Goal: Task Accomplishment & Management: Manage account settings

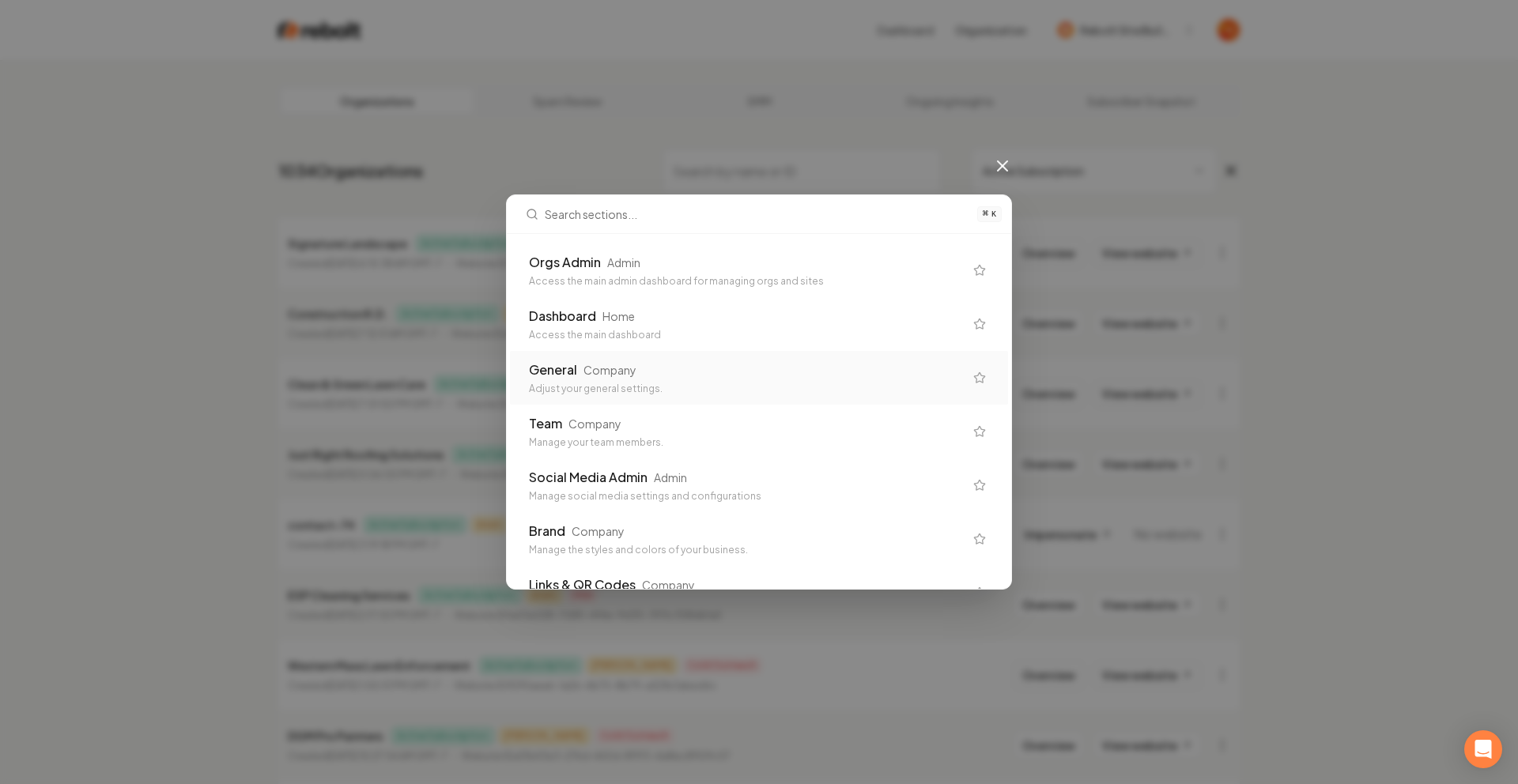
click at [674, 390] on div "Adjust your general settings." at bounding box center [747, 389] width 435 height 13
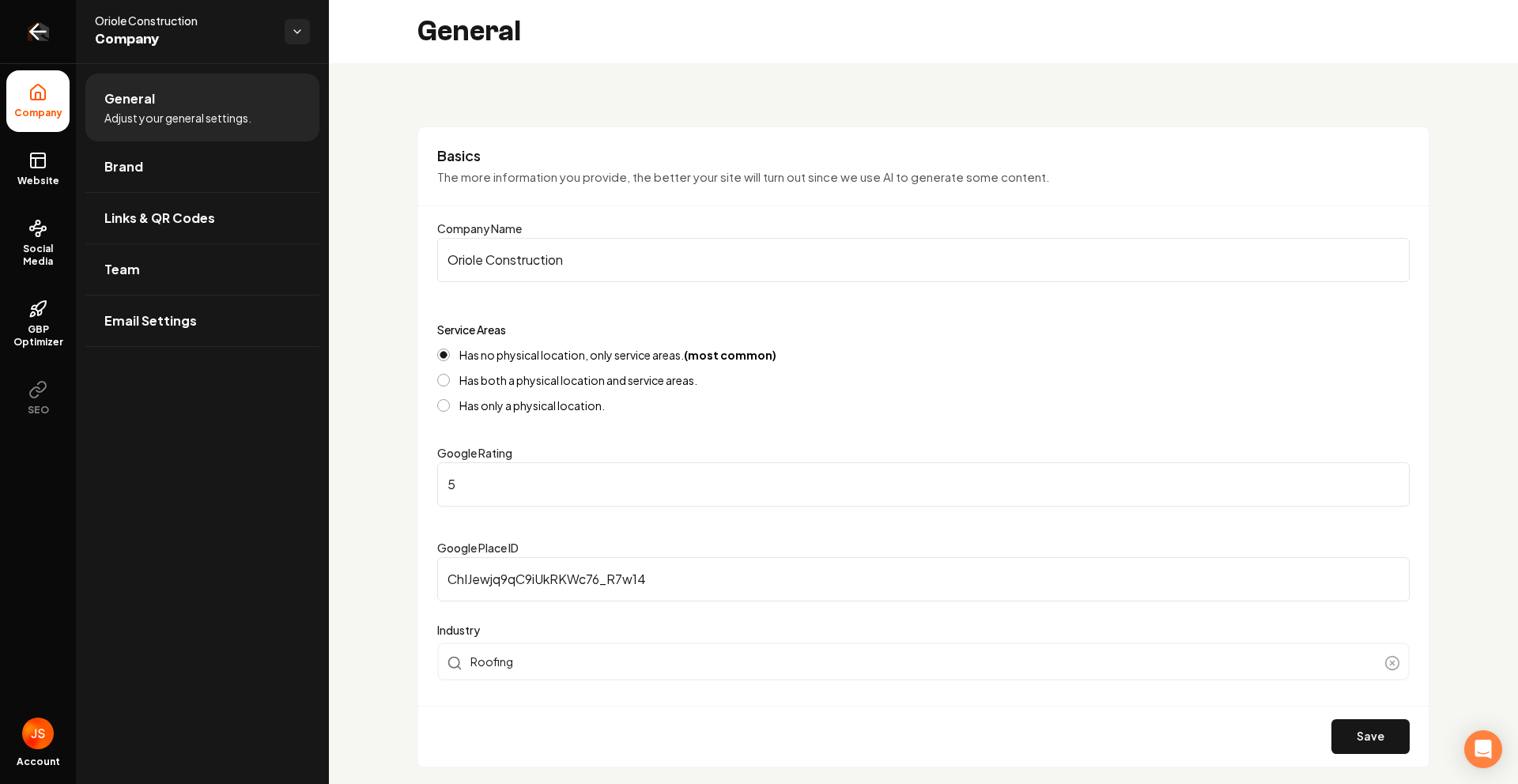
click at [58, 56] on link "Return to dashboard" at bounding box center [38, 31] width 76 height 63
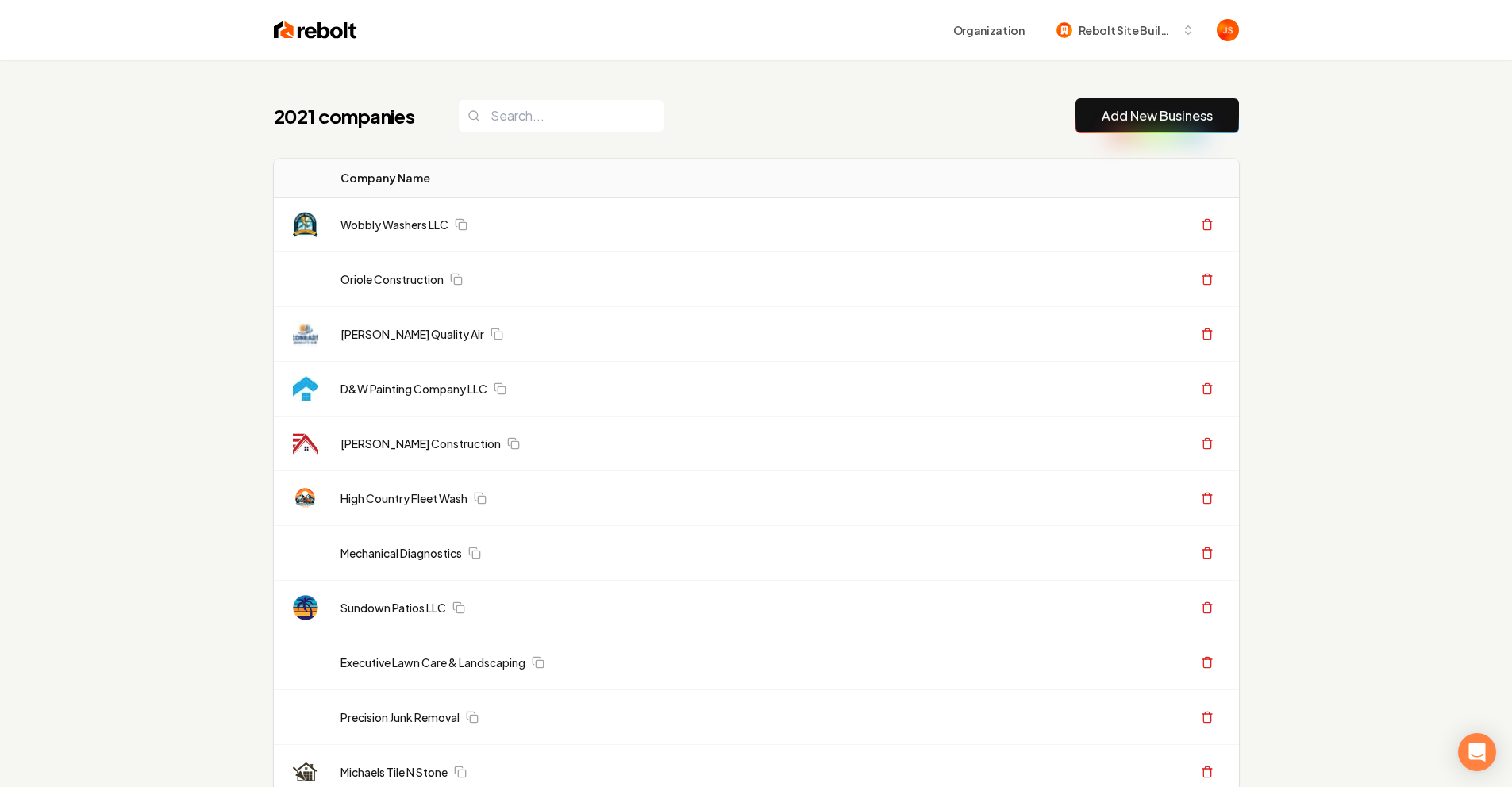
click at [517, 105] on input "search" at bounding box center [561, 115] width 206 height 33
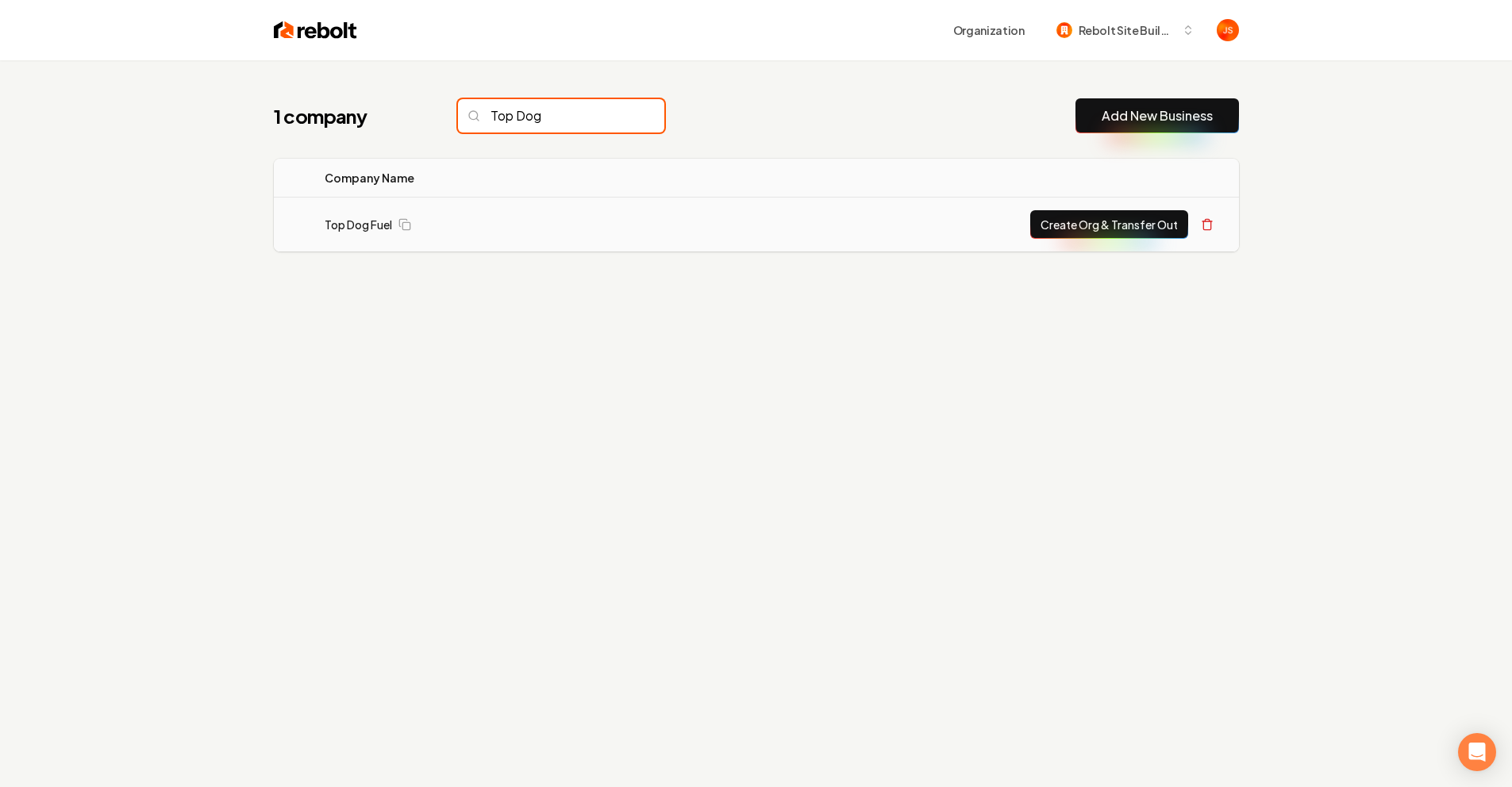
type input "Top Dog"
click at [1140, 234] on button "Create Org & Transfer Out" at bounding box center [1109, 224] width 158 height 28
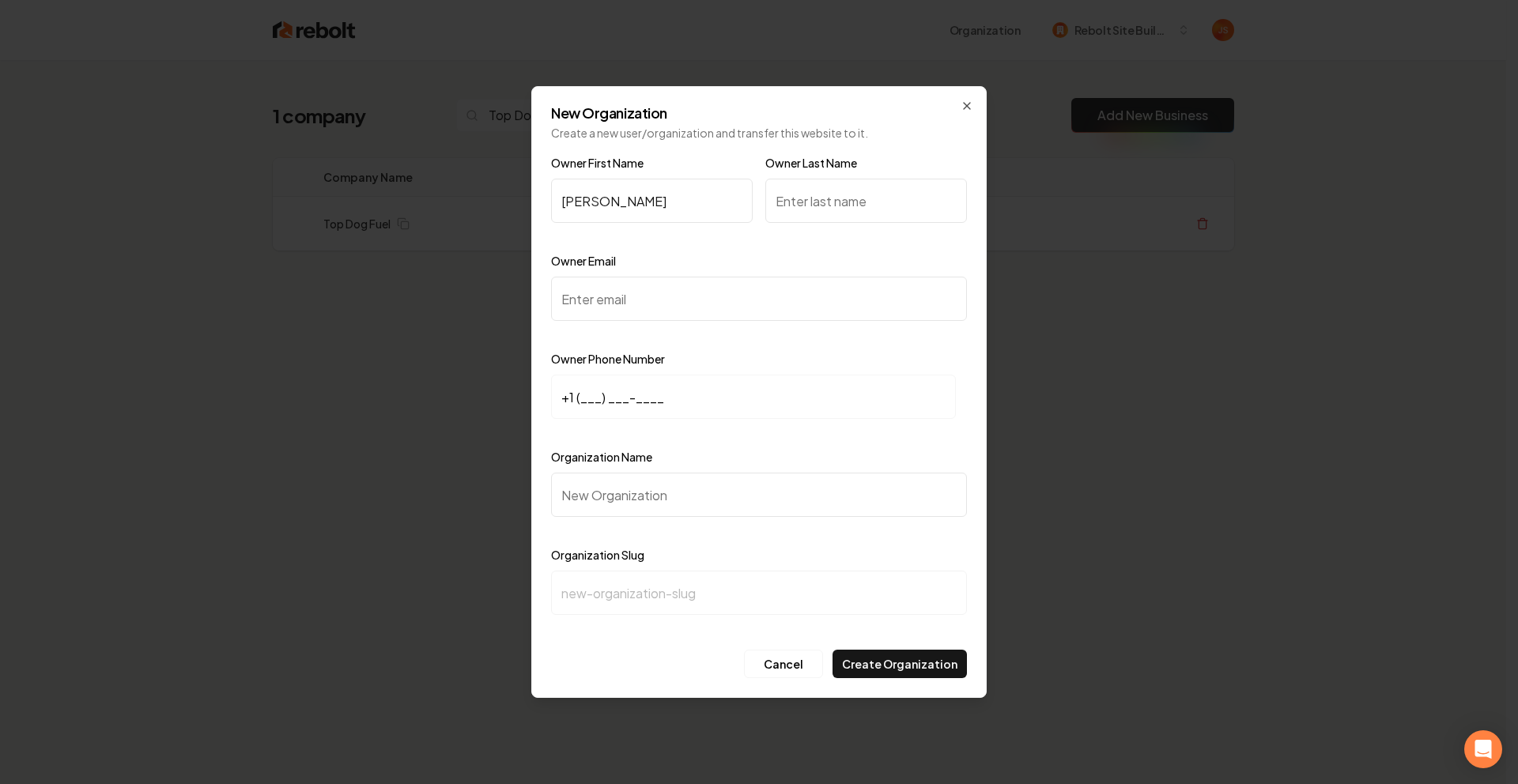
type input "Joey"
click at [823, 201] on input "Owner Last Name" at bounding box center [865, 201] width 201 height 44
type input "Burns"
click at [701, 295] on input "Owner Email" at bounding box center [759, 299] width 416 height 44
paste input "info@topdogfuel.com"
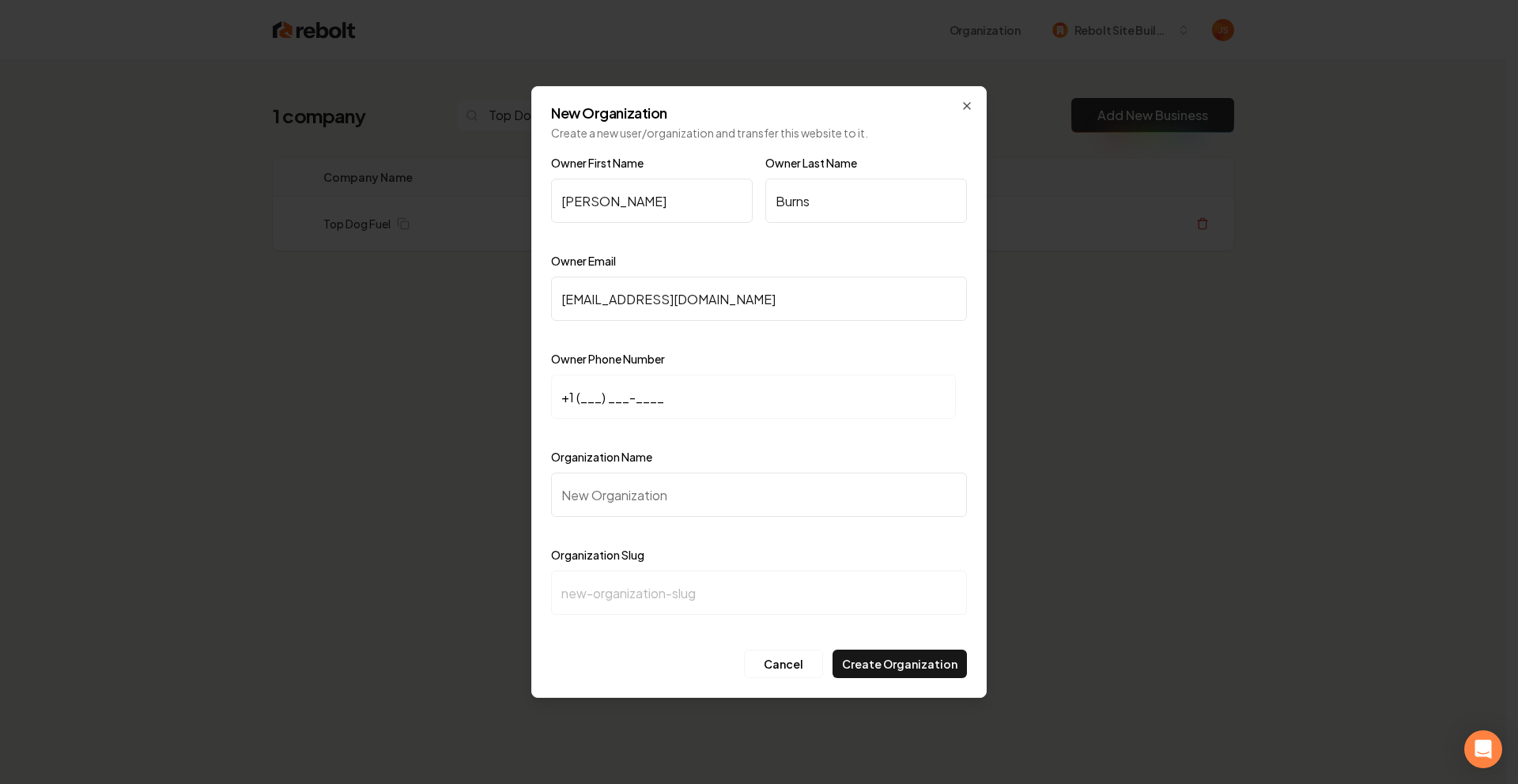
type input "info@topdogfuel.com"
click at [584, 396] on input "+1 (___) ___-____" at bounding box center [753, 396] width 405 height 44
paste input "218) 256-2087"
type input "+1 (218) 256-2087"
click at [599, 489] on input "Organization Name" at bounding box center [759, 494] width 416 height 44
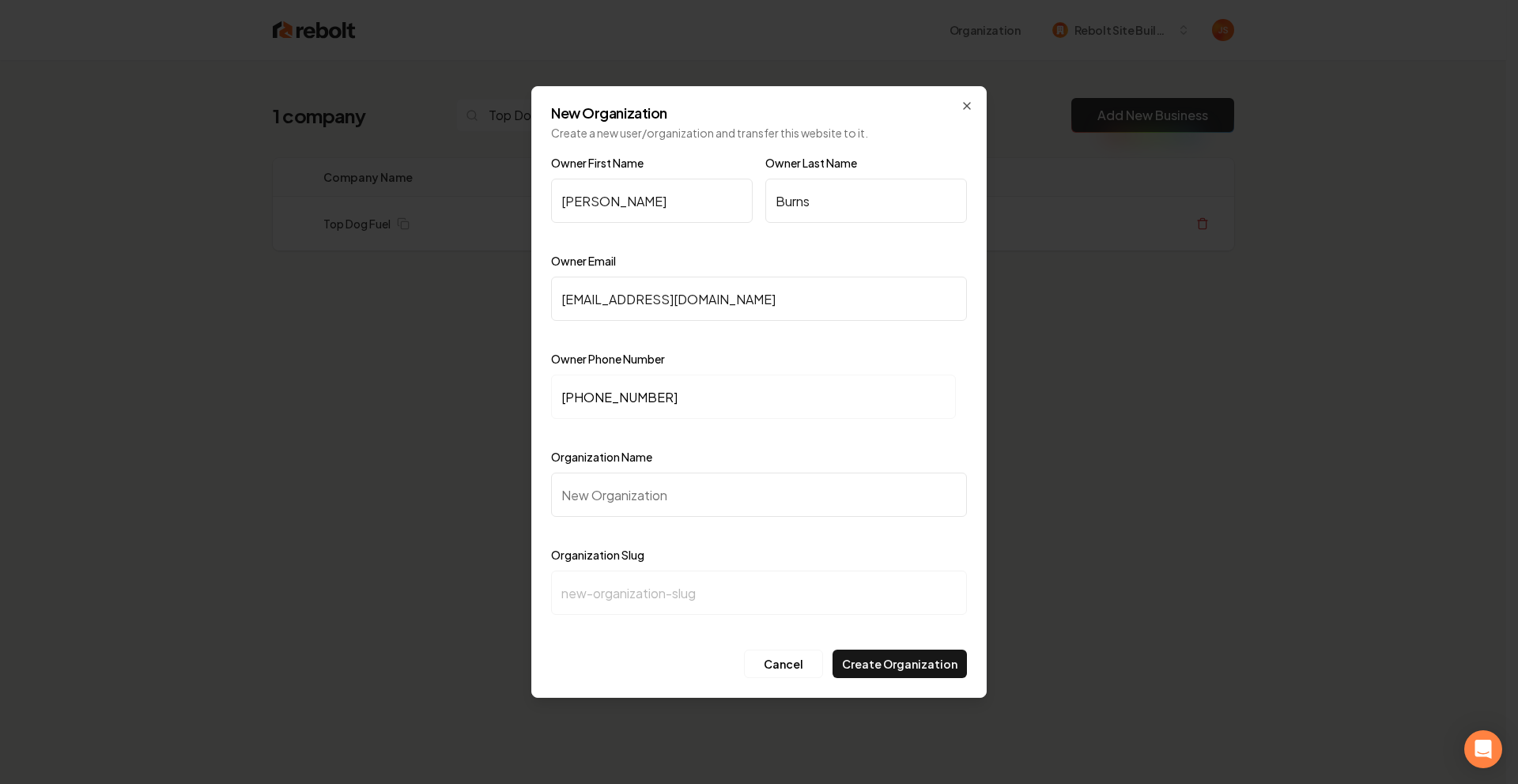
type input "T"
type input "t"
type input "To"
type input "to"
type input "Top"
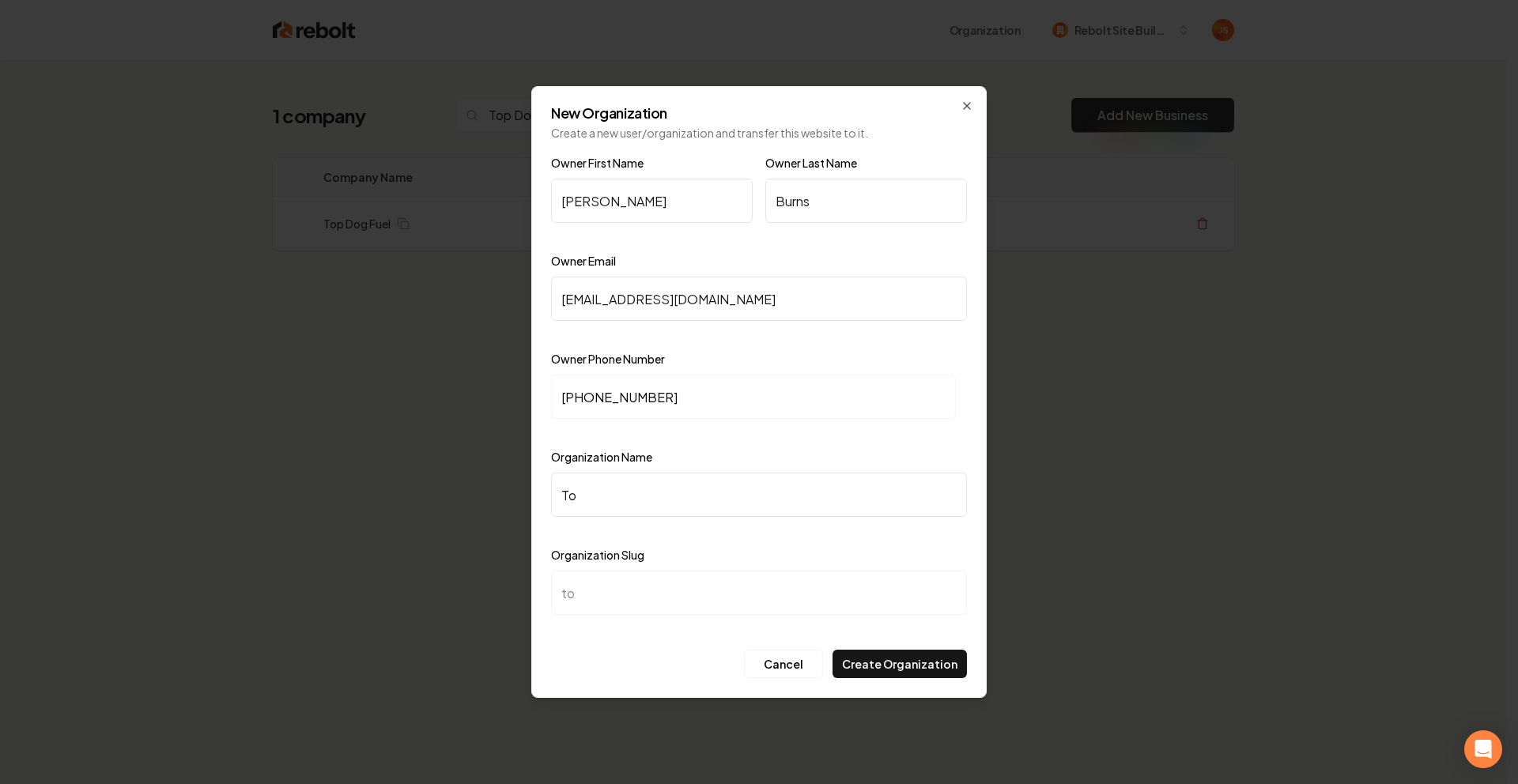
type input "top"
type input "Top D"
type input "top-d"
type input "Top Do"
type input "top-do"
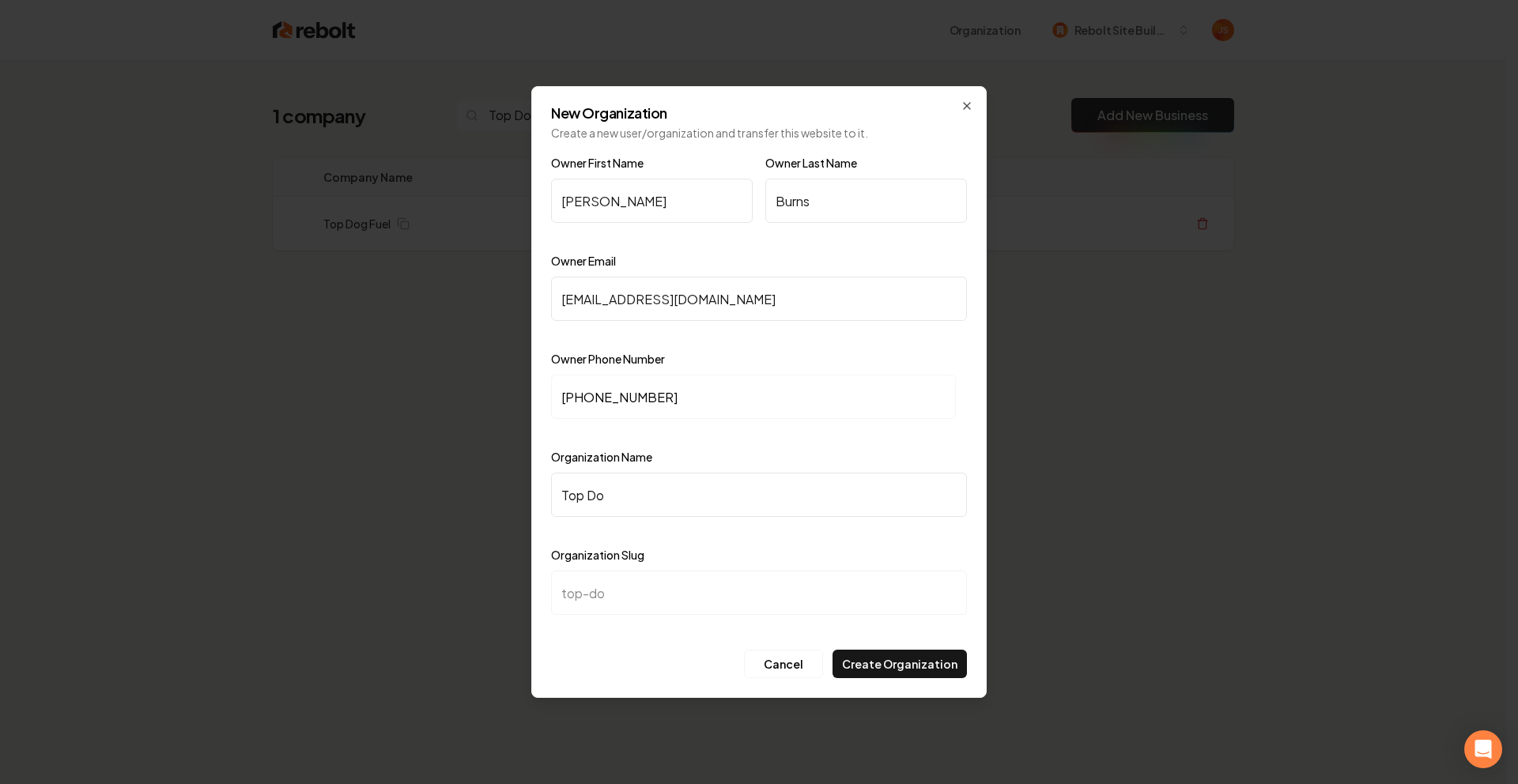
type input "Top Dog"
type input "top-dog"
type input "Top Dog D"
type input "top-dog-d"
type input "Top Dog Du"
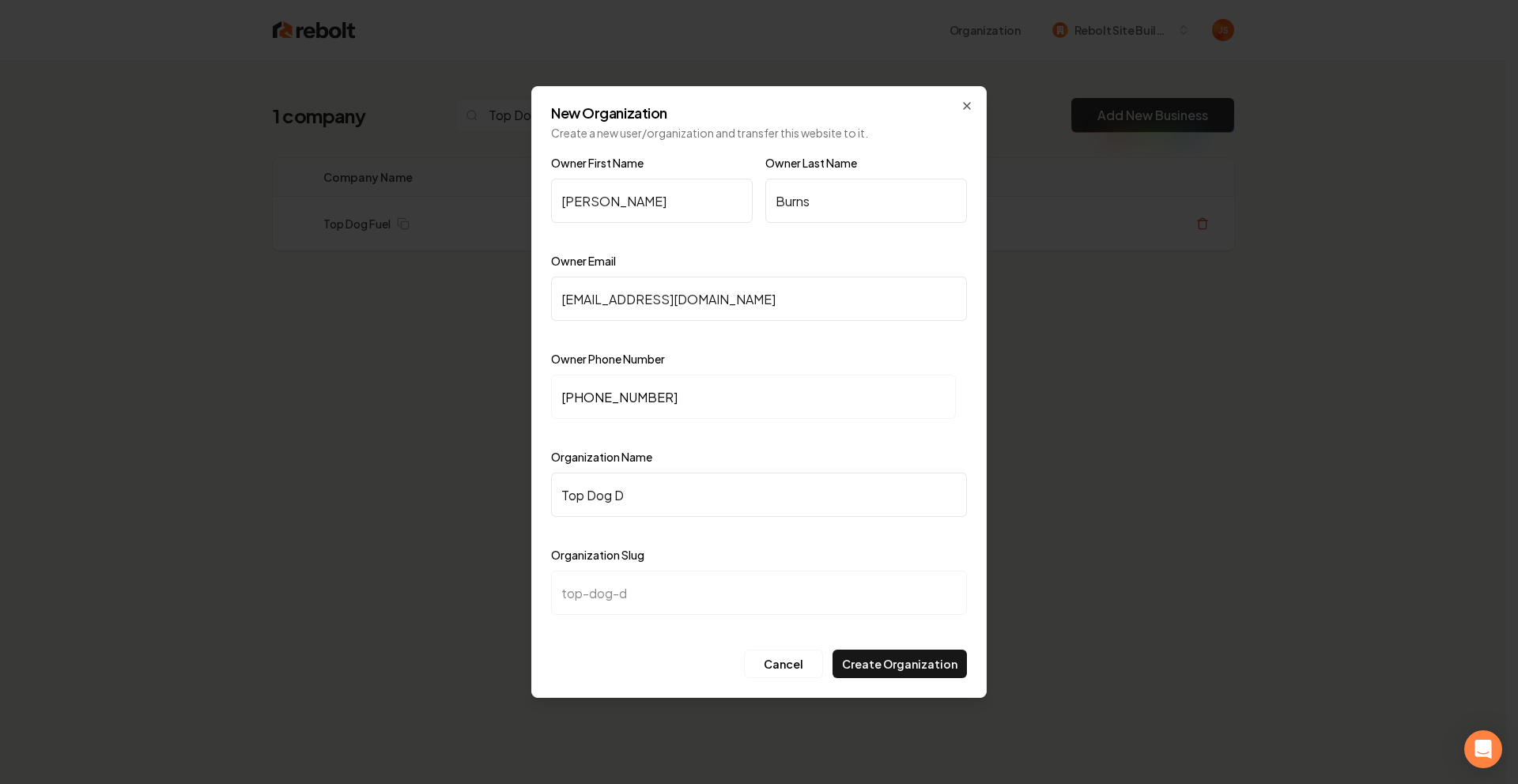
type input "top-dog-du"
type input "Top Dog Due"
type input "top-dog-due"
type input "Top Dog Duek"
type input "top-dog-duek"
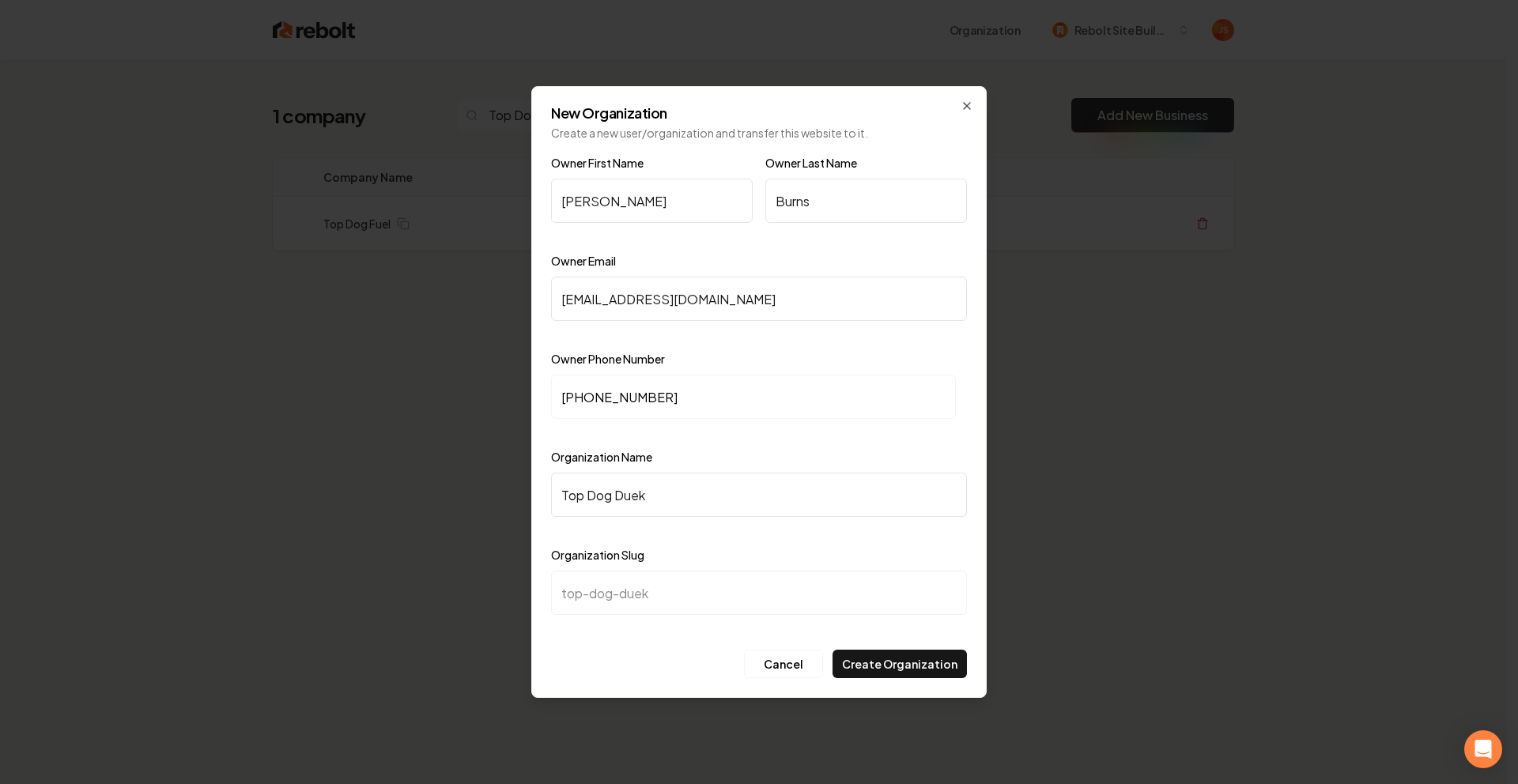
type input "Top Dog Due"
type input "top-dog-due"
type input "Top Dog Du"
type input "top-dog-du"
type input "Top Dog D"
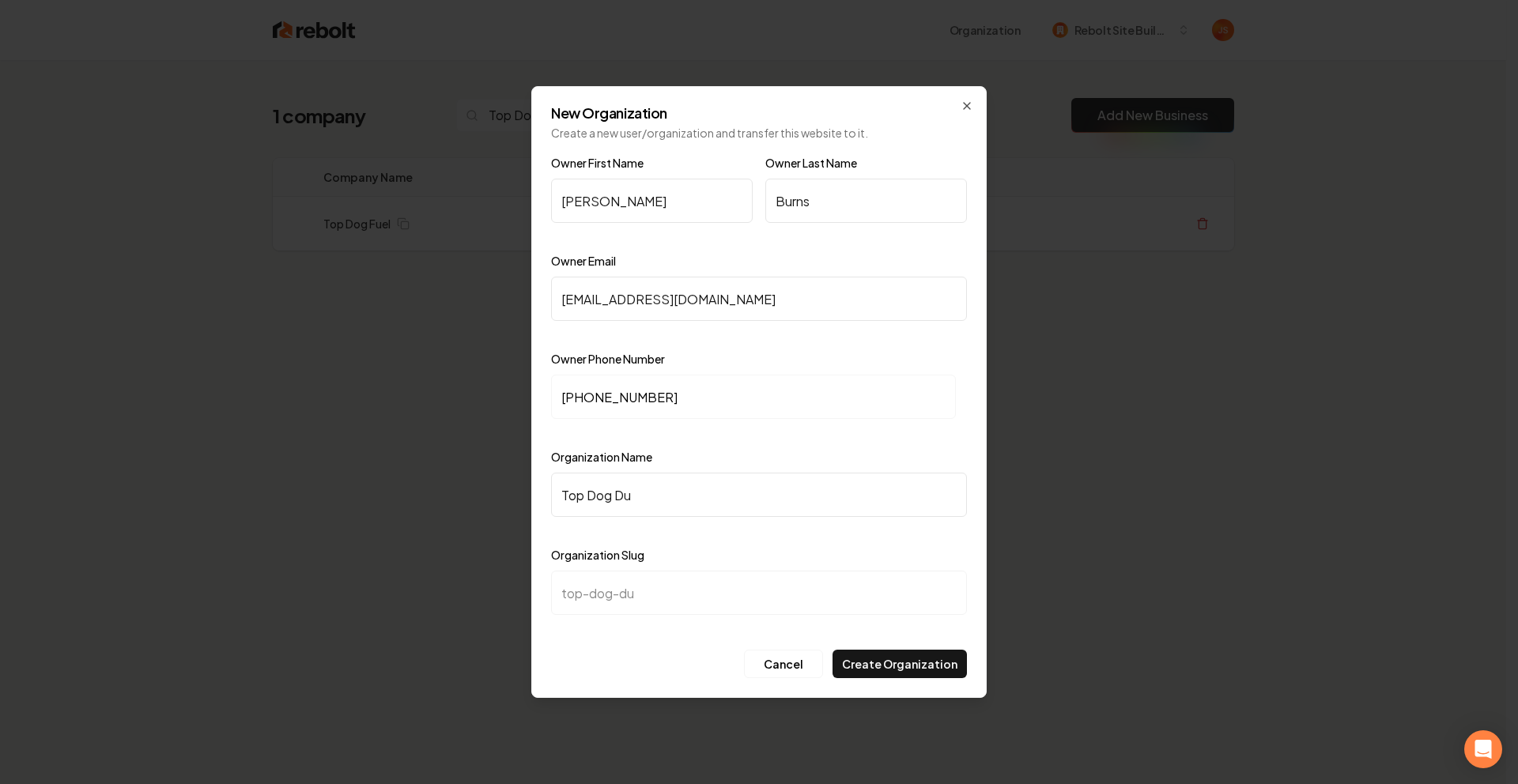
type input "top-dog-d"
type input "Top Dog"
type input "top-dog"
type input "Top Dog F"
type input "top-dog-f"
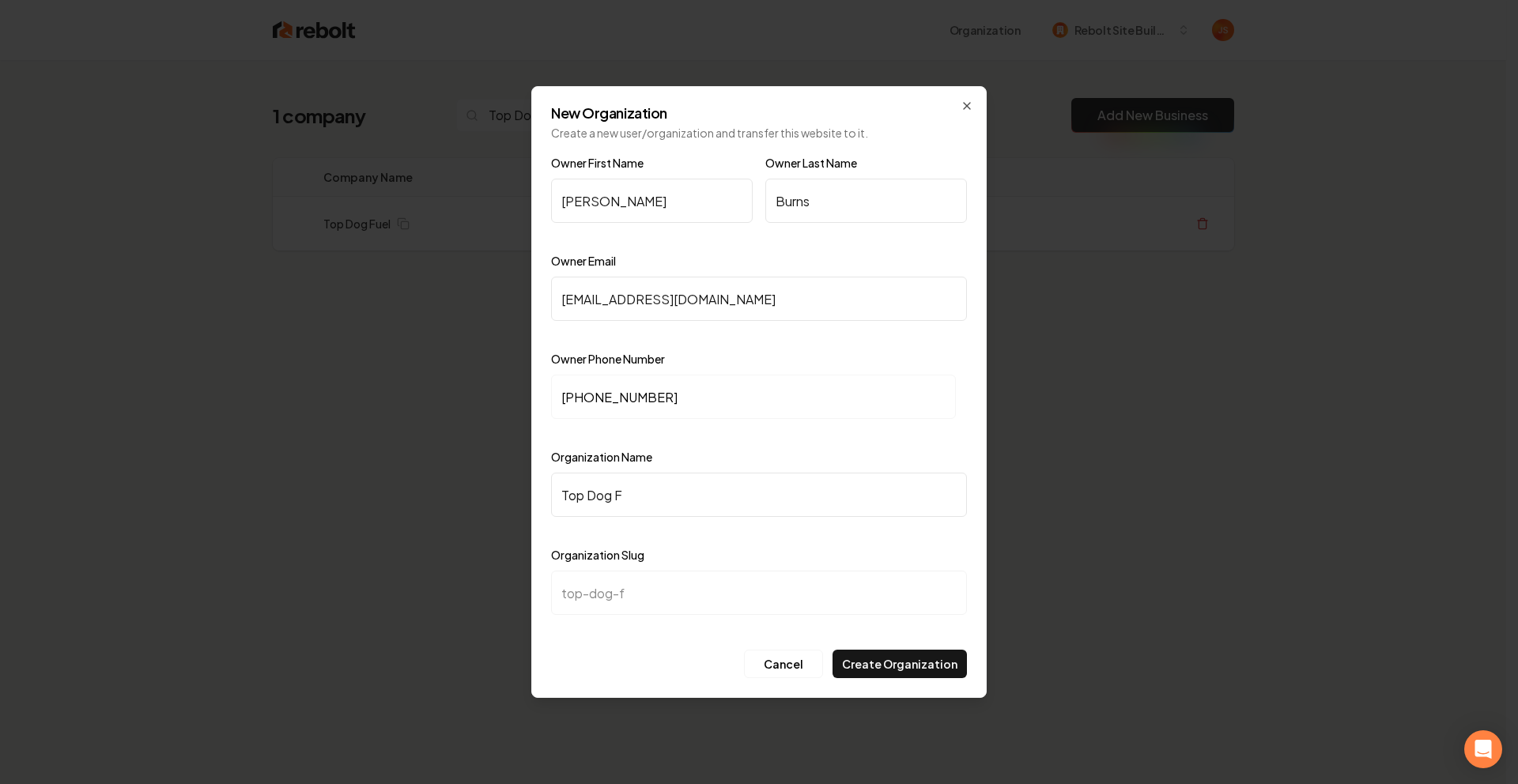
type input "Top Dog Fu"
type input "top-dog-fu"
type input "Top Dog Fue"
type input "top-dog-fue"
type input "Top Dog Fuek"
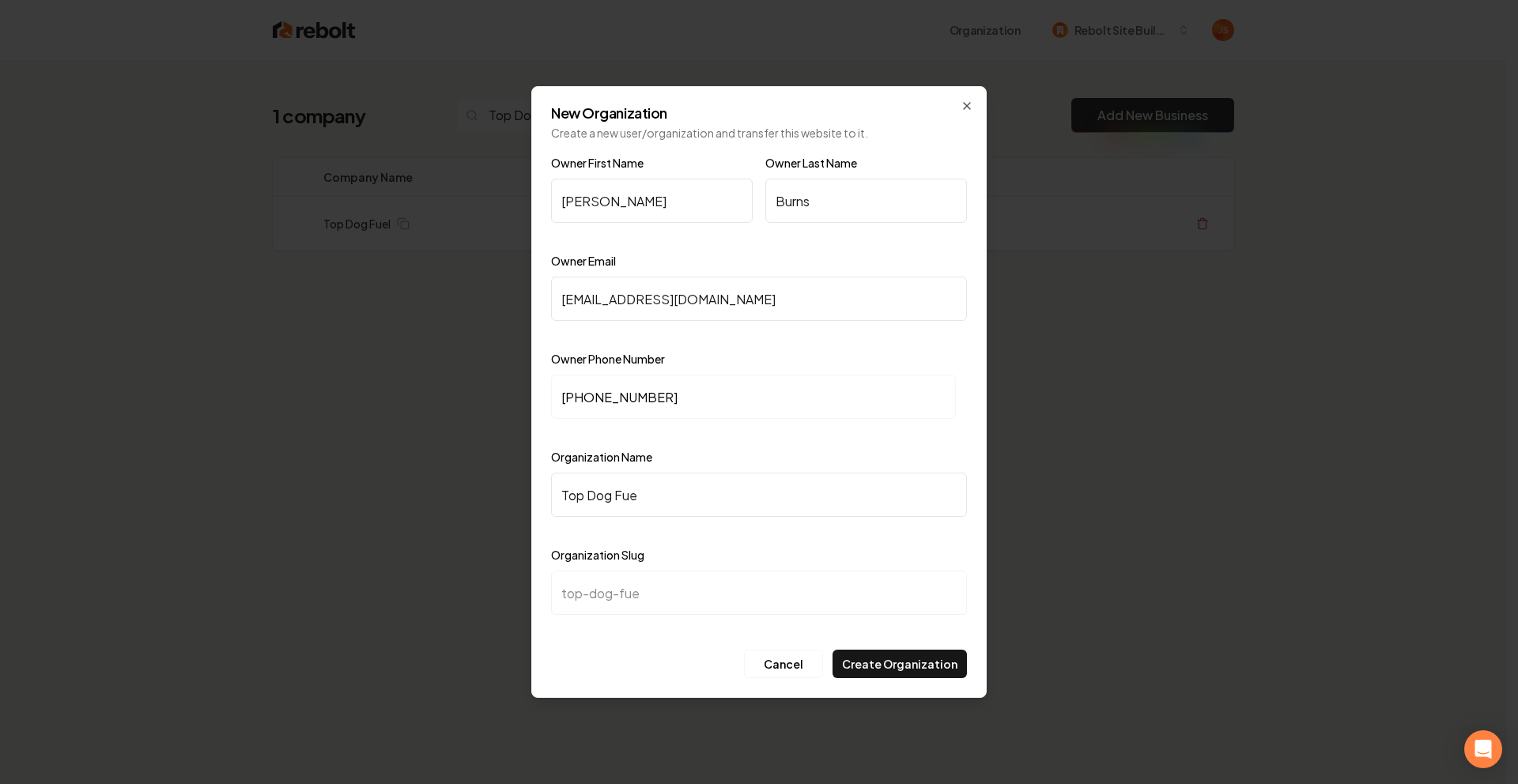
type input "top-dog-fuek"
type input "Top Dog Fue"
type input "top-dog-fue"
type input "Top Dog Fuel"
type input "top-dog-fuel"
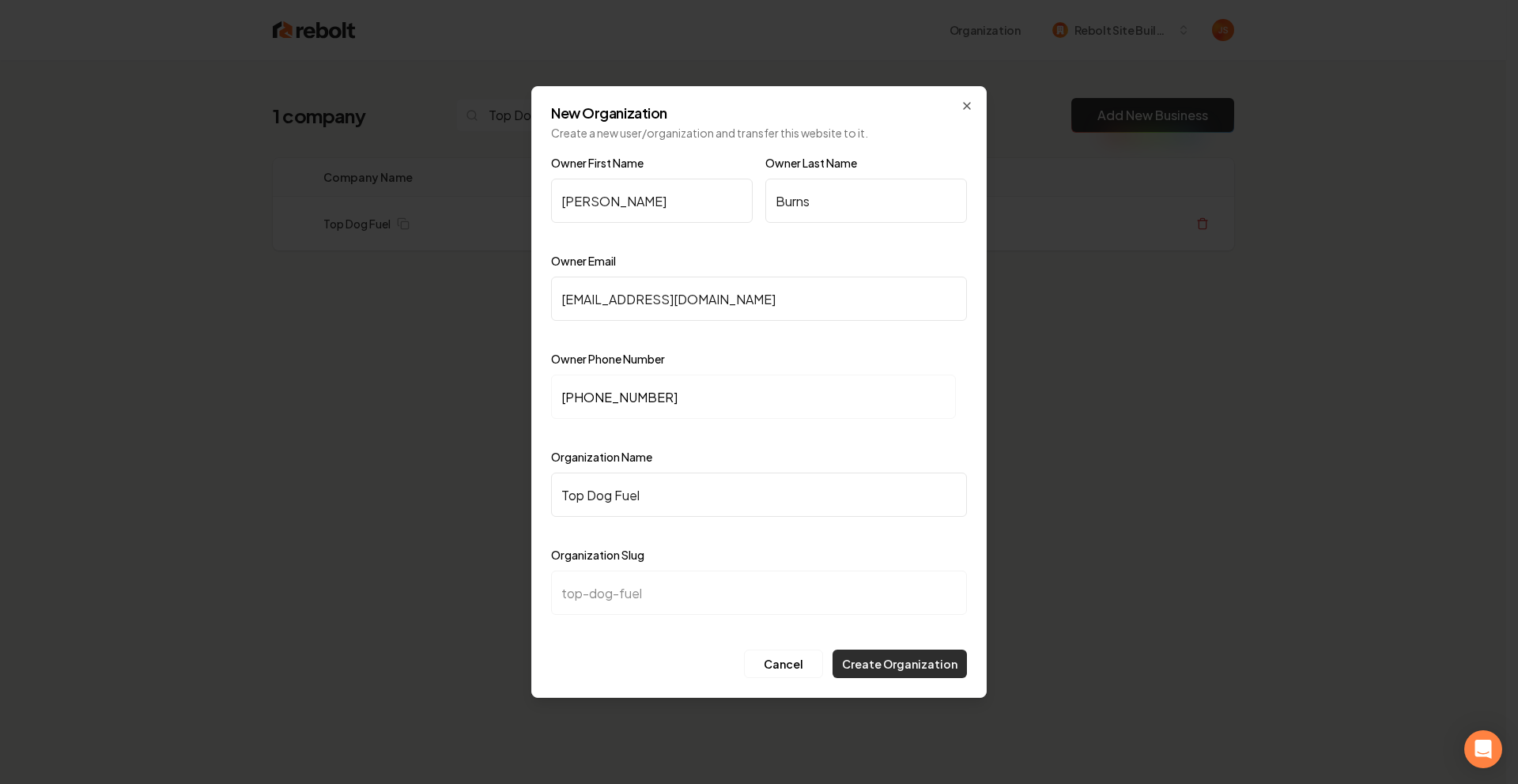
type input "Top Dog Fuel"
click at [906, 660] on button "Create Organization" at bounding box center [899, 663] width 134 height 28
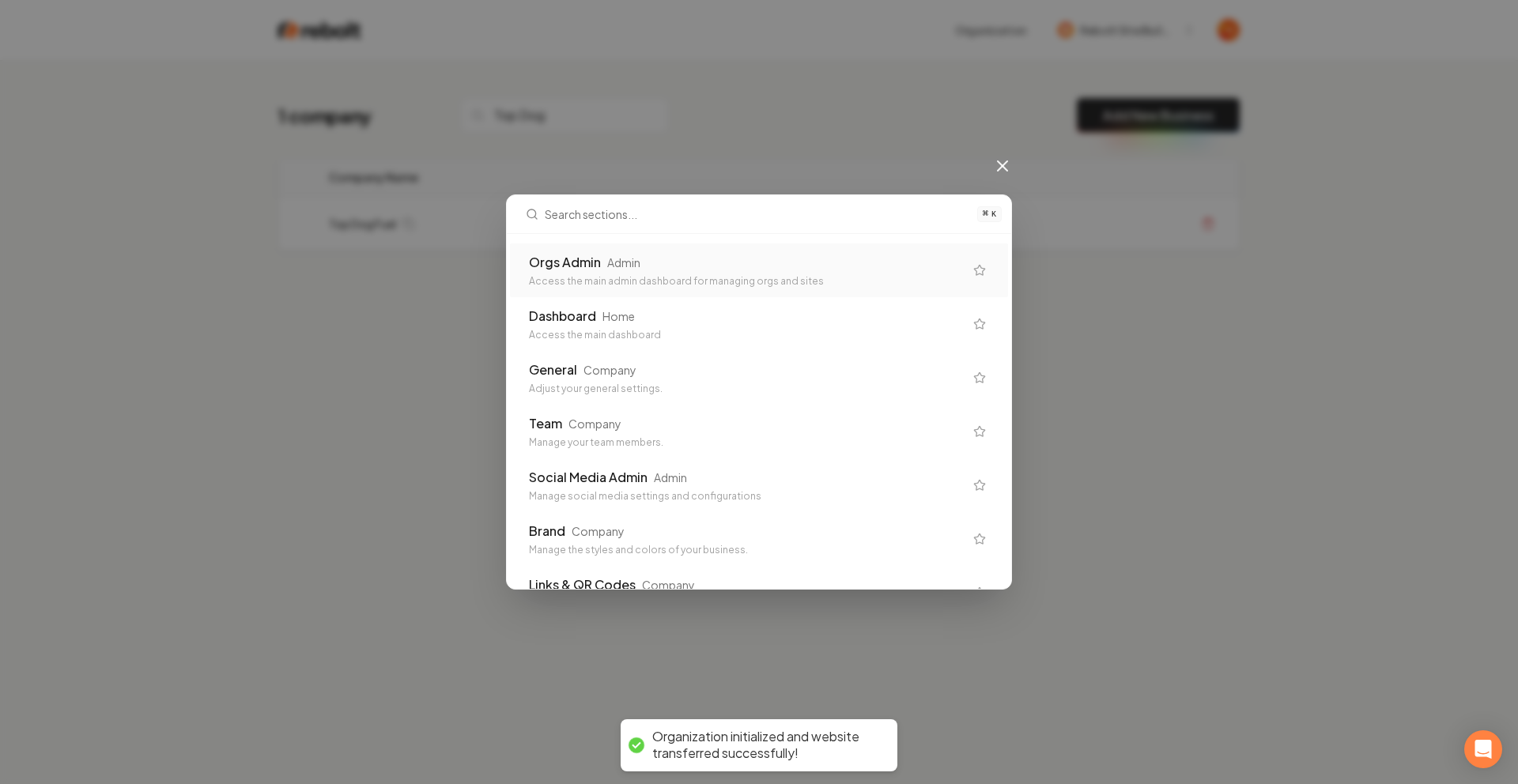
click at [779, 277] on div "Access the main admin dashboard for managing orgs and sites" at bounding box center [747, 282] width 435 height 13
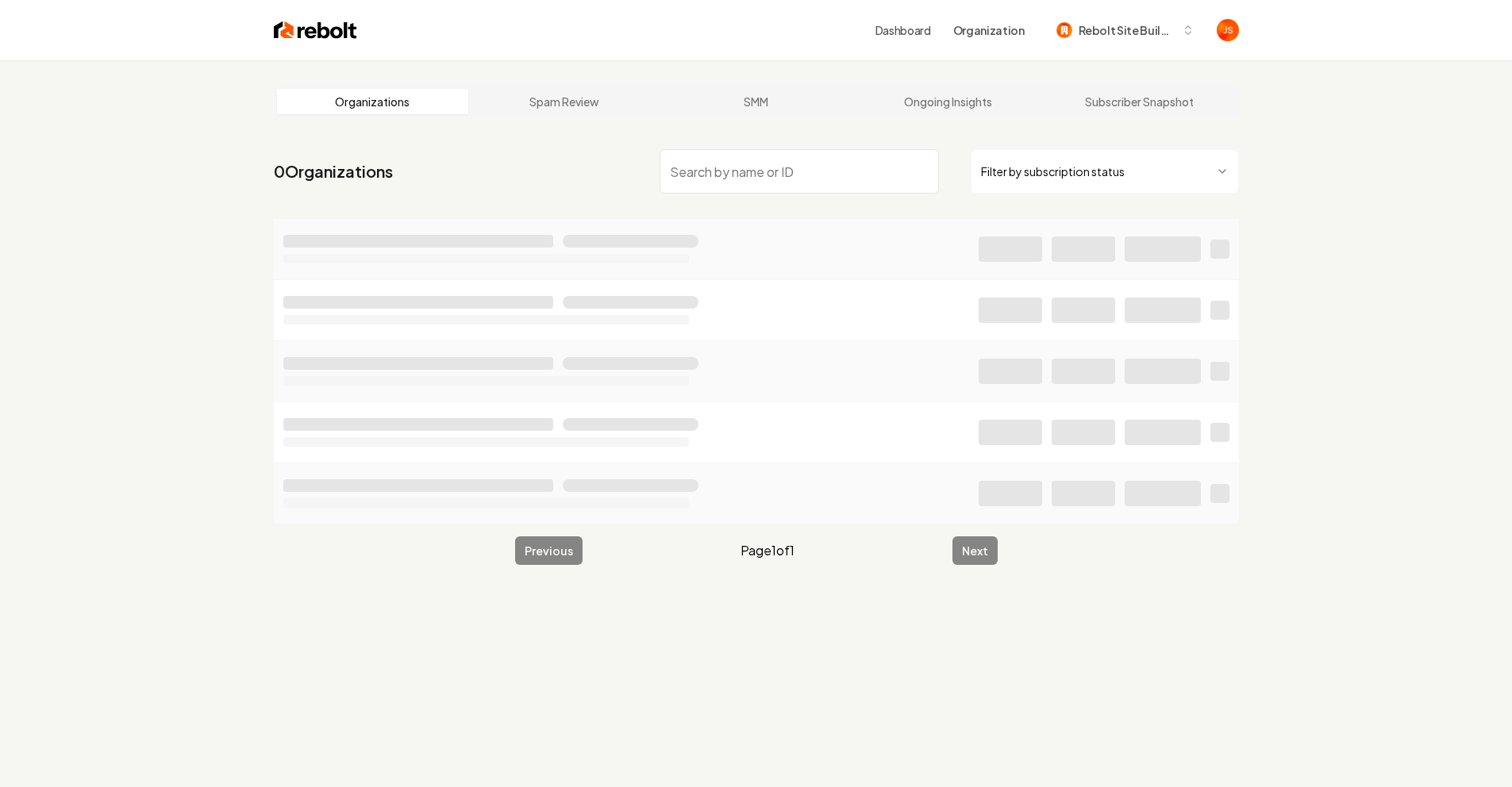
click at [1157, 176] on html "Dashboard Organization Rebolt Site Builder Organizations Spam Review SMM Ongoin…" at bounding box center [756, 393] width 1512 height 787
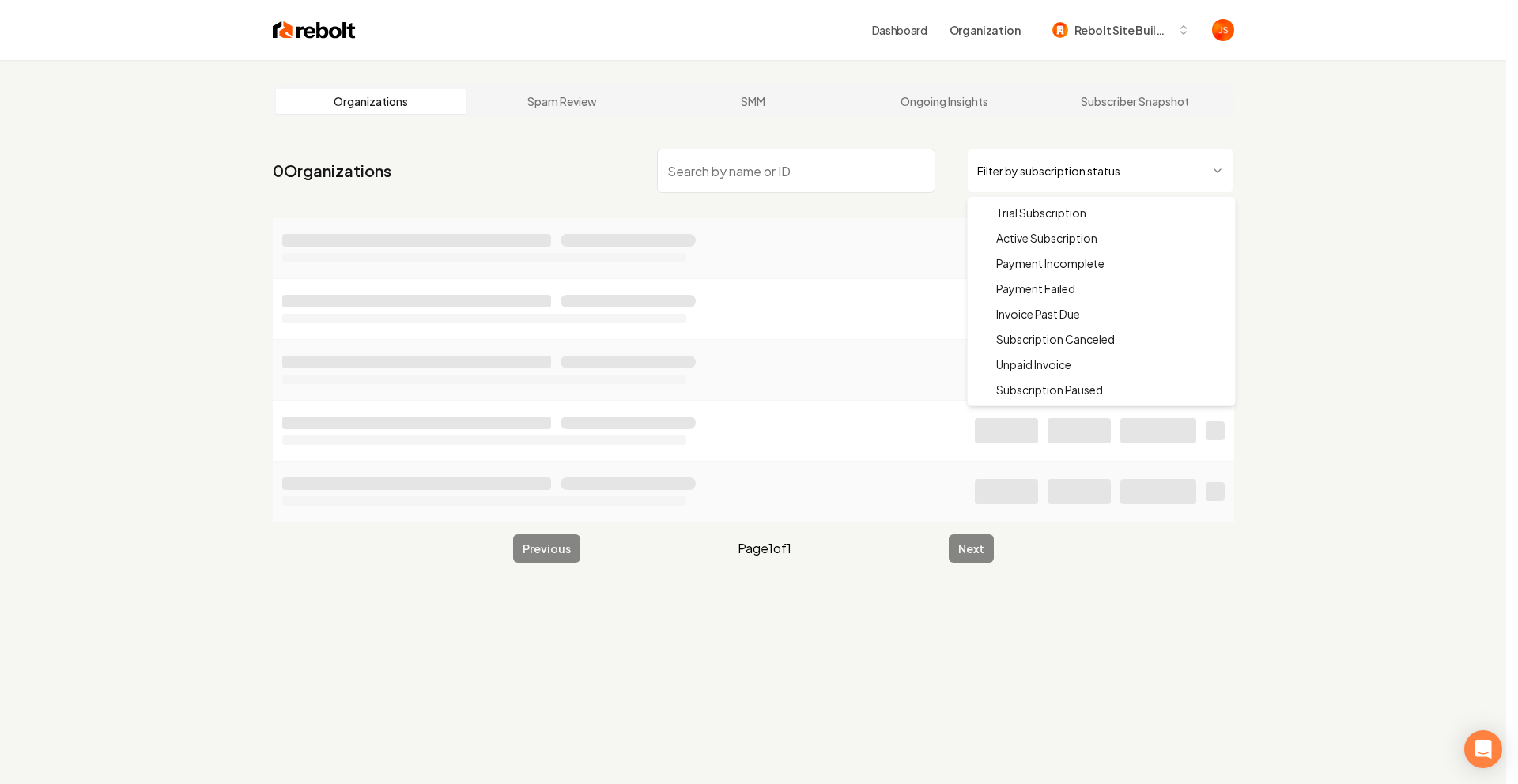
click at [1095, 198] on div "Trial Subscription Active Subscription Payment Incomplete Payment Failed Invoic…" at bounding box center [1101, 301] width 267 height 209
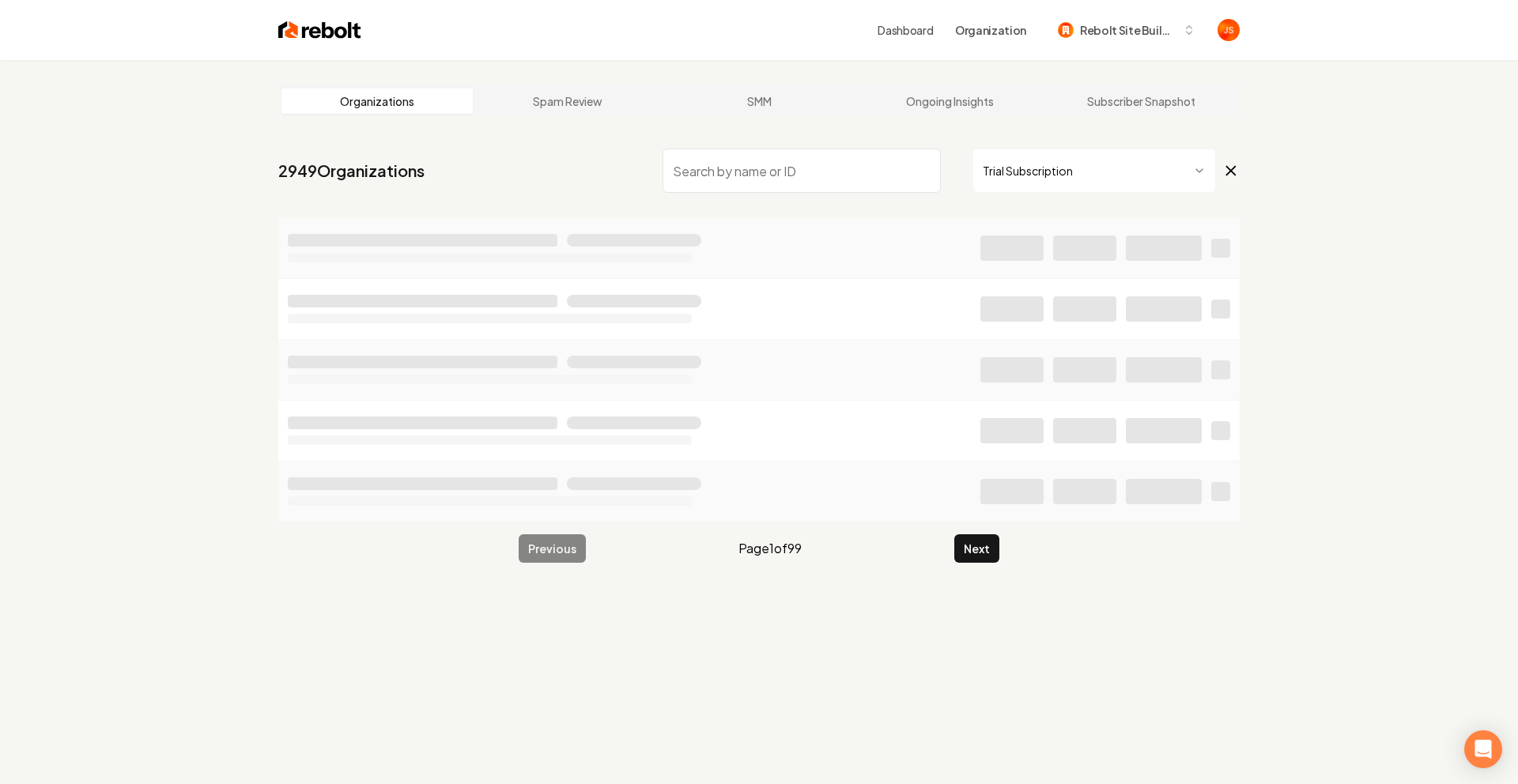
click at [1082, 181] on html "Dashboard Organization Rebolt Site Builder Organizations Spam Review SMM Ongoin…" at bounding box center [759, 392] width 1518 height 784
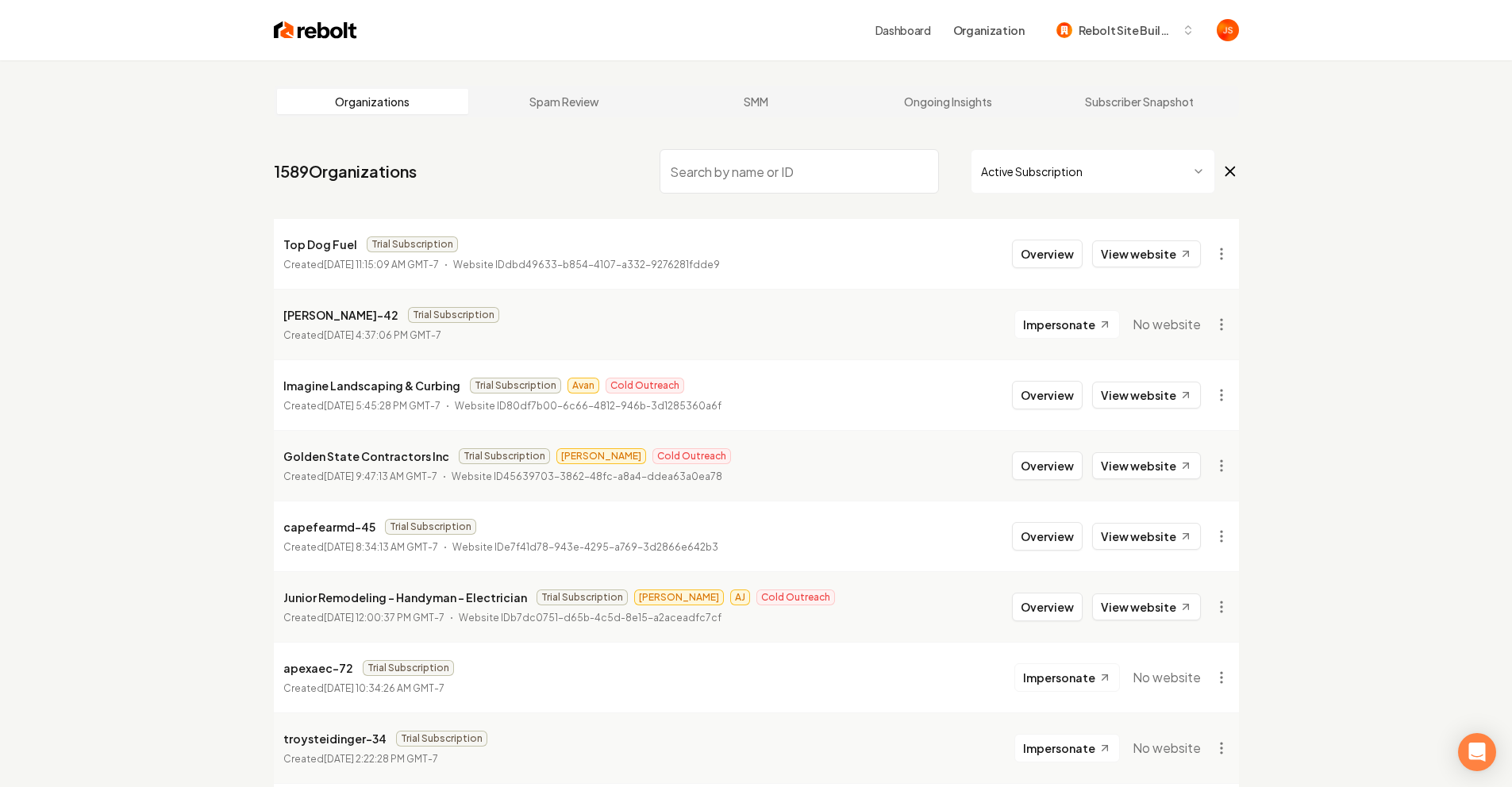
click at [1120, 195] on nav "1589 Organizations Active Subscription" at bounding box center [756, 177] width 965 height 70
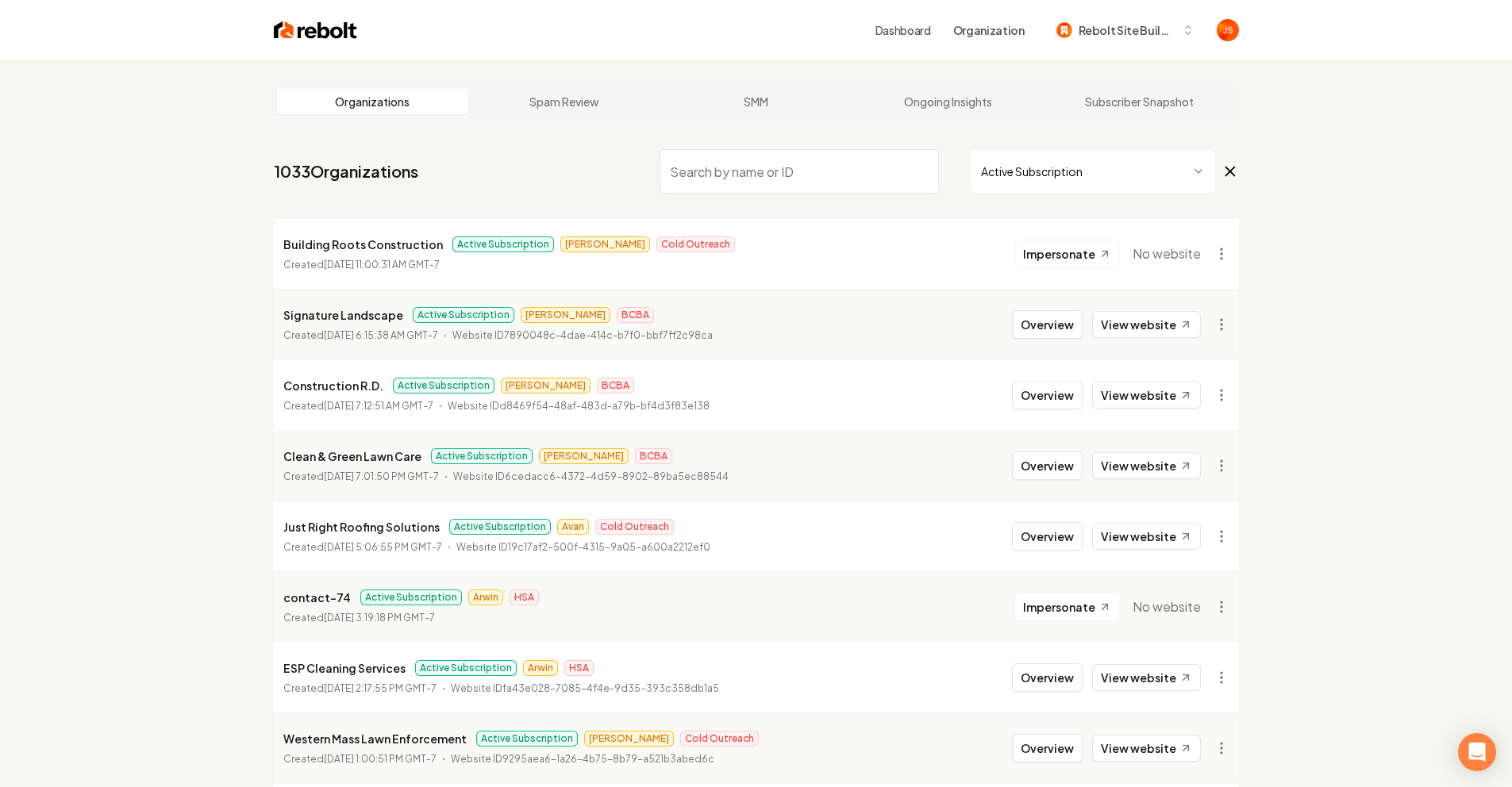
click at [1092, 177] on html "Dashboard Organization Rebolt Site Builder Organizations Spam Review SMM Ongoin…" at bounding box center [756, 393] width 1512 height 787
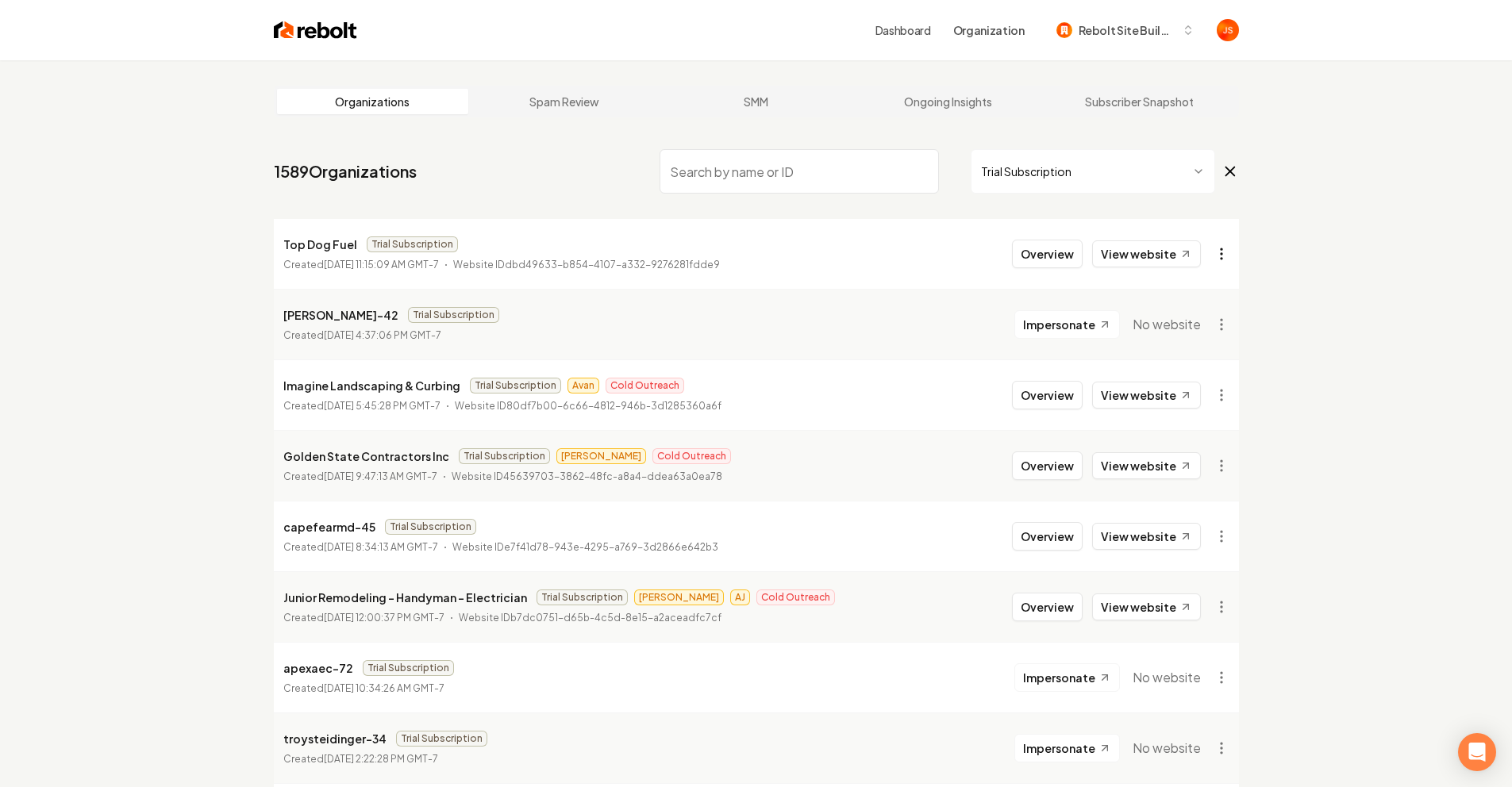
click at [1222, 250] on html "Dashboard Organization Rebolt Site Builder Organizations Spam Review SMM Ongoin…" at bounding box center [756, 393] width 1512 height 787
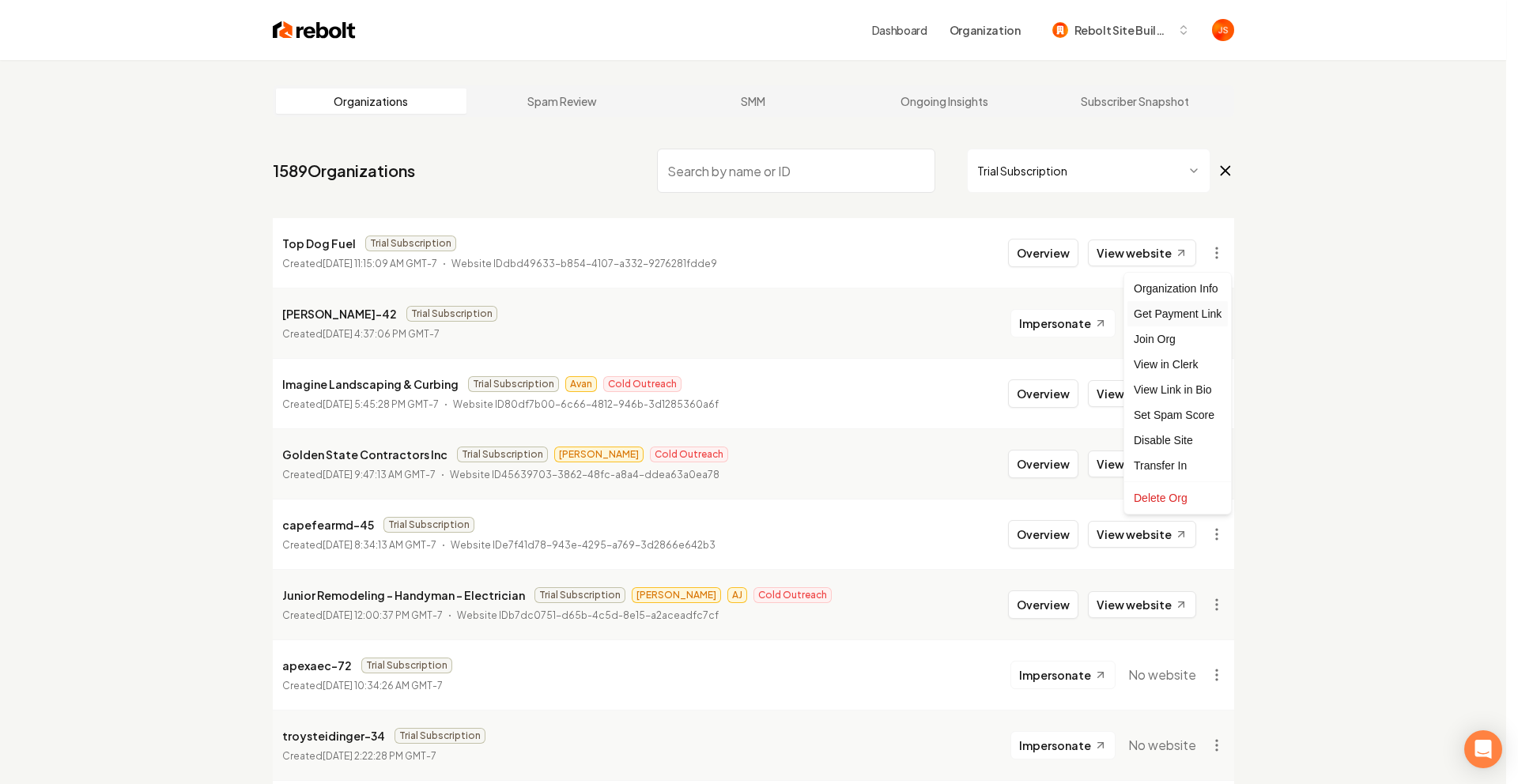
click at [1162, 314] on div "Get Payment Link" at bounding box center [1177, 314] width 100 height 26
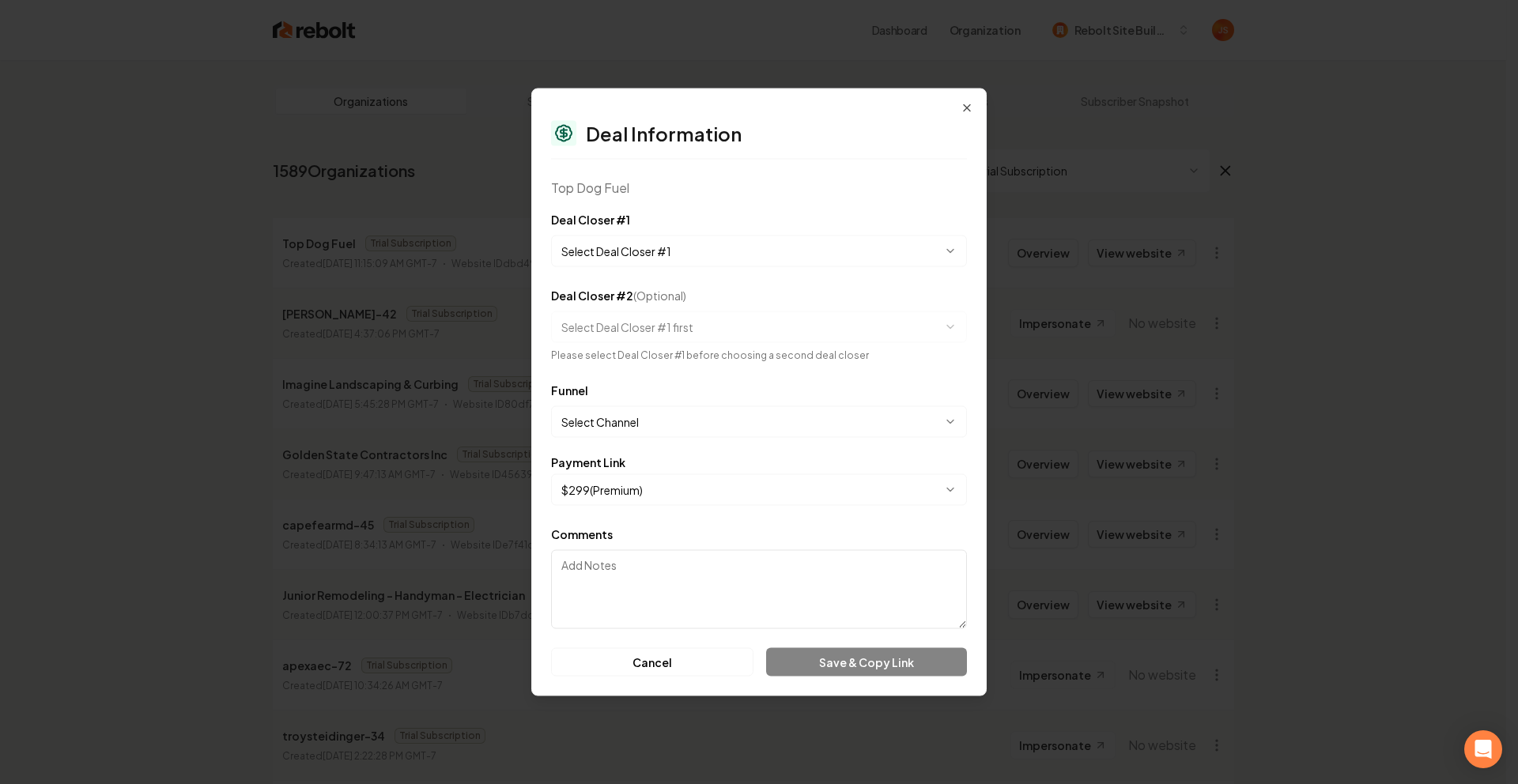
click at [671, 268] on form "**********" at bounding box center [759, 443] width 416 height 466
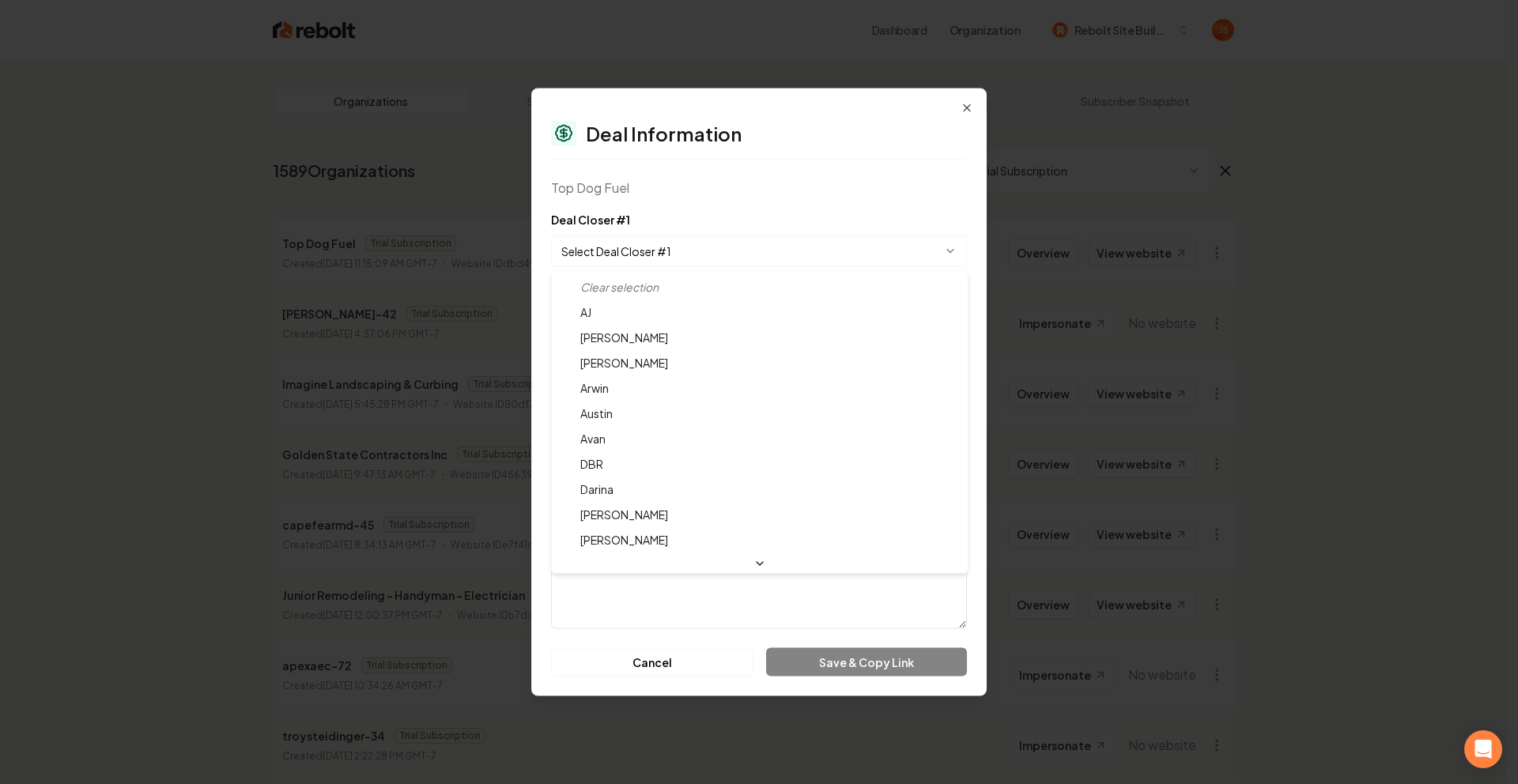
click at [676, 258] on body "Dashboard Organization Rebolt Site Builder Organizations Spam Review SMM Ongoin…" at bounding box center [753, 392] width 1506 height 784
select select "**********"
drag, startPoint x: 611, startPoint y: 537, endPoint x: 645, endPoint y: 443, distance: 100.0
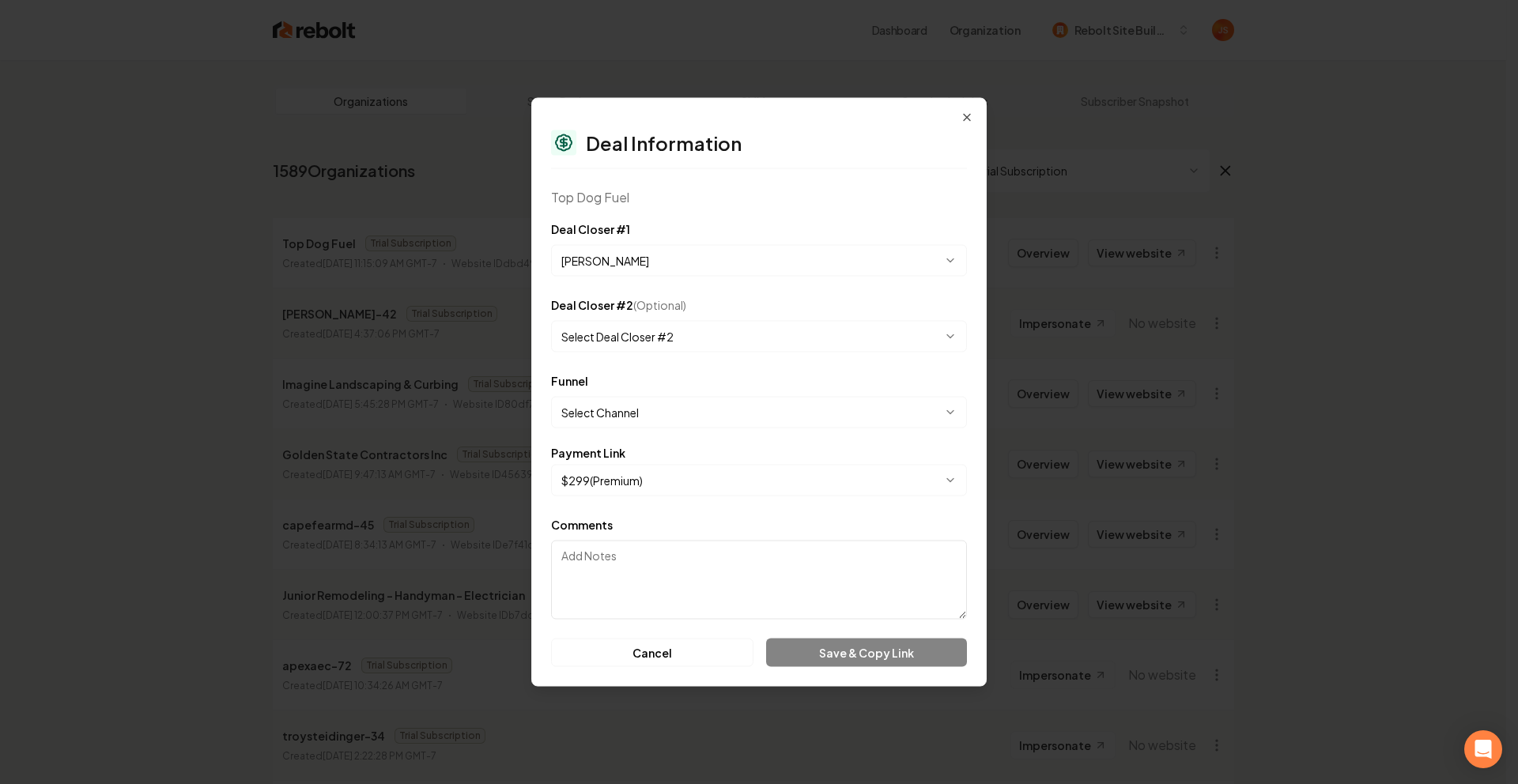
click at [657, 404] on body "Dashboard Organization Rebolt Site Builder Organizations Spam Review SMM Ongoin…" at bounding box center [753, 392] width 1506 height 784
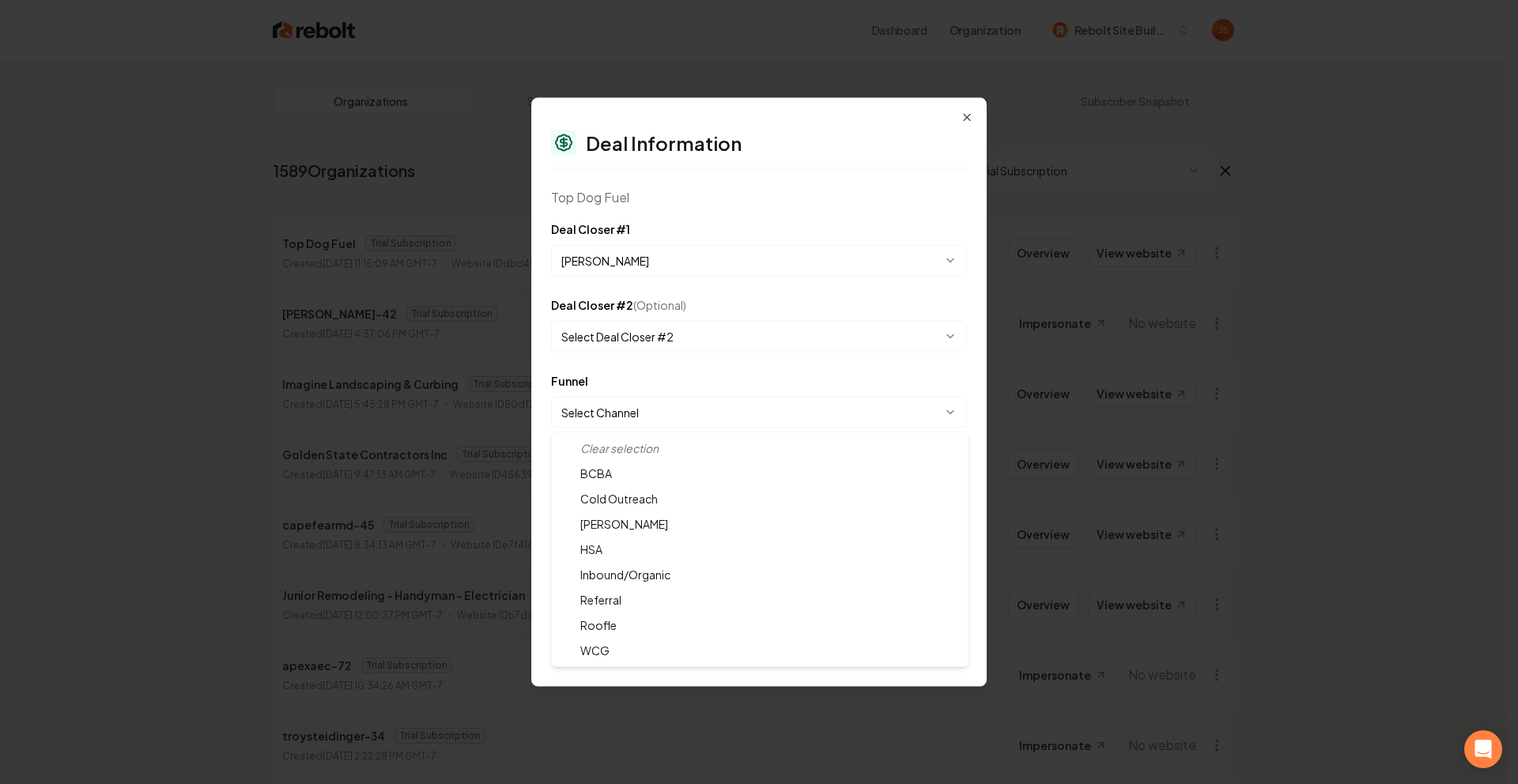
select select "**********"
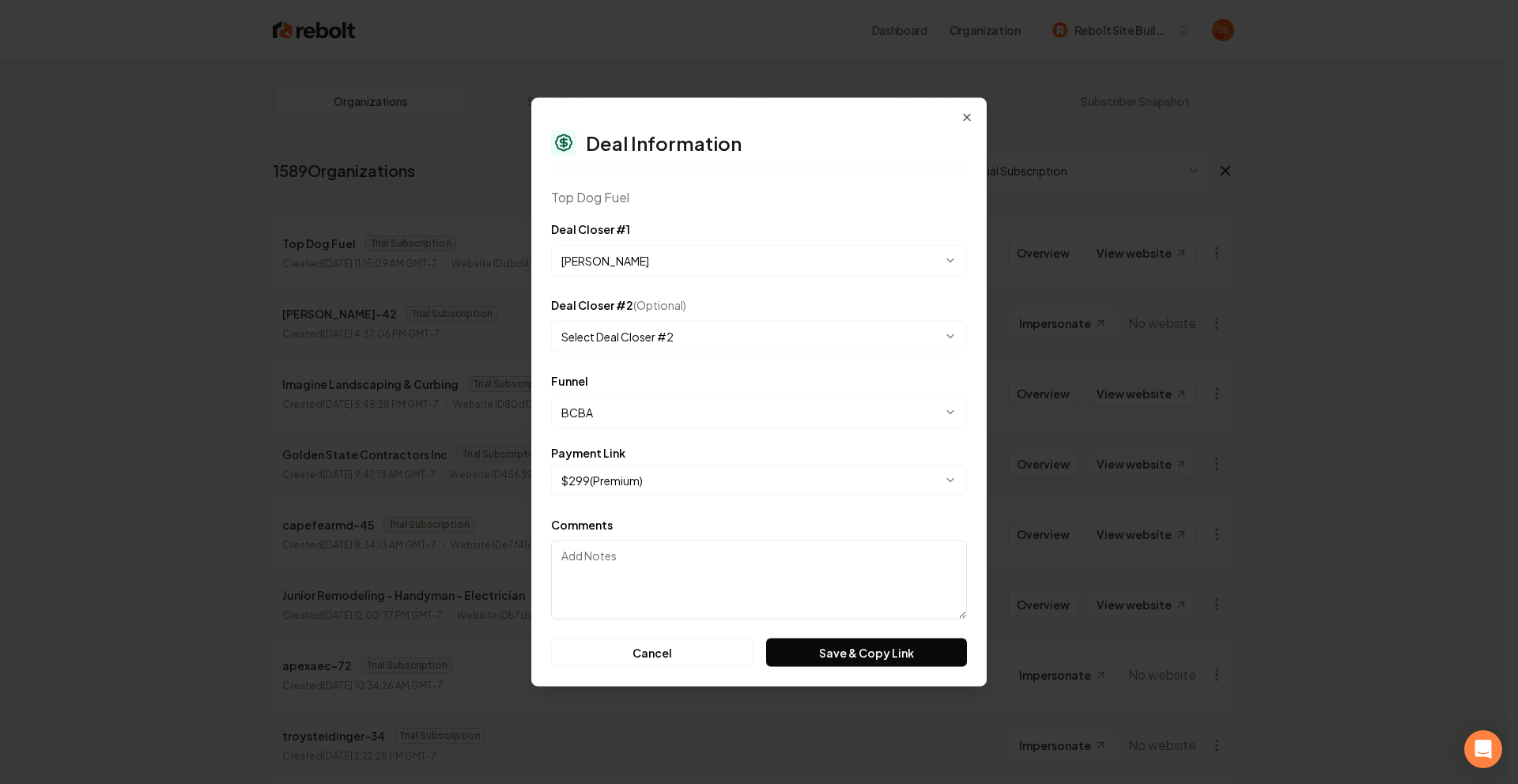
click at [629, 481] on body "Dashboard Organization Rebolt Site Builder Organizations Spam Review SMM Ongoin…" at bounding box center [753, 392] width 1506 height 784
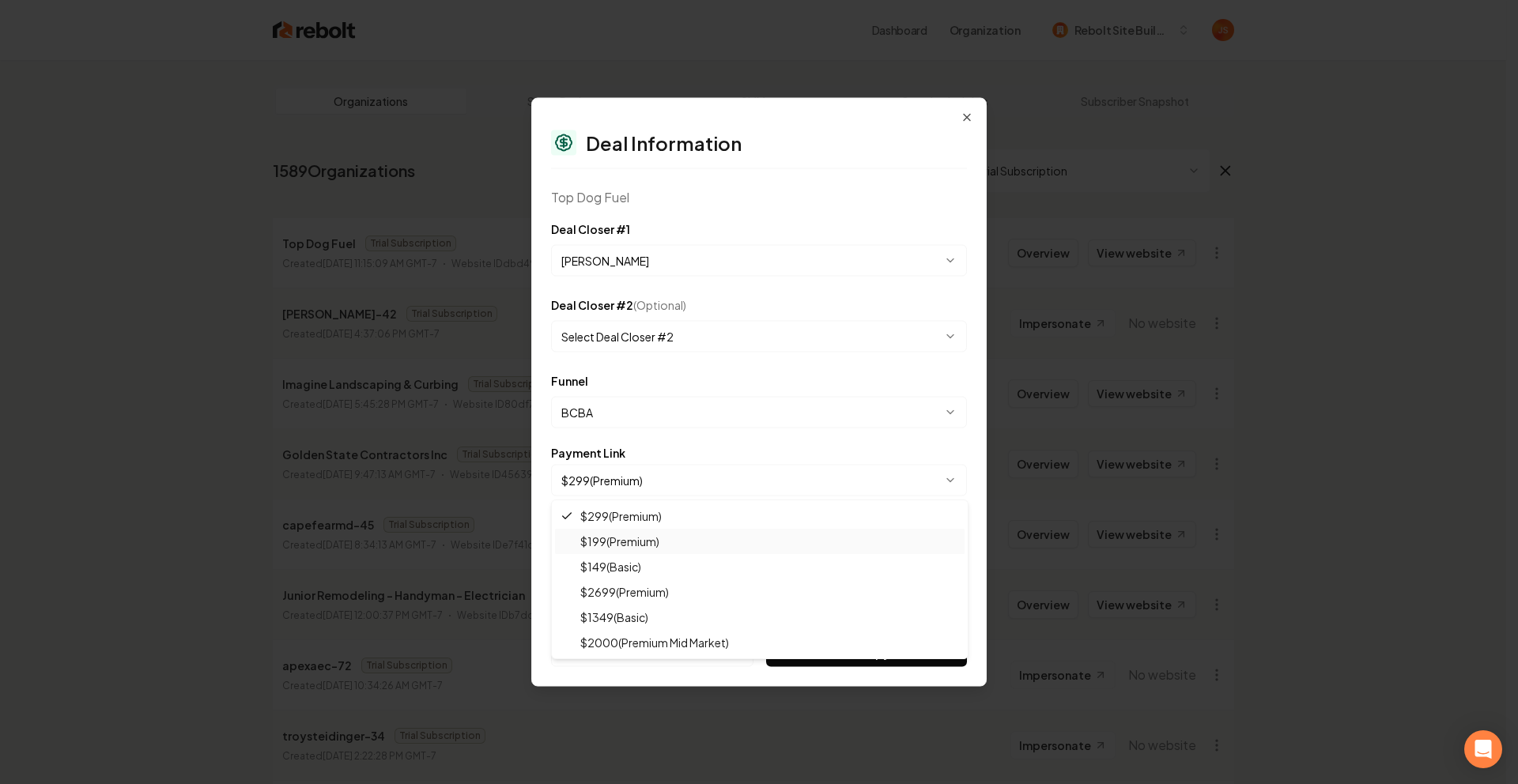
select select "**********"
drag, startPoint x: 619, startPoint y: 541, endPoint x: 689, endPoint y: 581, distance: 80.6
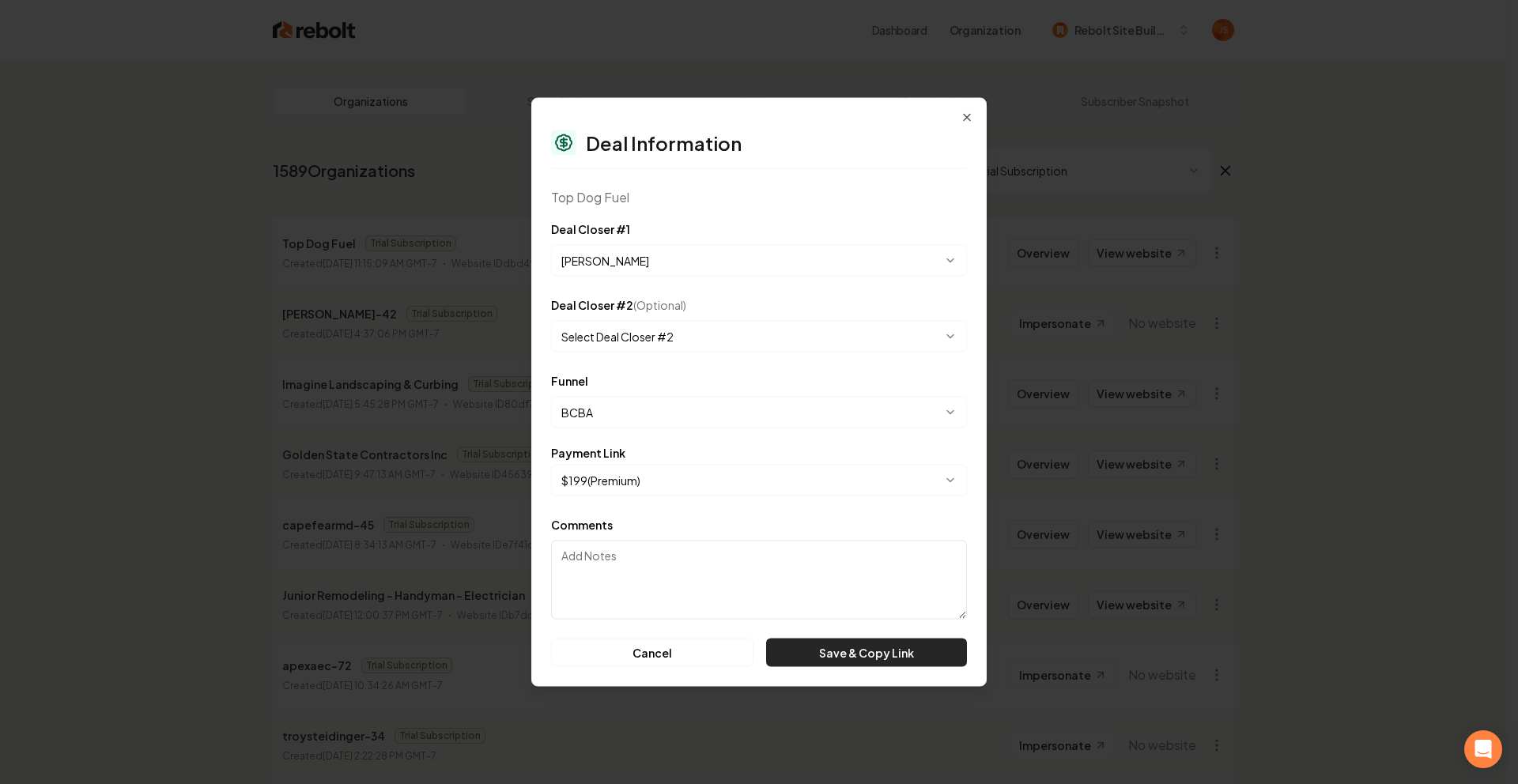
click at [825, 656] on button "Save & Copy Link" at bounding box center [866, 652] width 201 height 28
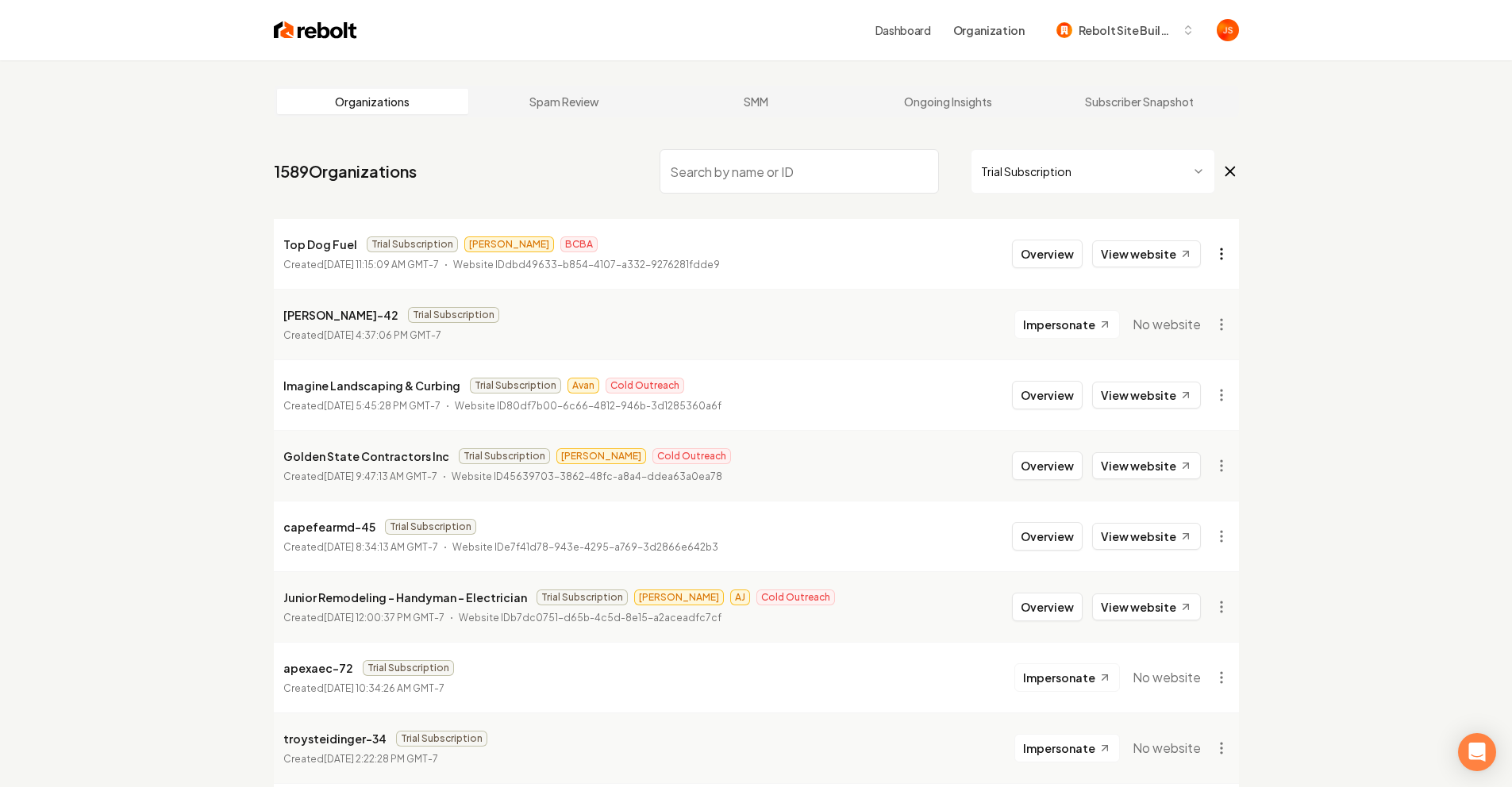
click at [1216, 245] on html "Dashboard Organization Rebolt Site Builder Organizations Spam Review SMM Ongoin…" at bounding box center [756, 393] width 1512 height 787
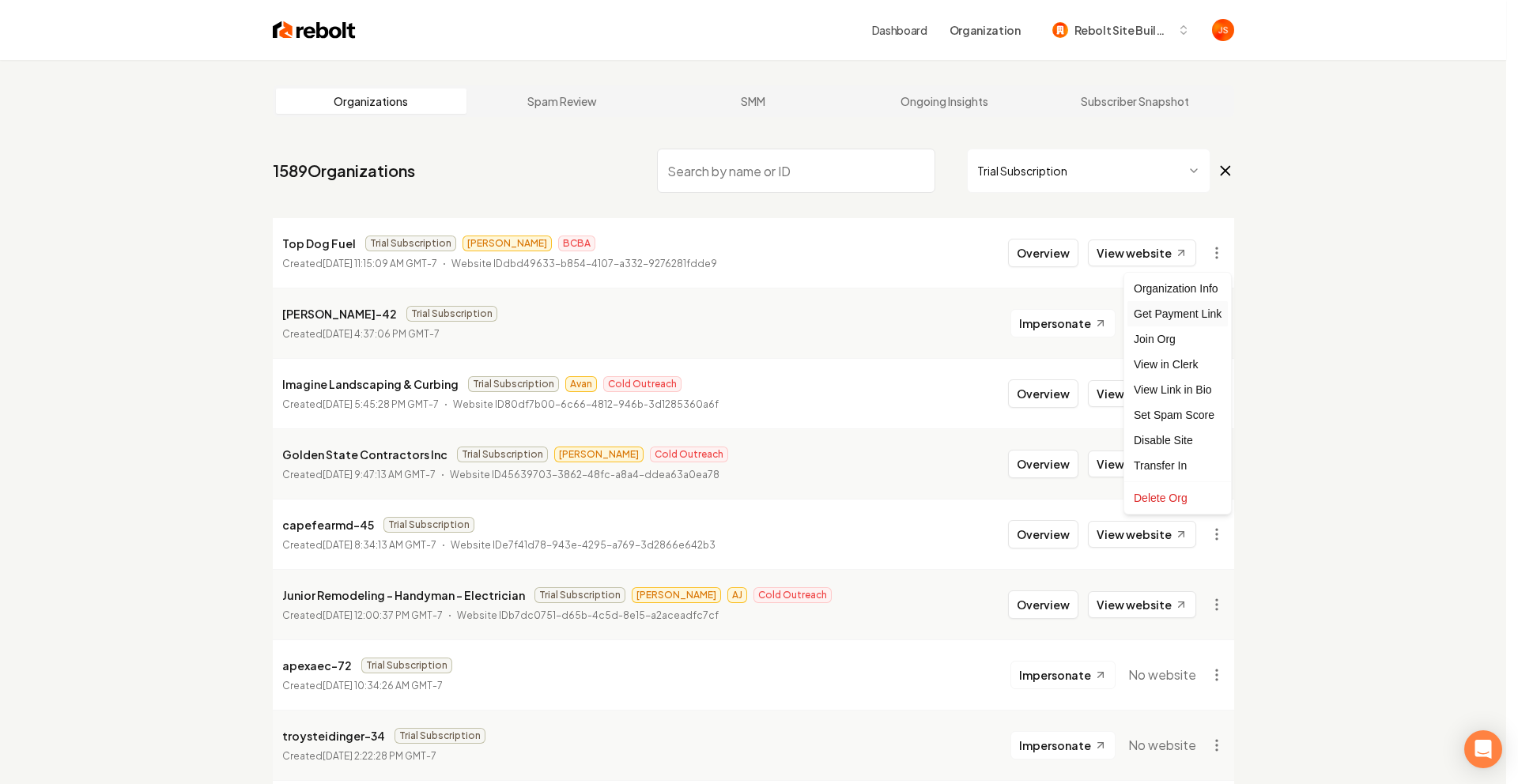
click at [1183, 319] on div "Get Payment Link" at bounding box center [1177, 314] width 100 height 26
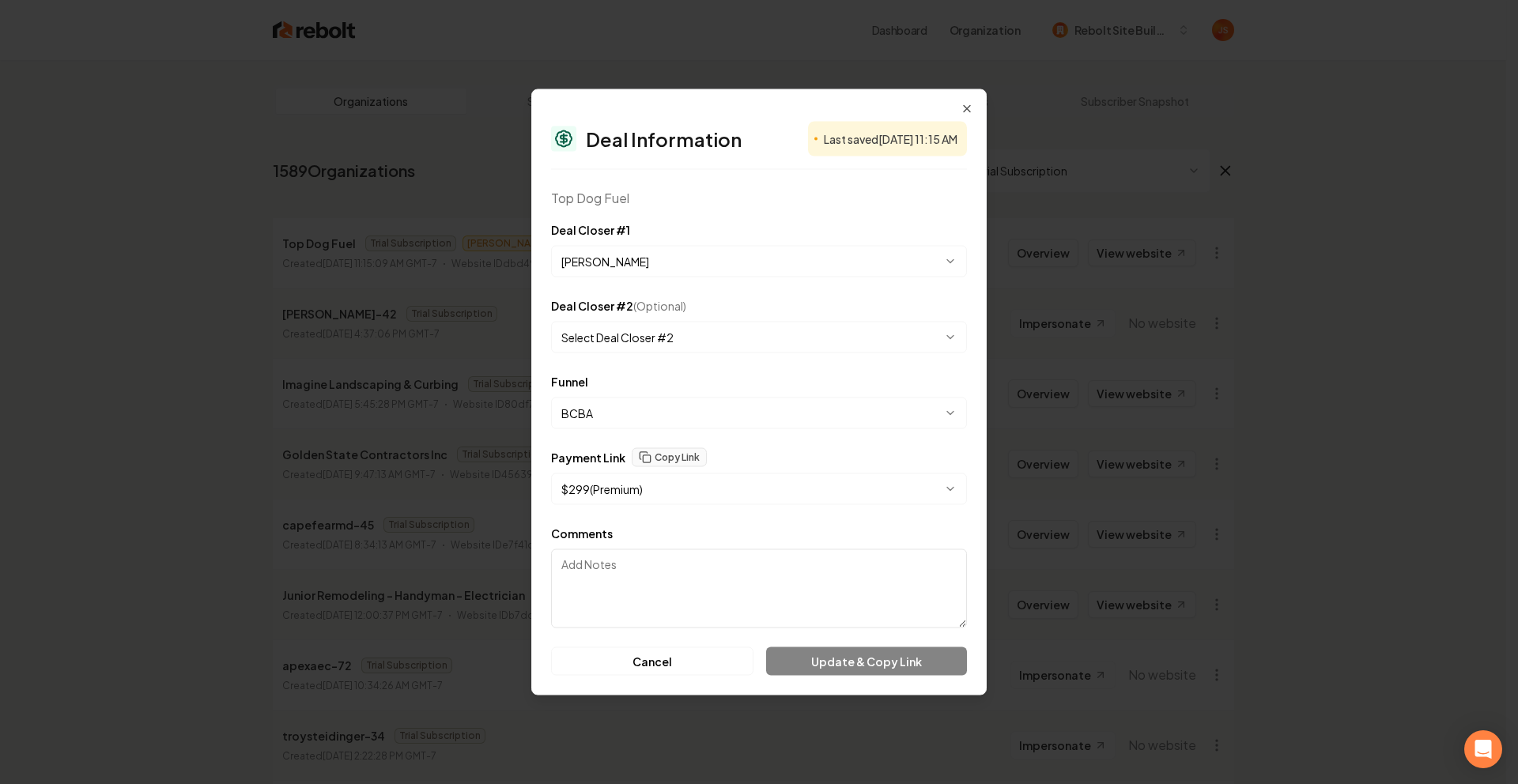
click at [736, 597] on textarea "Comments" at bounding box center [759, 588] width 416 height 79
type textarea "1"
click at [812, 656] on button "Update & Copy Link" at bounding box center [866, 661] width 201 height 28
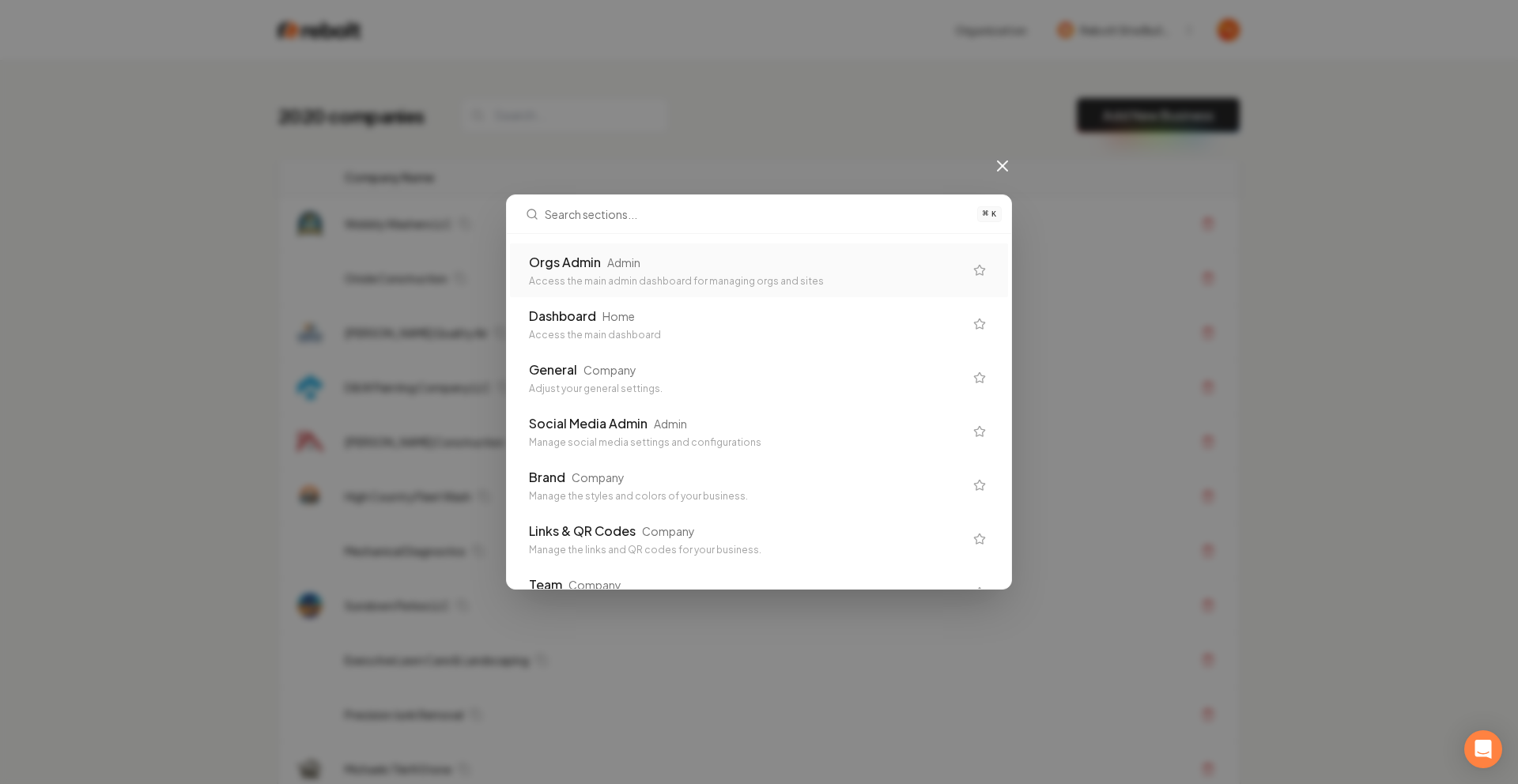
click at [581, 272] on div "Orgs Admin Admin Access the main admin dashboard for managing orgs and sites" at bounding box center [747, 270] width 435 height 35
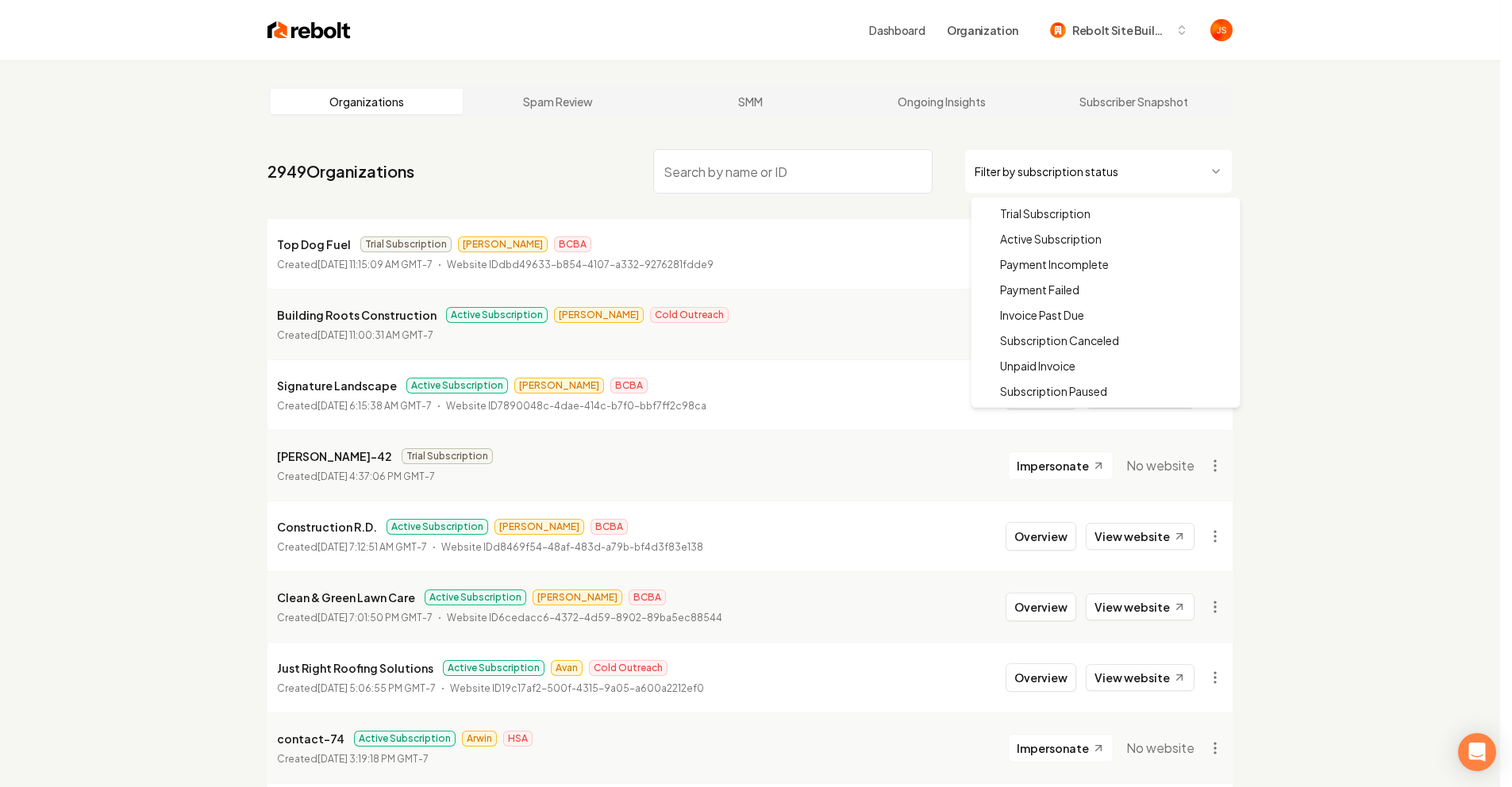
click at [1090, 175] on html "Dashboard Organization Rebolt Site Builder Organizations Spam Review SMM Ongoin…" at bounding box center [756, 393] width 1512 height 787
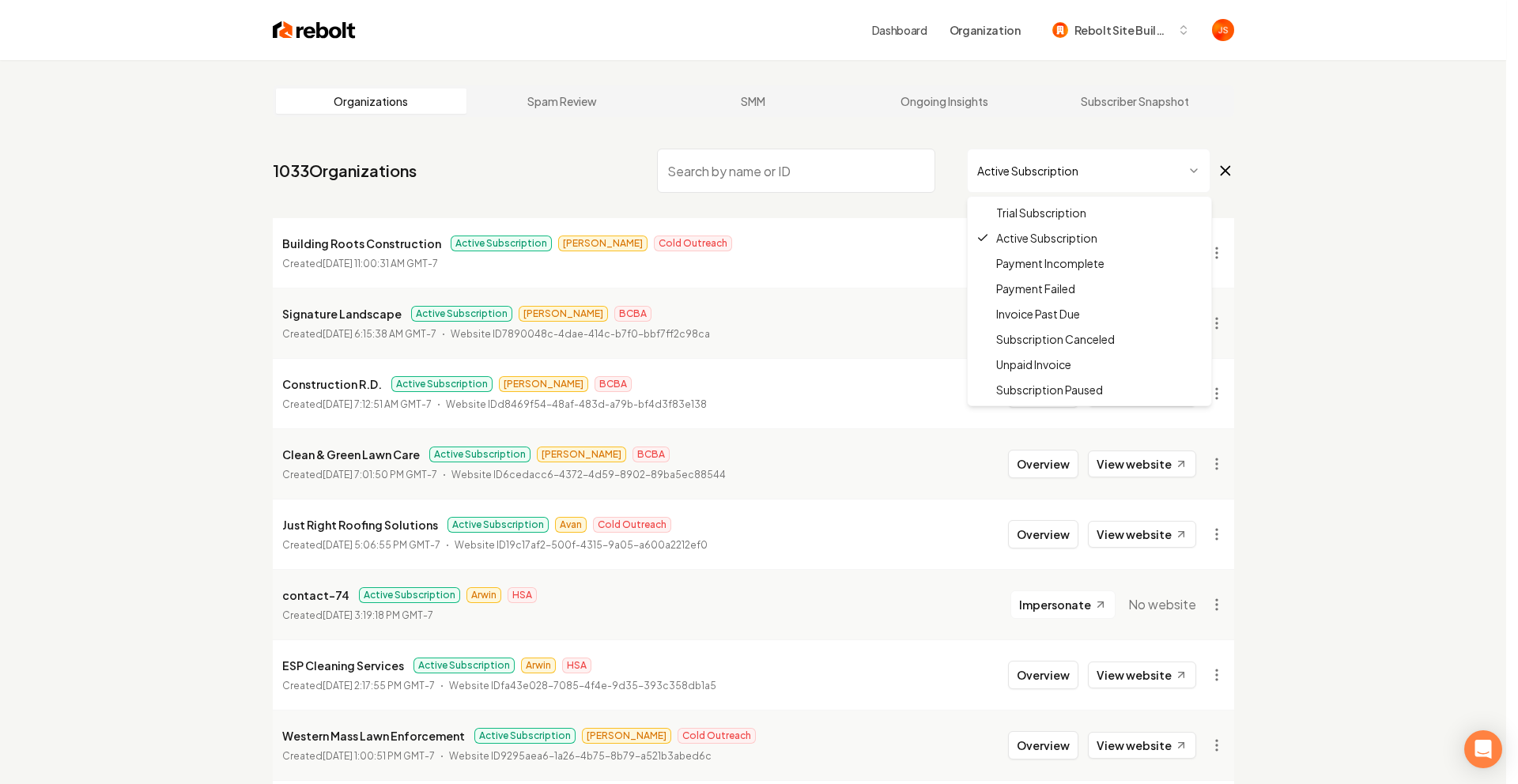
click at [1020, 169] on html "Dashboard Organization Rebolt Site Builder Organizations Spam Review SMM Ongoin…" at bounding box center [759, 392] width 1518 height 784
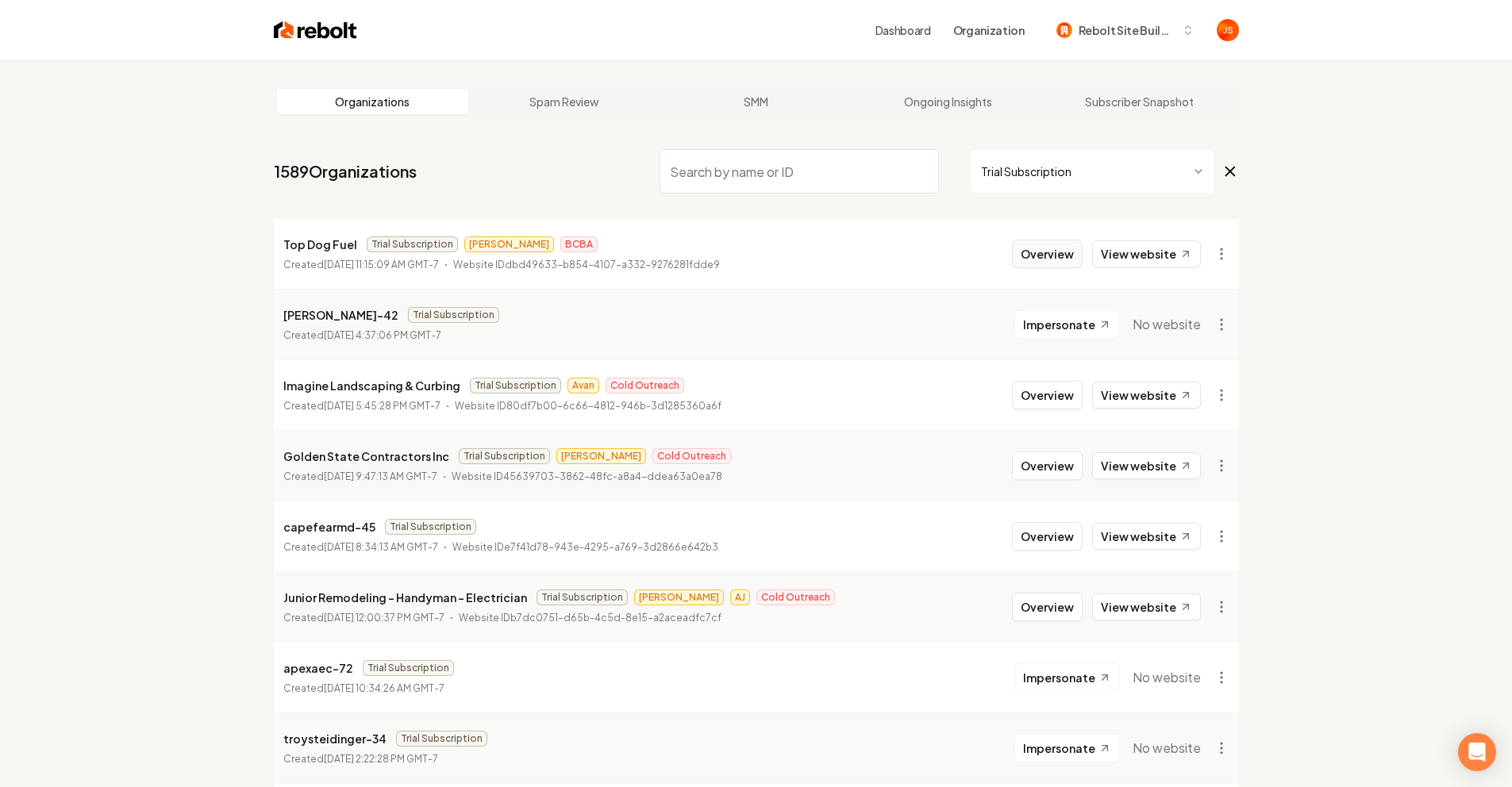
click at [1031, 247] on button "Overview" at bounding box center [1048, 253] width 71 height 28
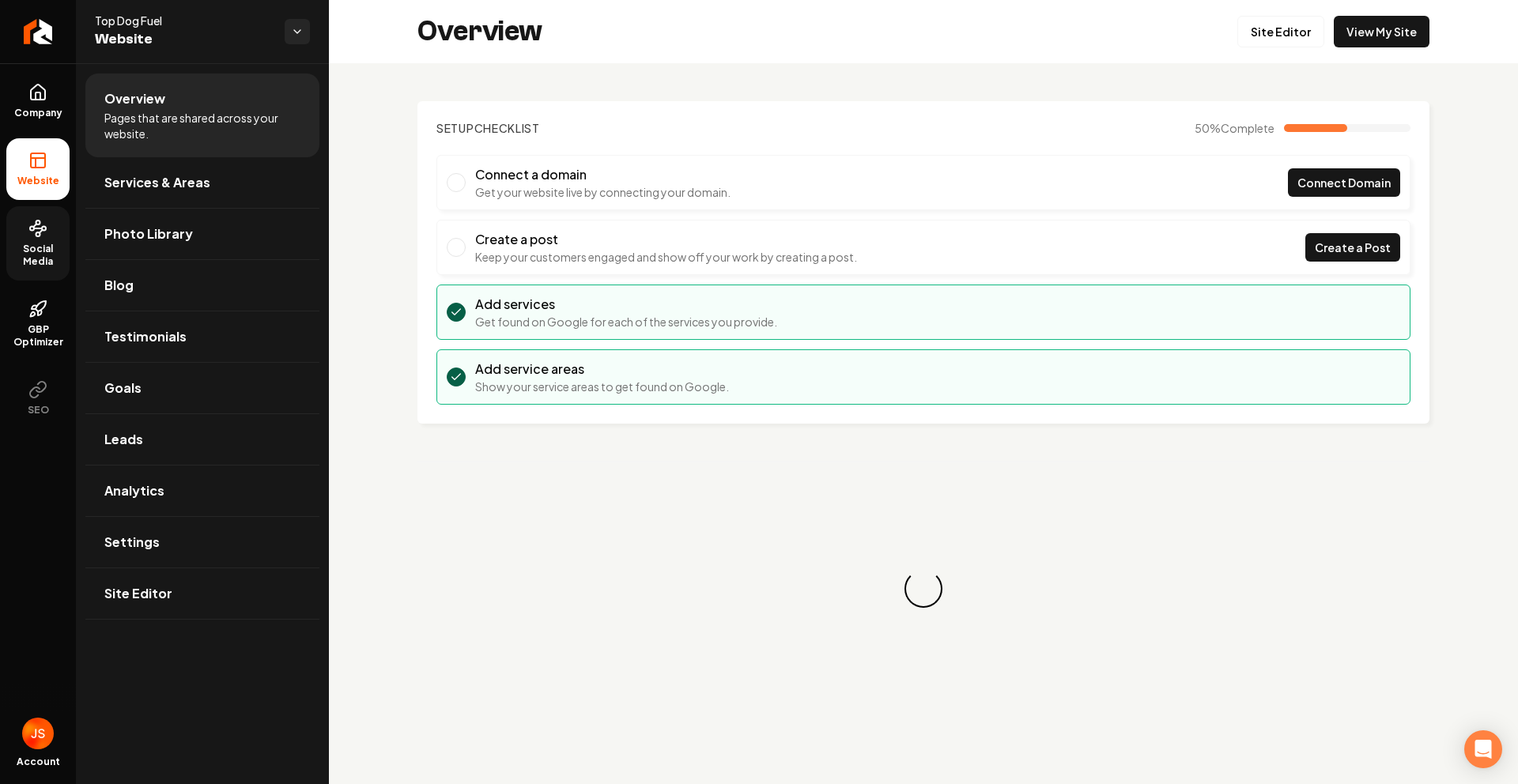
click at [41, 249] on span "Social Media" at bounding box center [38, 255] width 63 height 26
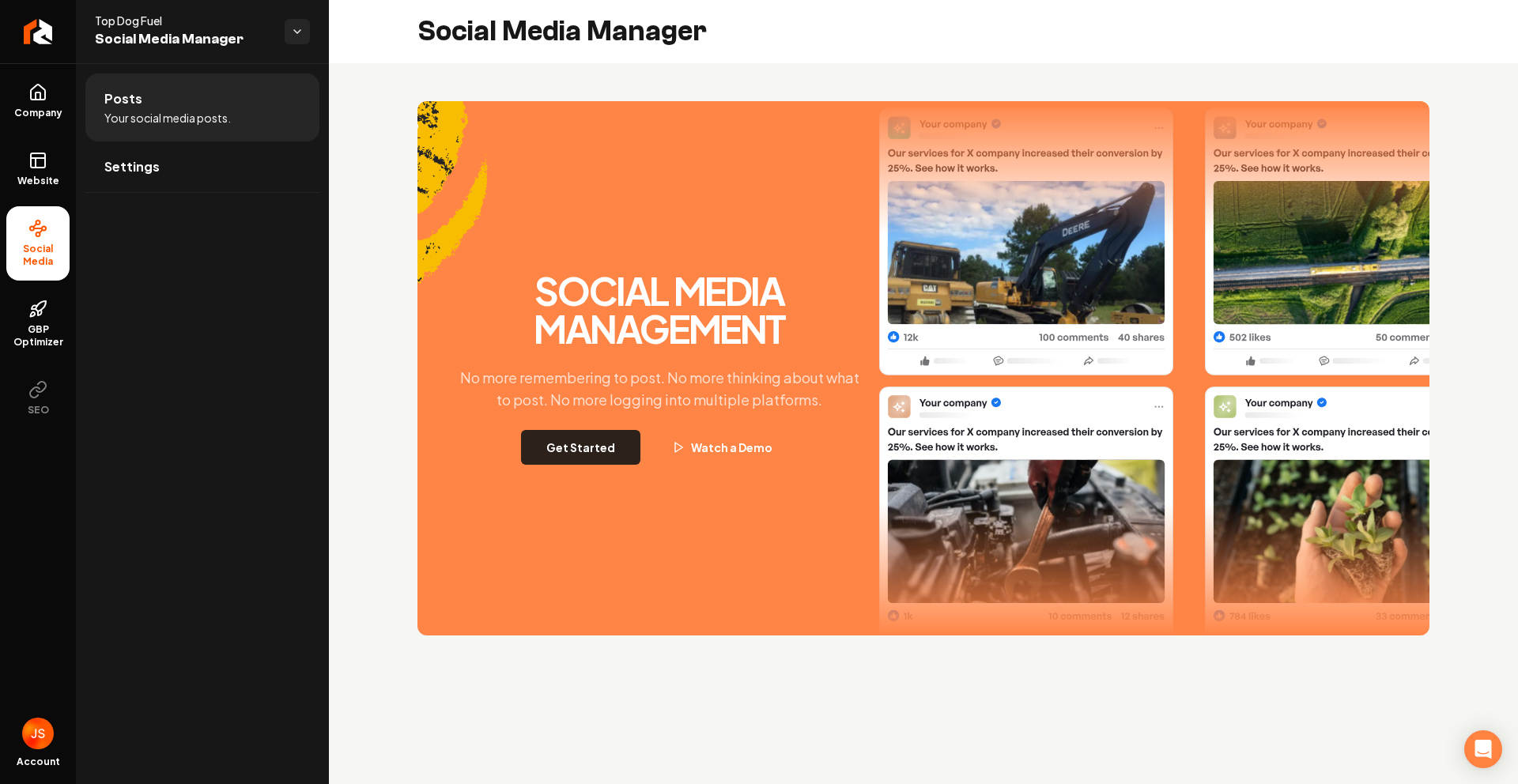
click at [572, 442] on button "Get Started" at bounding box center [580, 447] width 120 height 35
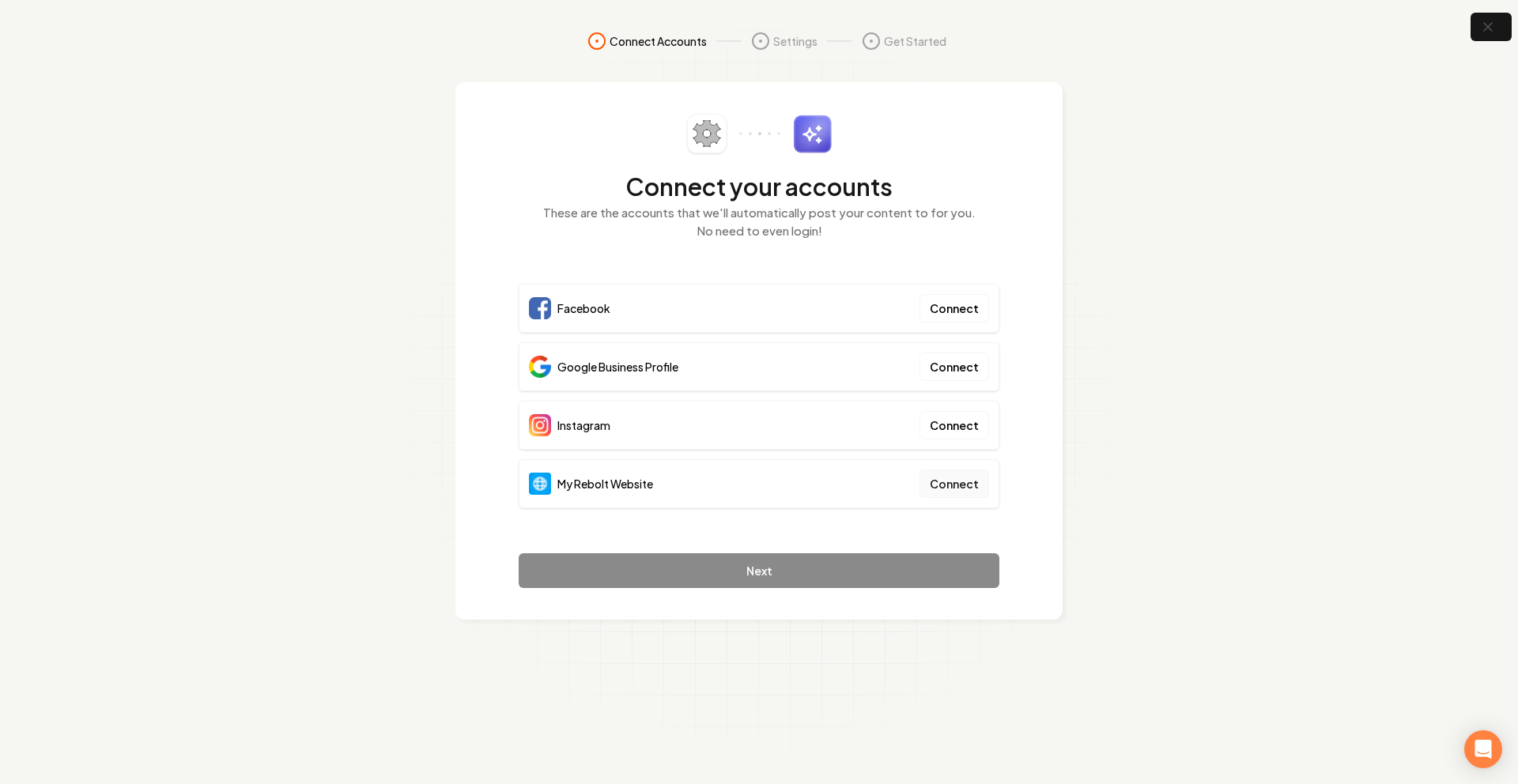
click at [931, 483] on button "Connect" at bounding box center [954, 483] width 70 height 28
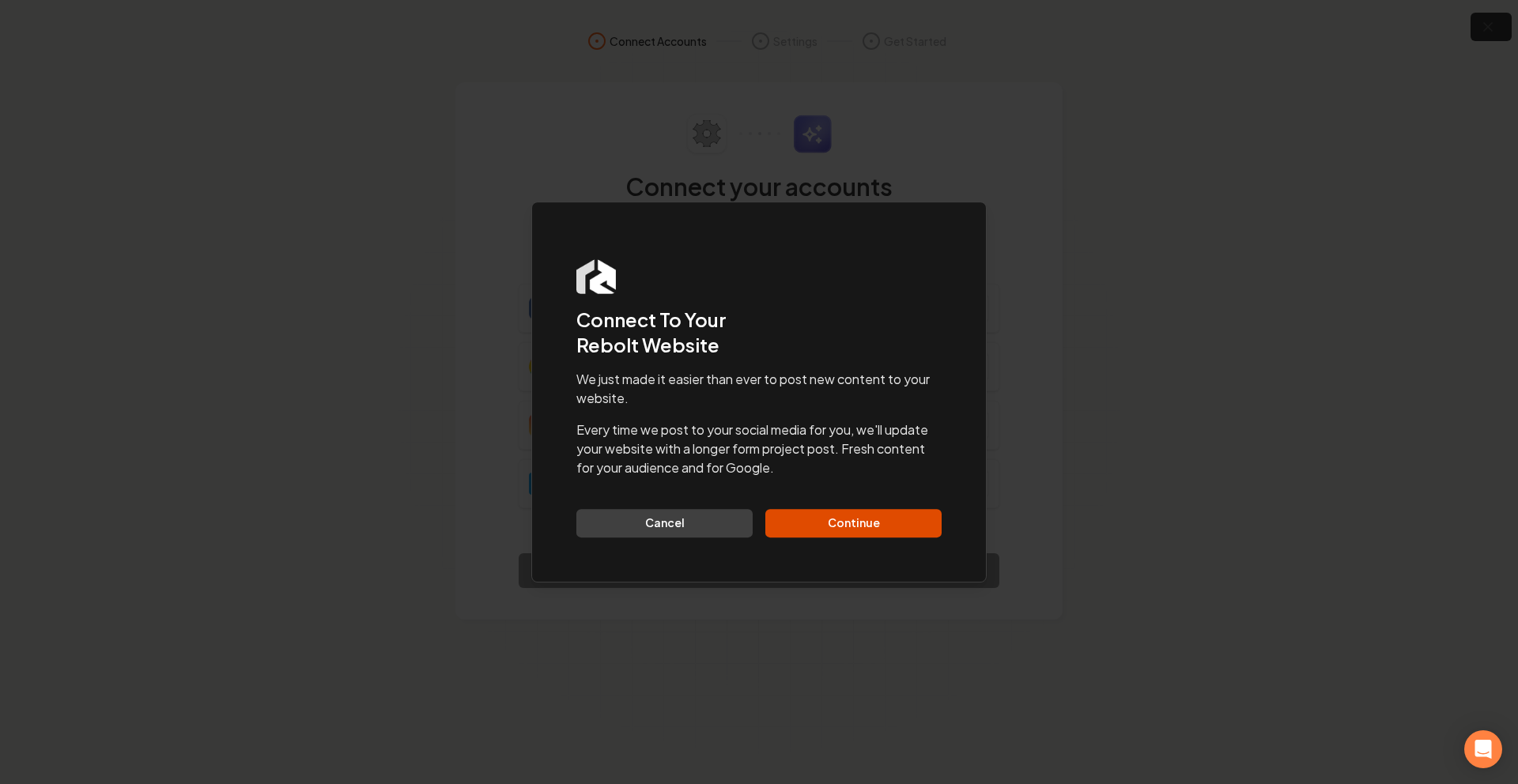
click at [876, 501] on div "We just made it easier than ever to post new content to your website. Every tim…" at bounding box center [759, 453] width 365 height 168
click at [865, 518] on button "Continue" at bounding box center [853, 522] width 177 height 28
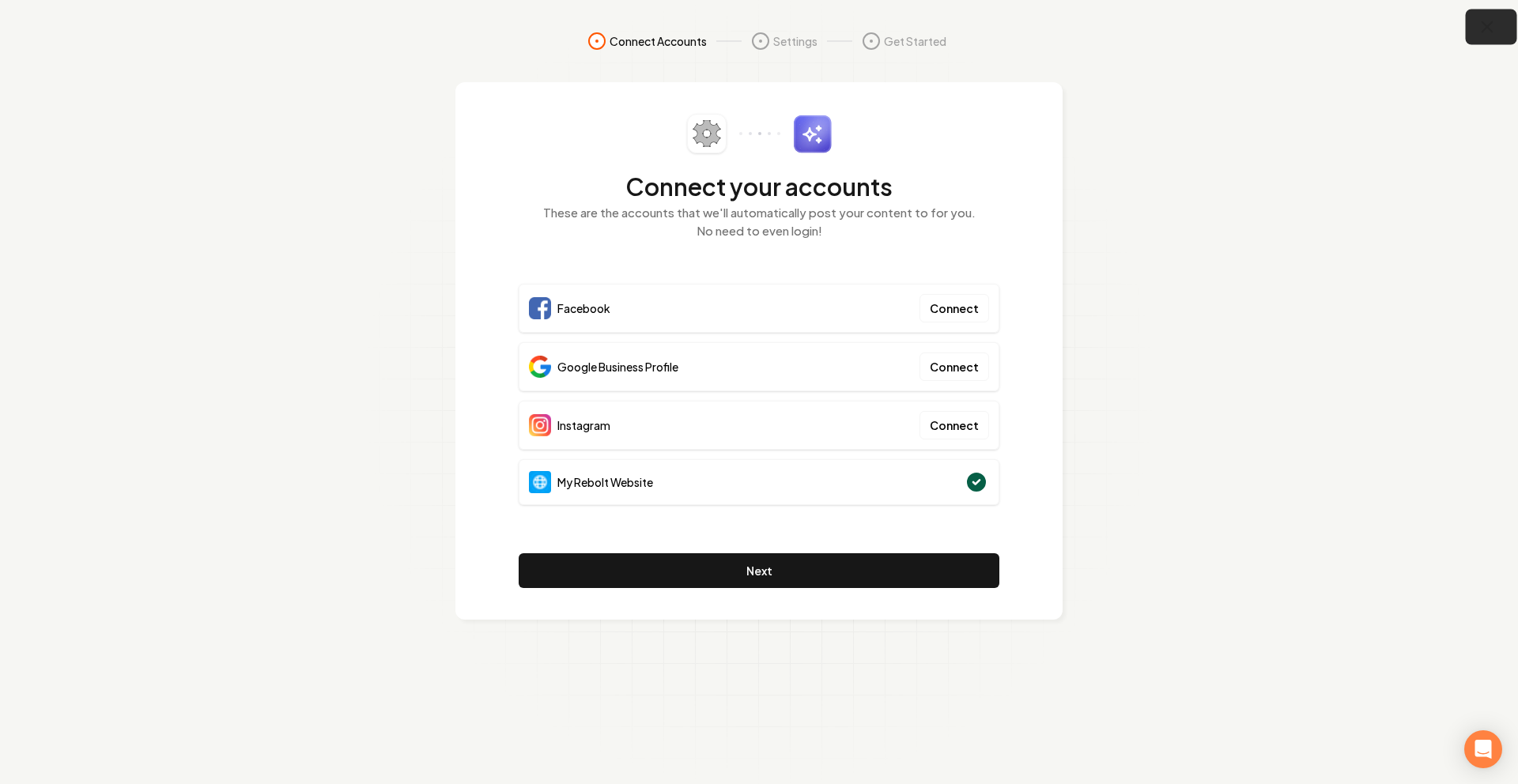
click at [1471, 35] on button "button" at bounding box center [1492, 27] width 51 height 35
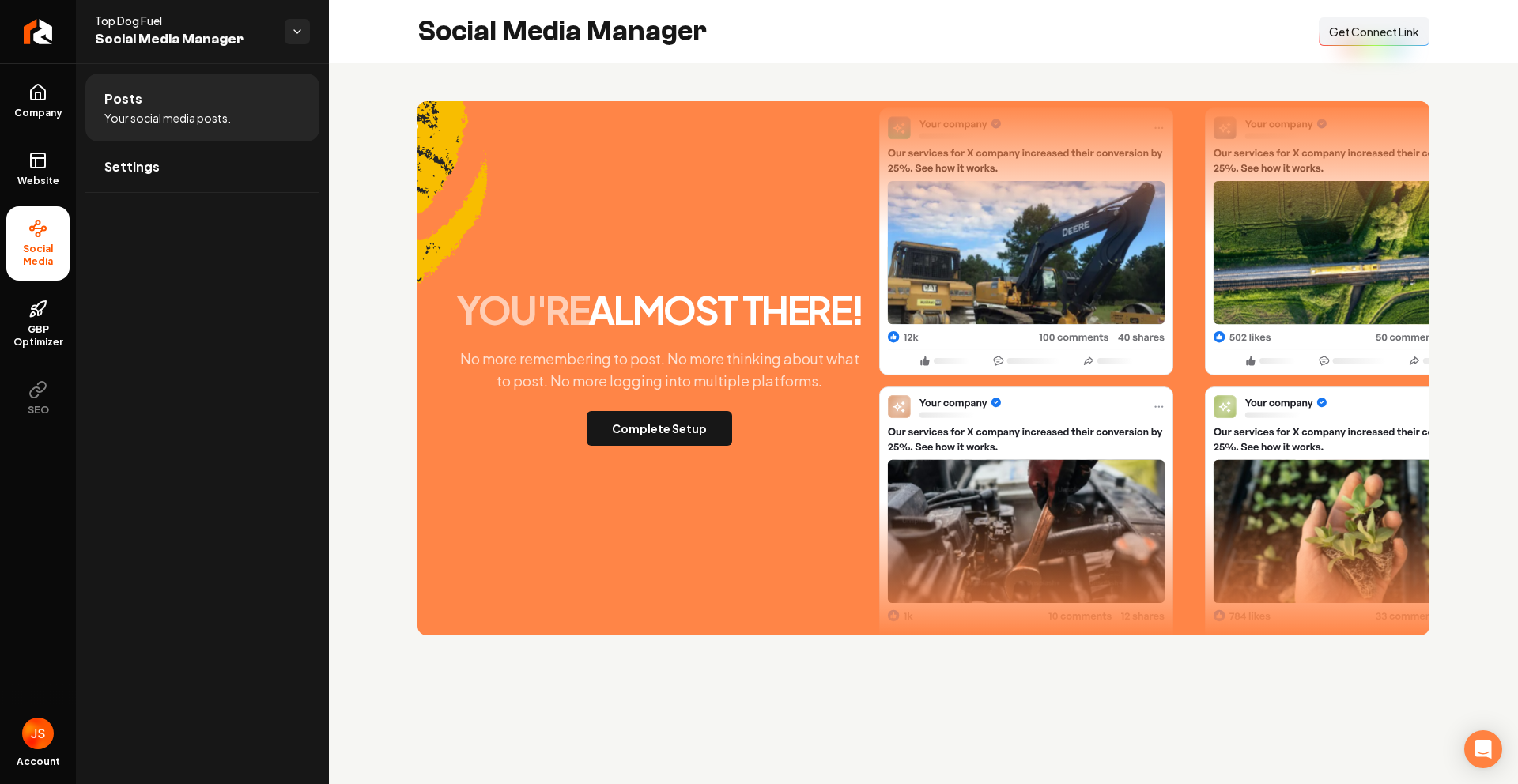
click at [1393, 35] on span "Get Connect Link" at bounding box center [1374, 32] width 90 height 16
click at [649, 441] on button "Complete Setup" at bounding box center [659, 428] width 145 height 35
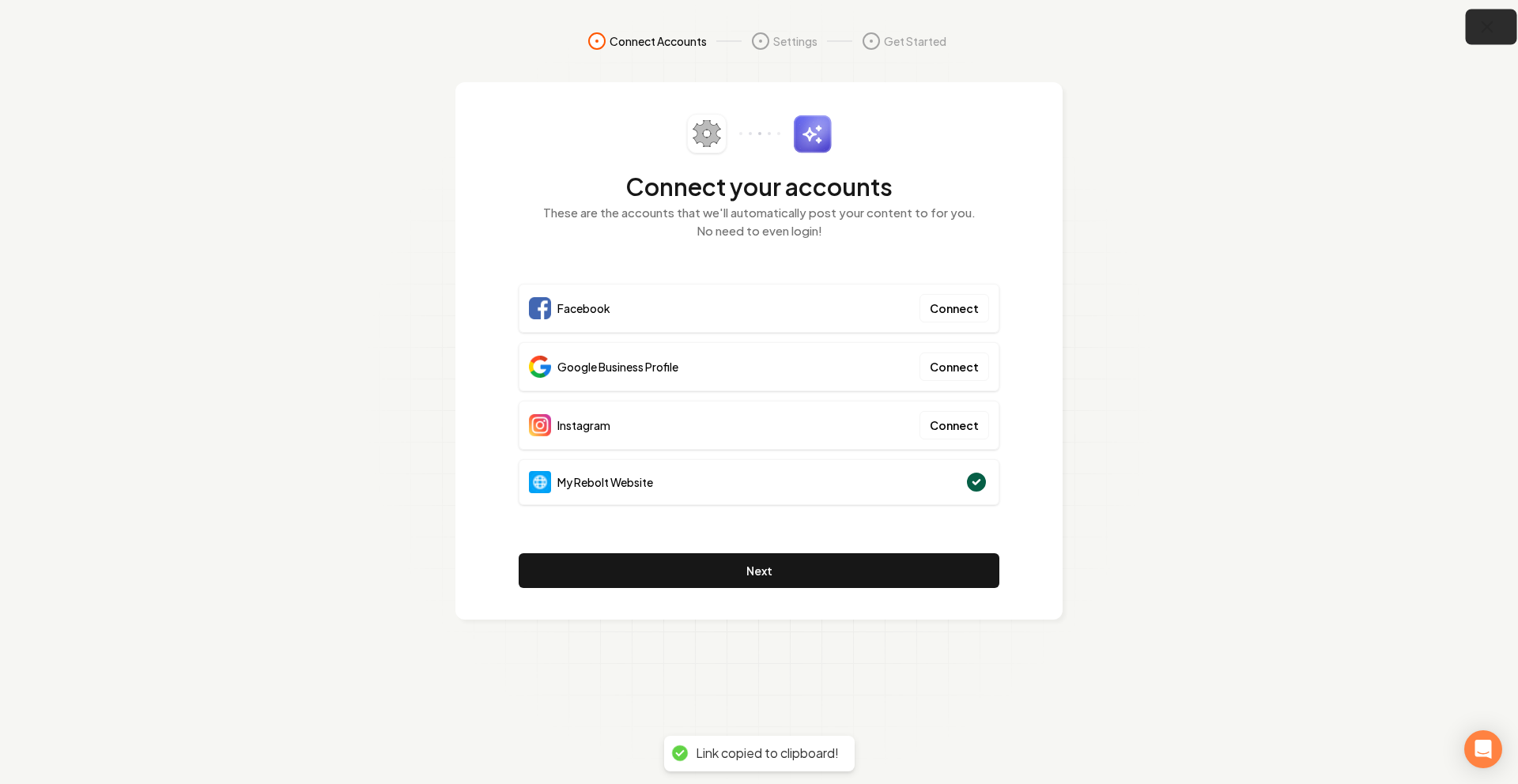
click at [1482, 22] on icon "button" at bounding box center [1487, 27] width 10 height 10
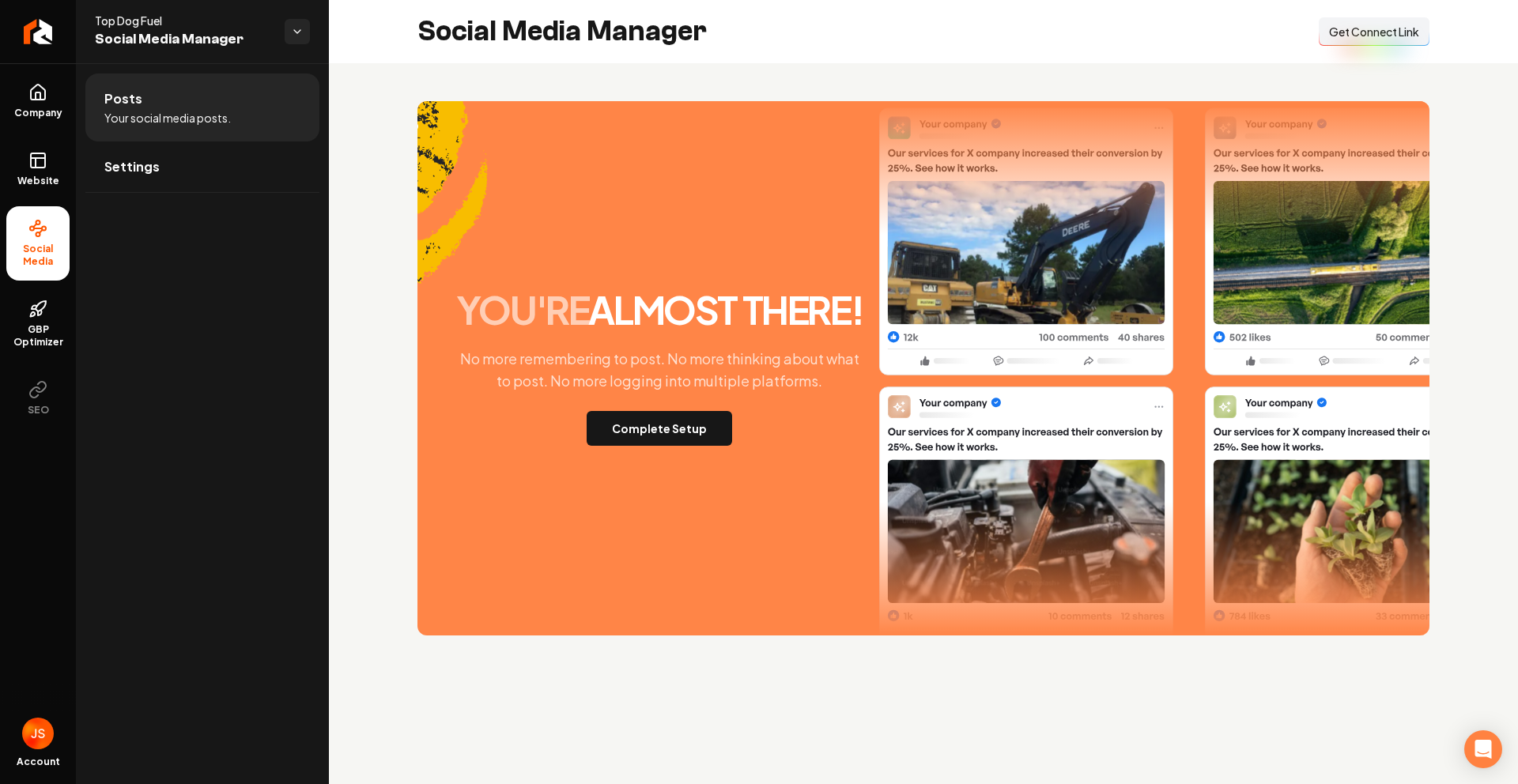
click at [1372, 39] on button "Connect Link Get Connect Link" at bounding box center [1374, 31] width 111 height 28
click at [18, 147] on link "Website" at bounding box center [38, 169] width 63 height 62
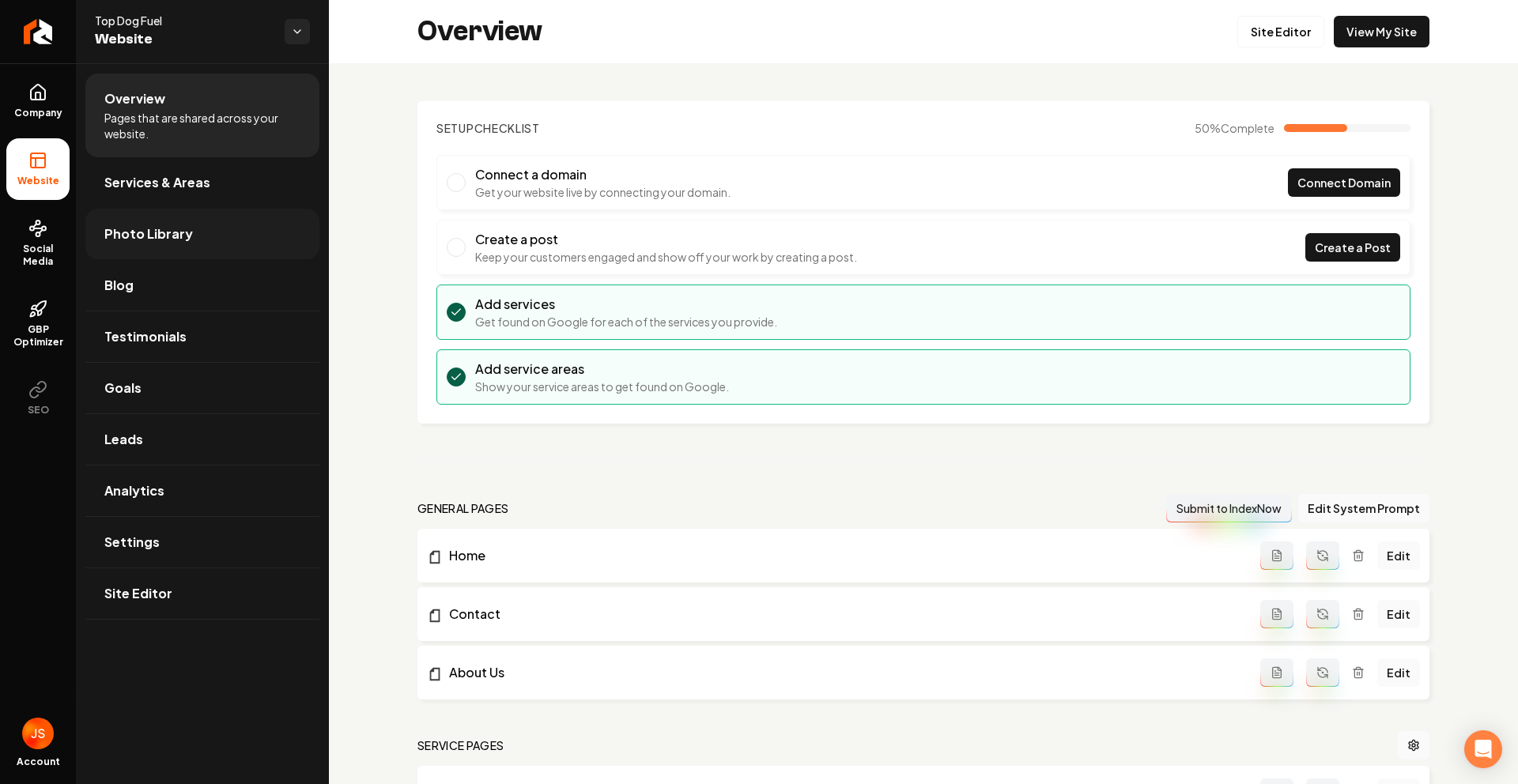
click at [119, 225] on span "Photo Library" at bounding box center [149, 234] width 88 height 19
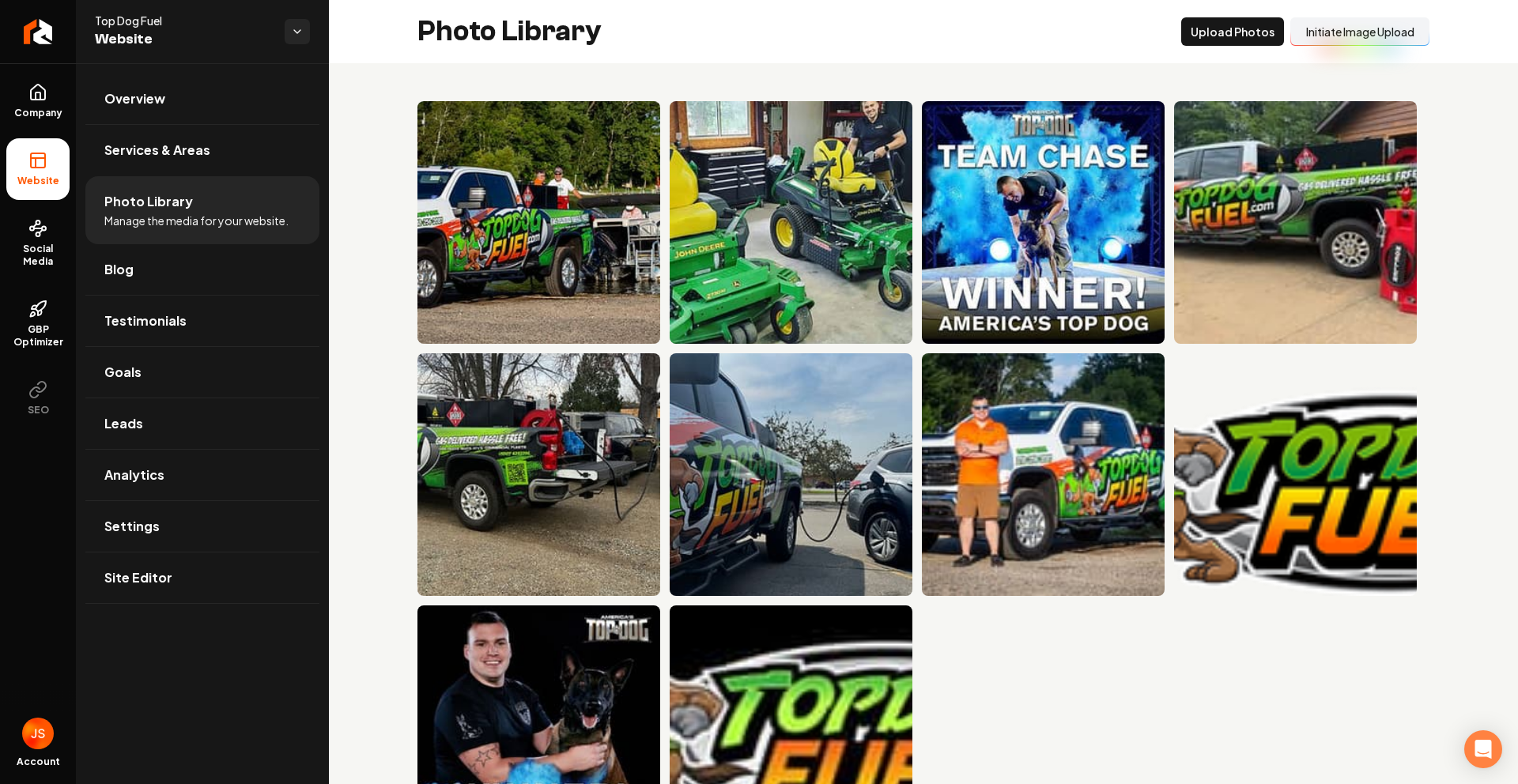
click at [1321, 25] on button "Initiate Image Upload" at bounding box center [1359, 31] width 139 height 28
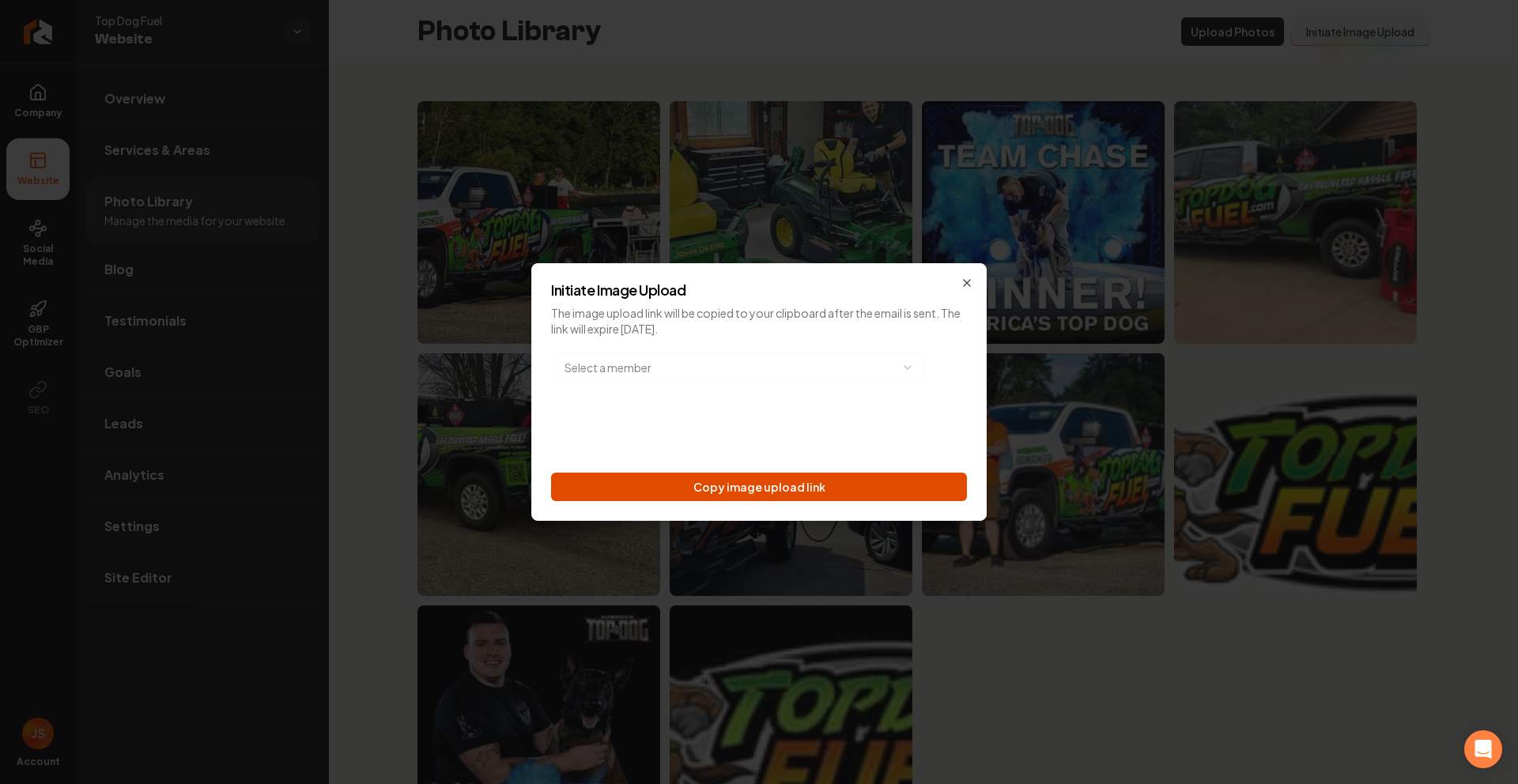
click at [765, 477] on button "Copy image upload link" at bounding box center [759, 486] width 416 height 28
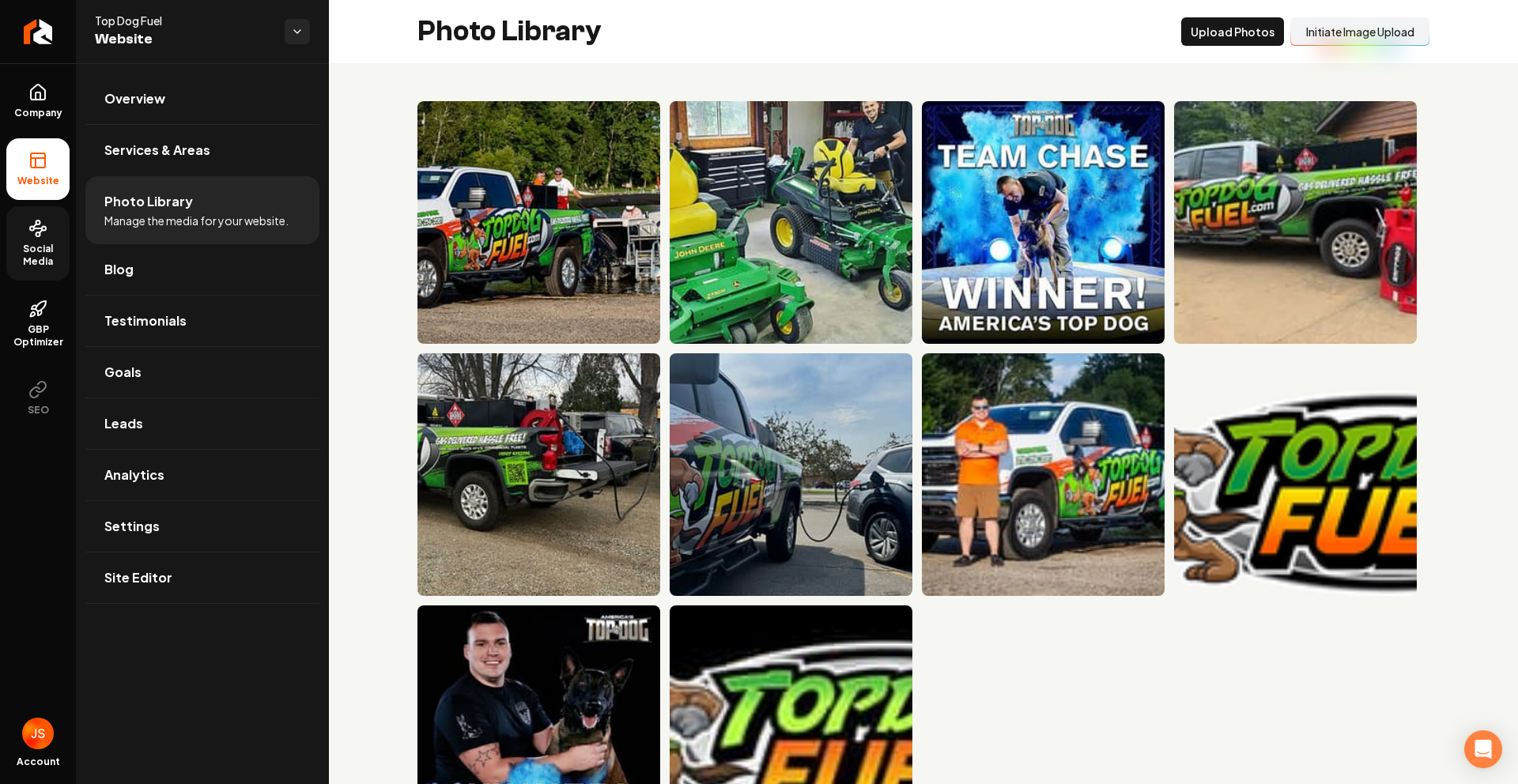
click at [51, 241] on link "Social Media" at bounding box center [38, 243] width 63 height 75
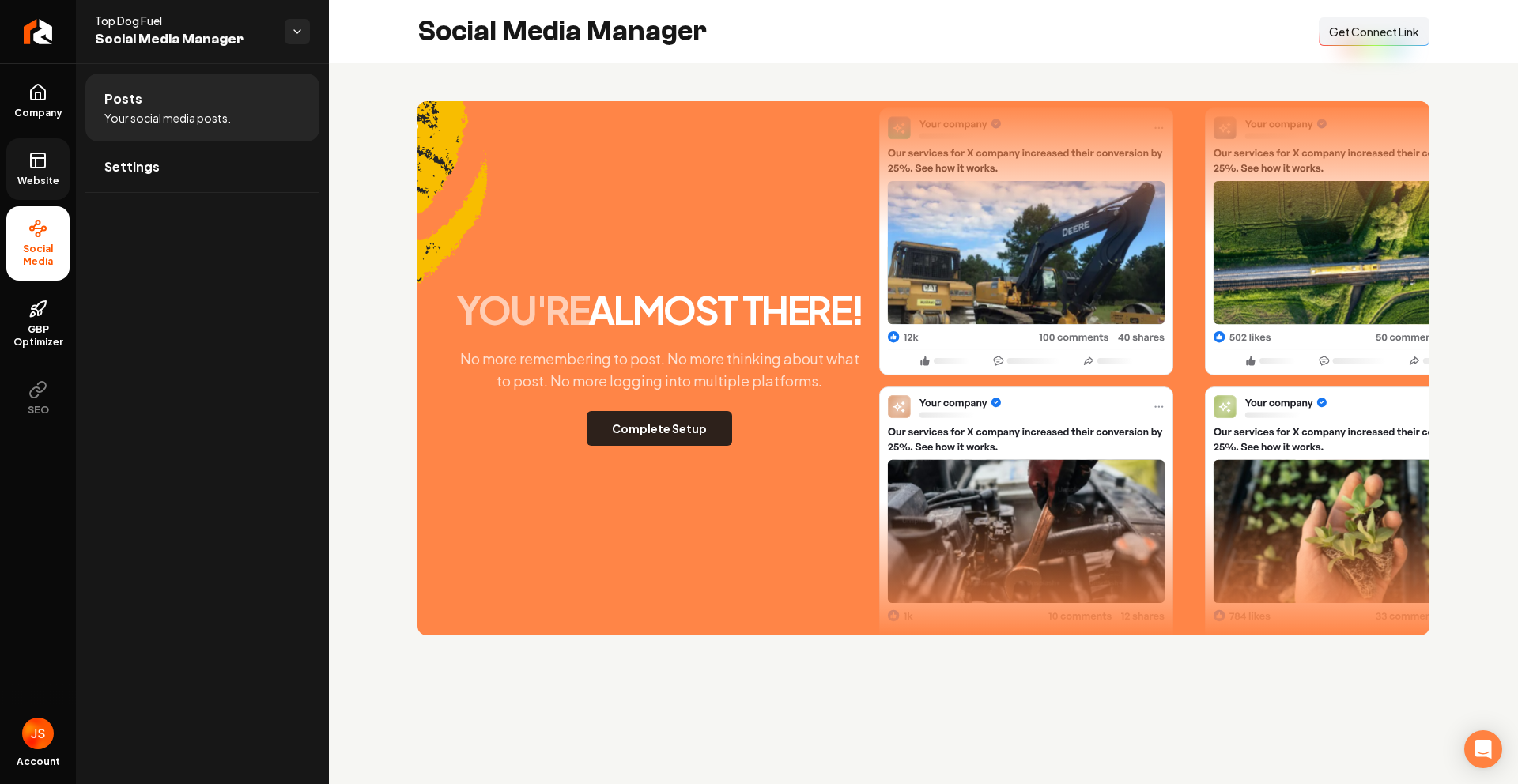
click at [689, 419] on button "Complete Setup" at bounding box center [659, 428] width 145 height 35
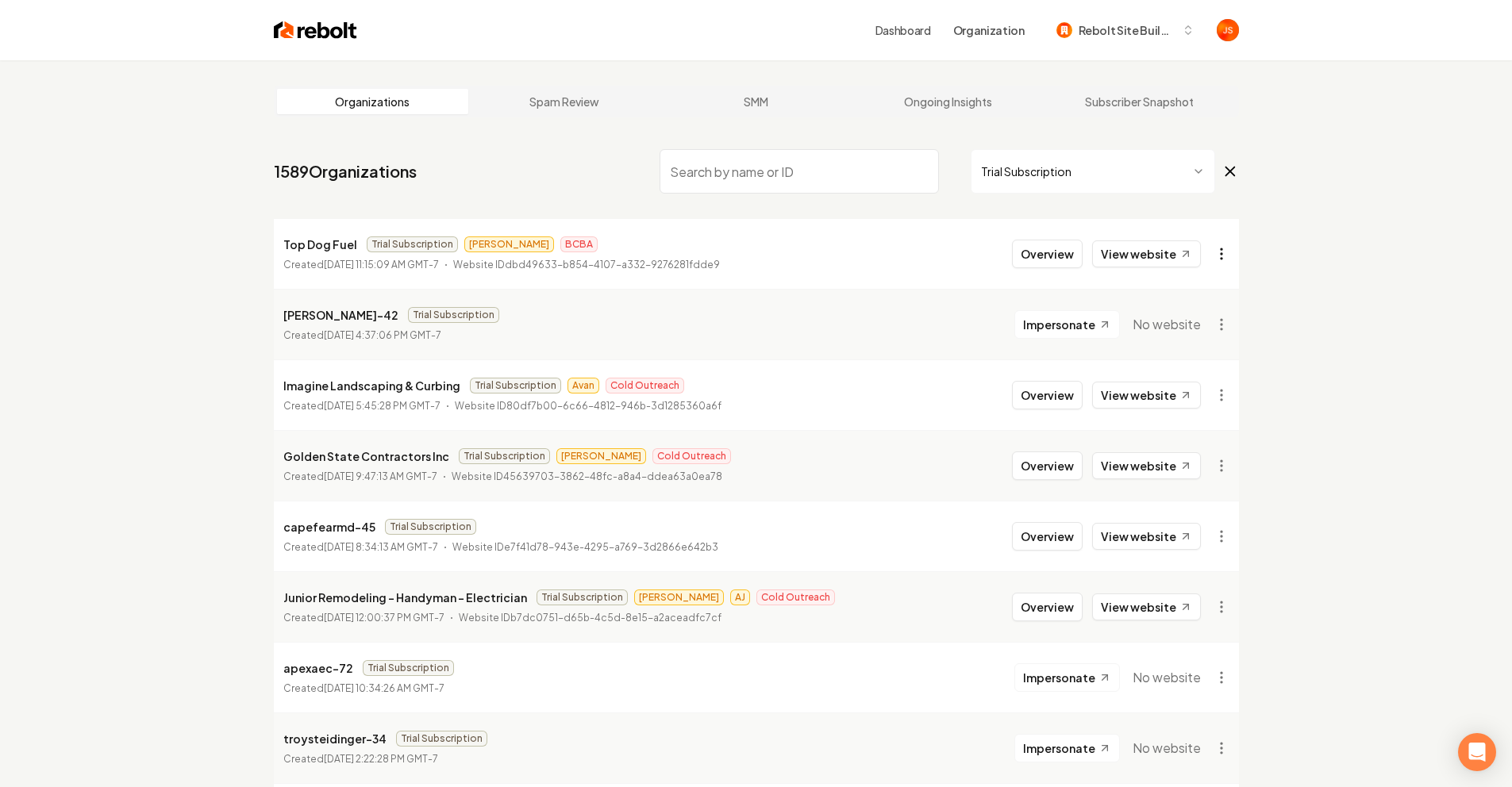
click at [1214, 256] on html "Dashboard Organization Rebolt Site Builder Organizations Spam Review SMM Ongoin…" at bounding box center [756, 393] width 1512 height 787
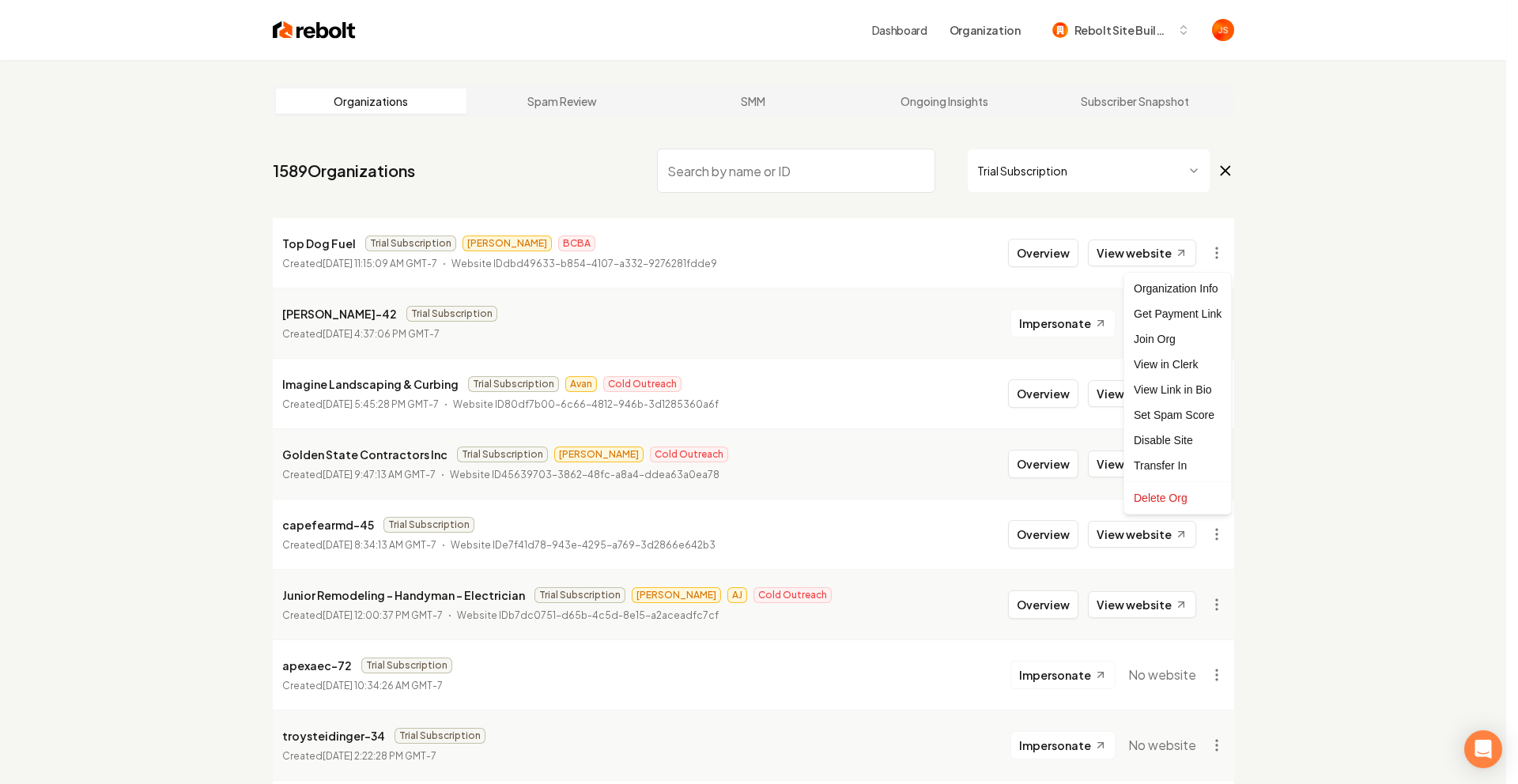
click at [1281, 231] on html "Dashboard Organization Rebolt Site Builder Organizations Spam Review SMM Ongoin…" at bounding box center [759, 392] width 1518 height 784
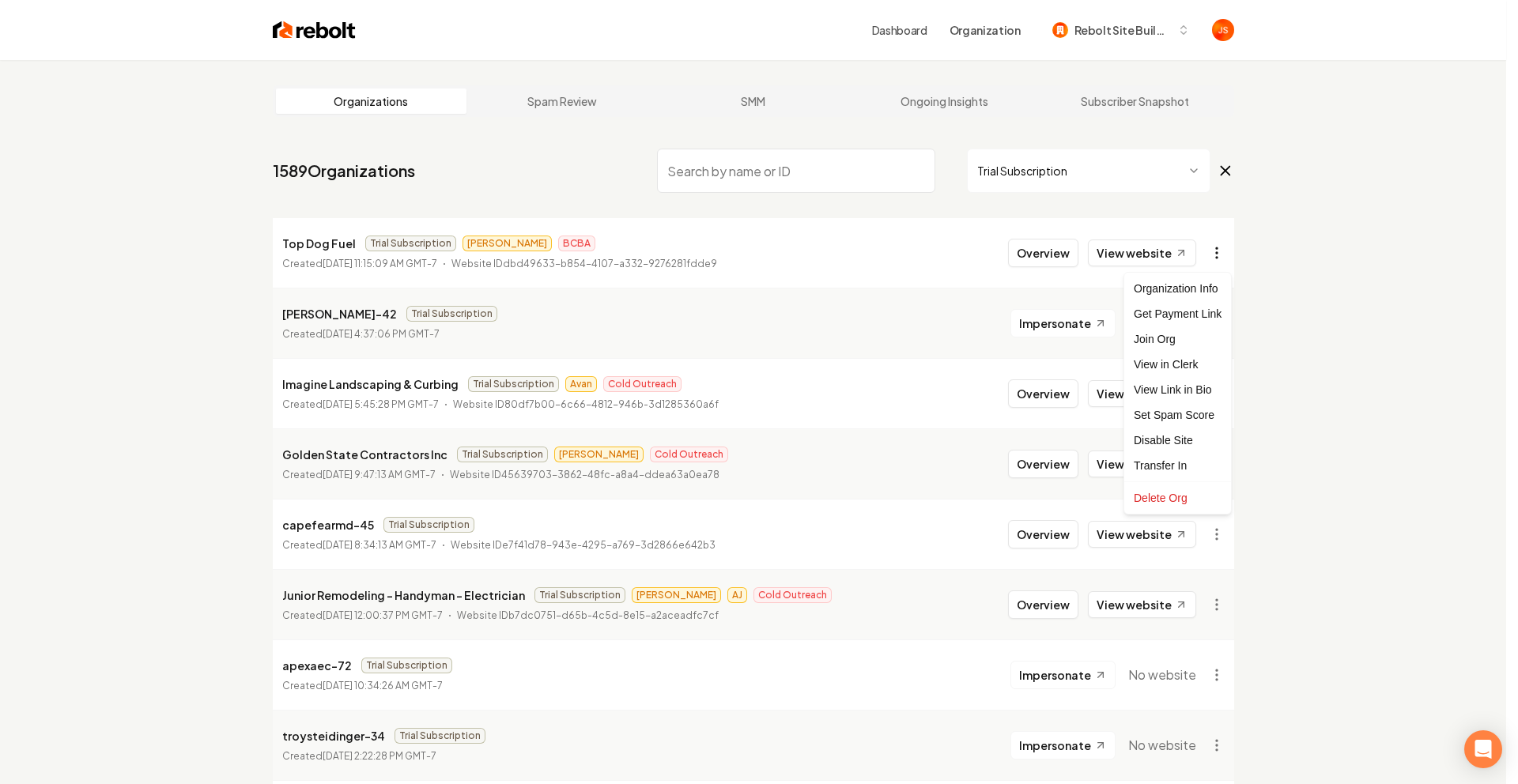
click at [1223, 250] on html "Dashboard Organization Rebolt Site Builder Organizations Spam Review SMM Ongoin…" at bounding box center [759, 392] width 1518 height 784
click at [1286, 217] on html "Dashboard Organization Rebolt Site Builder Organizations Spam Review SMM Ongoin…" at bounding box center [759, 392] width 1518 height 784
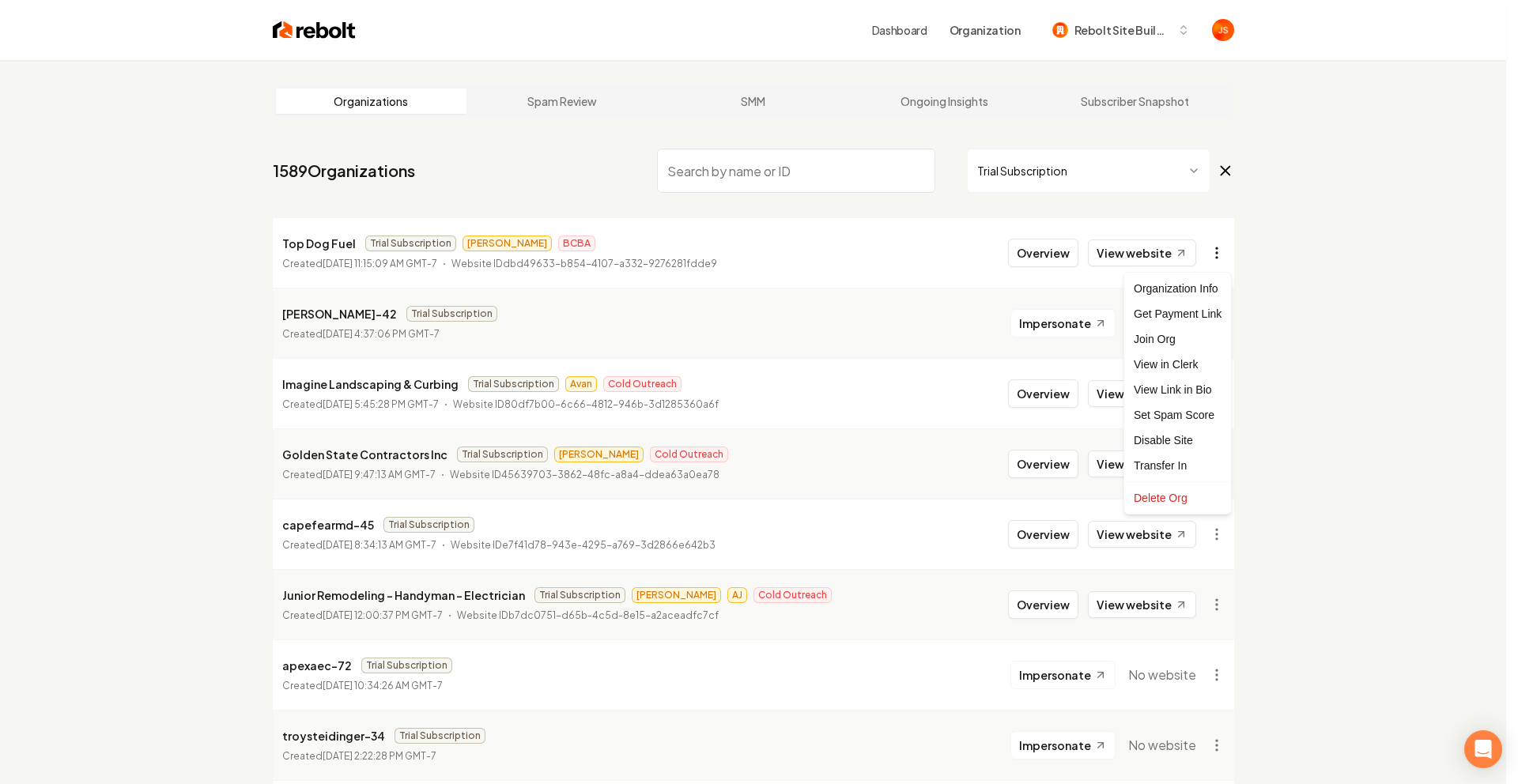
click at [1214, 242] on html "Dashboard Organization Rebolt Site Builder Organizations Spam Review SMM Ongoin…" at bounding box center [759, 392] width 1518 height 784
click at [1163, 314] on div "Get Payment Link" at bounding box center [1177, 314] width 100 height 26
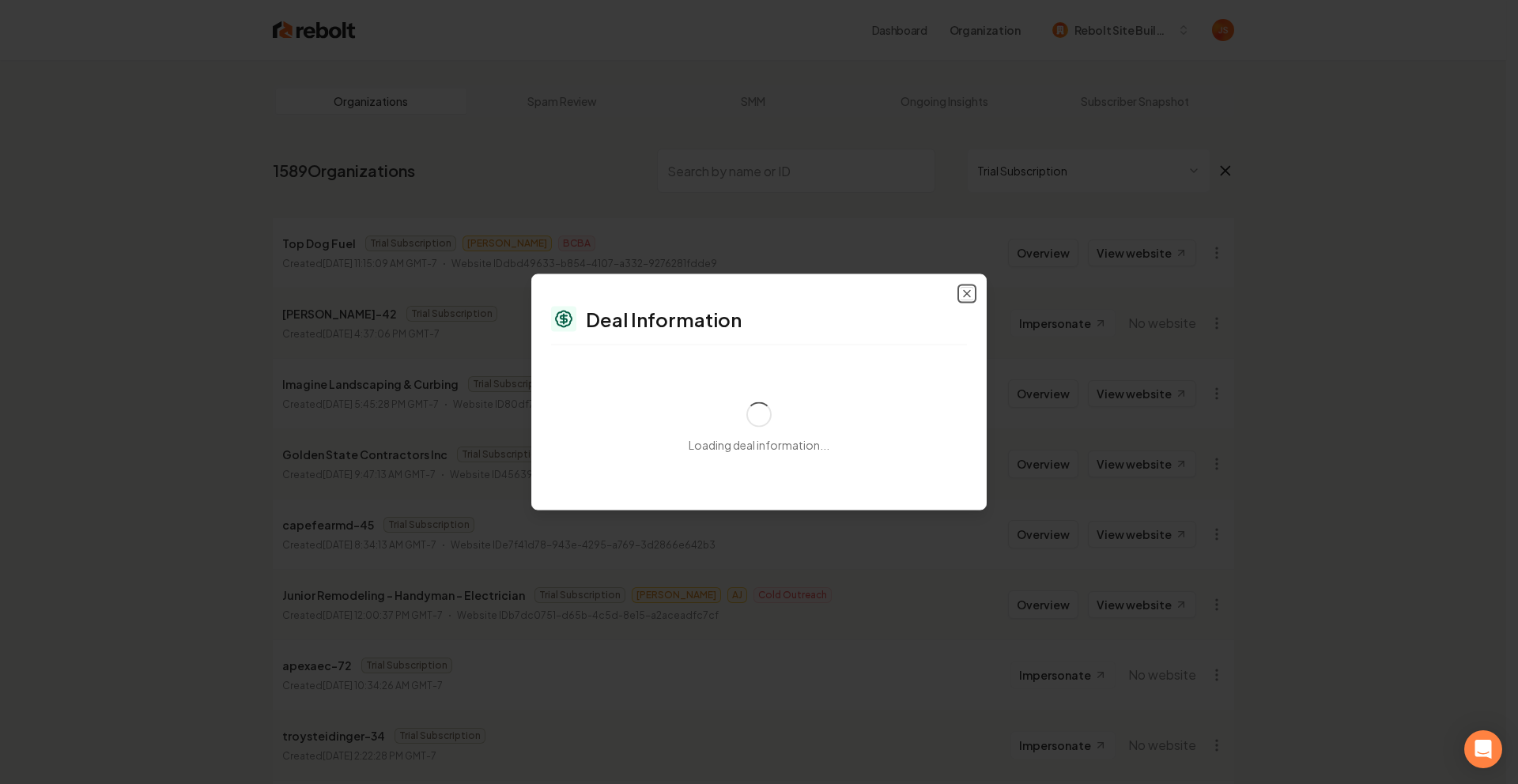
select select "**********"
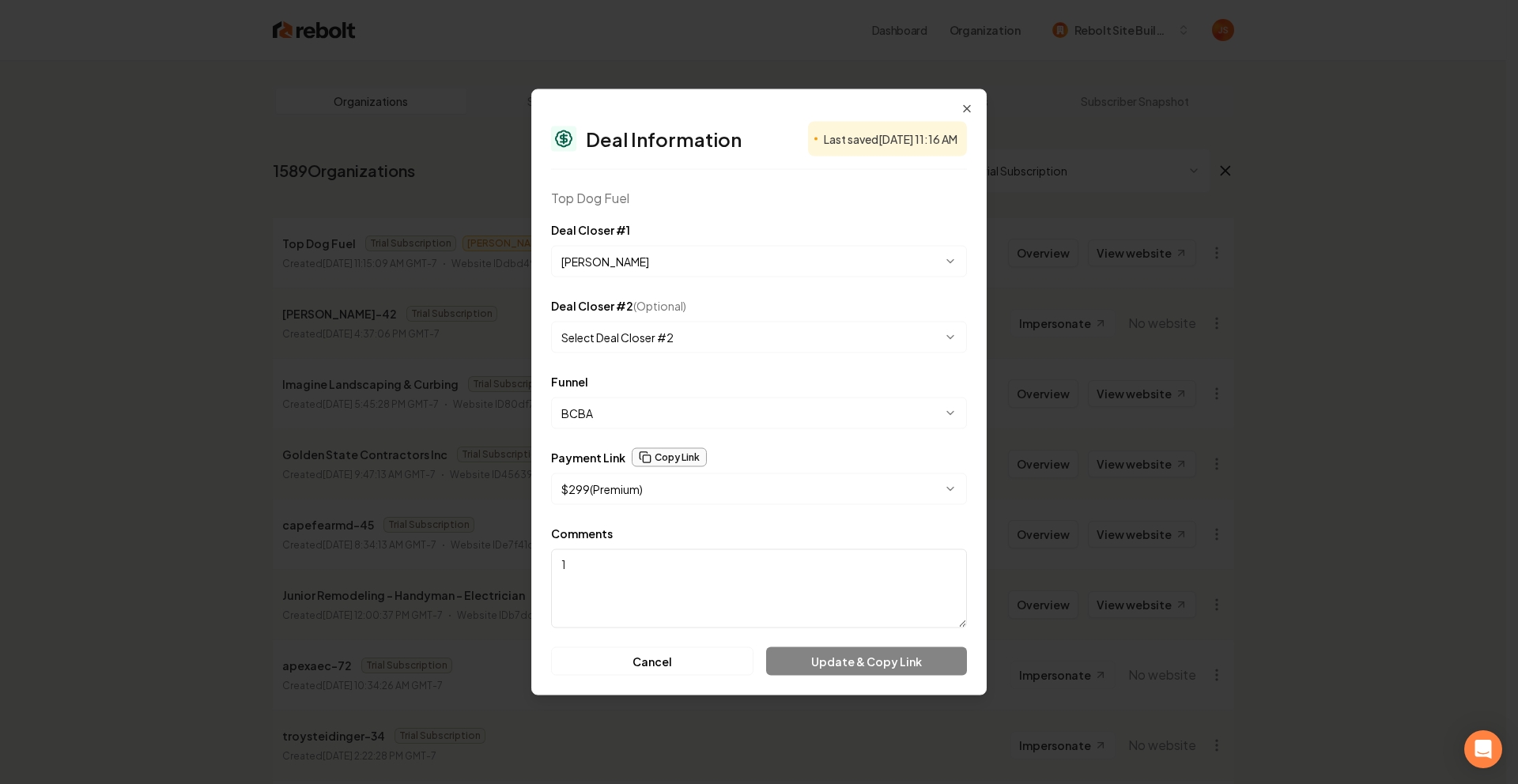
click at [658, 452] on button "Copy Link" at bounding box center [669, 457] width 75 height 19
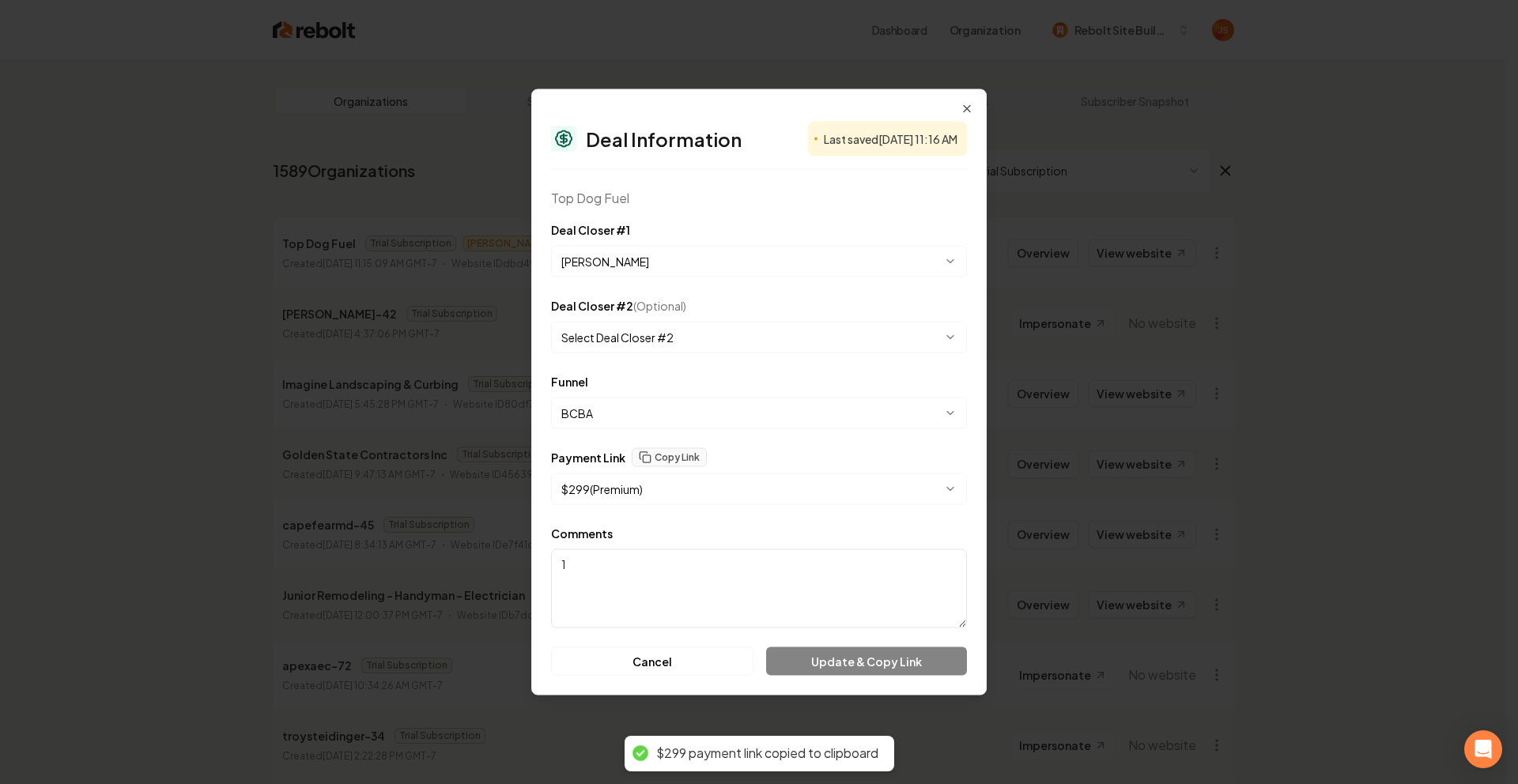
click at [665, 485] on body "Dashboard Organization Rebolt Site Builder Organizations Spam Review SMM Ongoin…" at bounding box center [753, 392] width 1506 height 784
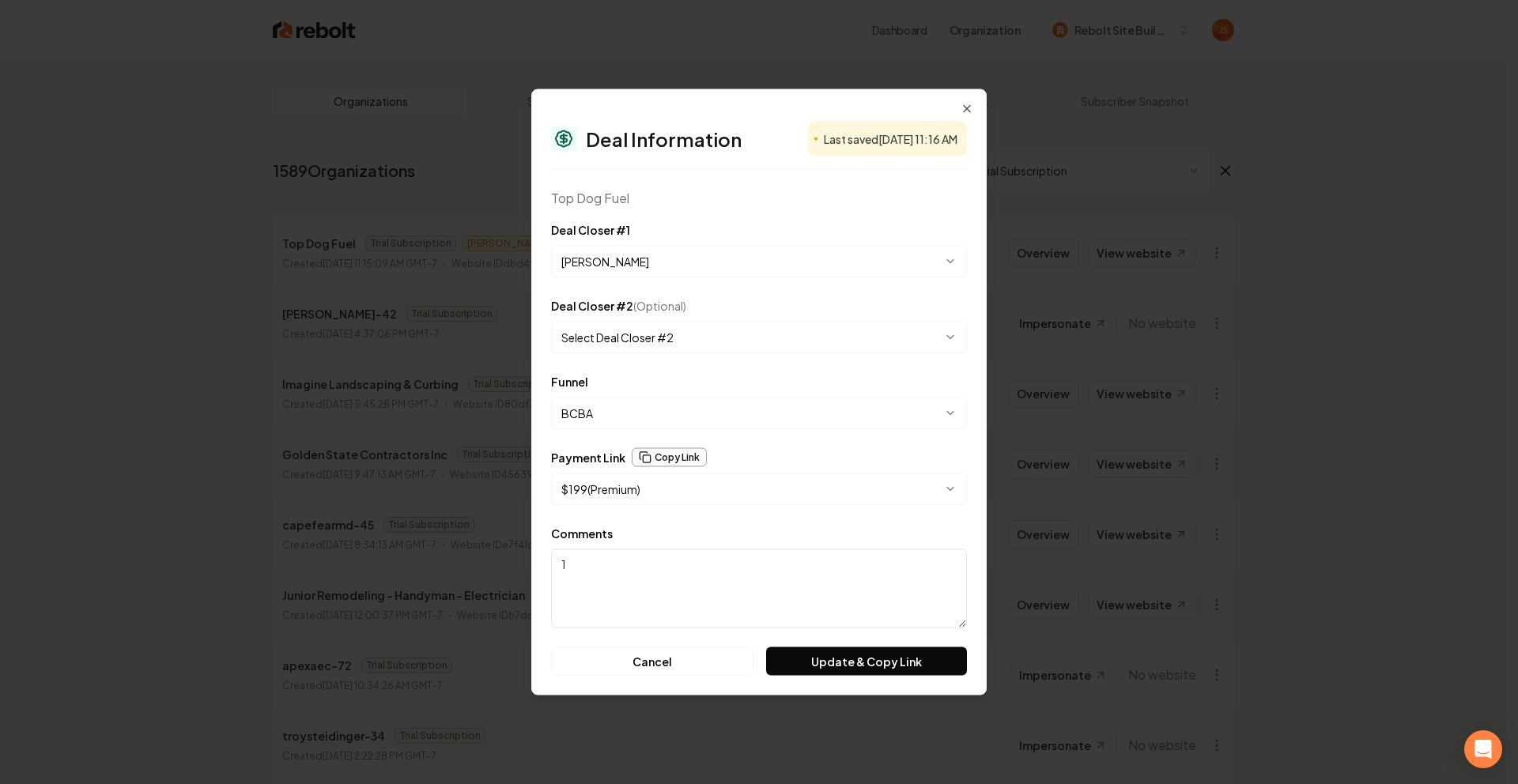
click at [680, 460] on button "Copy Link" at bounding box center [669, 457] width 75 height 19
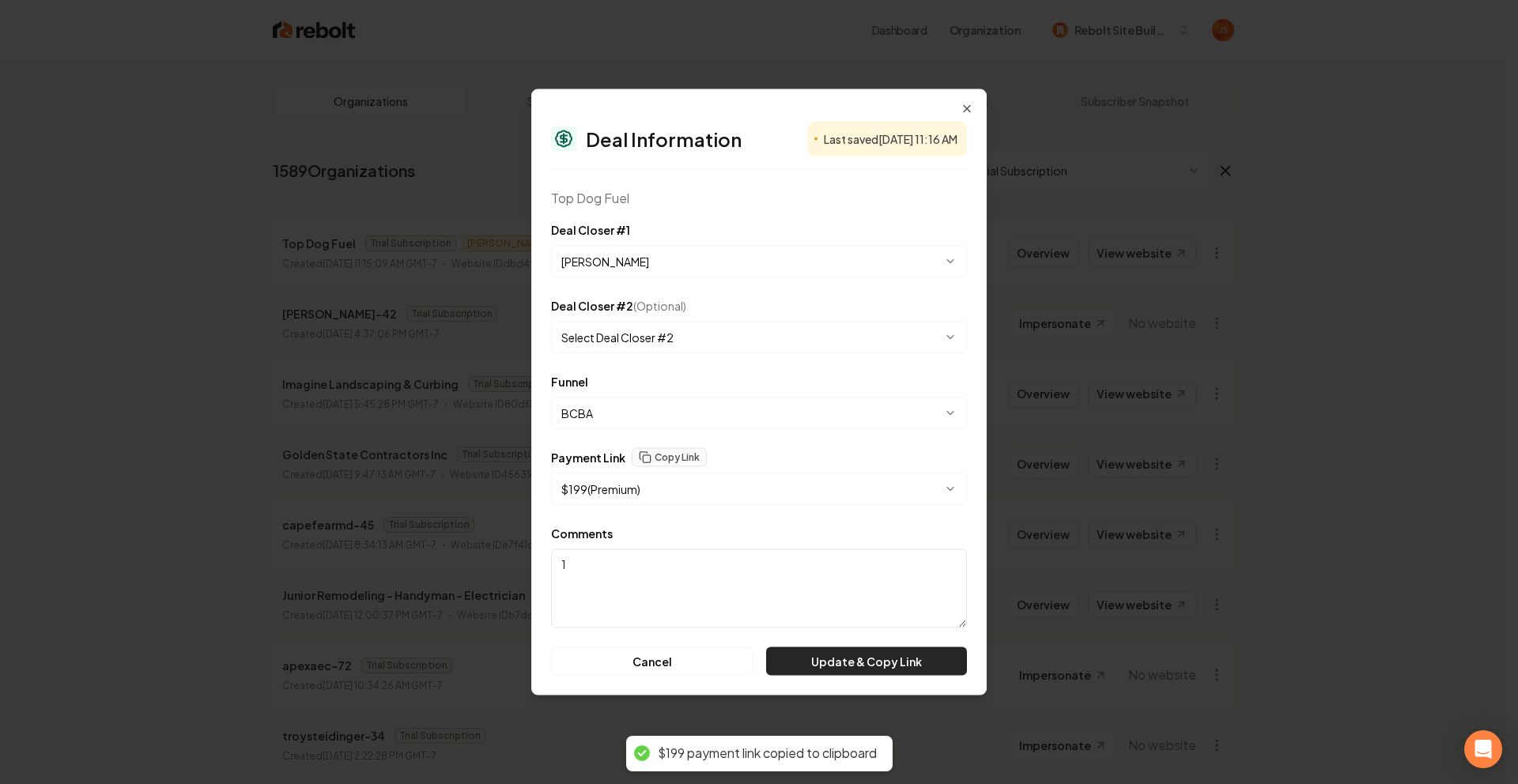
click at [844, 654] on button "Update & Copy Link" at bounding box center [866, 661] width 201 height 28
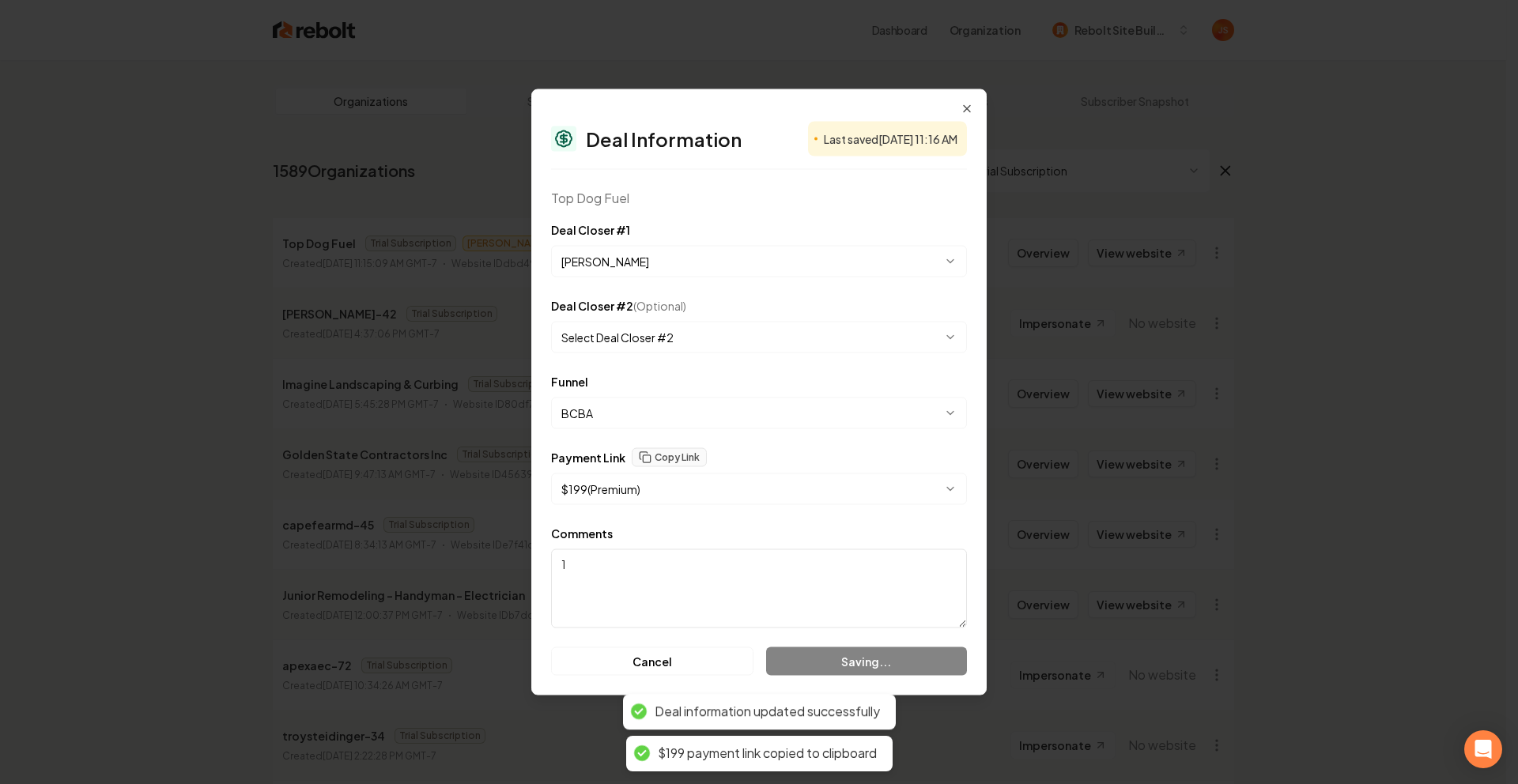
select select "**********"
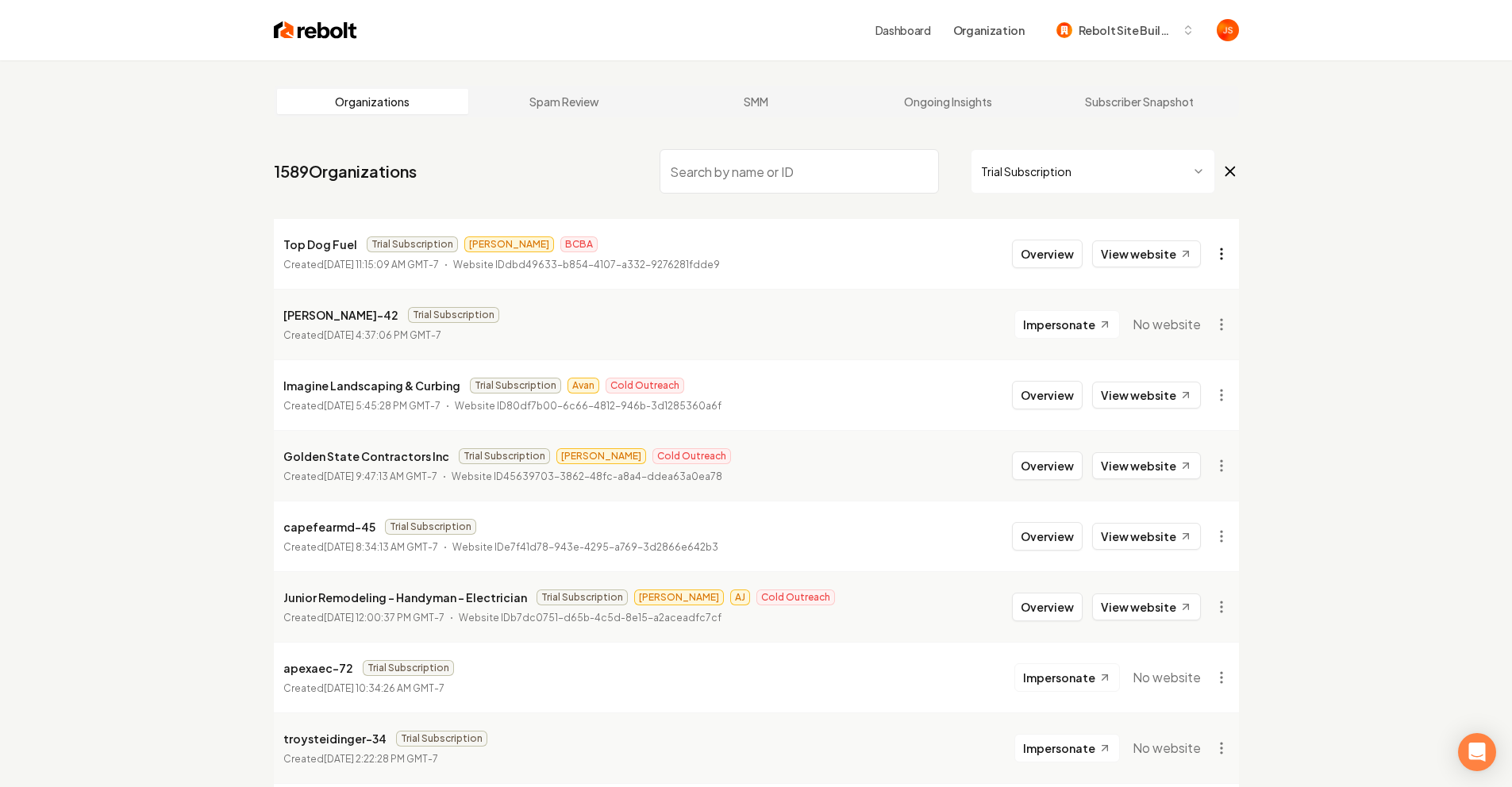
click at [1232, 246] on html "Dashboard Organization Rebolt Site Builder Organizations Spam Review SMM Ongoin…" at bounding box center [756, 393] width 1512 height 787
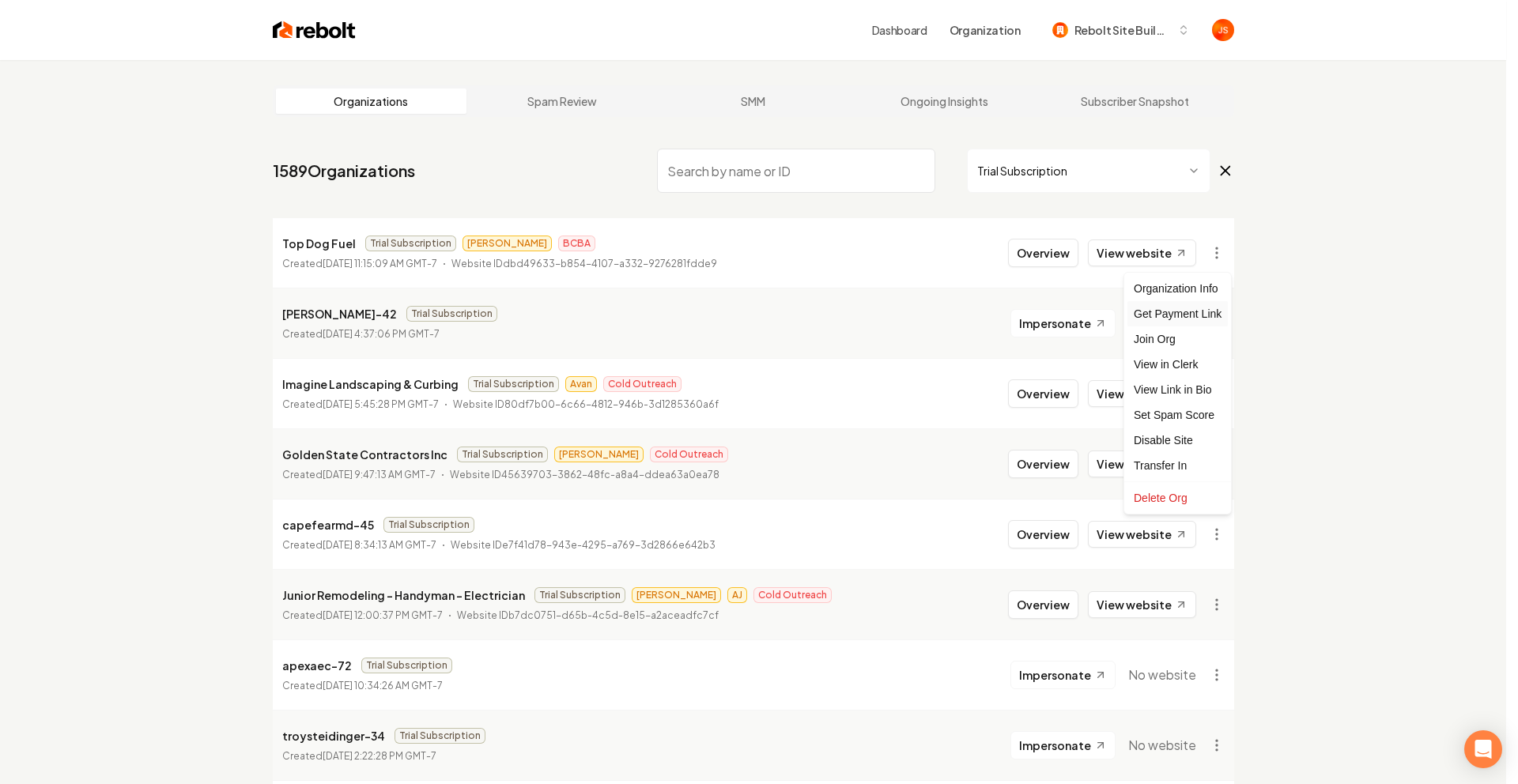
click at [1166, 321] on div "Get Payment Link" at bounding box center [1177, 314] width 100 height 26
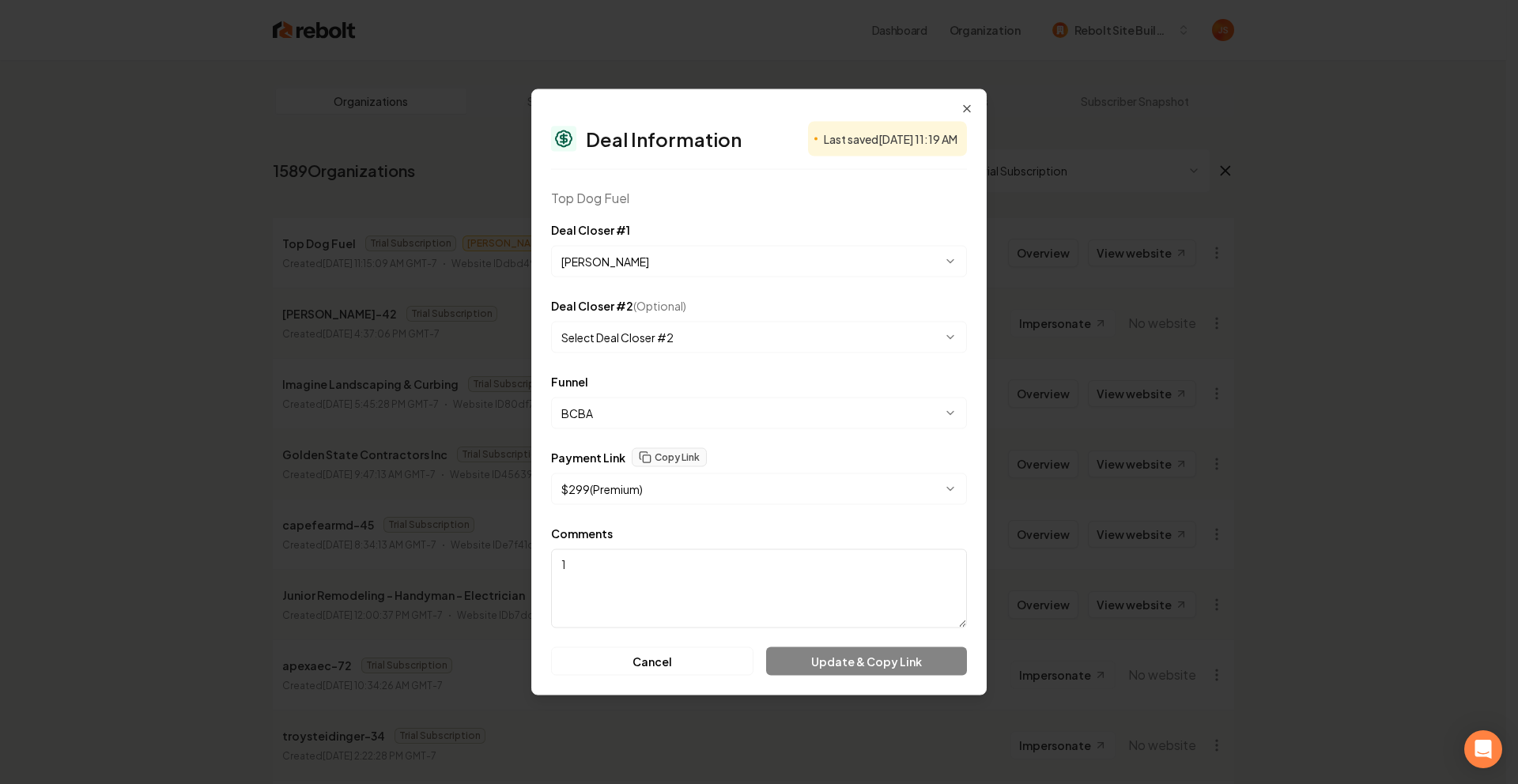
click at [682, 483] on body "Dashboard Organization Rebolt Site Builder Organizations Spam Review SMM Ongoin…" at bounding box center [753, 392] width 1506 height 784
click at [661, 458] on button "Copy Link" at bounding box center [669, 457] width 75 height 19
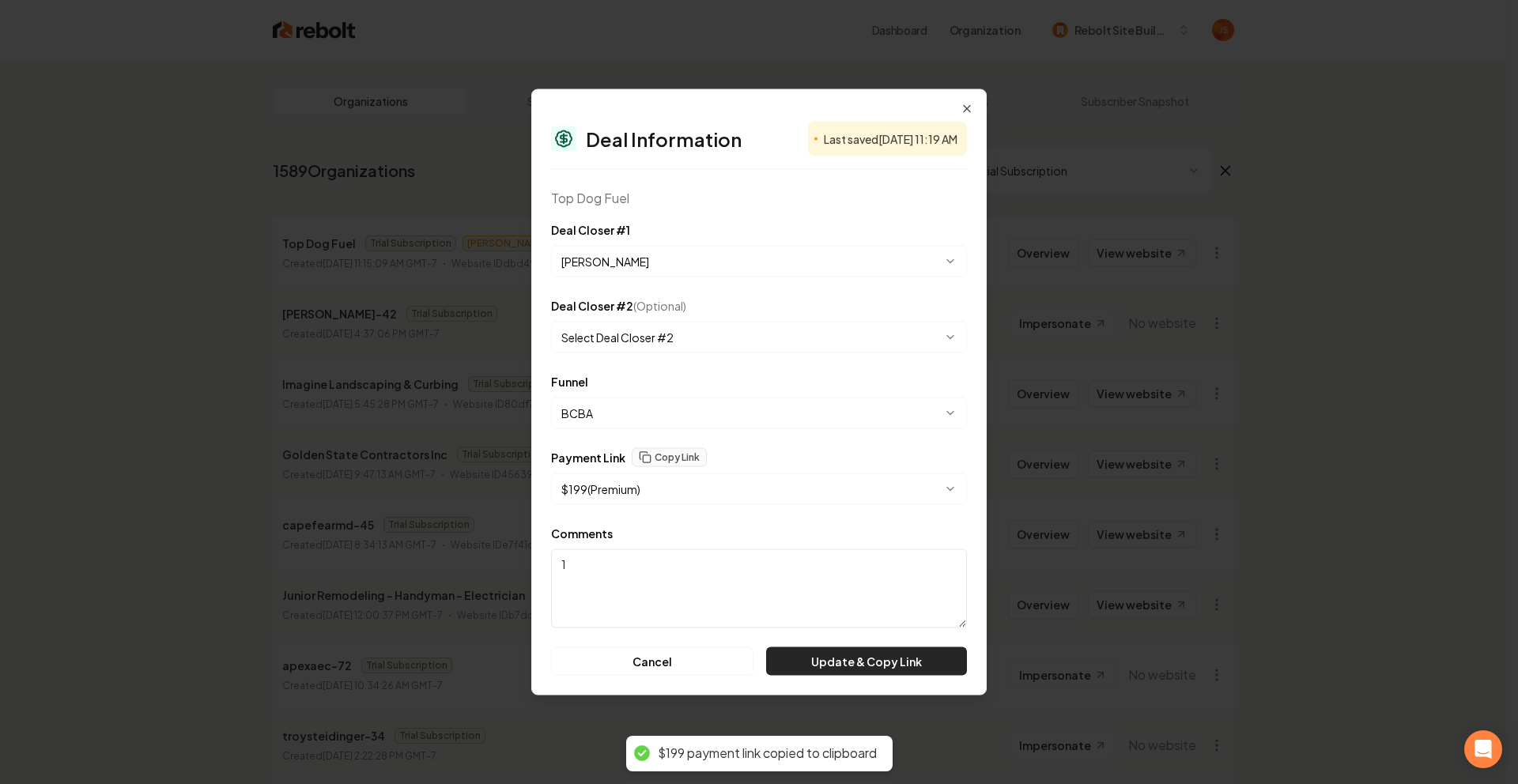
click at [811, 656] on button "Update & Copy Link" at bounding box center [866, 661] width 201 height 28
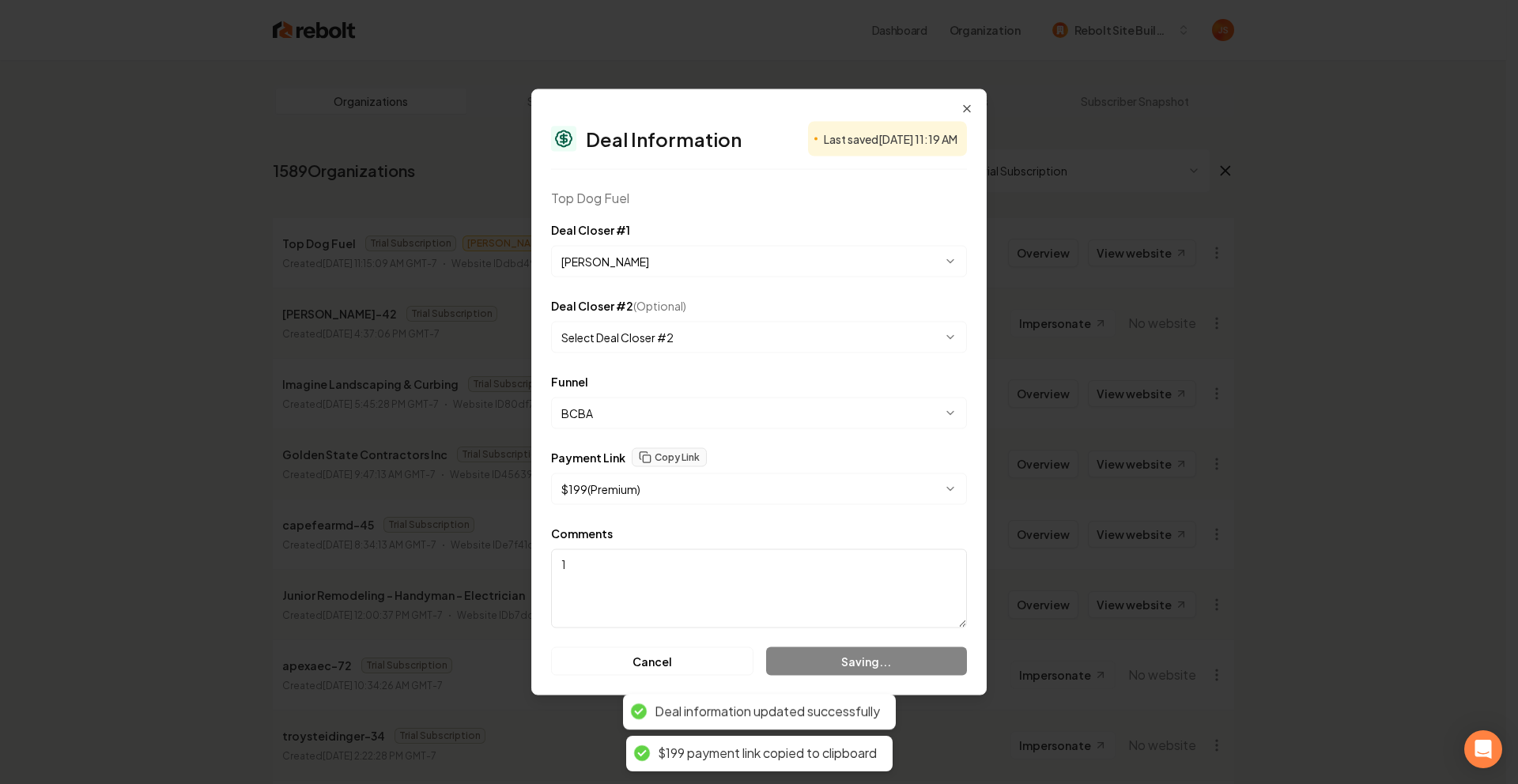
select select "**********"
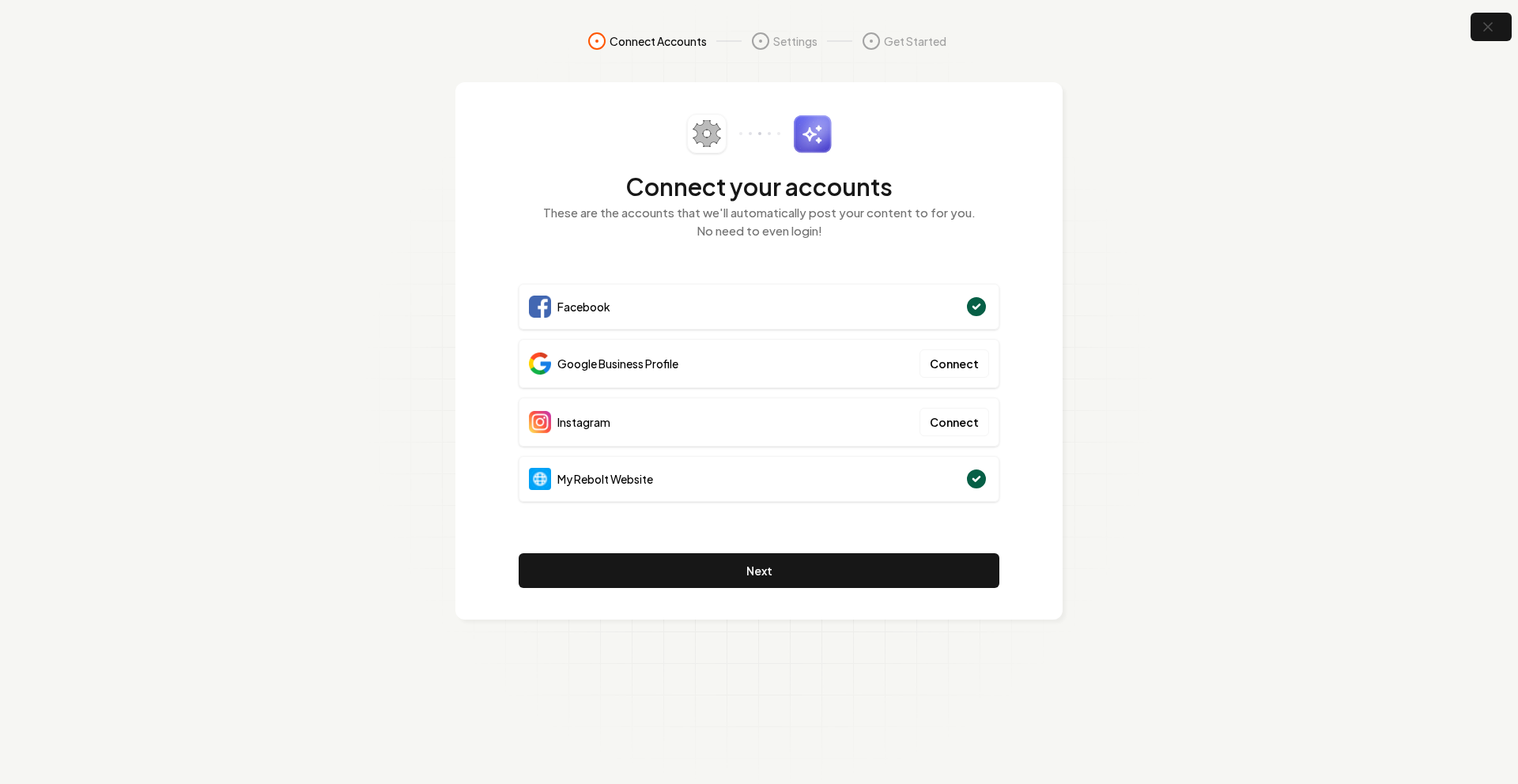
click at [1119, 165] on section "Connect Accounts Settings Get Started Connect your accounts These are the accou…" at bounding box center [759, 392] width 1518 height 784
click at [1115, 139] on section "Connect Accounts Settings Get Started Connect your accounts These are the accou…" at bounding box center [759, 392] width 1518 height 784
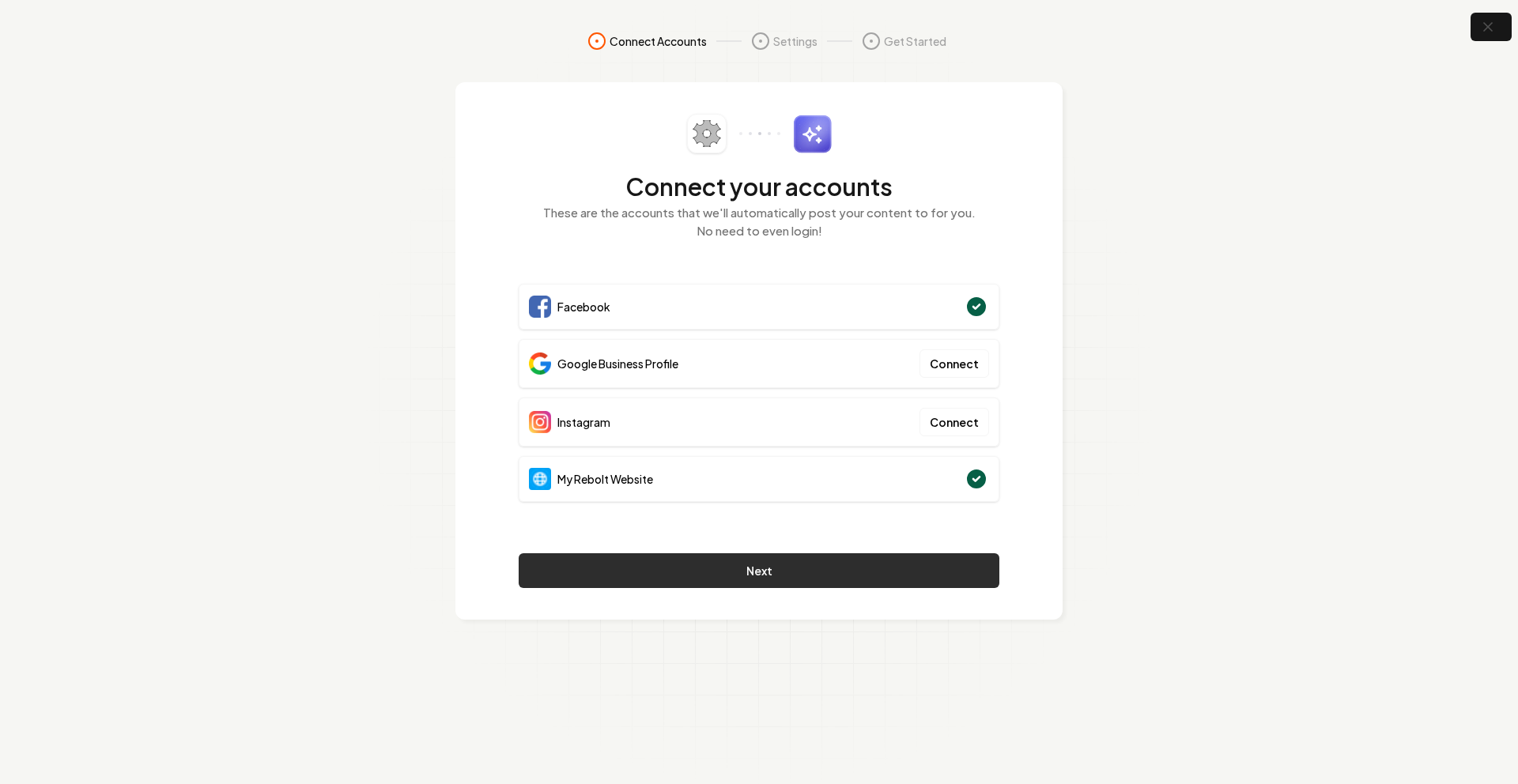
drag, startPoint x: 1199, startPoint y: 371, endPoint x: 927, endPoint y: 555, distance: 328.4
click at [1196, 372] on section "Connect Accounts Settings Get Started Connect your accounts These are the accou…" at bounding box center [759, 392] width 1518 height 784
click at [875, 573] on button "Next" at bounding box center [759, 570] width 481 height 35
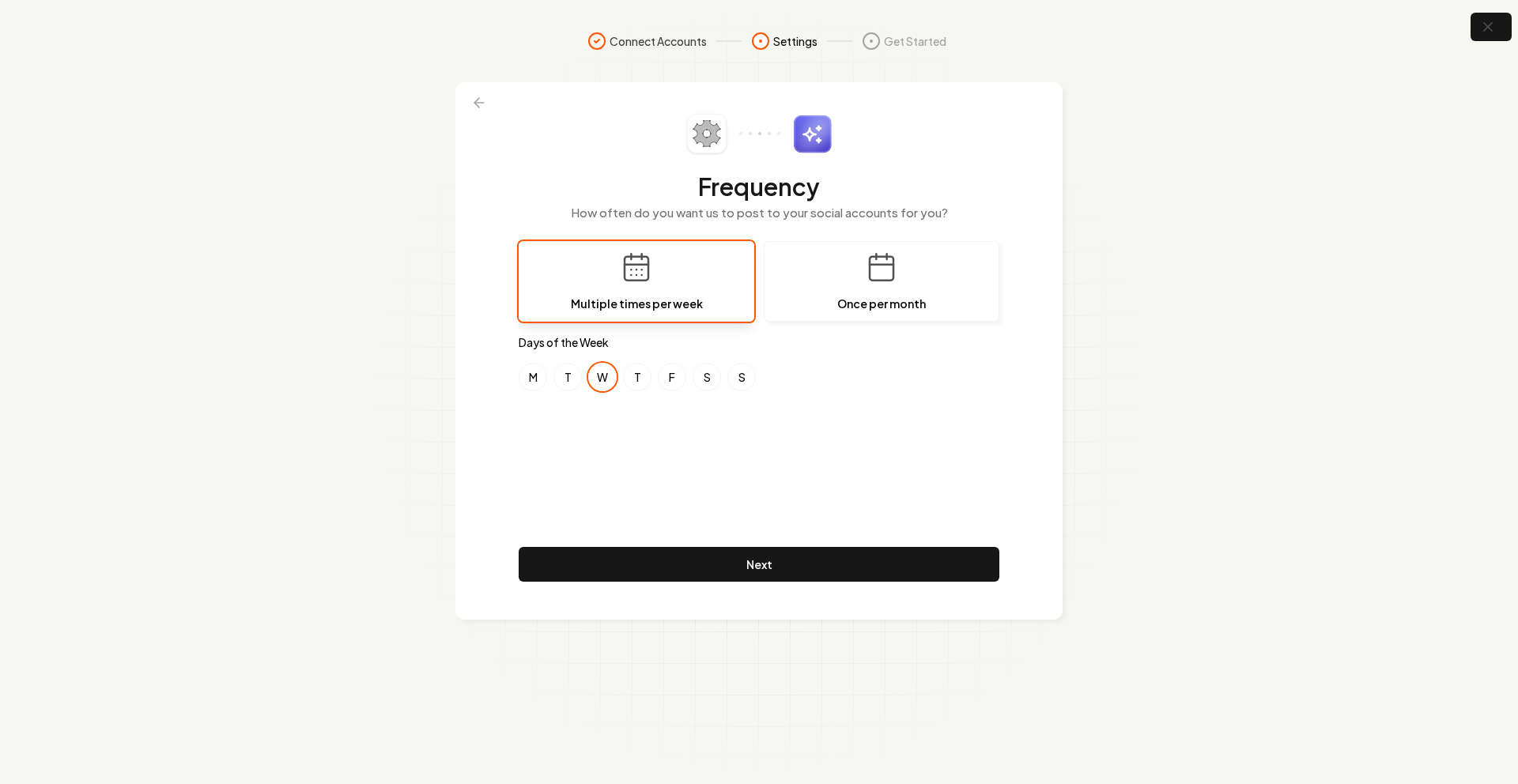
click at [808, 400] on div "Frequency How often do you want us to post to your social accounts for you? Mul…" at bounding box center [759, 351] width 481 height 474
click at [486, 111] on button at bounding box center [478, 102] width 35 height 28
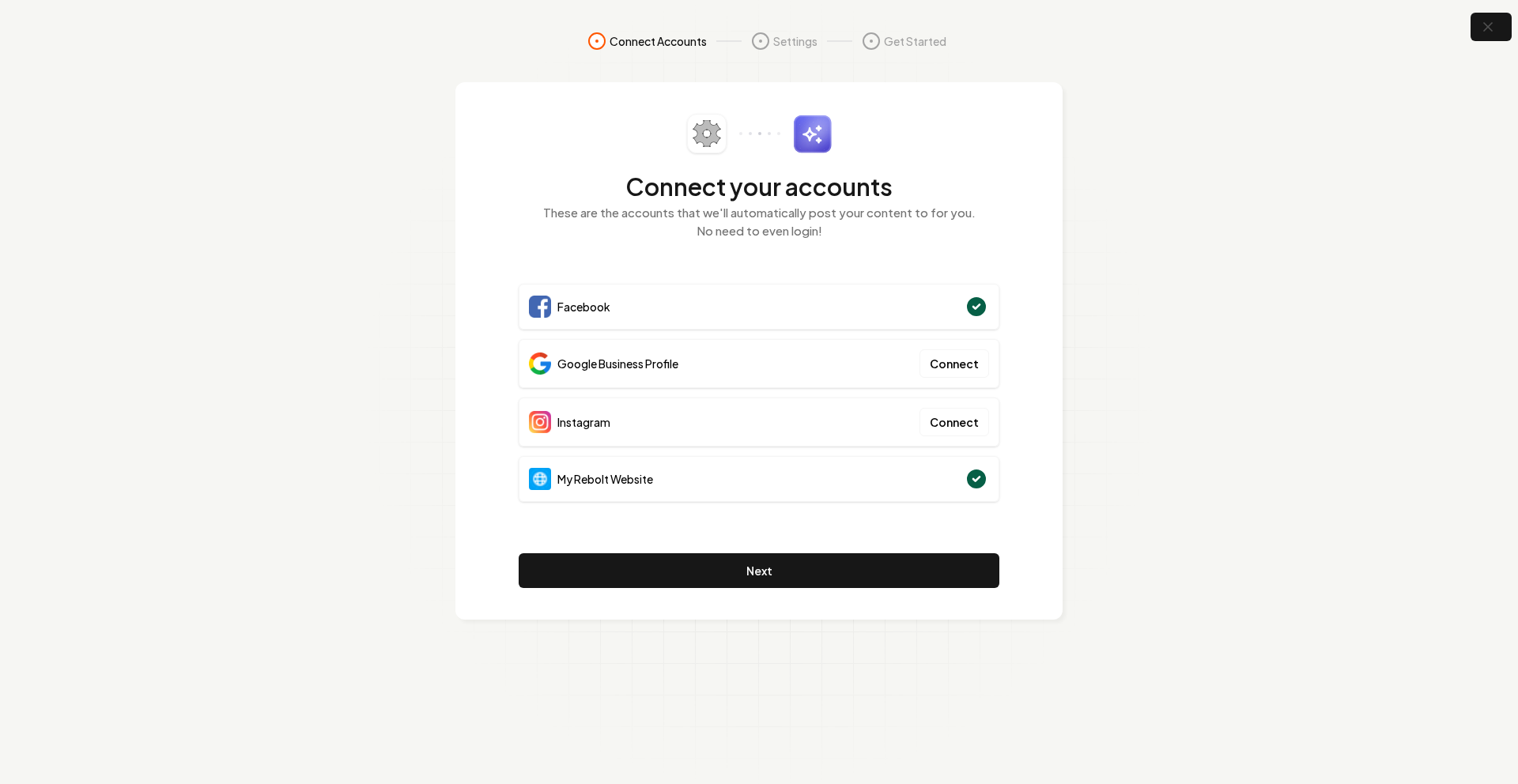
click at [1155, 230] on section "Connect Accounts Settings Get Started Connect your accounts These are the accou…" at bounding box center [759, 392] width 1518 height 784
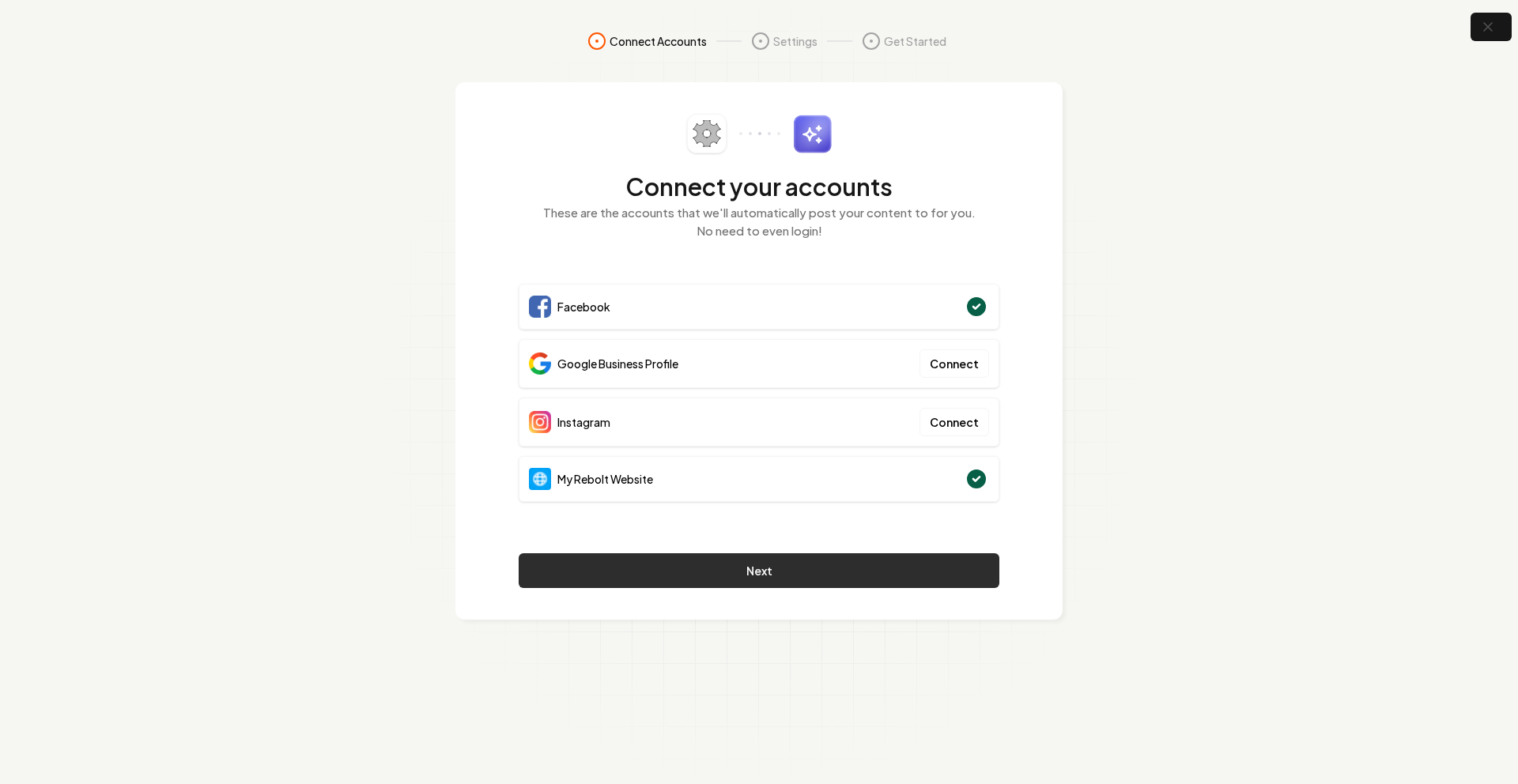
click at [775, 553] on button "Next" at bounding box center [759, 570] width 481 height 35
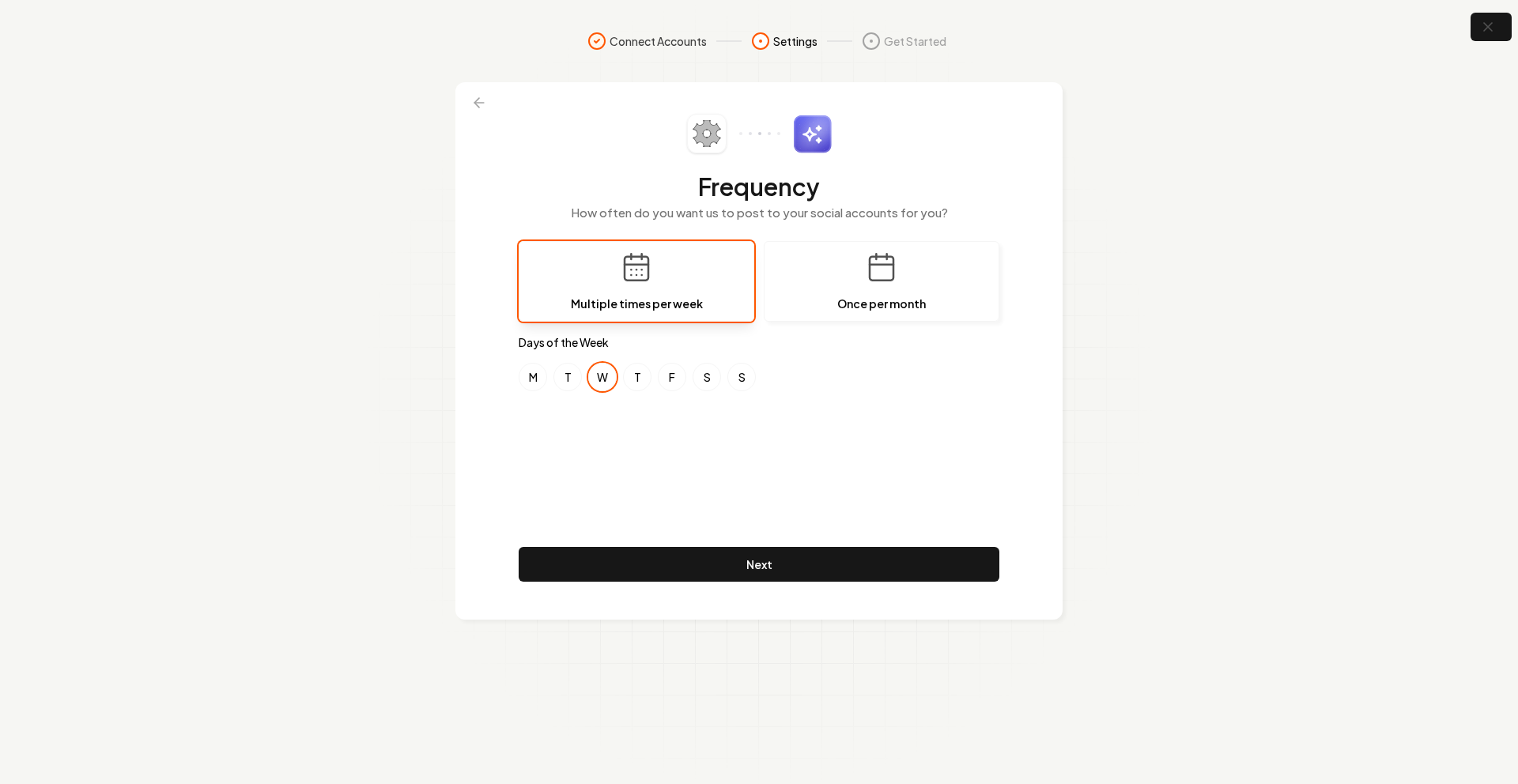
click at [734, 480] on div "Frequency How often do you want us to post to your social accounts for you? Mul…" at bounding box center [759, 351] width 481 height 474
click at [673, 384] on button "F" at bounding box center [671, 376] width 28 height 28
click at [695, 429] on div "Frequency How often do you want us to post to your social accounts for you? Mul…" at bounding box center [759, 351] width 481 height 474
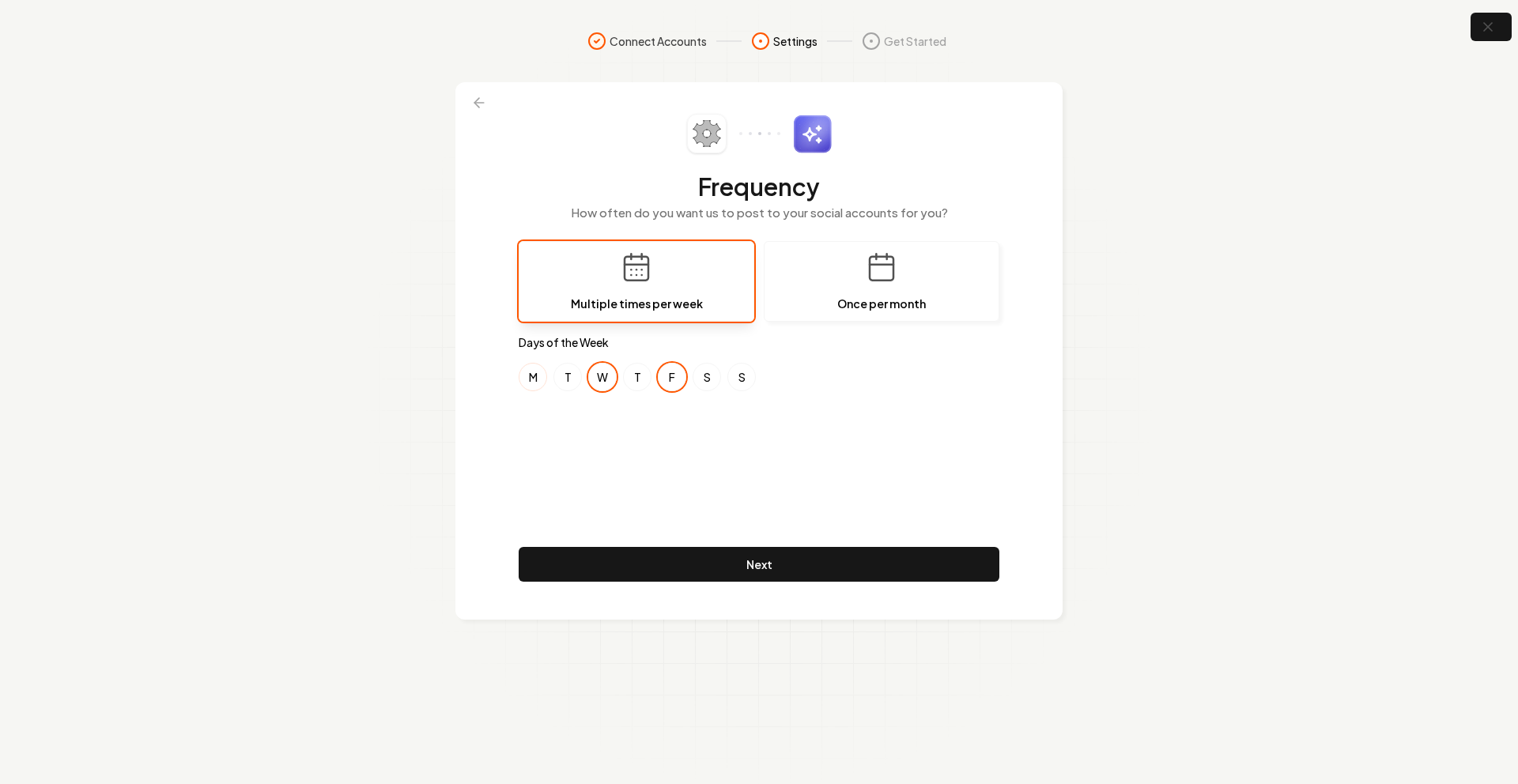
click at [523, 385] on button "M" at bounding box center [532, 376] width 28 height 28
click at [730, 441] on div "Frequency How often do you want us to post to your social accounts for you? Mul…" at bounding box center [759, 351] width 481 height 474
click at [743, 497] on div "Frequency How often do you want us to post to your social accounts for you? Mul…" at bounding box center [759, 351] width 481 height 474
click at [722, 422] on div "Frequency How often do you want us to post to your social accounts for you? Mul…" at bounding box center [759, 351] width 481 height 474
click at [753, 434] on div "Frequency How often do you want us to post to your social accounts for you? Mul…" at bounding box center [759, 351] width 481 height 474
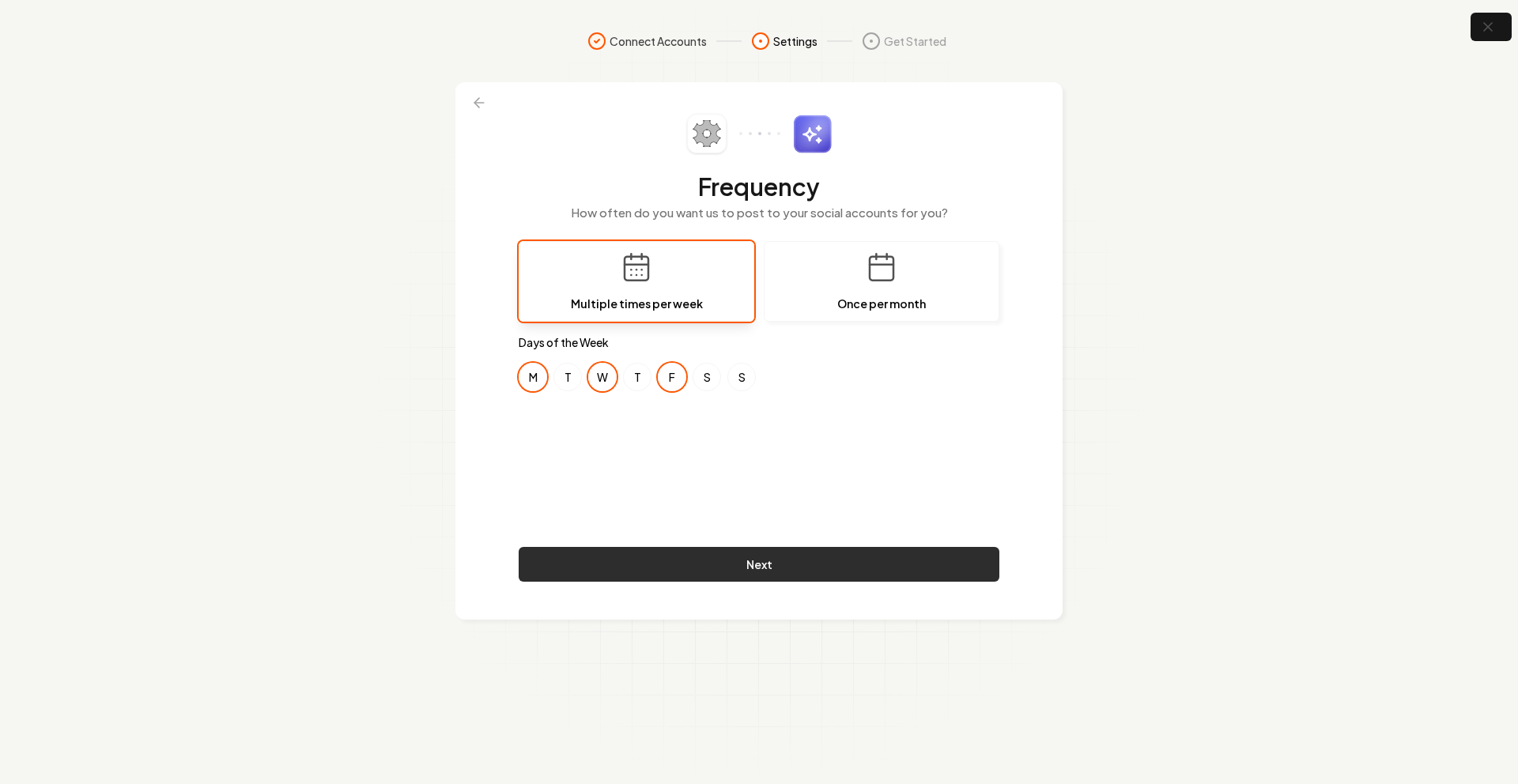
click at [697, 564] on button "Next" at bounding box center [759, 563] width 481 height 35
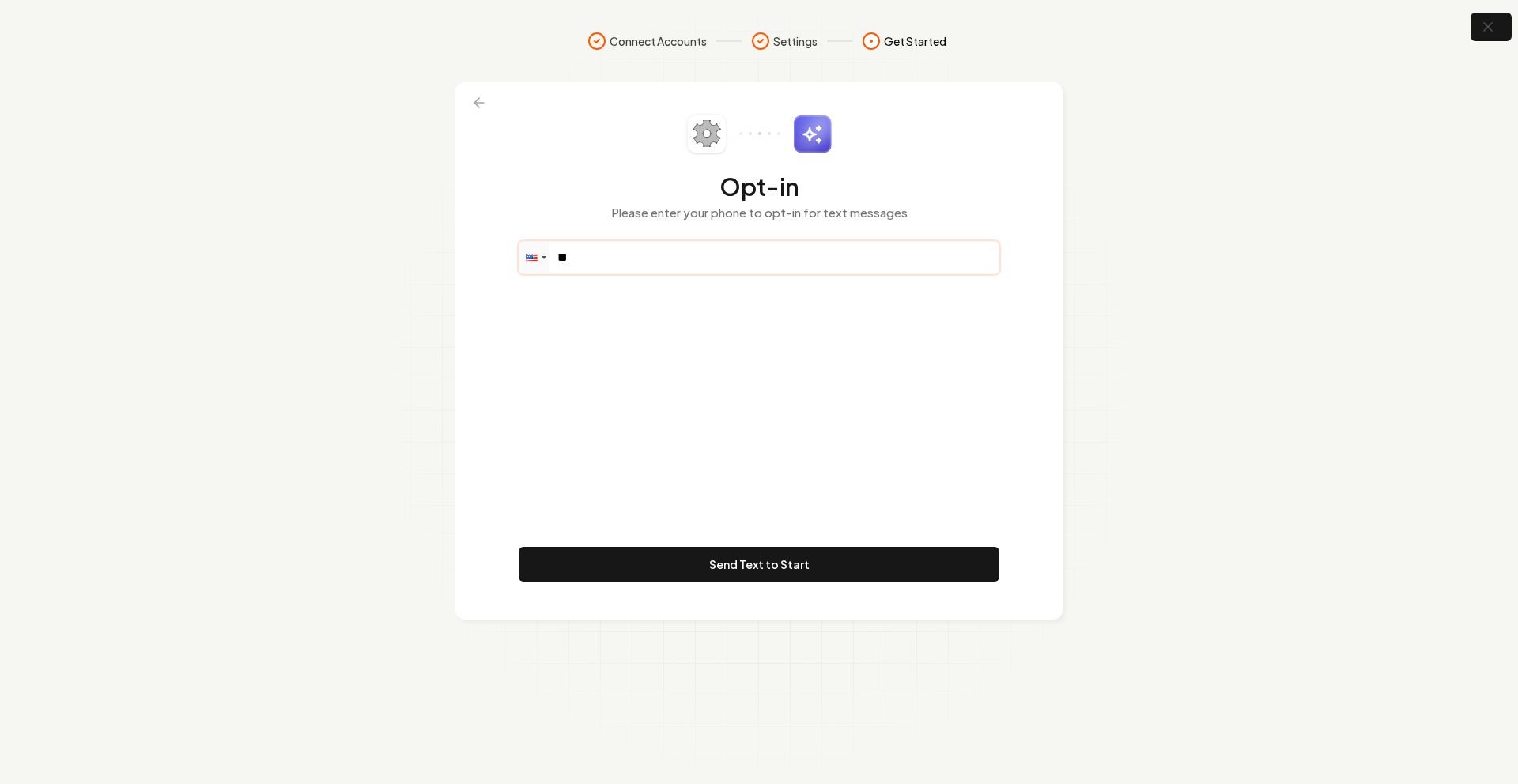
click at [631, 253] on input "**" at bounding box center [759, 257] width 479 height 31
click at [789, 238] on div "Opt-in Please enter your phone to opt-in for text messages" at bounding box center [759, 177] width 481 height 128
click at [783, 248] on input "**" at bounding box center [759, 257] width 479 height 31
click at [733, 247] on input "**" at bounding box center [759, 257] width 479 height 31
drag, startPoint x: 690, startPoint y: 251, endPoint x: 679, endPoint y: 251, distance: 11.0
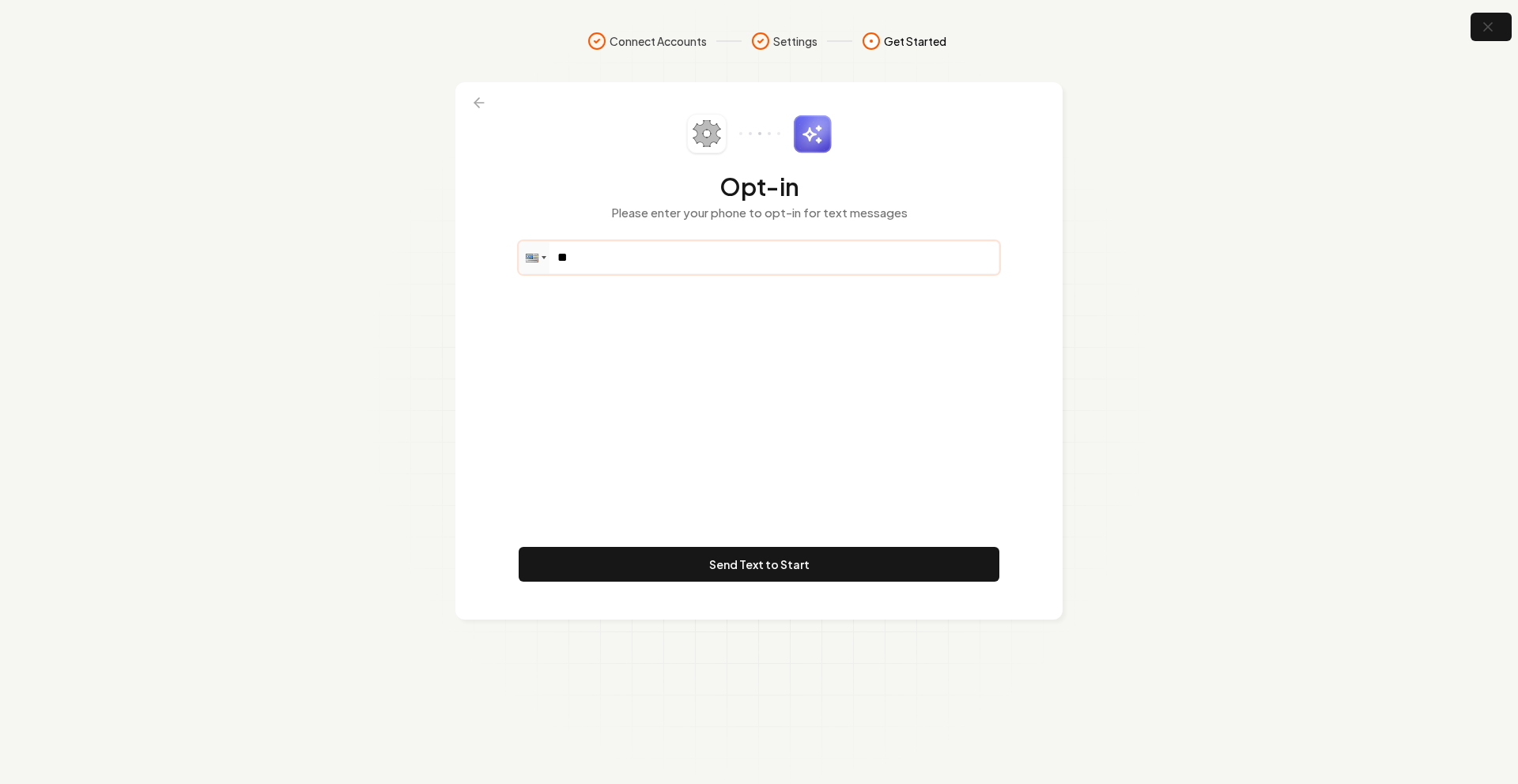
click at [690, 251] on input "**" at bounding box center [759, 257] width 479 height 31
click at [641, 250] on input "**" at bounding box center [759, 257] width 479 height 31
paste input "**********"
type input "**********"
click at [715, 389] on div "**********" at bounding box center [759, 351] width 481 height 474
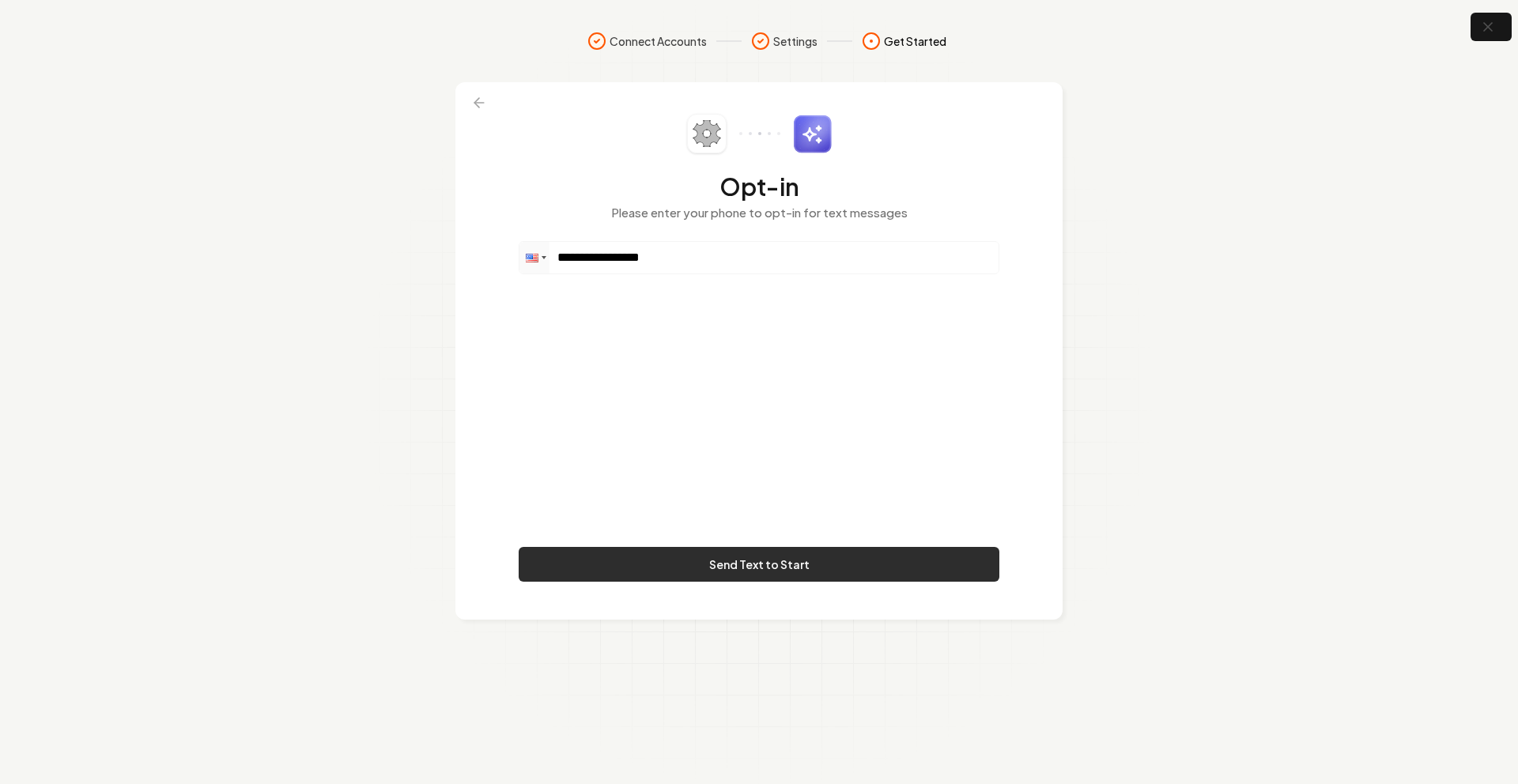
click at [731, 567] on button "Send Text to Start" at bounding box center [759, 563] width 481 height 35
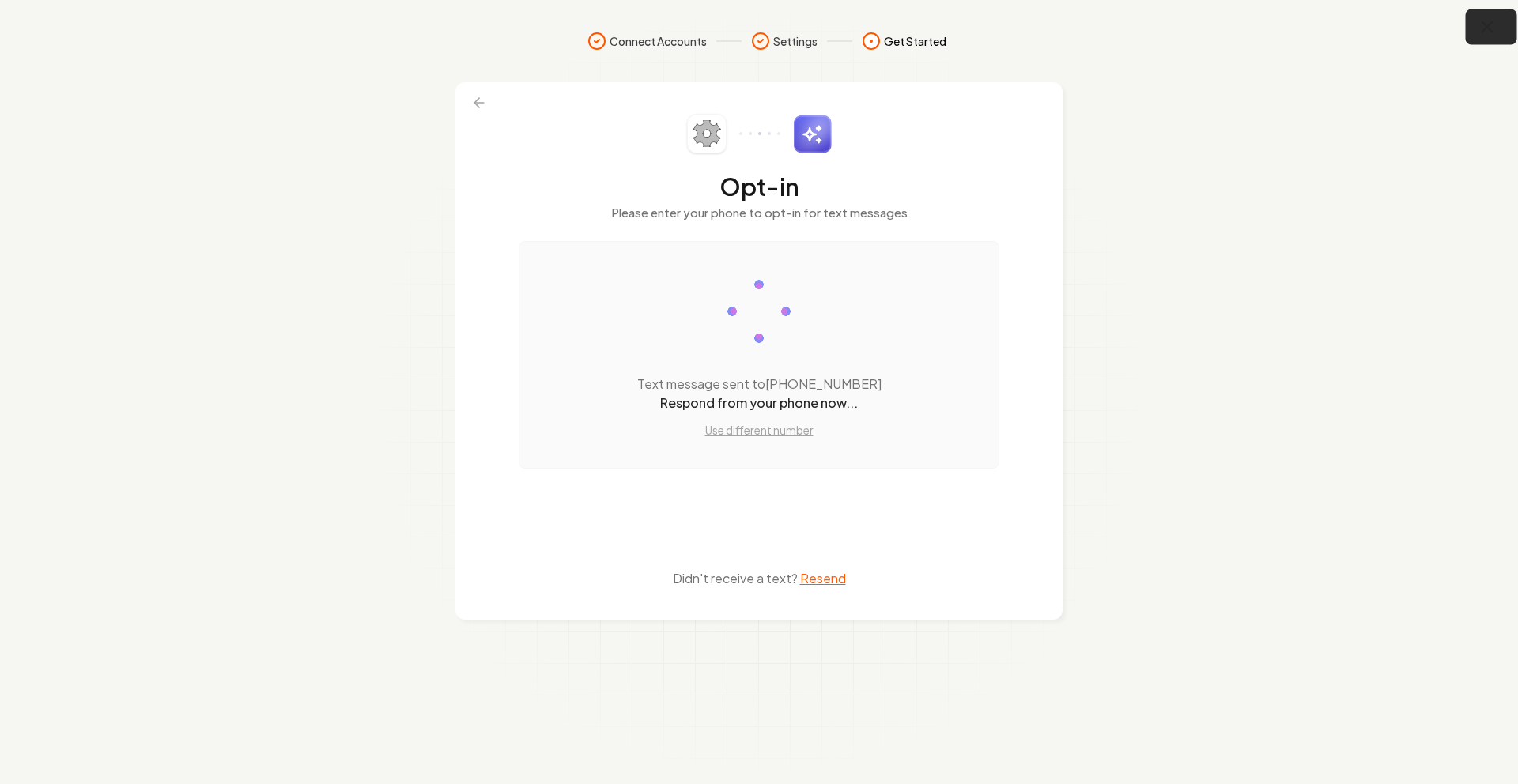
click at [1487, 26] on icon "button" at bounding box center [1487, 27] width 10 height 10
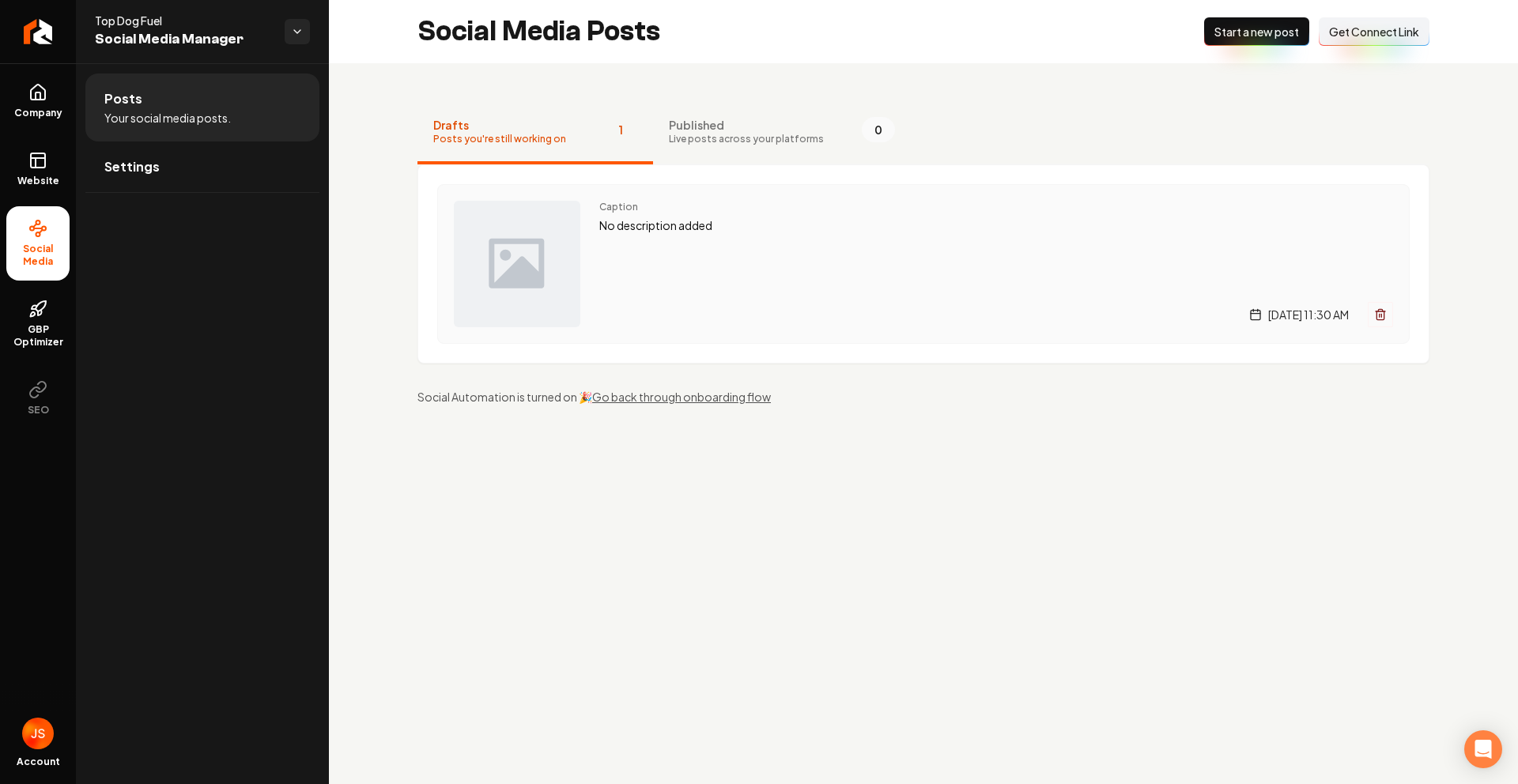
click at [617, 238] on div "Caption No description added Friday, August 15, 2025 | 11:30 AM" at bounding box center [995, 264] width 794 height 127
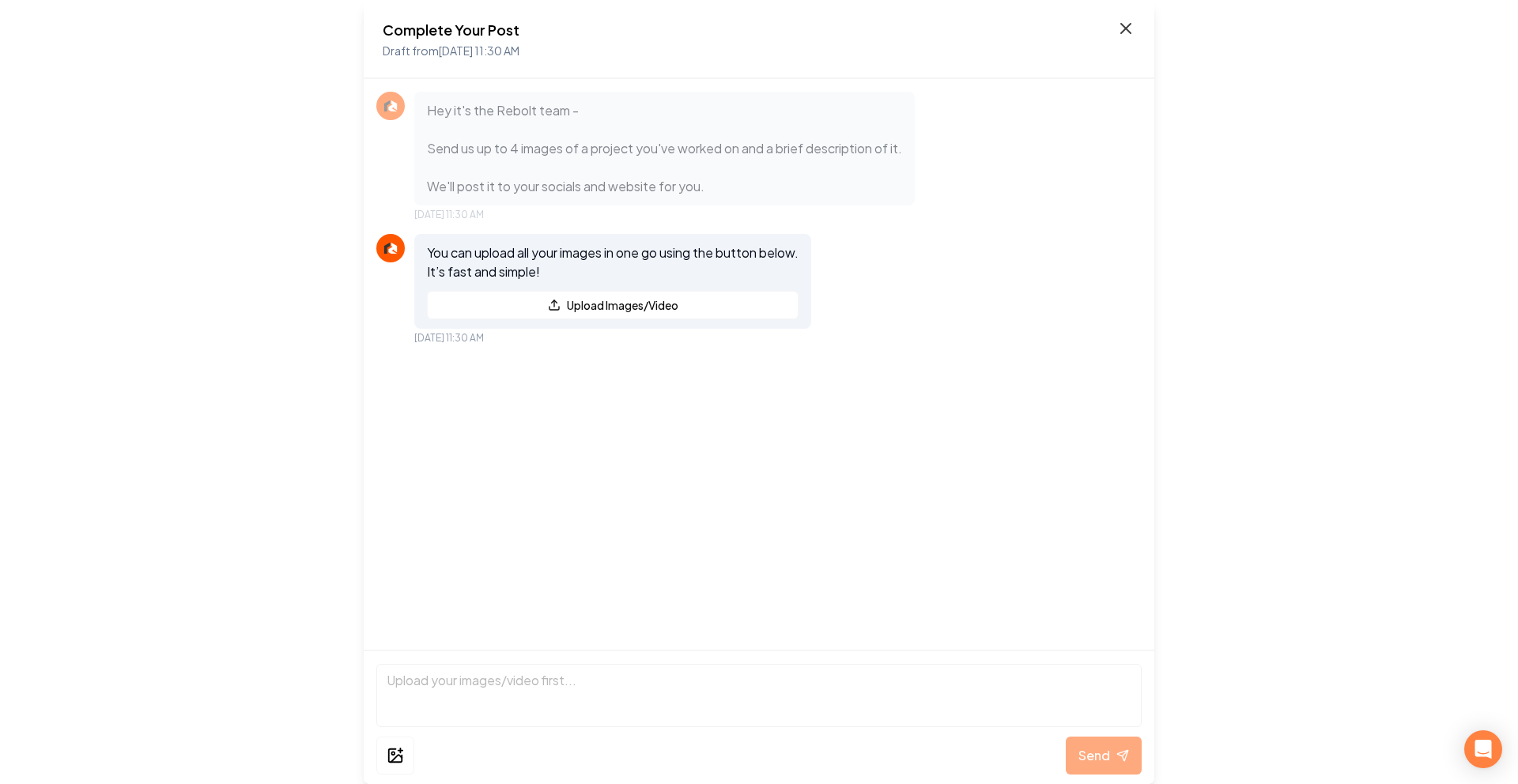
click at [1129, 37] on icon at bounding box center [1125, 29] width 19 height 19
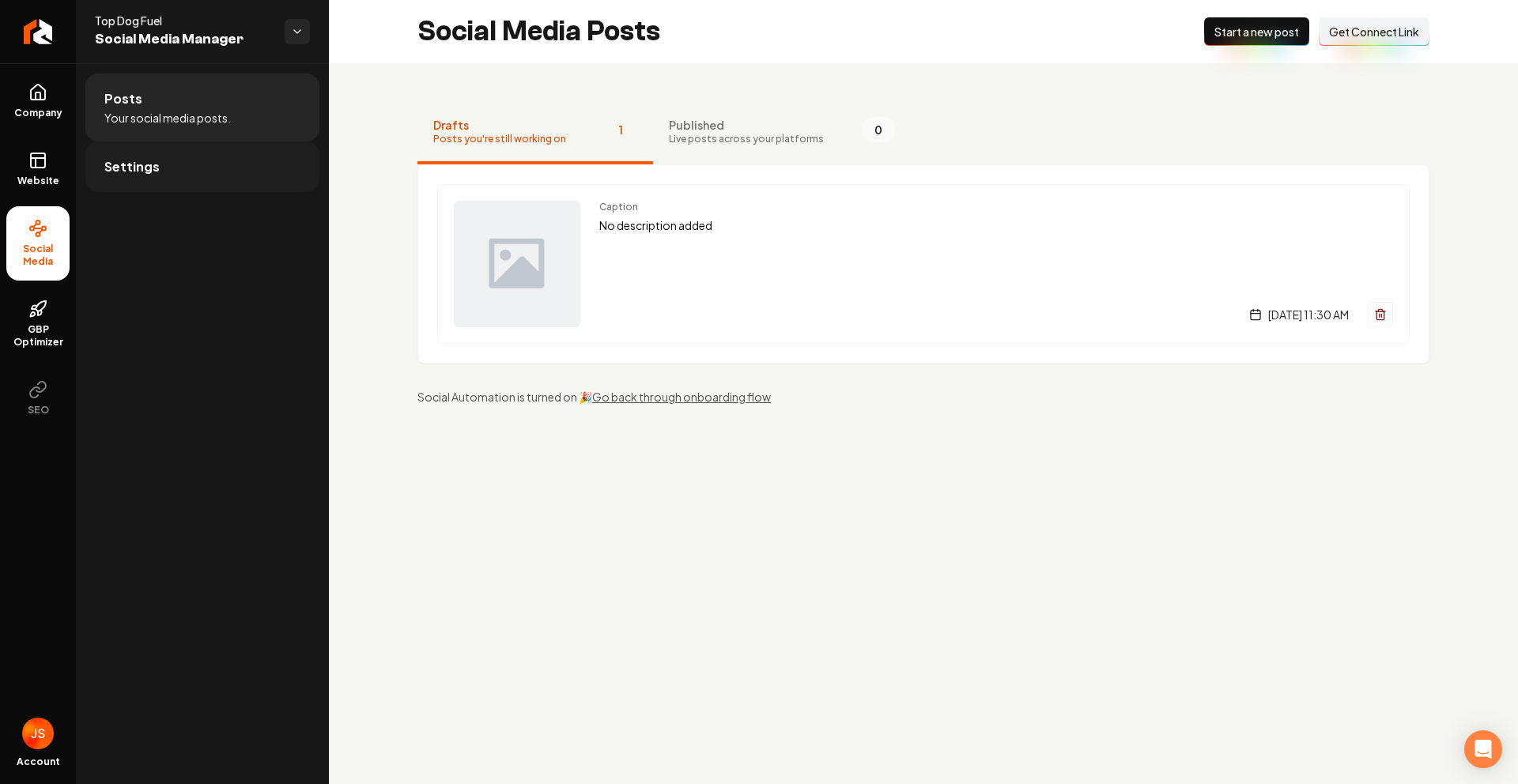
click at [208, 166] on link "Settings" at bounding box center [201, 166] width 234 height 51
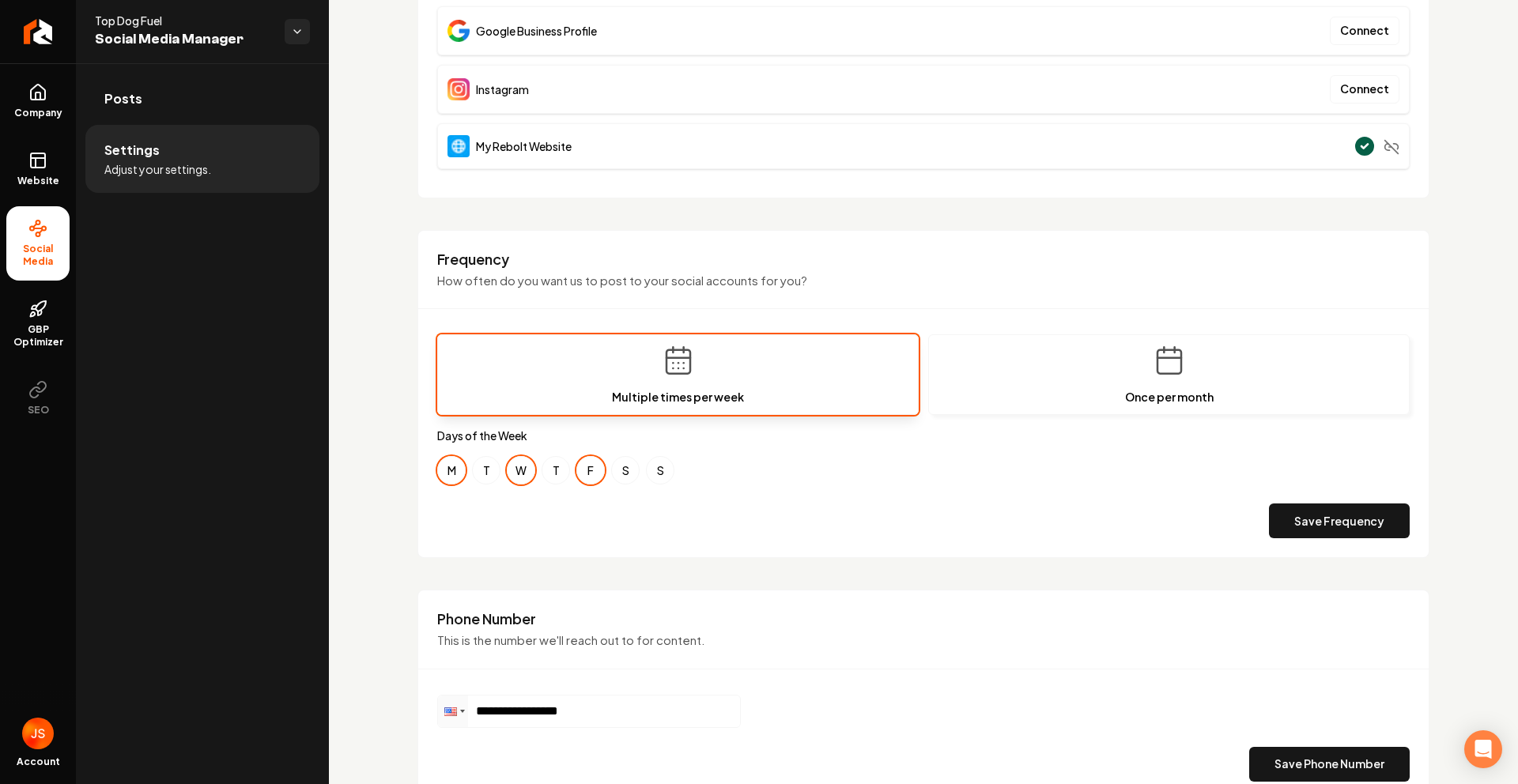
scroll to position [547, 0]
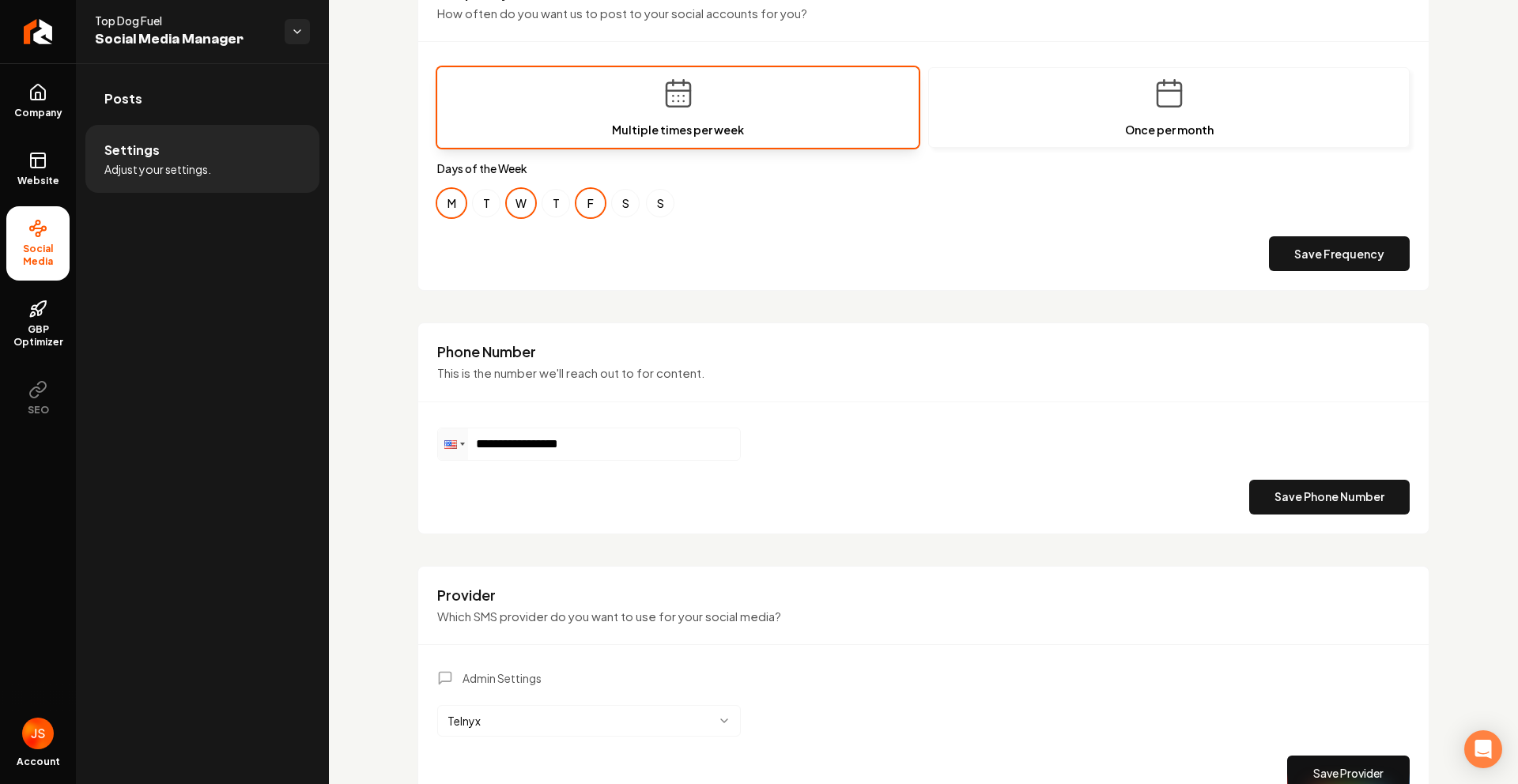
click at [827, 428] on div "**********" at bounding box center [923, 471] width 972 height 87
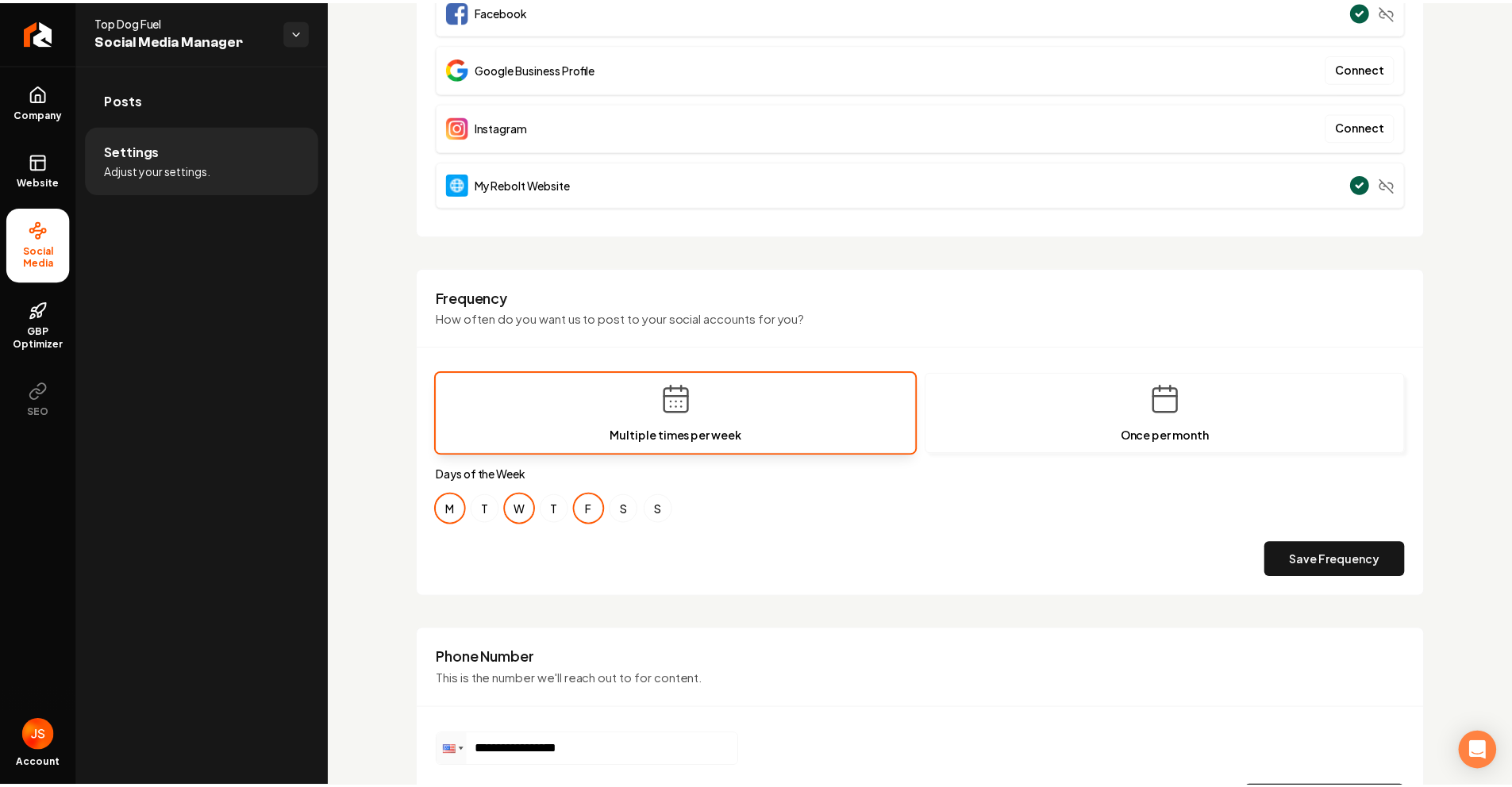
scroll to position [0, 0]
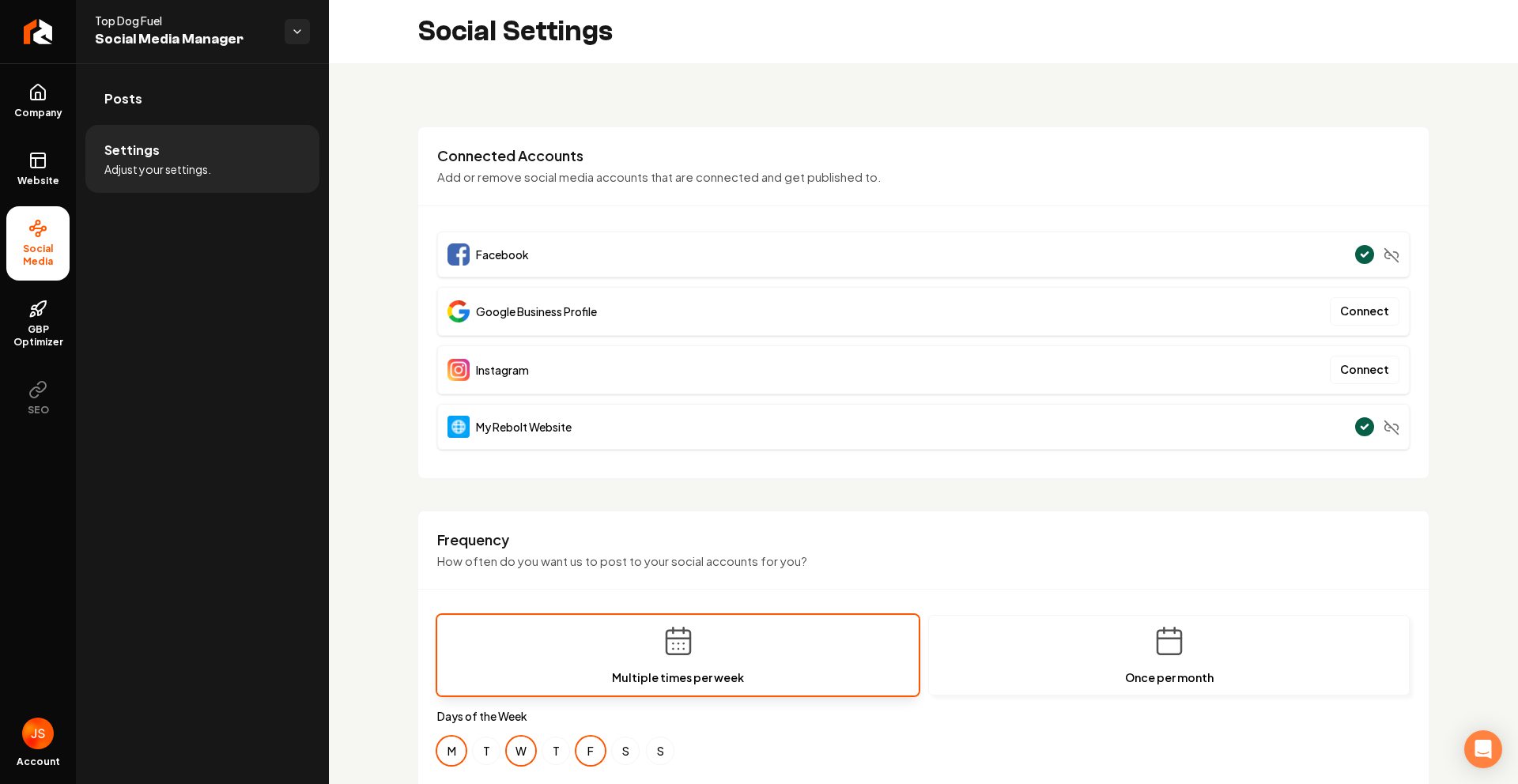
drag, startPoint x: 953, startPoint y: 54, endPoint x: 969, endPoint y: 45, distance: 18.4
click at [954, 54] on div "Social Settings" at bounding box center [923, 31] width 1189 height 63
click at [19, 147] on link "Website" at bounding box center [38, 169] width 63 height 62
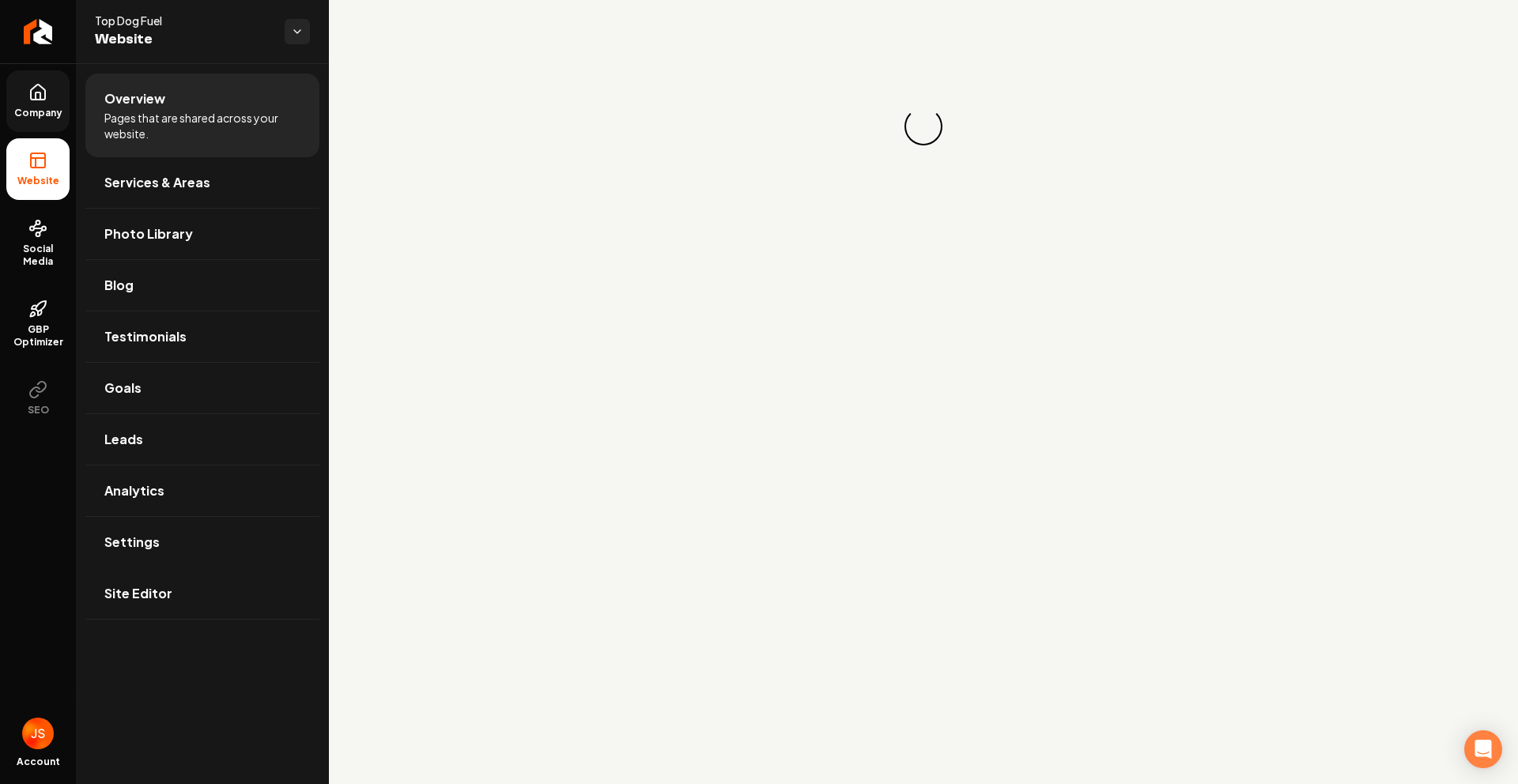
click at [35, 83] on icon at bounding box center [38, 92] width 19 height 19
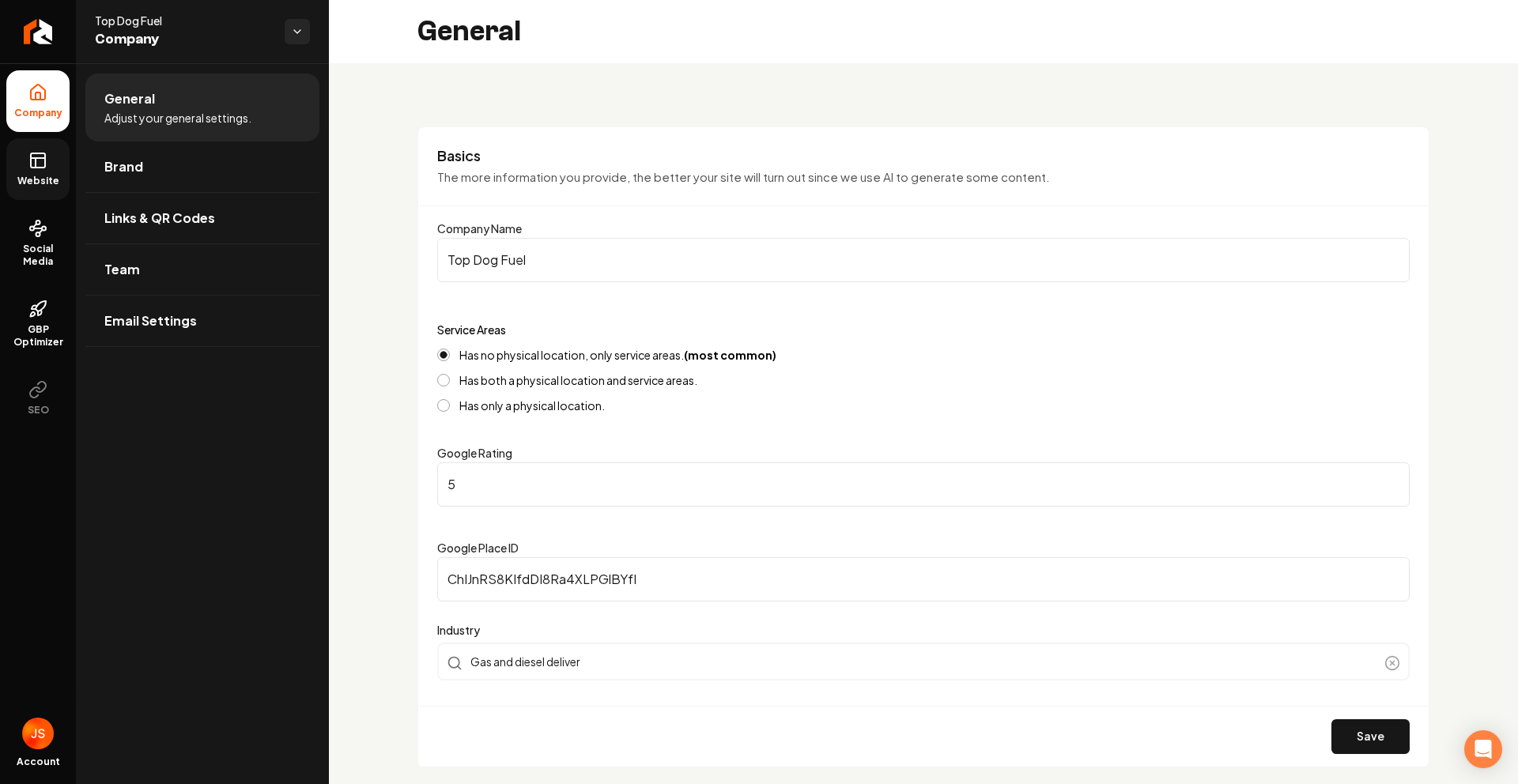
click at [37, 161] on icon at bounding box center [38, 160] width 19 height 19
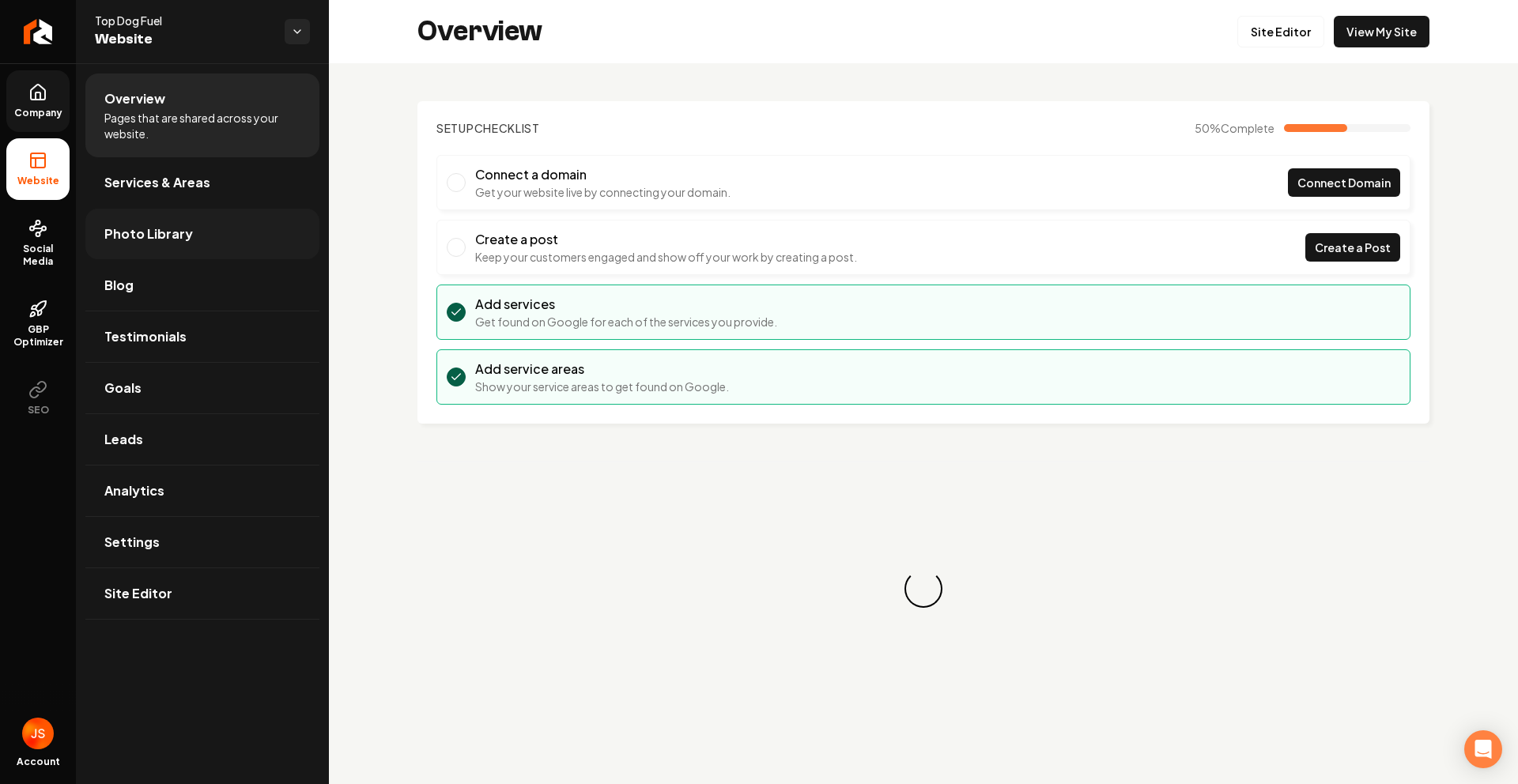
click at [121, 232] on span "Photo Library" at bounding box center [149, 234] width 88 height 19
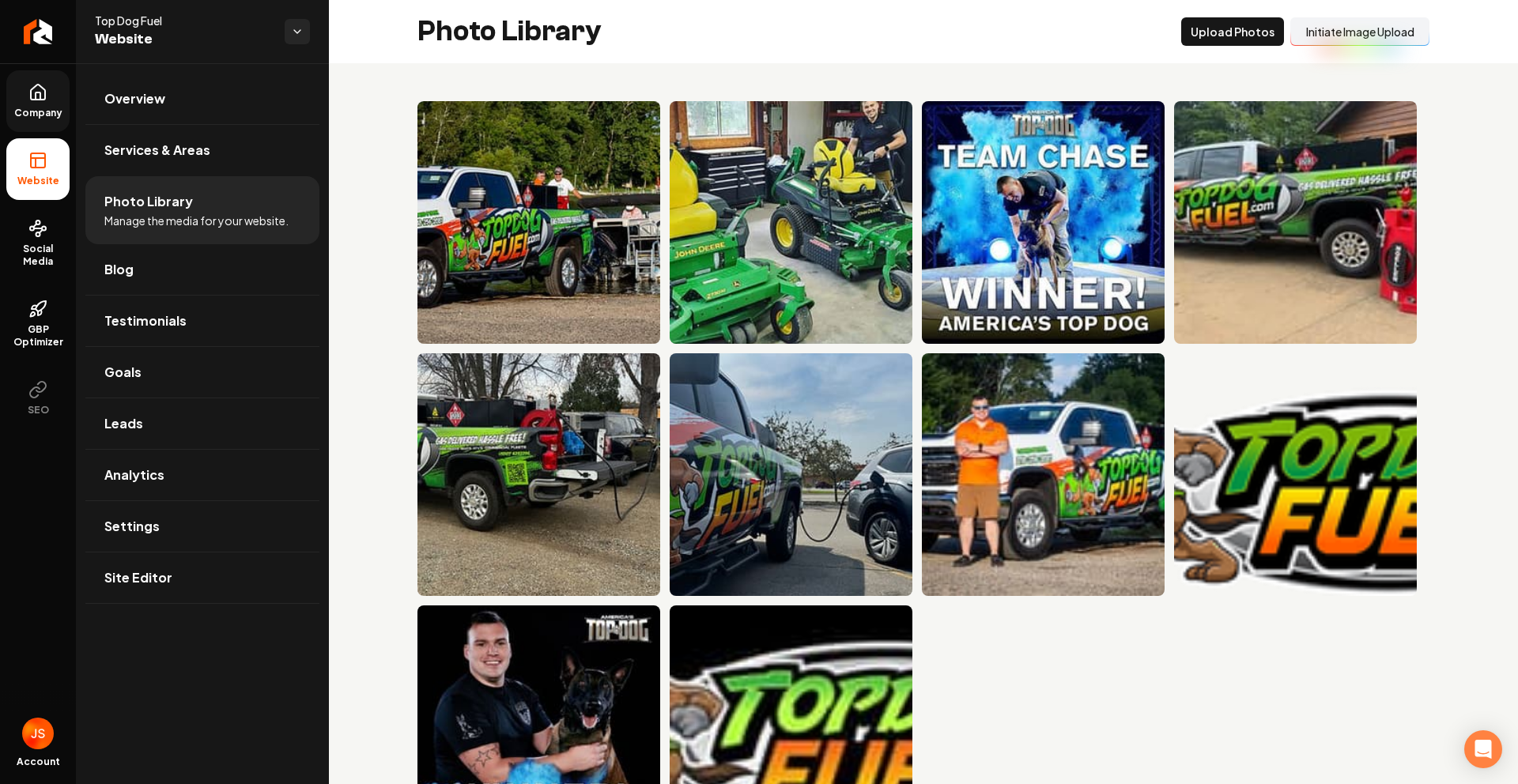
click at [1314, 33] on button "Initiate Image Upload" at bounding box center [1359, 31] width 139 height 28
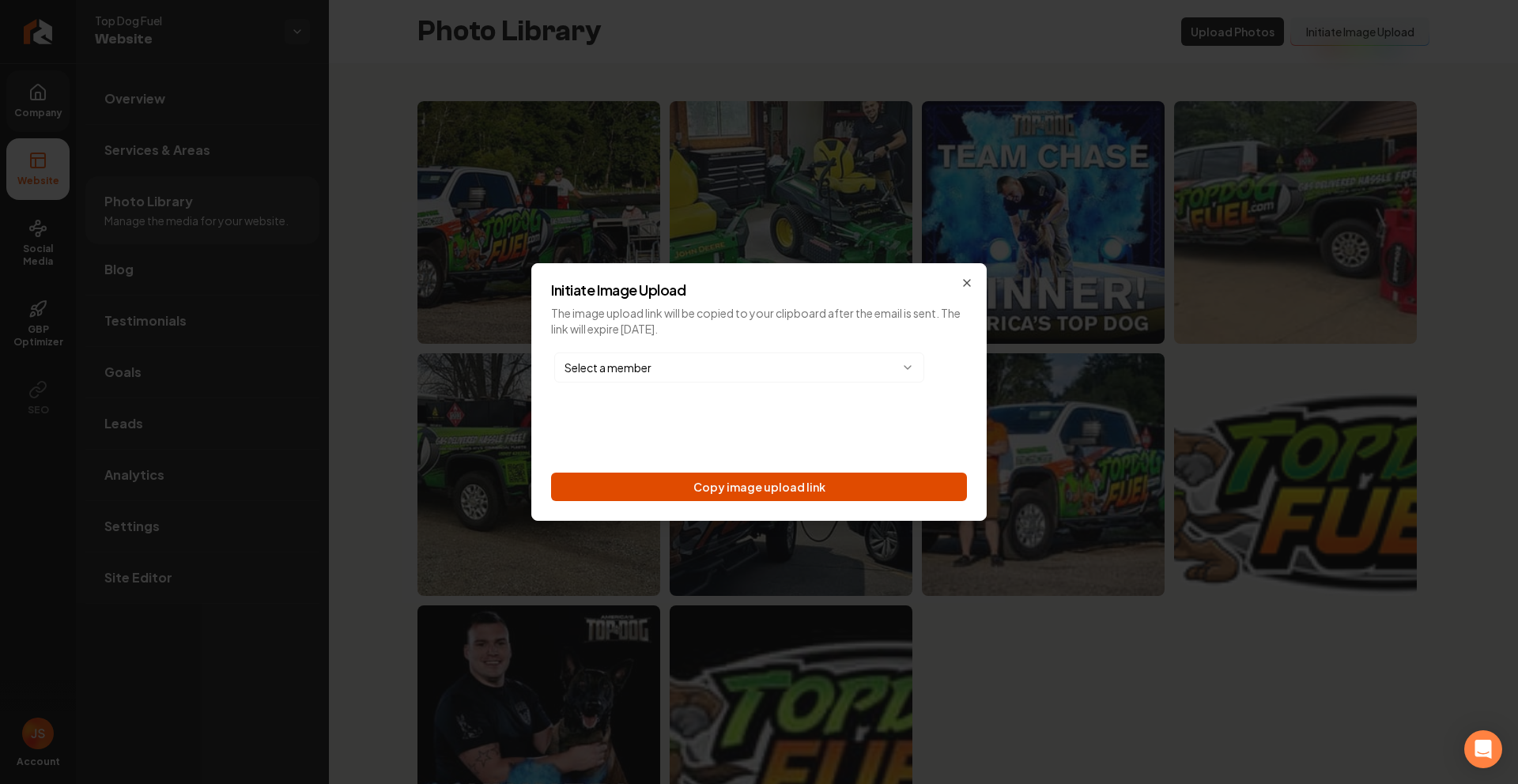
click at [753, 485] on button "Copy image upload link" at bounding box center [759, 486] width 416 height 28
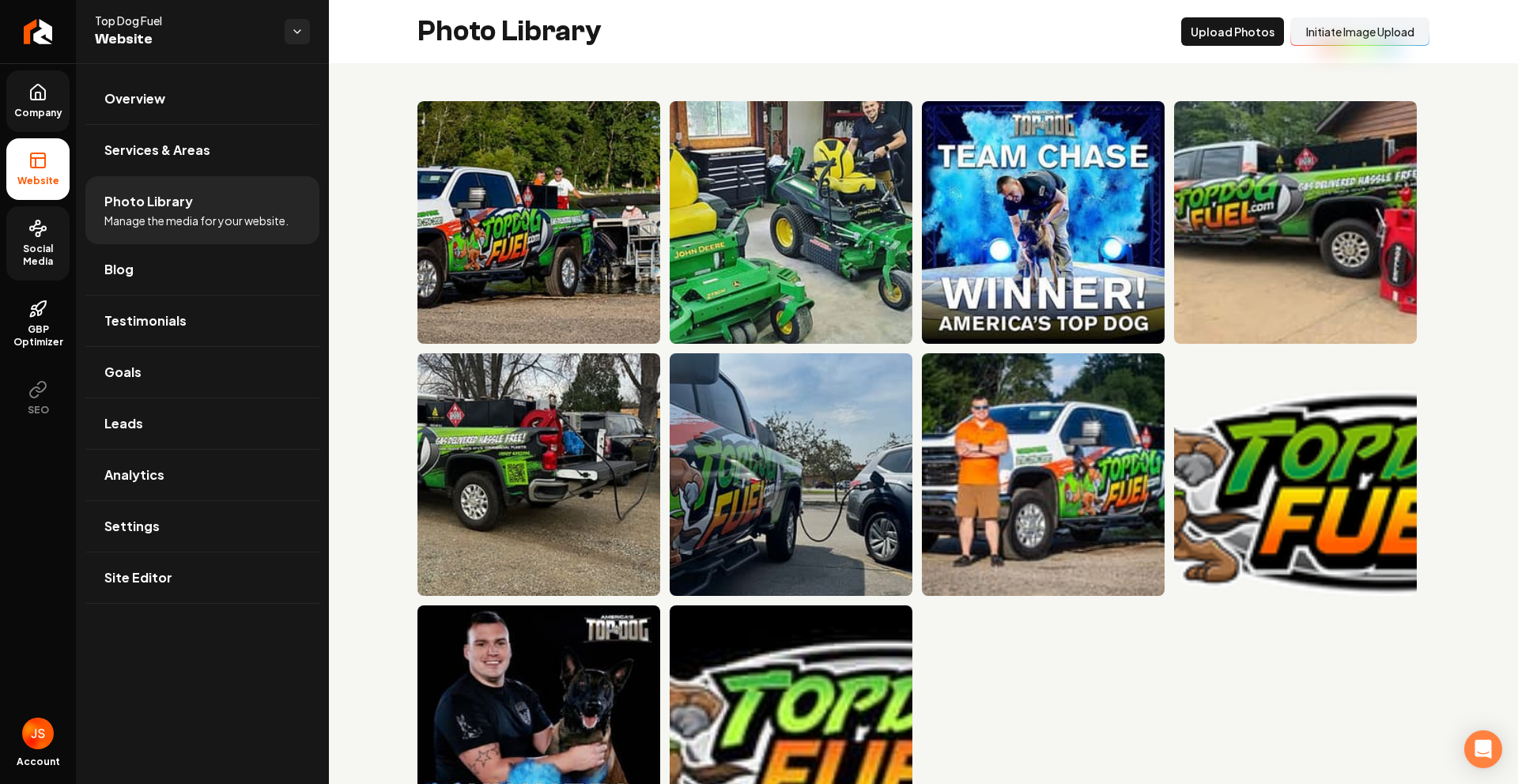
click at [34, 247] on span "Social Media" at bounding box center [38, 255] width 63 height 26
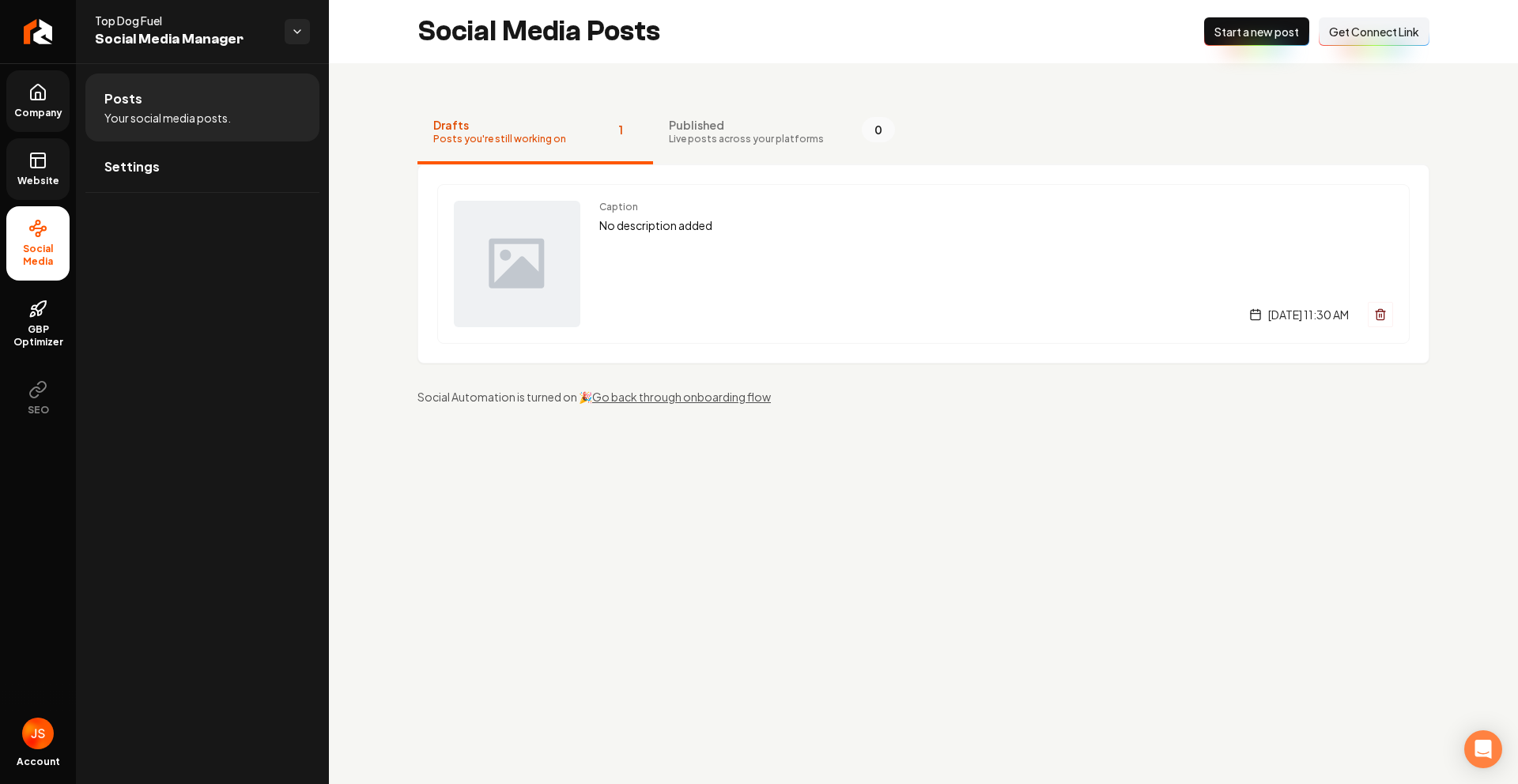
click at [1341, 29] on span "Get Connect Link" at bounding box center [1374, 32] width 90 height 16
click at [50, 152] on link "Website" at bounding box center [38, 169] width 63 height 62
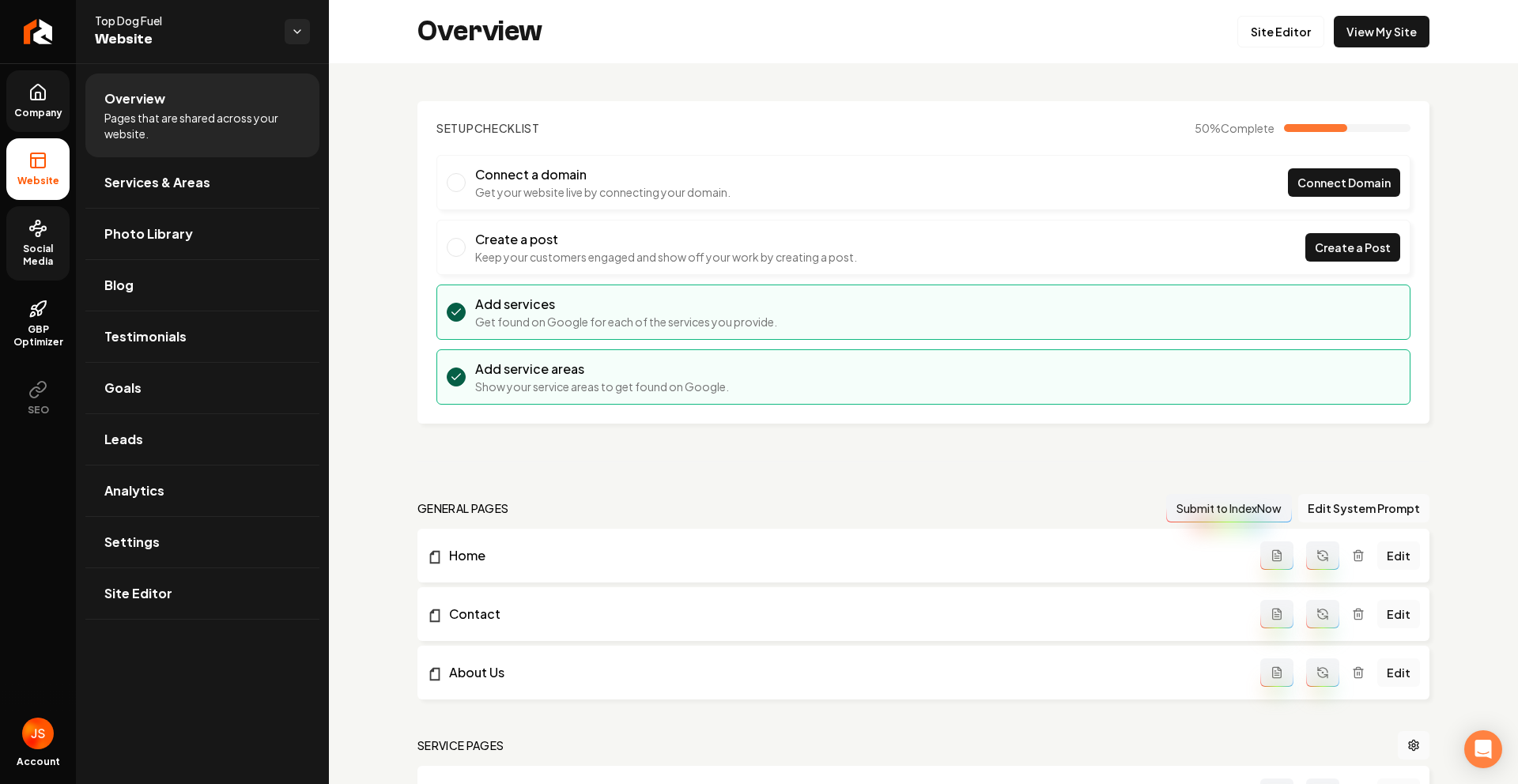
click at [43, 98] on icon at bounding box center [38, 91] width 14 height 15
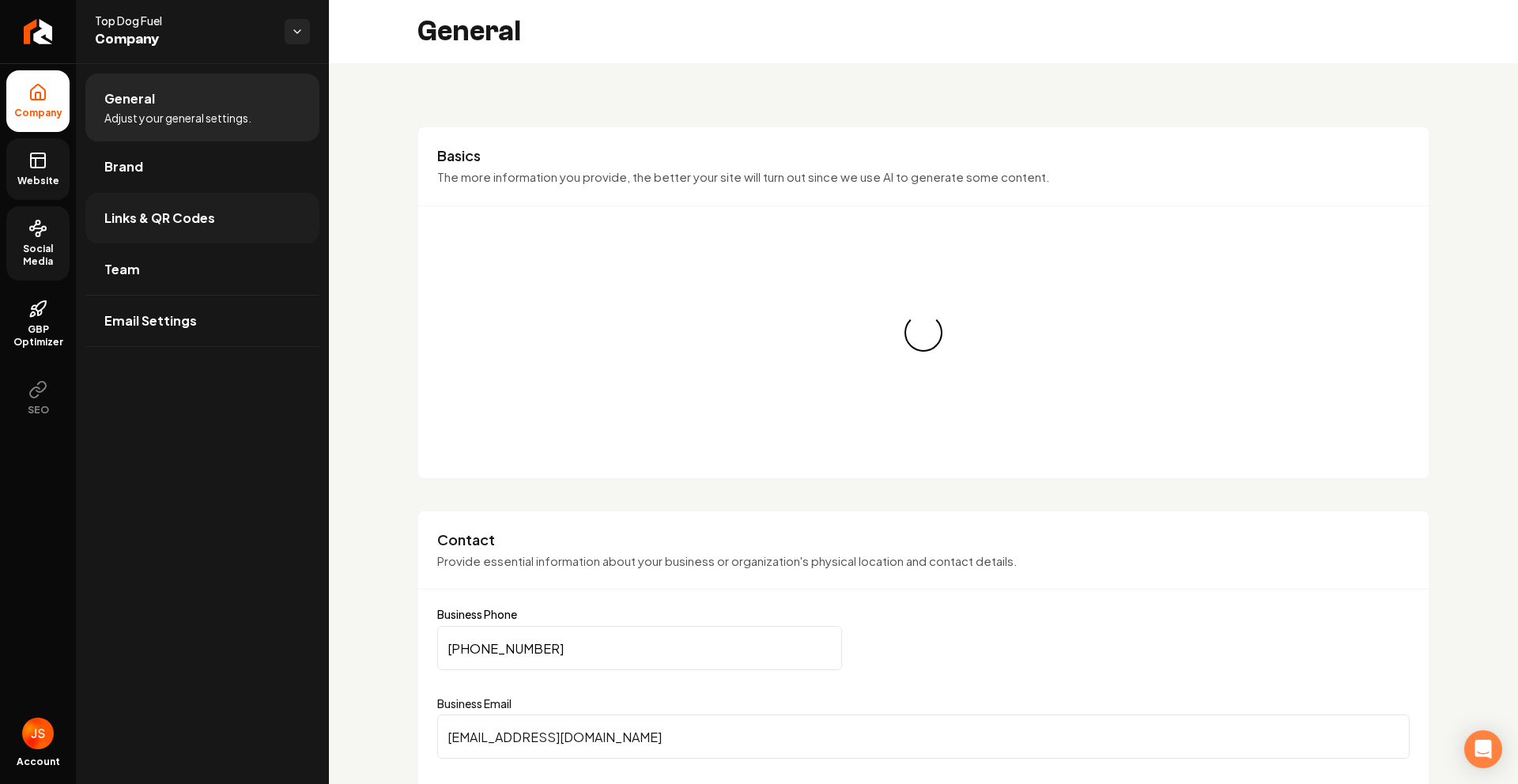
click at [112, 206] on link "Links & QR Codes" at bounding box center [201, 217] width 234 height 51
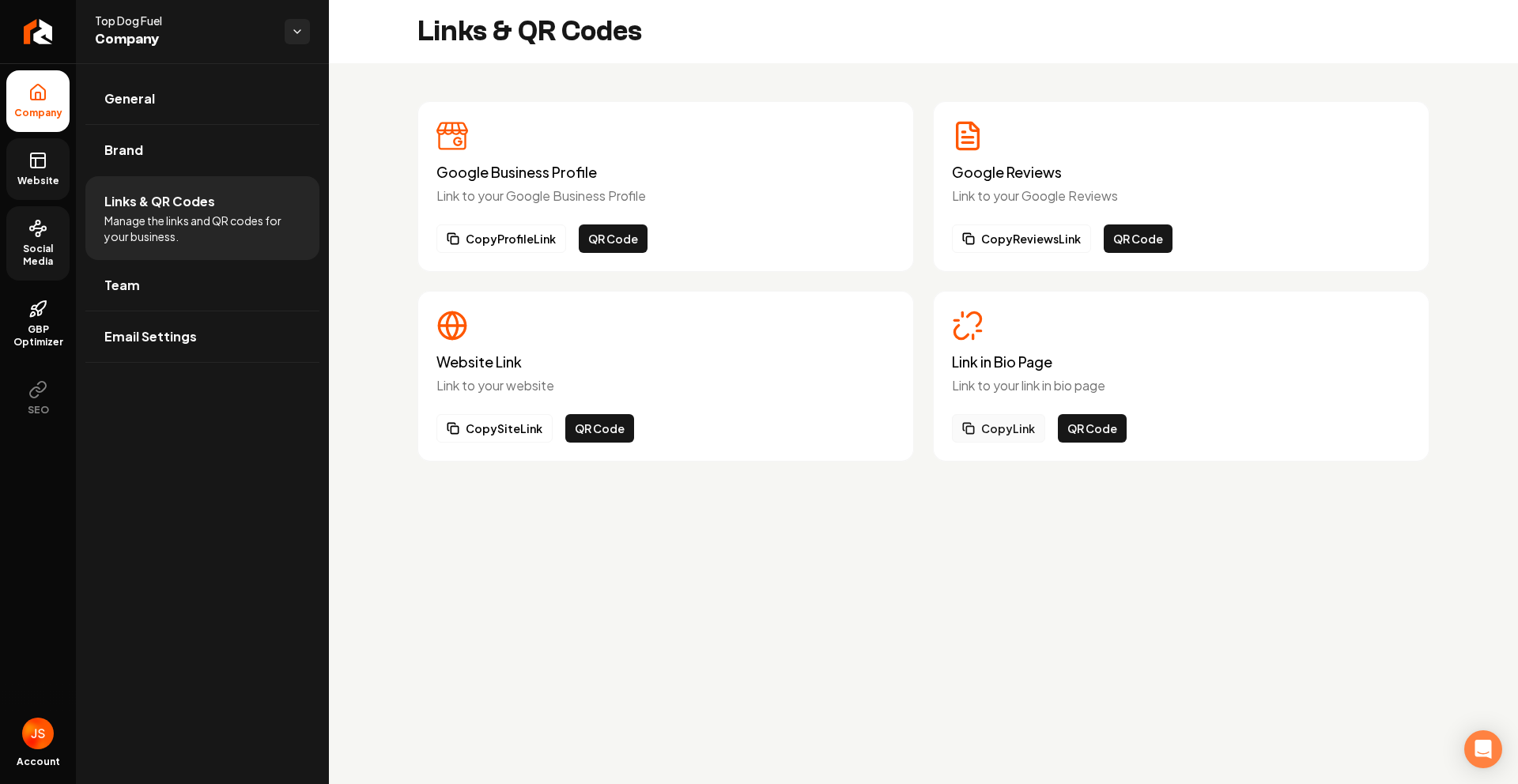
click at [1001, 431] on button "Copy Link" at bounding box center [999, 428] width 93 height 28
click at [7, 153] on link "Website" at bounding box center [38, 169] width 63 height 62
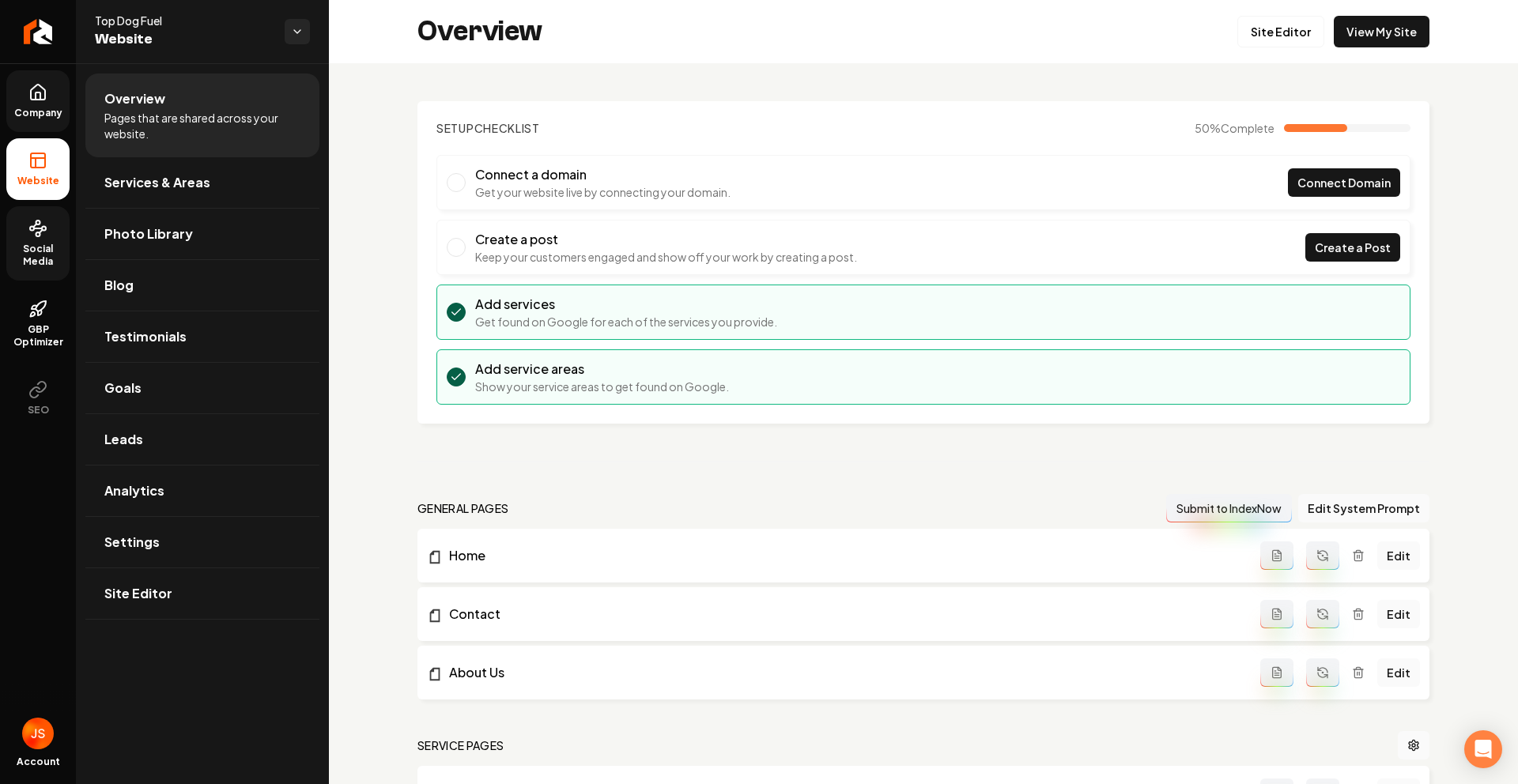
click at [65, 116] on span "Company" at bounding box center [39, 113] width 61 height 13
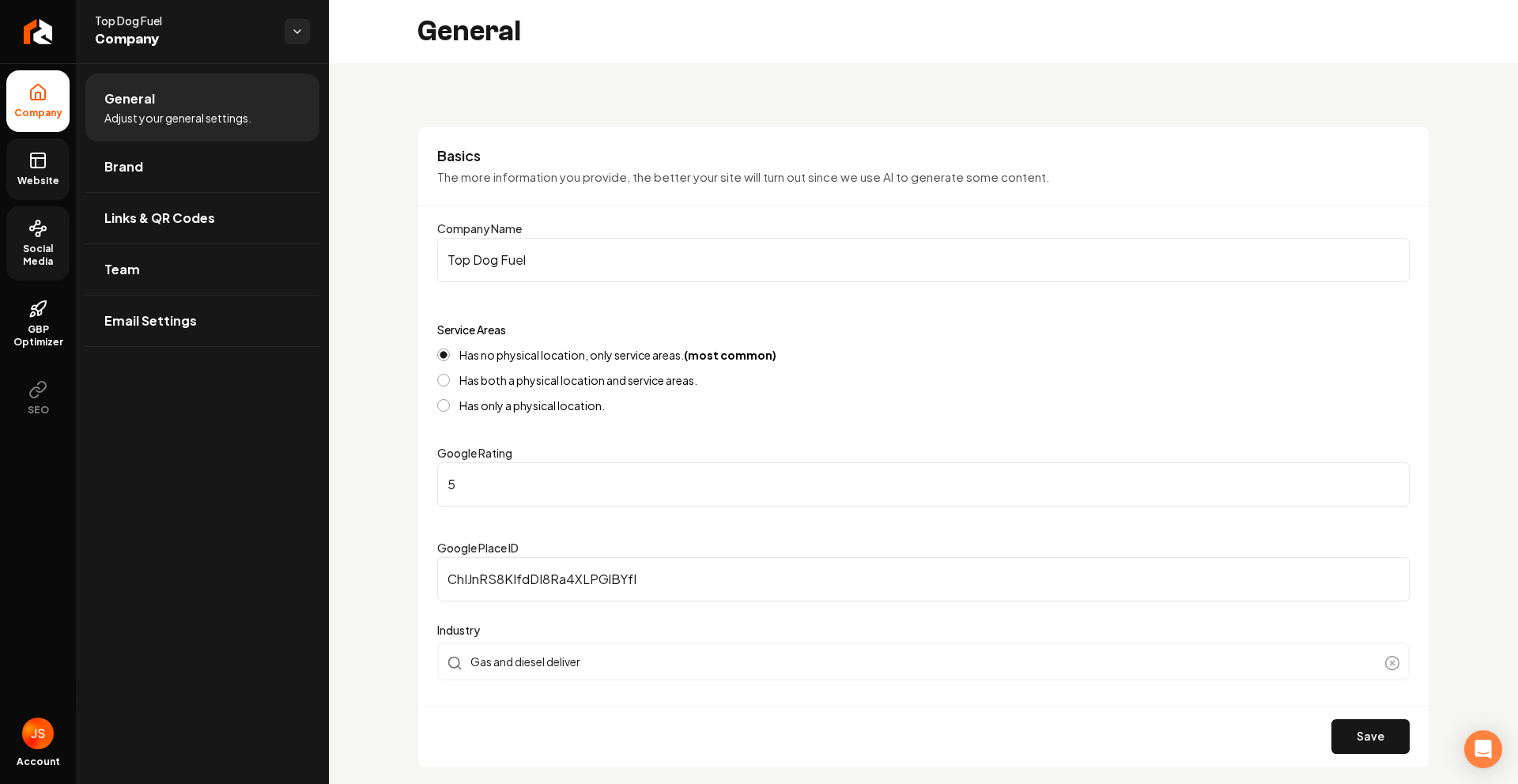
click at [49, 158] on link "Website" at bounding box center [38, 169] width 63 height 62
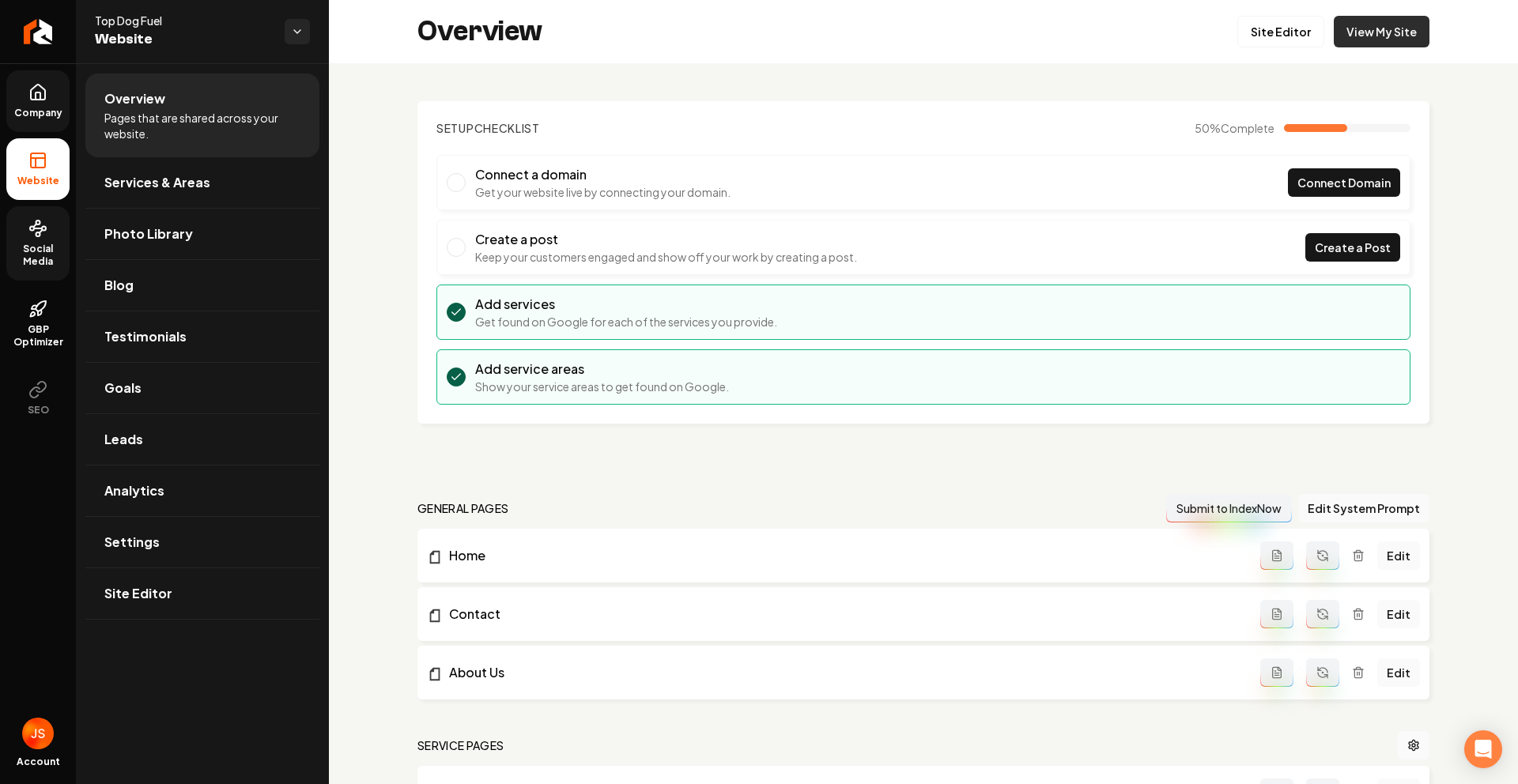
click at [1333, 31] on link "View My Site" at bounding box center [1381, 31] width 96 height 31
click at [56, 12] on link "Return to dashboard" at bounding box center [38, 31] width 76 height 63
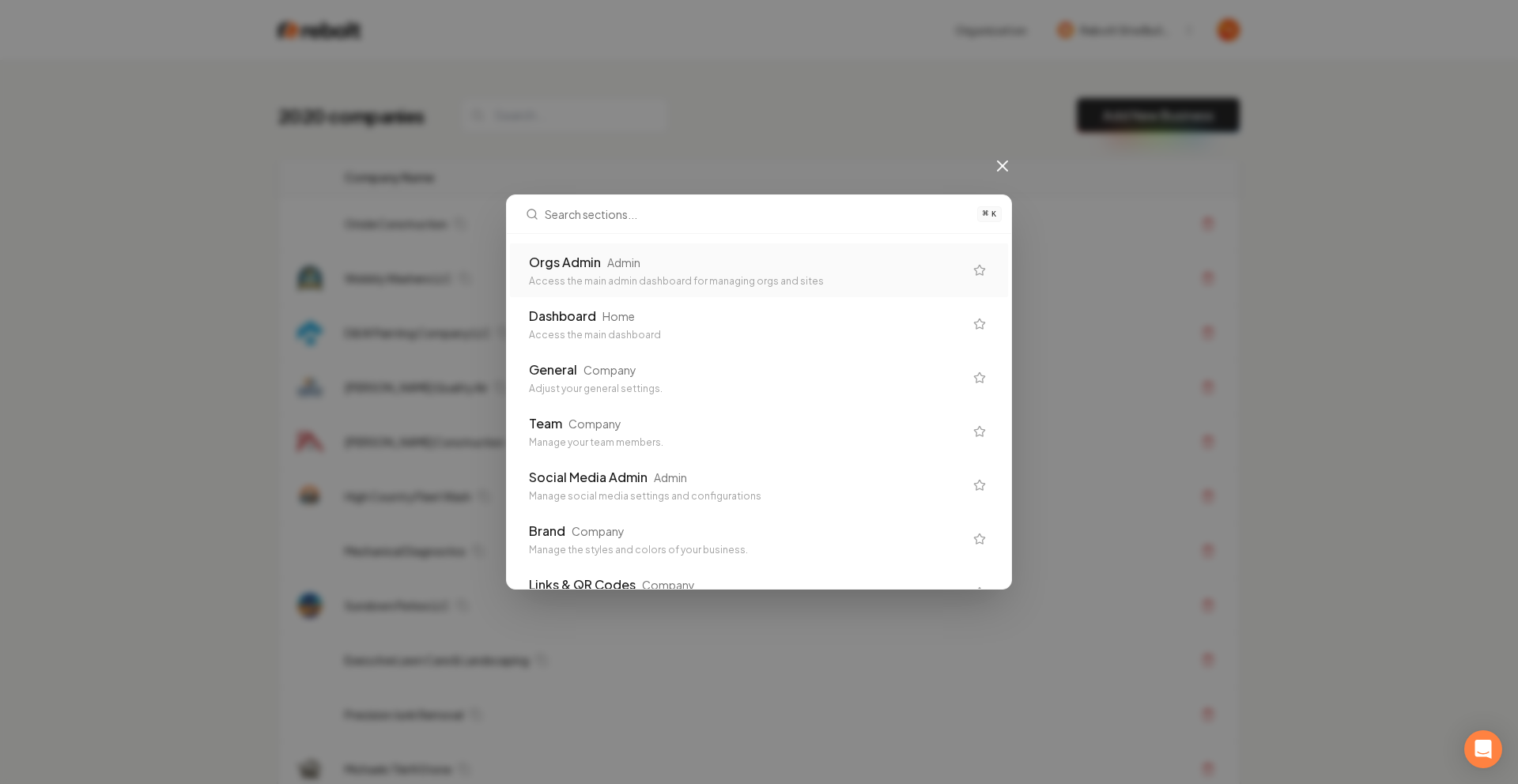
click at [758, 255] on div "Orgs Admin Admin" at bounding box center [747, 262] width 435 height 19
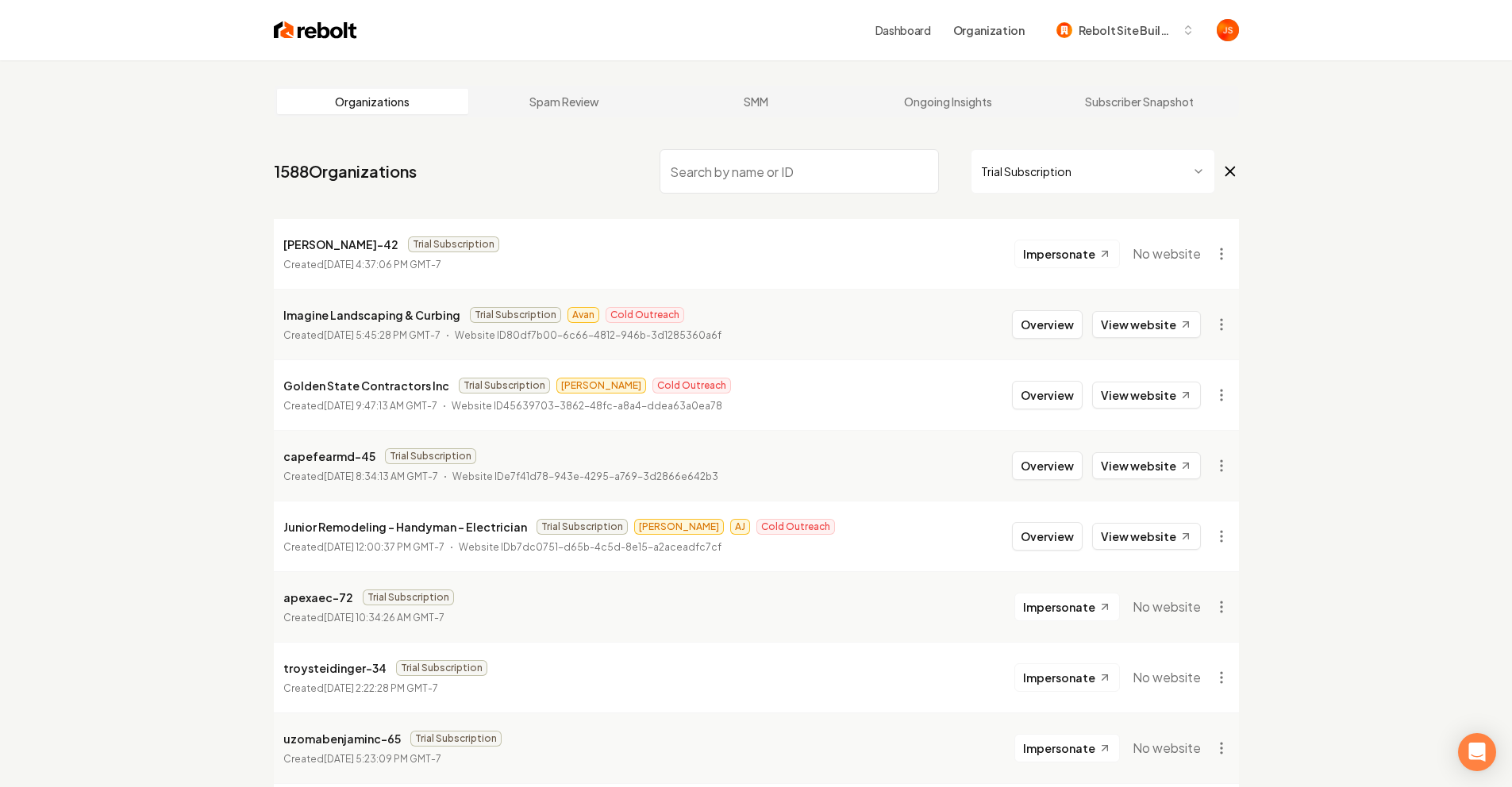
drag, startPoint x: 968, startPoint y: 190, endPoint x: 997, endPoint y: 173, distance: 33.6
click at [971, 188] on div "Trial Subscription" at bounding box center [949, 171] width 579 height 44
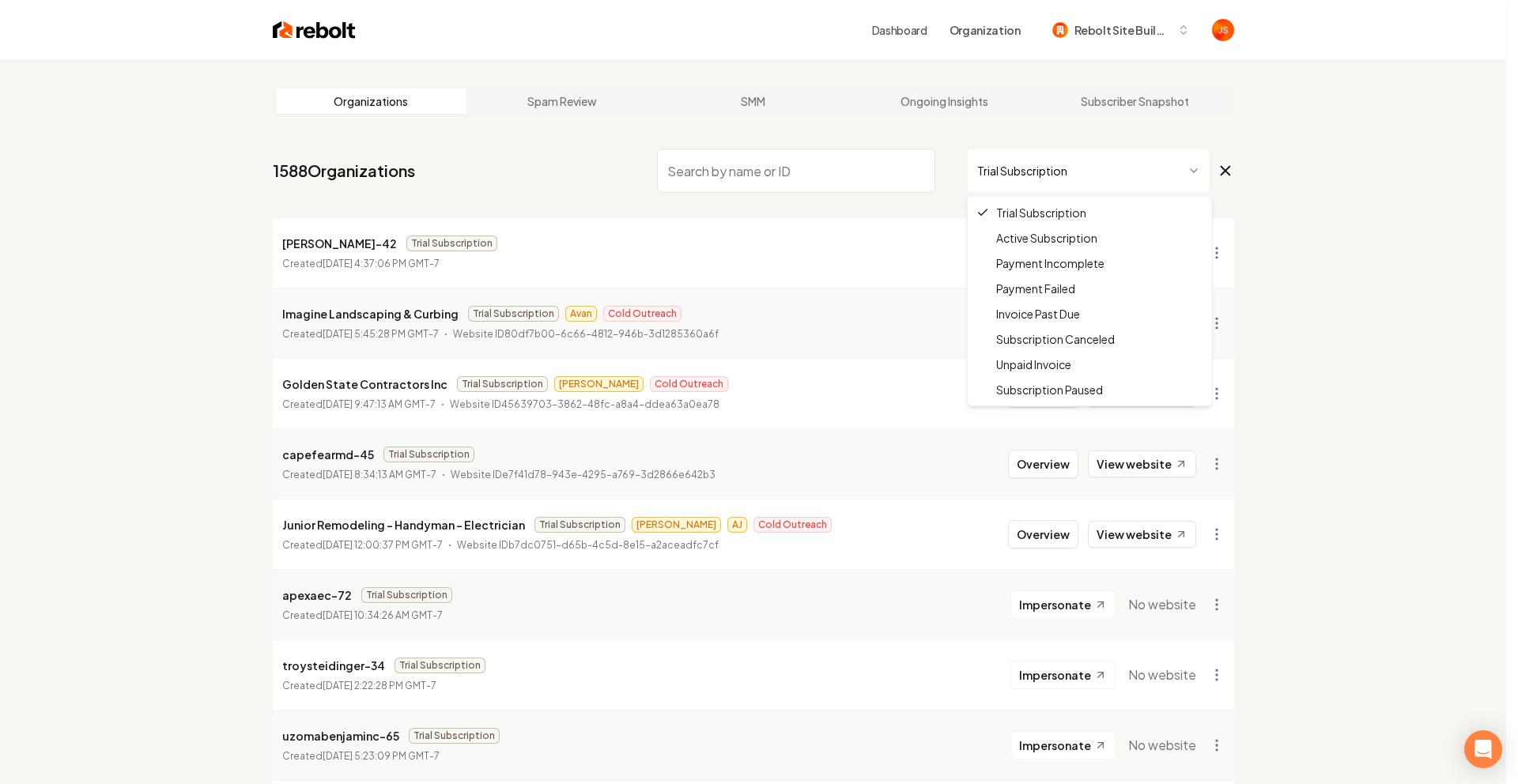
click at [998, 171] on html "Dashboard Organization Rebolt Site Builder Organizations Spam Review SMM Ongoin…" at bounding box center [759, 392] width 1518 height 784
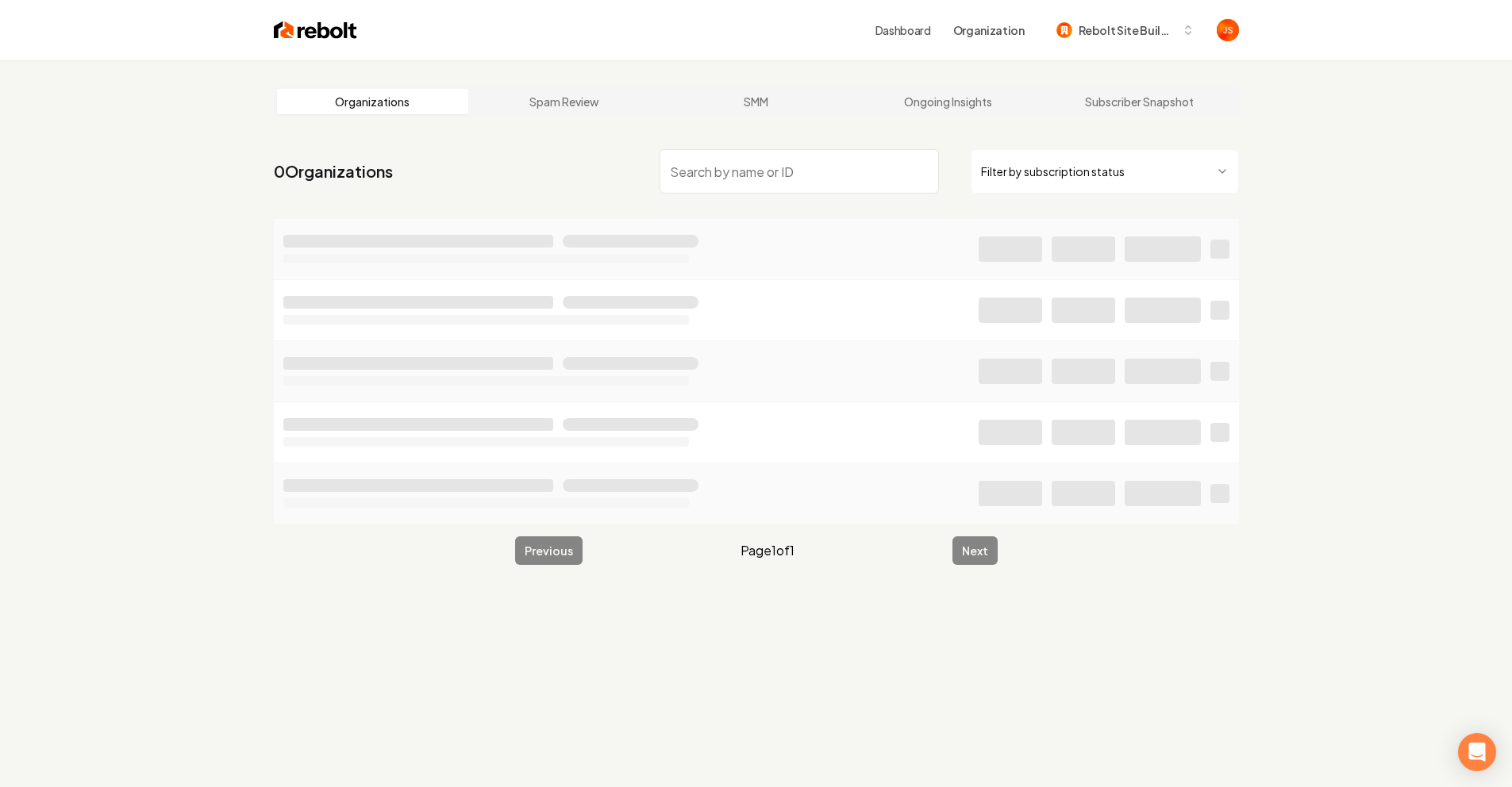
click at [1132, 172] on html "Dashboard Organization Rebolt Site Builder Organizations Spam Review SMM Ongoin…" at bounding box center [756, 393] width 1512 height 787
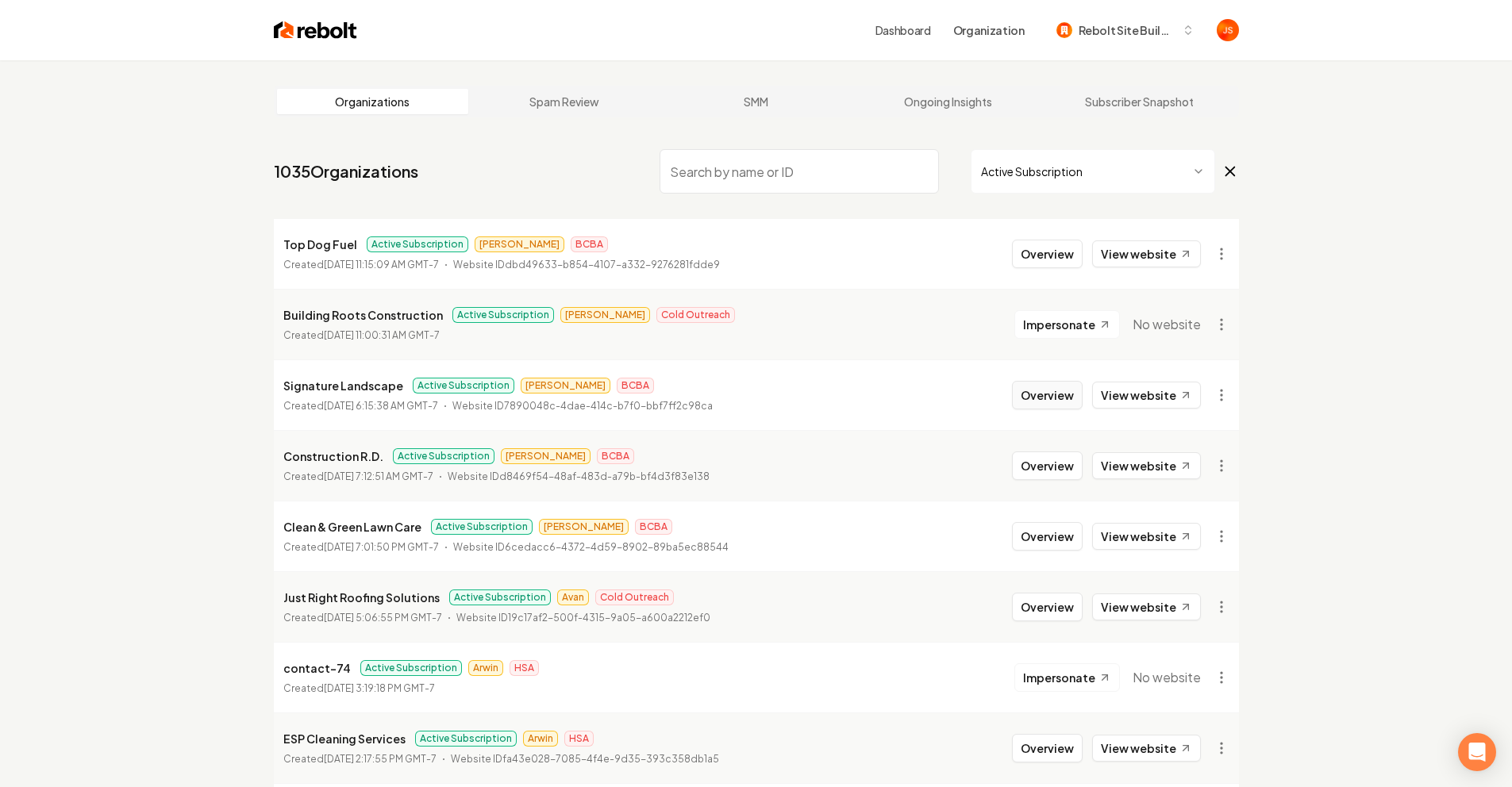
click at [1067, 392] on button "Overview" at bounding box center [1048, 395] width 71 height 28
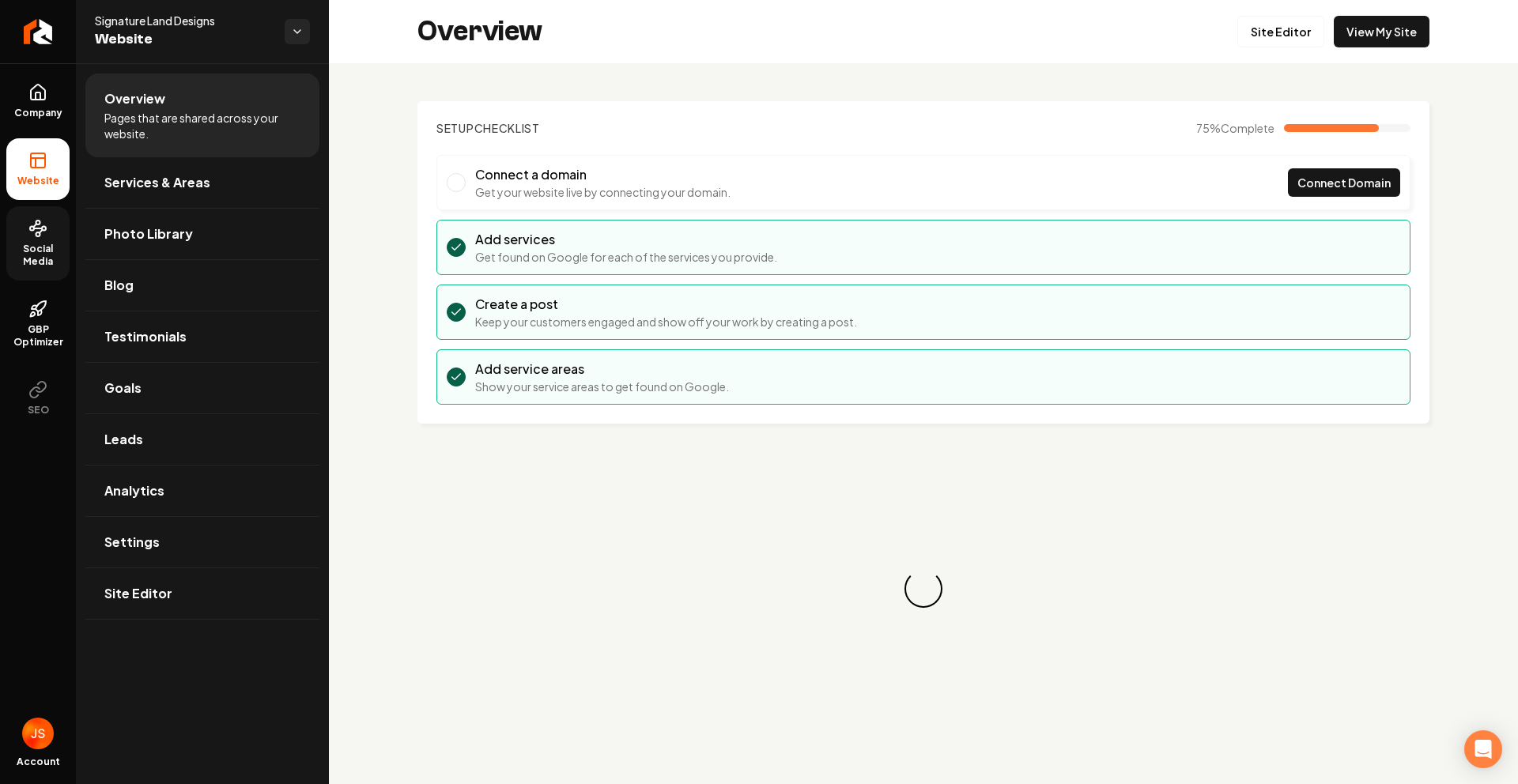
click at [48, 236] on link "Social Media" at bounding box center [38, 243] width 63 height 75
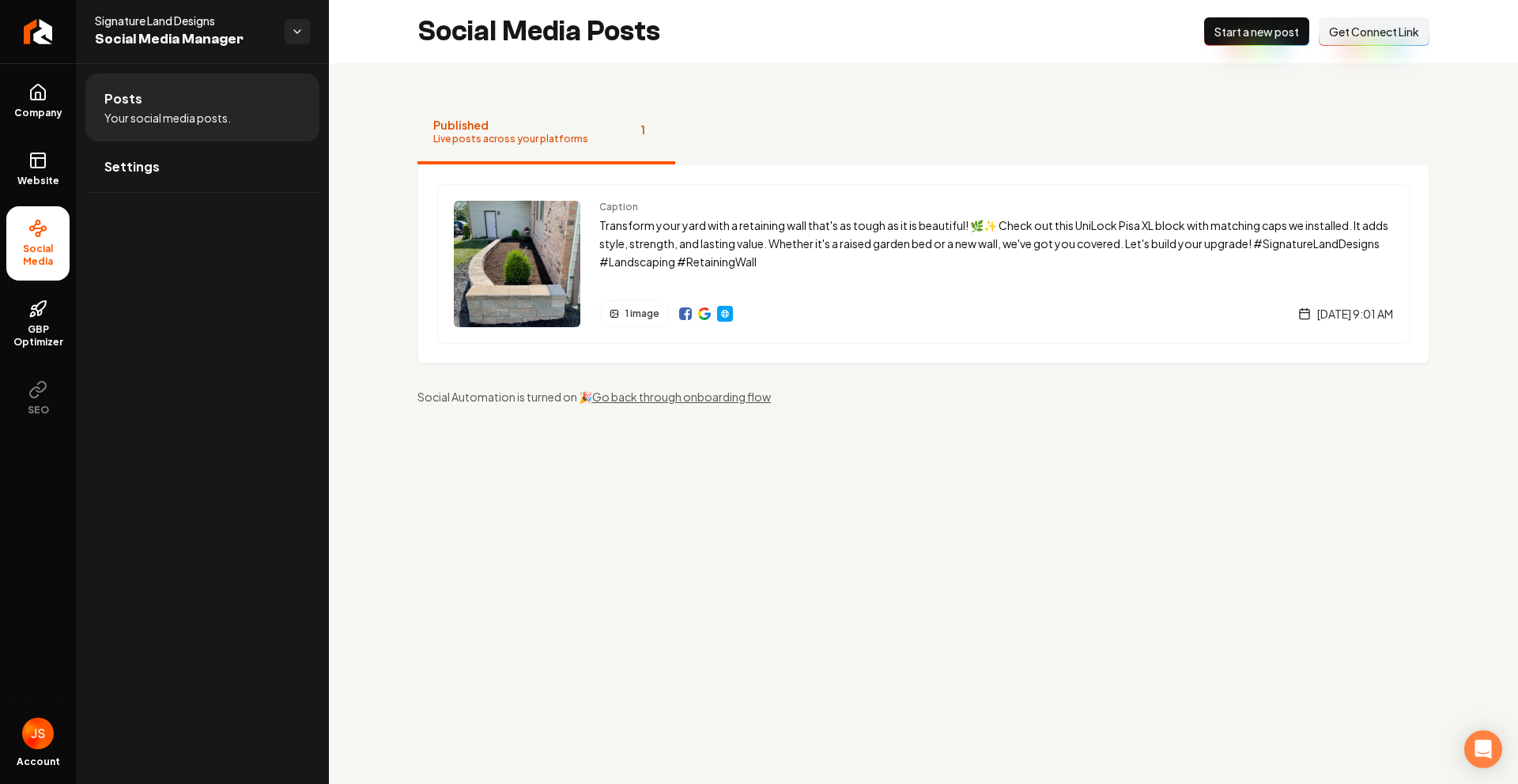
click at [1345, 31] on span "Get Connect Link" at bounding box center [1374, 32] width 90 height 16
click at [42, 164] on icon at bounding box center [38, 160] width 19 height 19
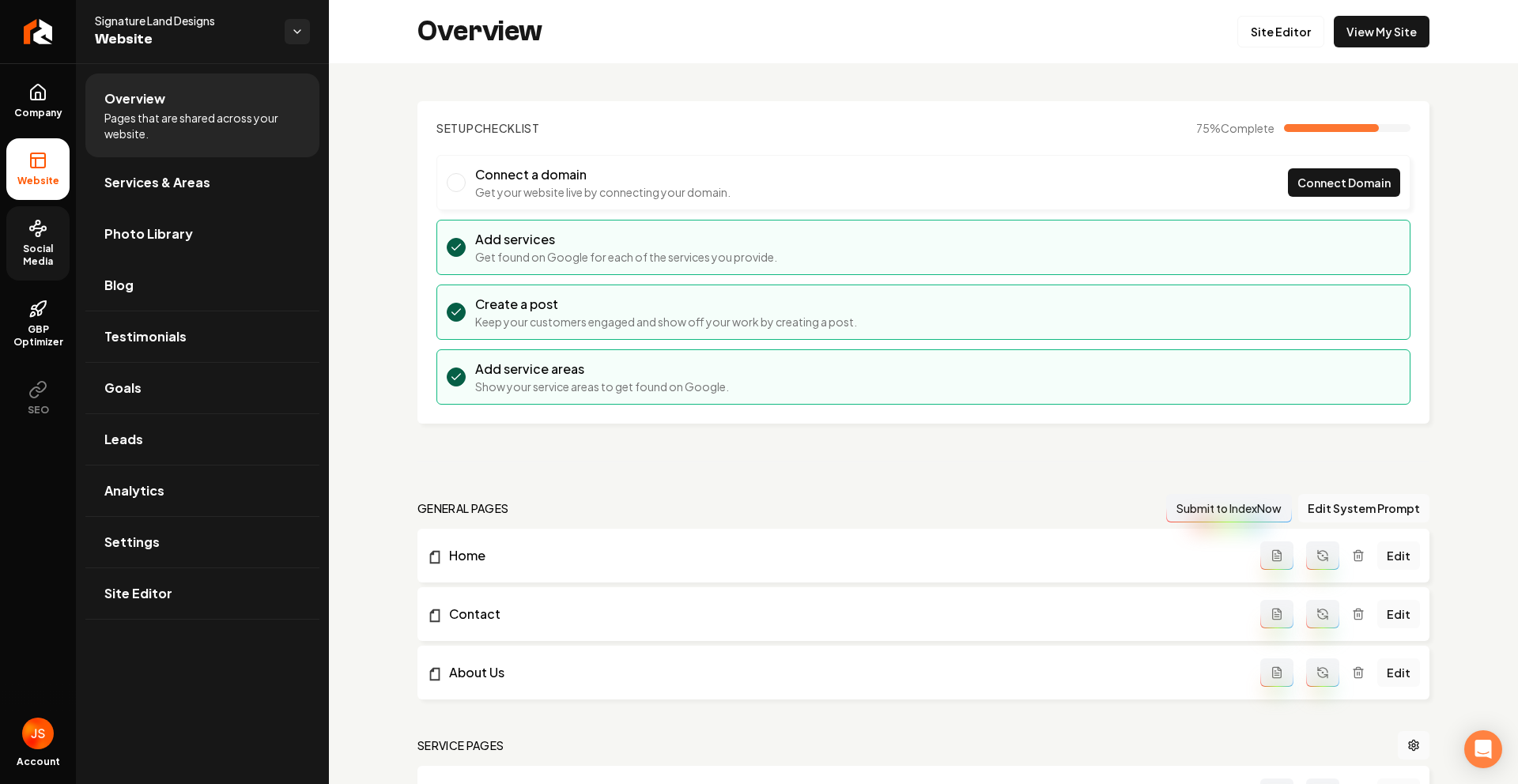
drag, startPoint x: 148, startPoint y: 232, endPoint x: 273, endPoint y: 194, distance: 130.6
click at [148, 232] on span "Photo Library" at bounding box center [149, 234] width 88 height 19
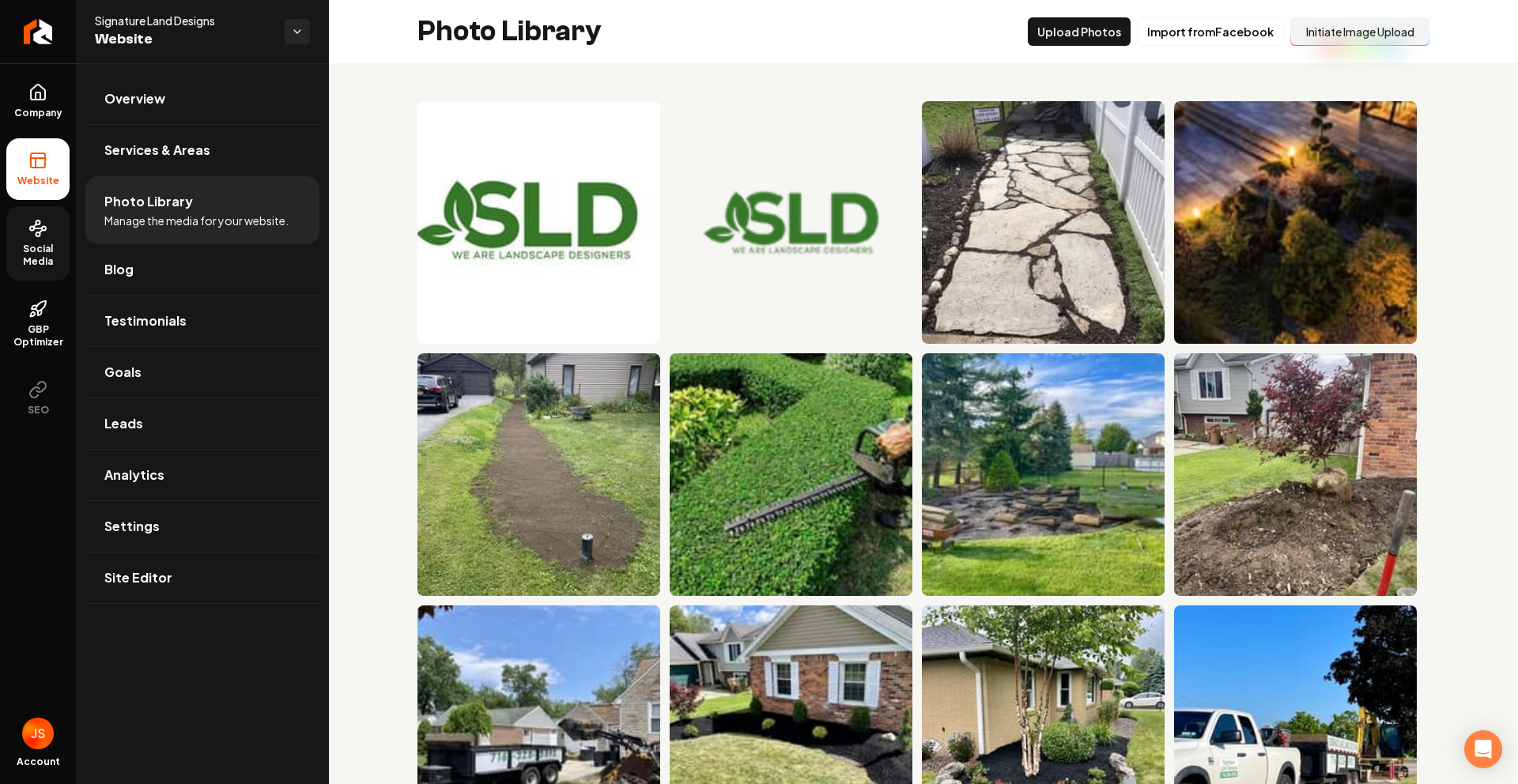
click at [1328, 31] on button "Initiate Image Upload" at bounding box center [1359, 31] width 139 height 28
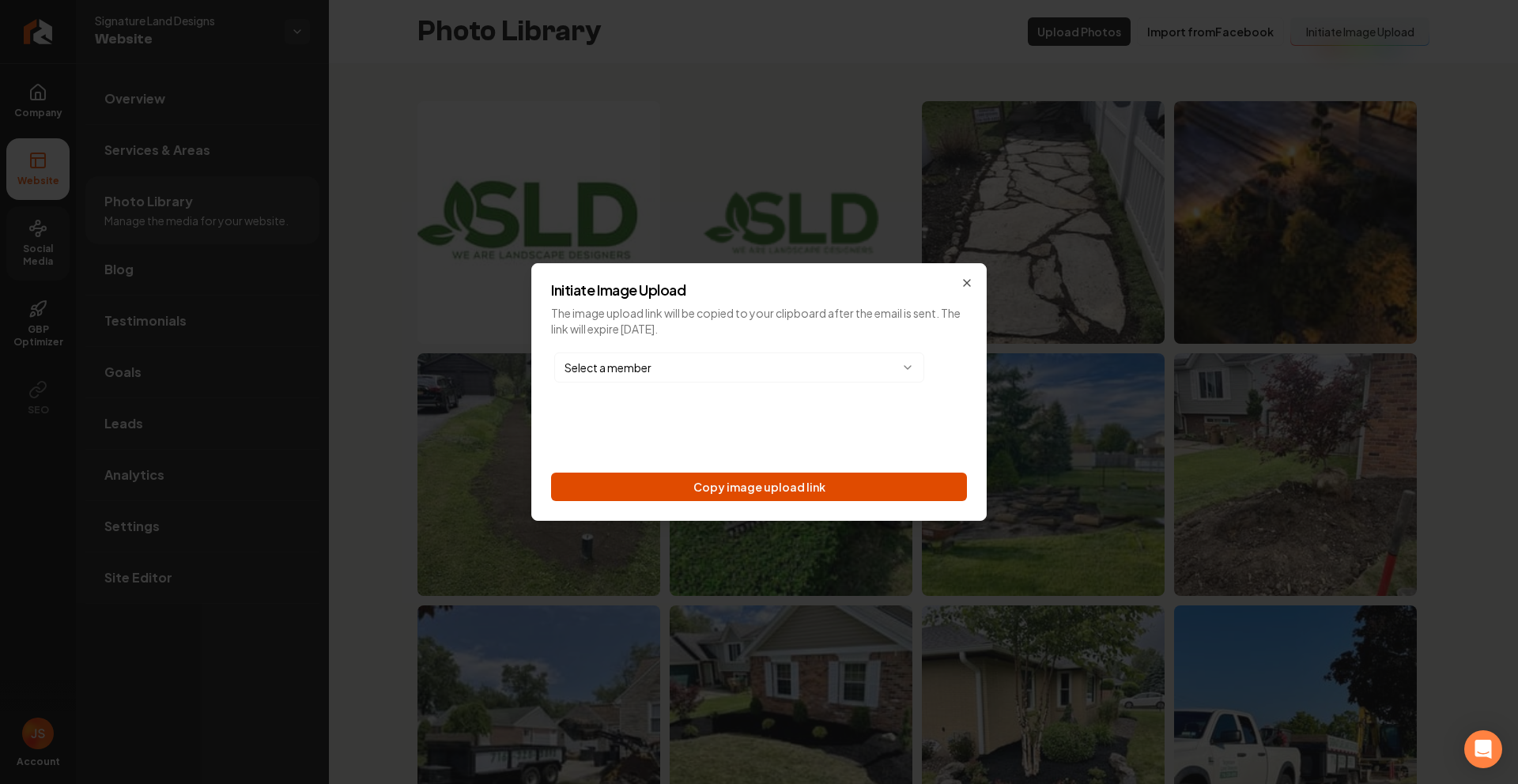
click at [802, 485] on button "Copy image upload link" at bounding box center [759, 486] width 416 height 28
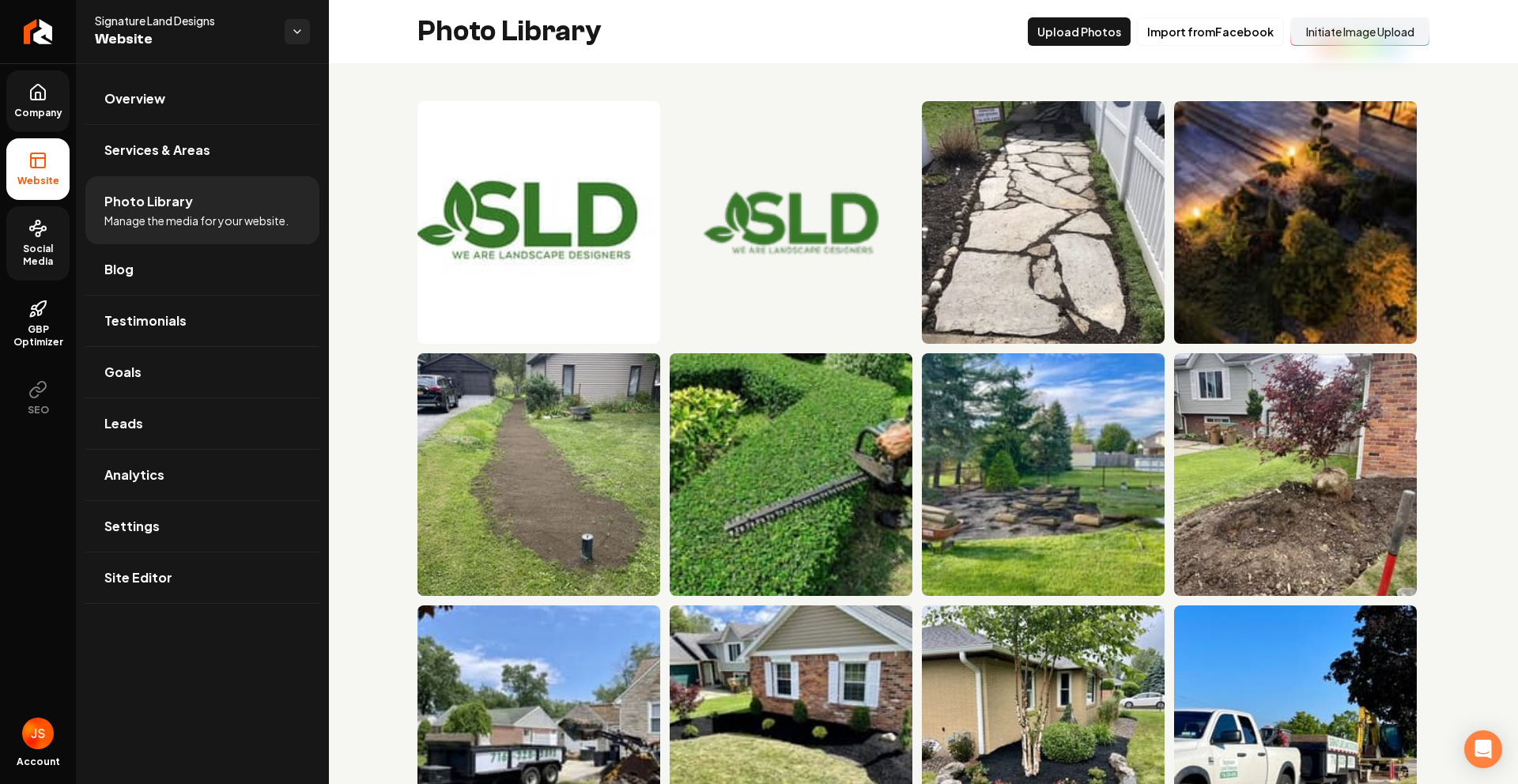
click at [29, 121] on link "Company" at bounding box center [38, 101] width 63 height 62
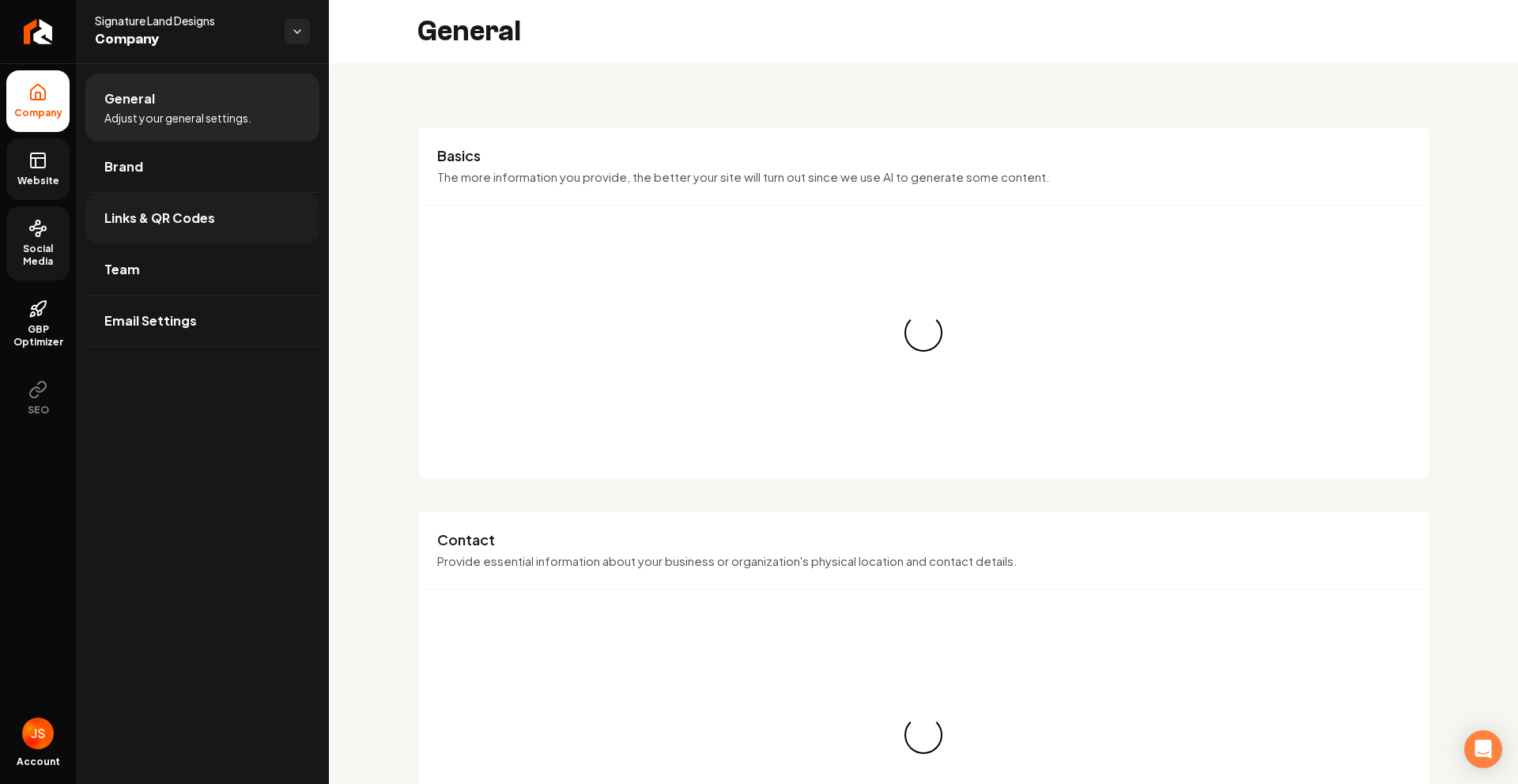
click at [104, 195] on link "Links & QR Codes" at bounding box center [201, 217] width 234 height 51
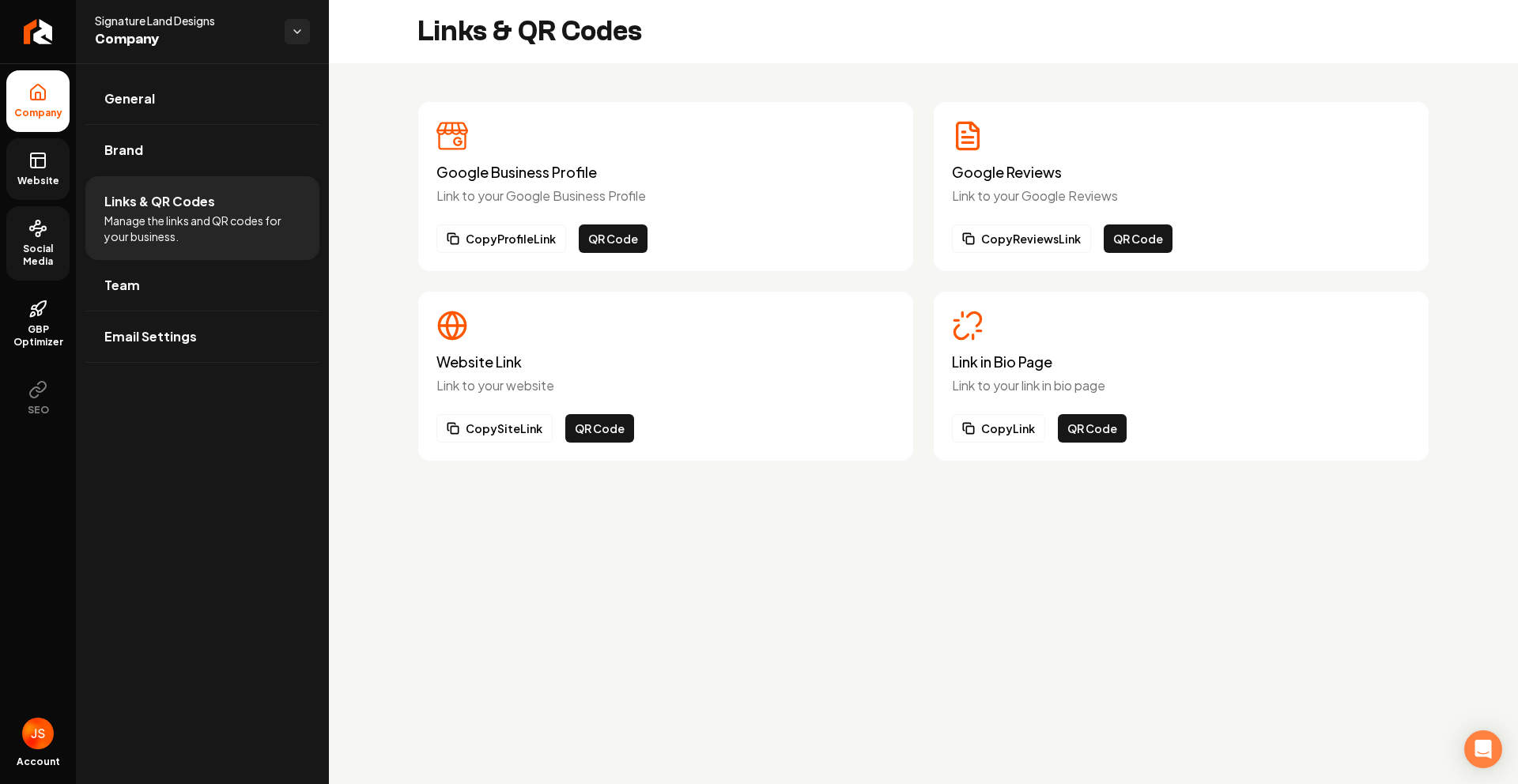
click at [983, 430] on button "Copy Link" at bounding box center [999, 428] width 93 height 28
click at [50, 166] on link "Website" at bounding box center [38, 169] width 63 height 62
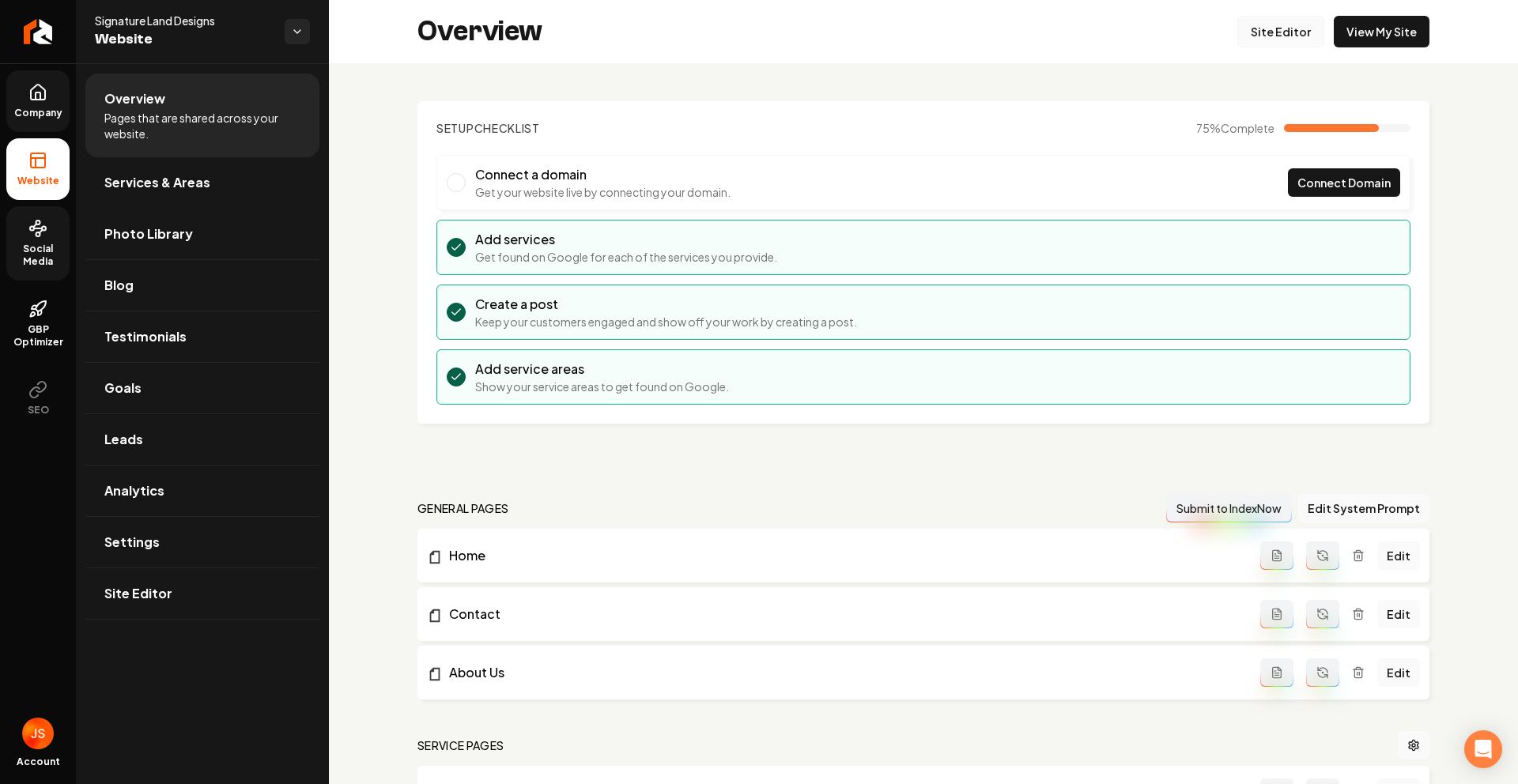
click at [1304, 38] on link "Site Editor" at bounding box center [1280, 31] width 87 height 31
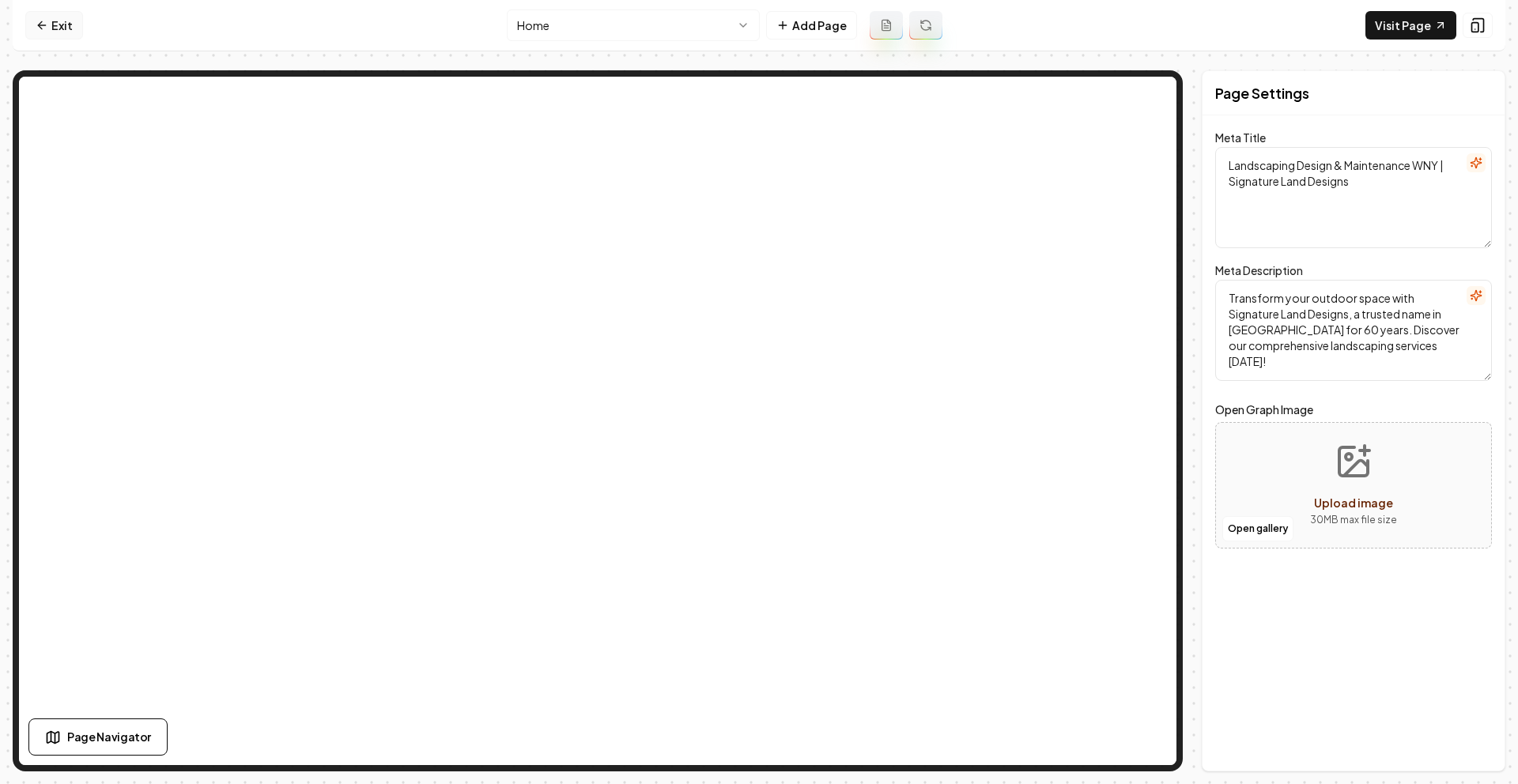
click at [43, 20] on icon at bounding box center [42, 26] width 13 height 13
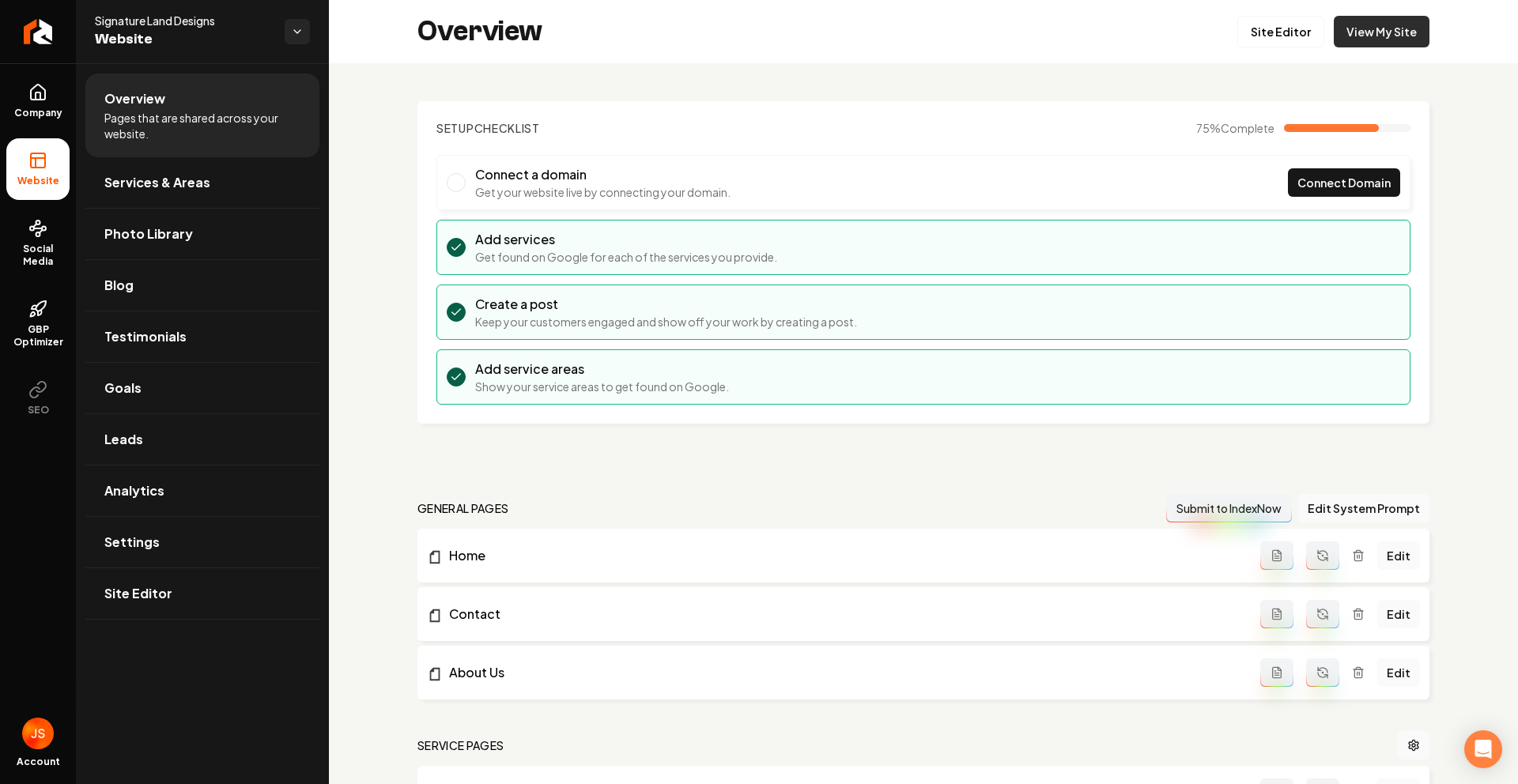
click at [1365, 28] on link "View My Site" at bounding box center [1381, 31] width 96 height 31
click at [67, 118] on span "Company" at bounding box center [39, 113] width 61 height 13
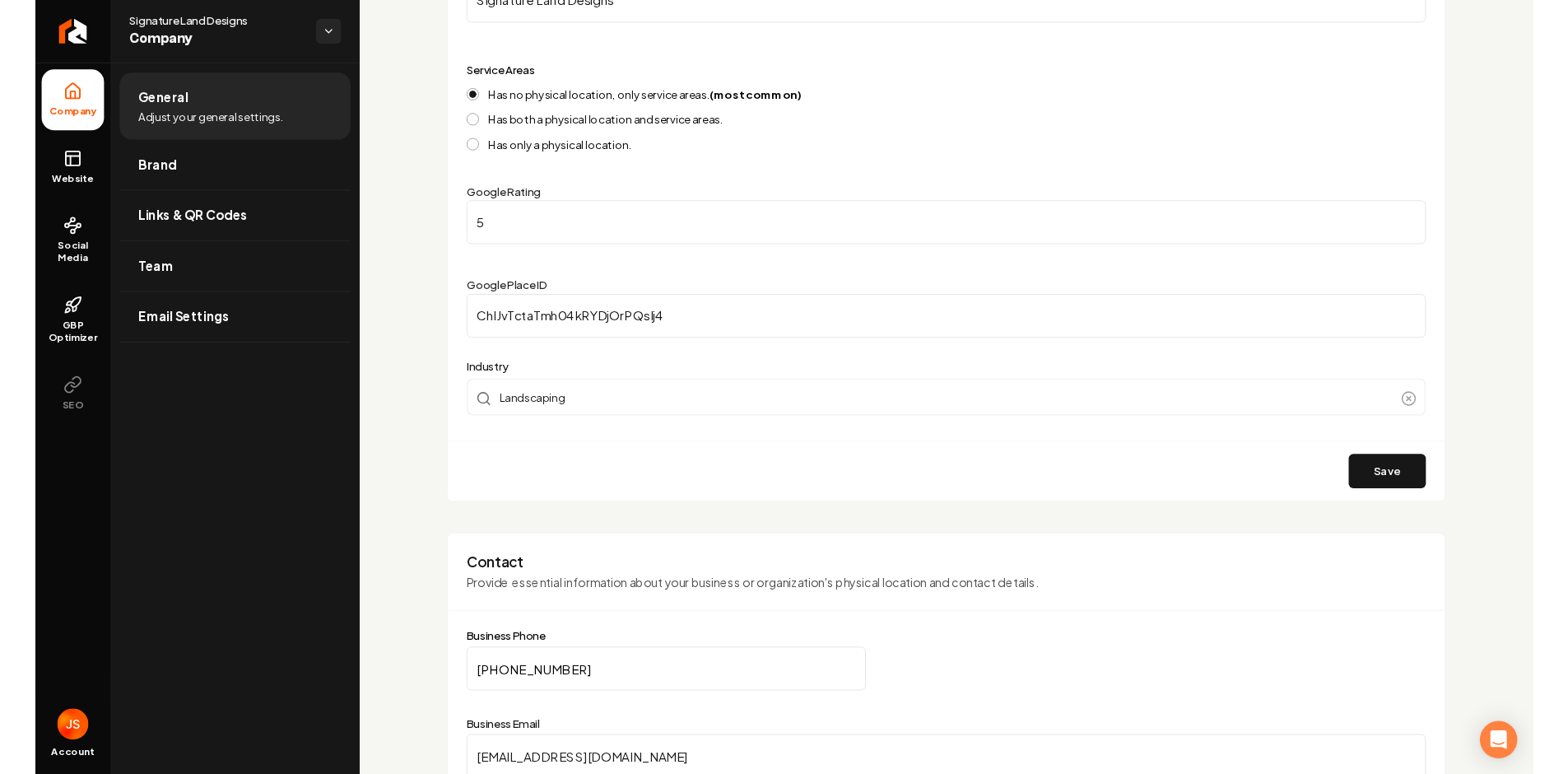
scroll to position [570, 0]
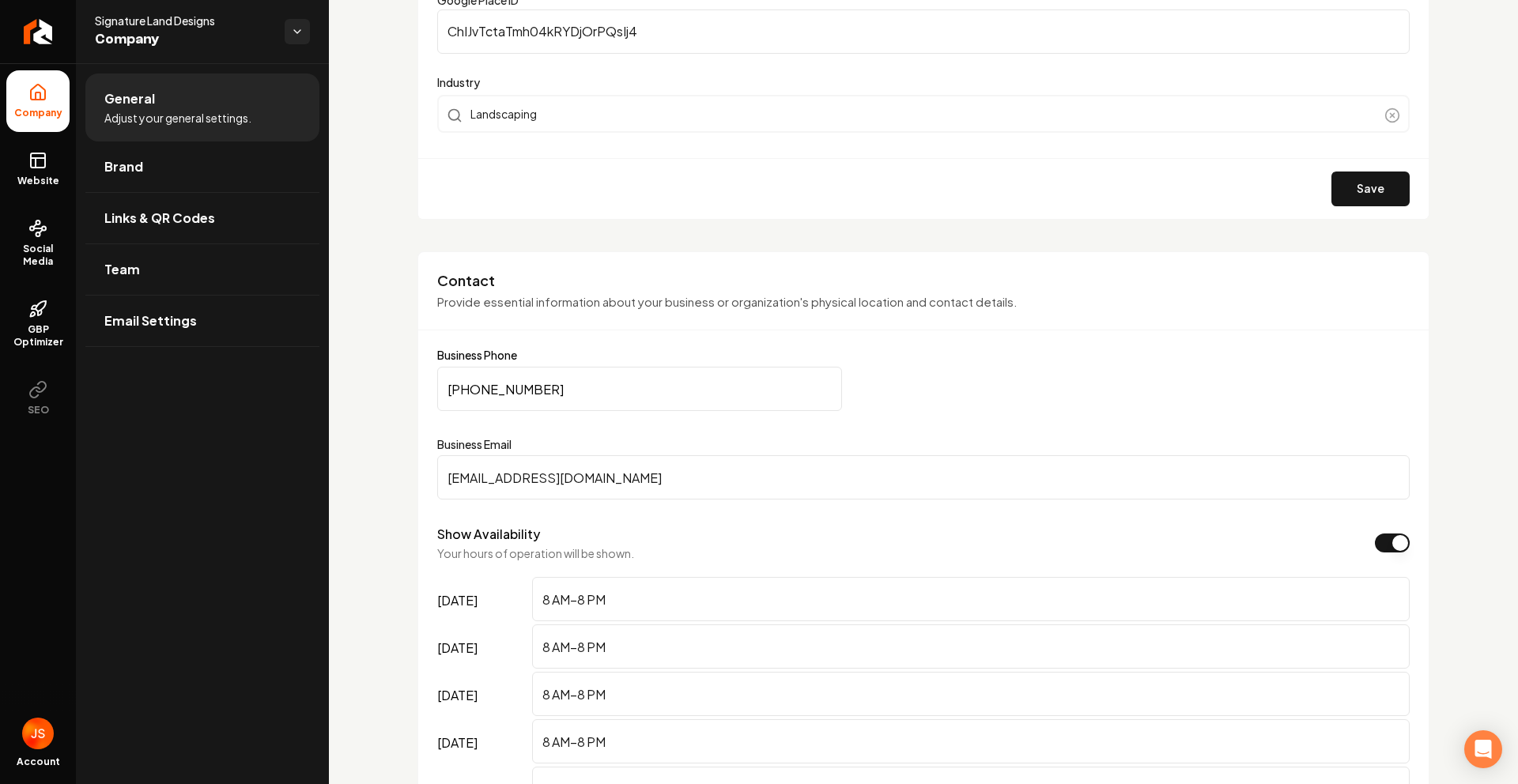
click at [538, 487] on input "signaturelanddesigns@gmail.com" at bounding box center [923, 477] width 972 height 44
click at [697, 261] on div "Contact Provide essential information about your business or organization's phy…" at bounding box center [923, 611] width 1012 height 720
click at [22, 20] on link "Return to dashboard" at bounding box center [38, 31] width 76 height 63
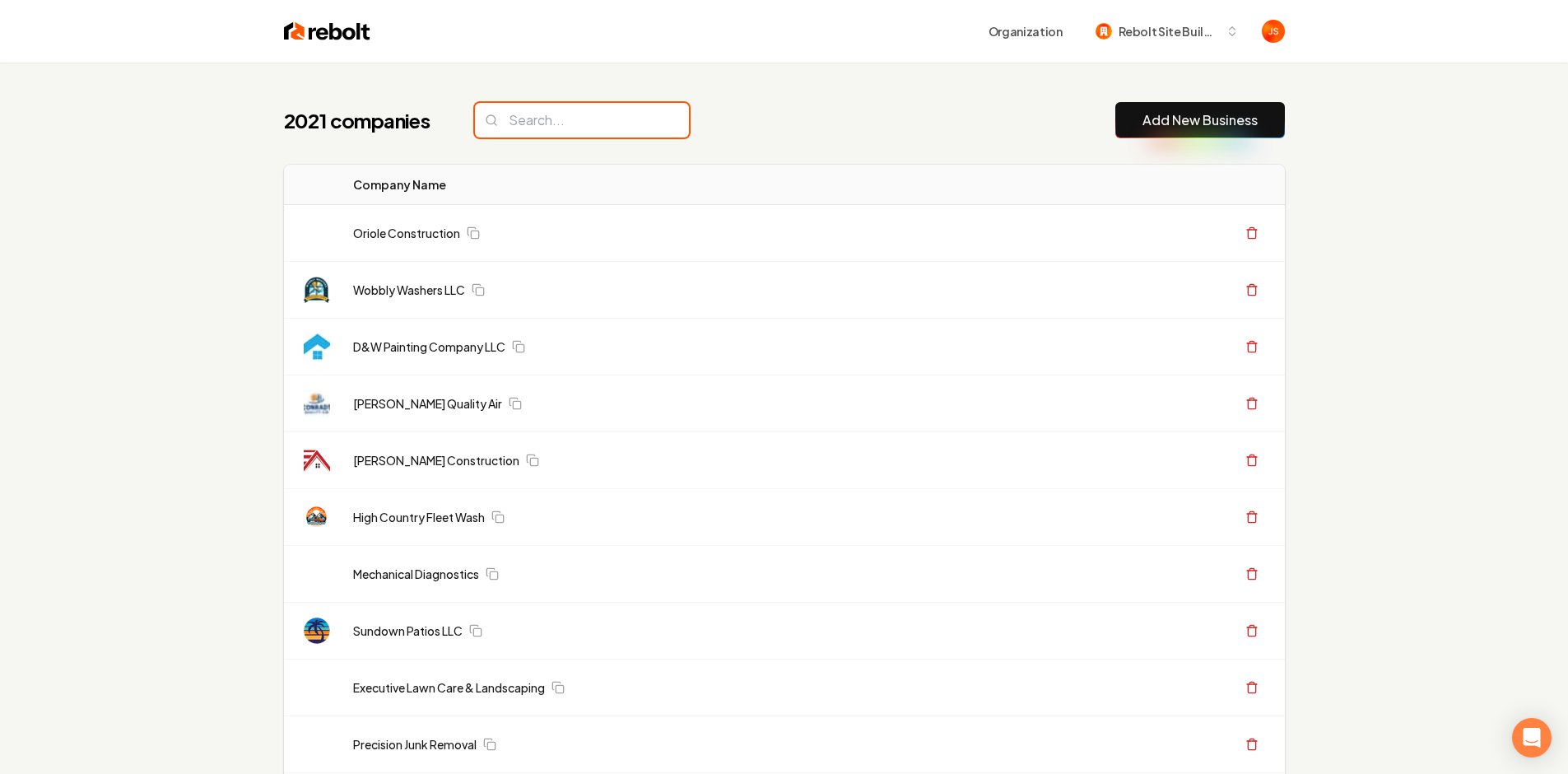
click at [601, 122] on input "search" at bounding box center [582, 120] width 214 height 34
paste input "Custom One Concrete & Landscaping"
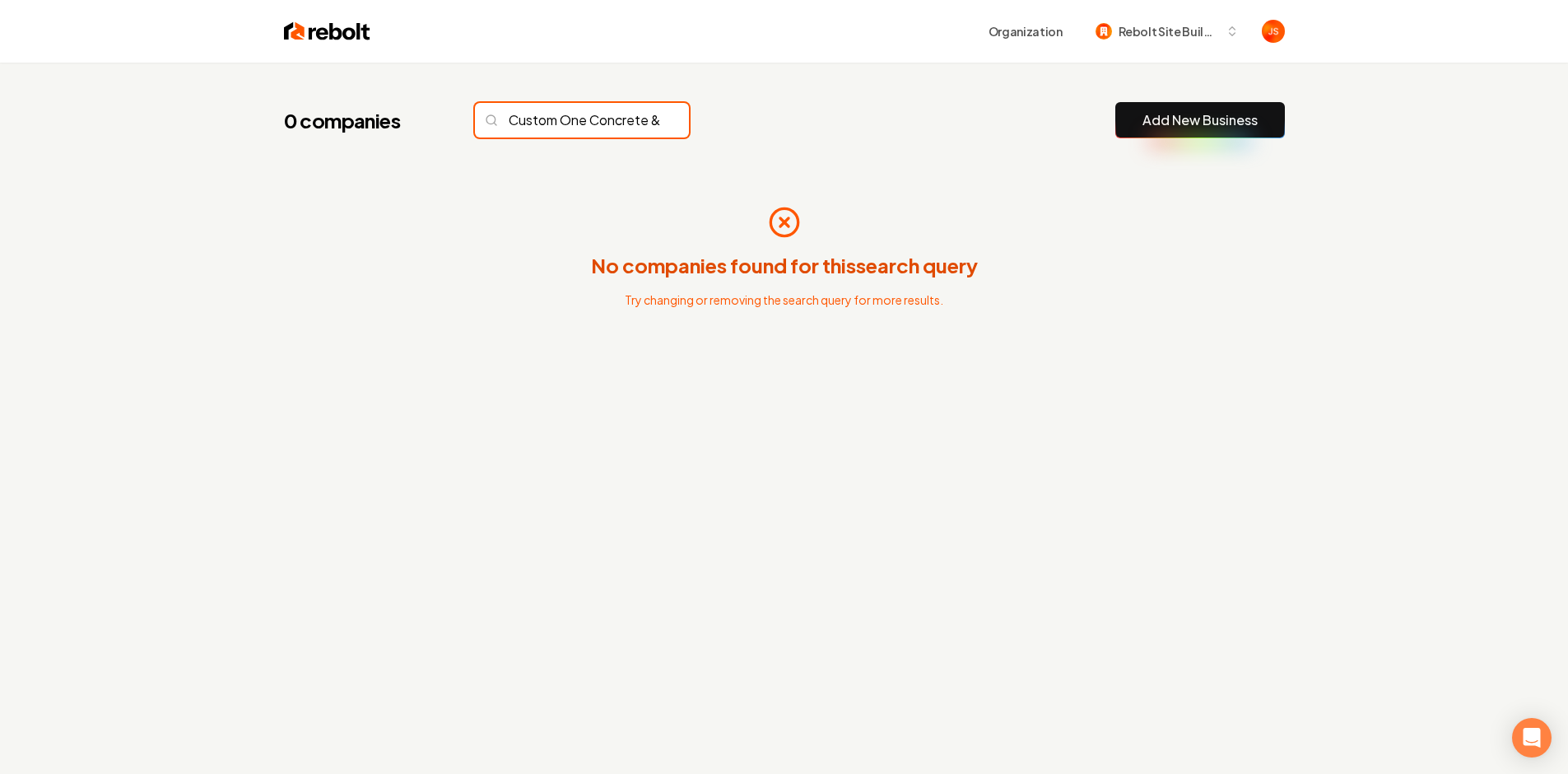
scroll to position [0, 112]
drag, startPoint x: 551, startPoint y: 119, endPoint x: 821, endPoint y: 135, distance: 270.5
click at [795, 132] on div "0 companies Custom One Concrete & Landscaping Add New Business" at bounding box center [784, 120] width 1000 height 36
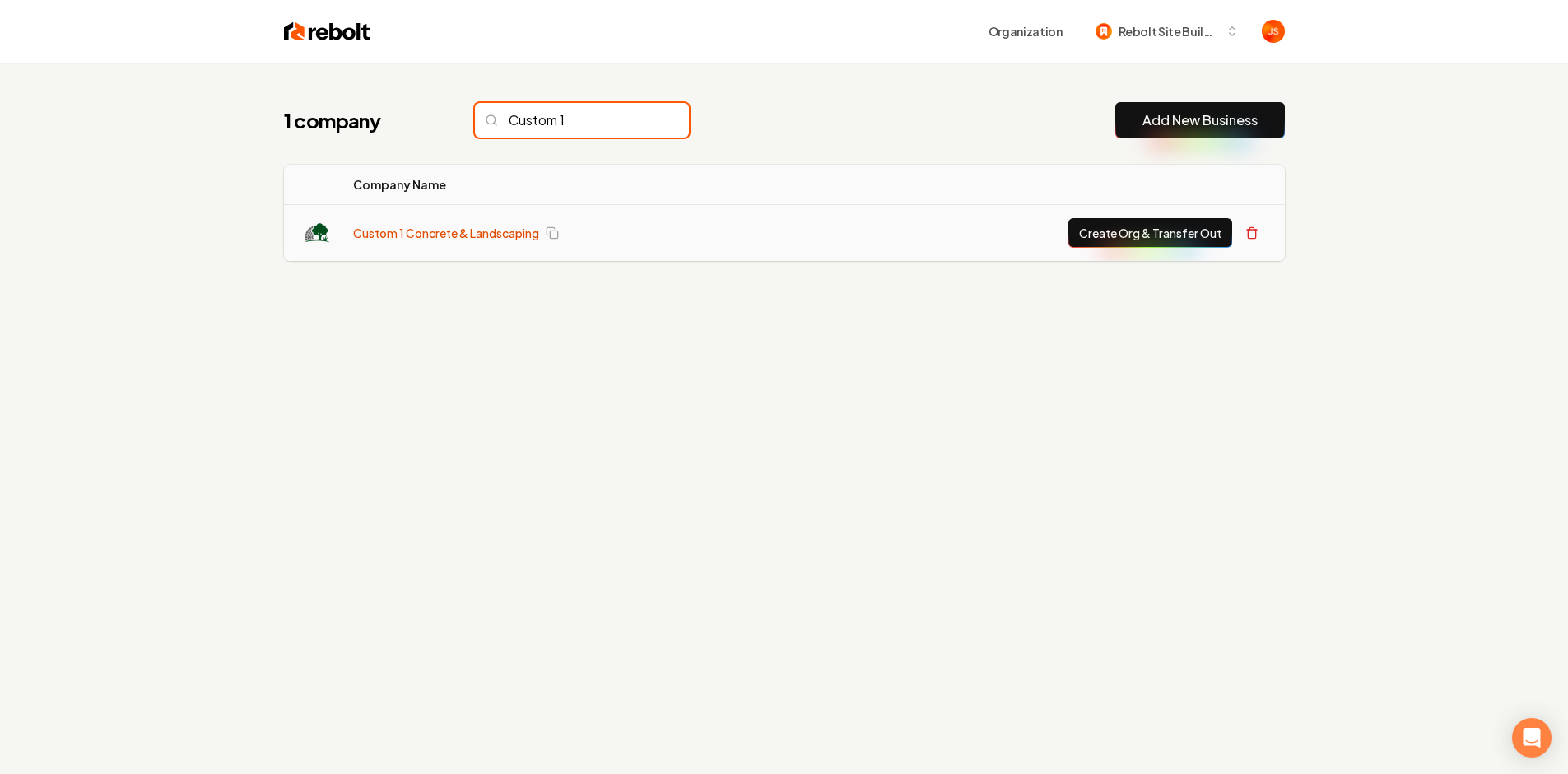
type input "Custom 1"
click at [439, 229] on link "Custom 1 Concrete & Landscaping" at bounding box center [445, 233] width 186 height 17
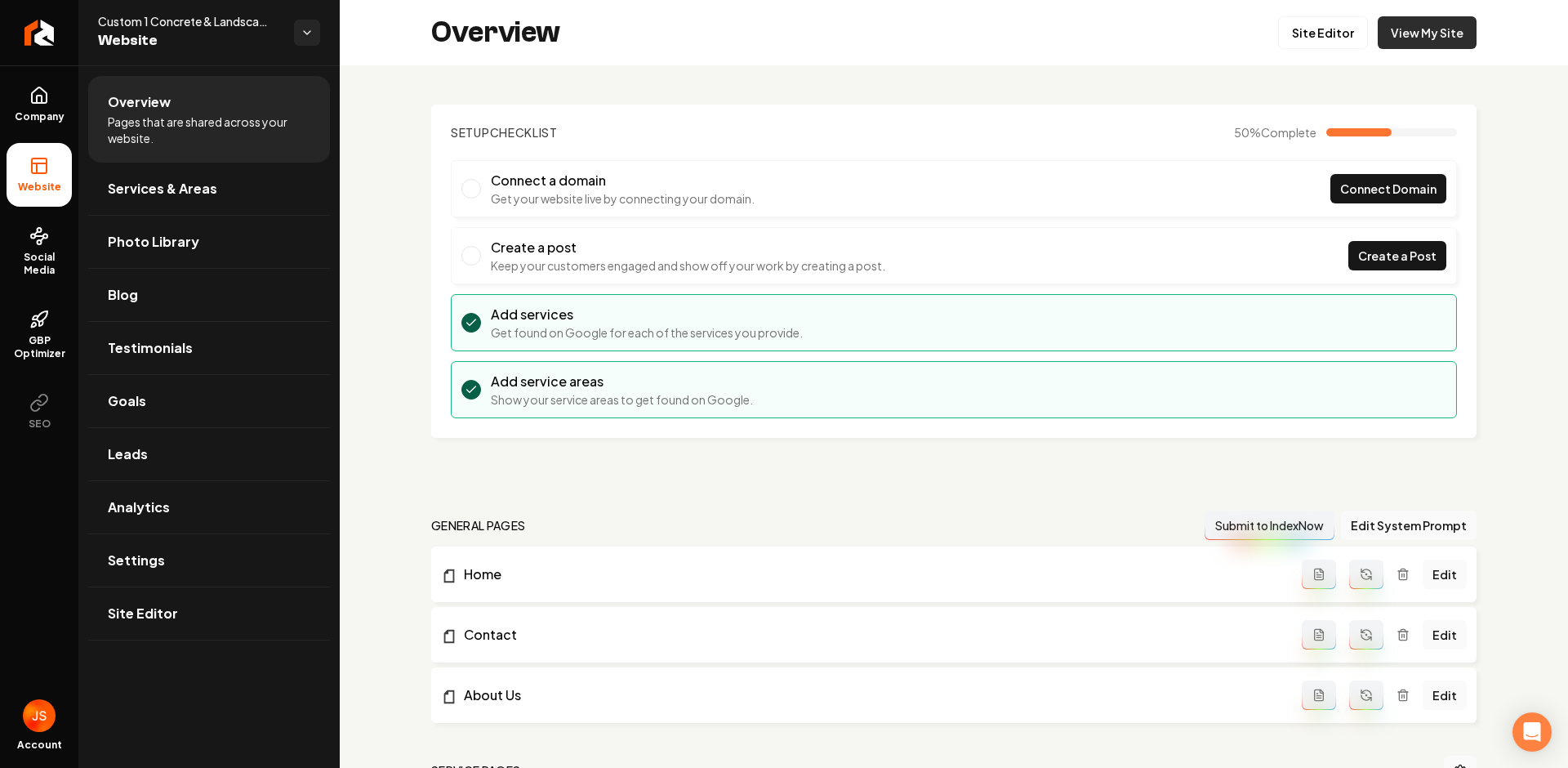
click at [1400, 25] on link "View My Site" at bounding box center [1426, 32] width 99 height 32
click at [1307, 31] on link "Site Editor" at bounding box center [1323, 32] width 90 height 32
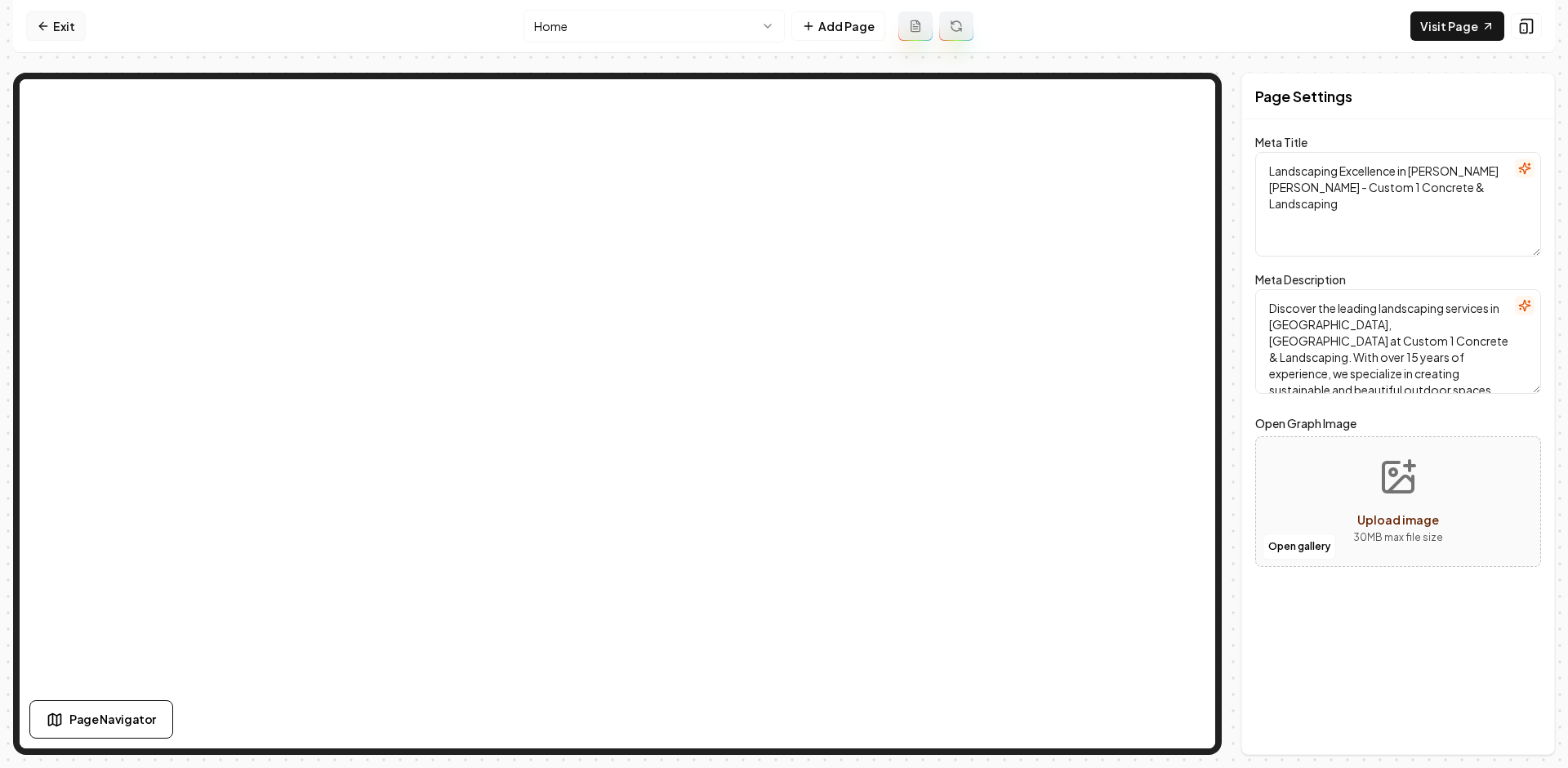
click at [80, 13] on link "Exit" at bounding box center [56, 26] width 60 height 29
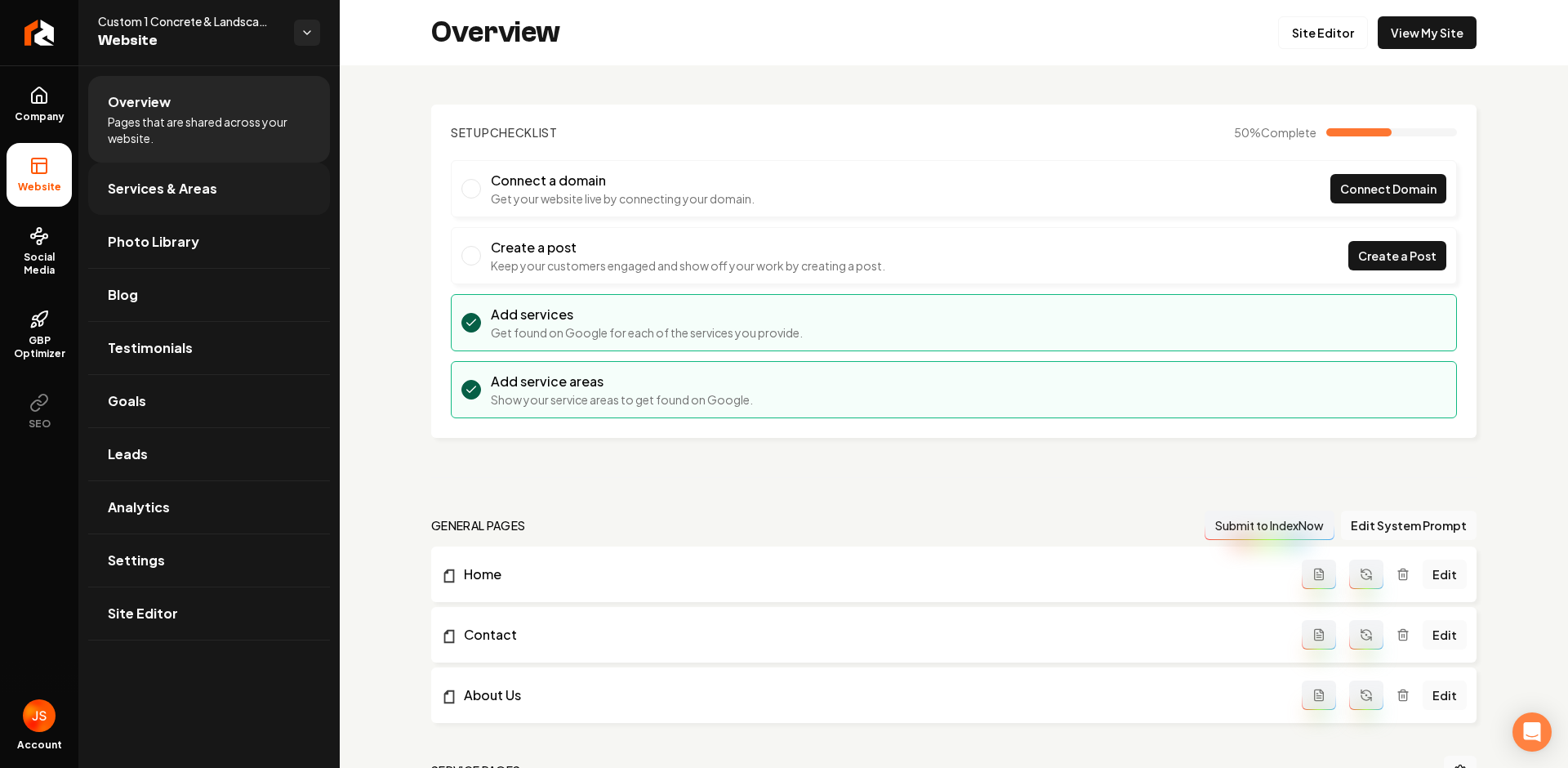
click at [150, 168] on link "Services & Areas" at bounding box center [208, 188] width 241 height 52
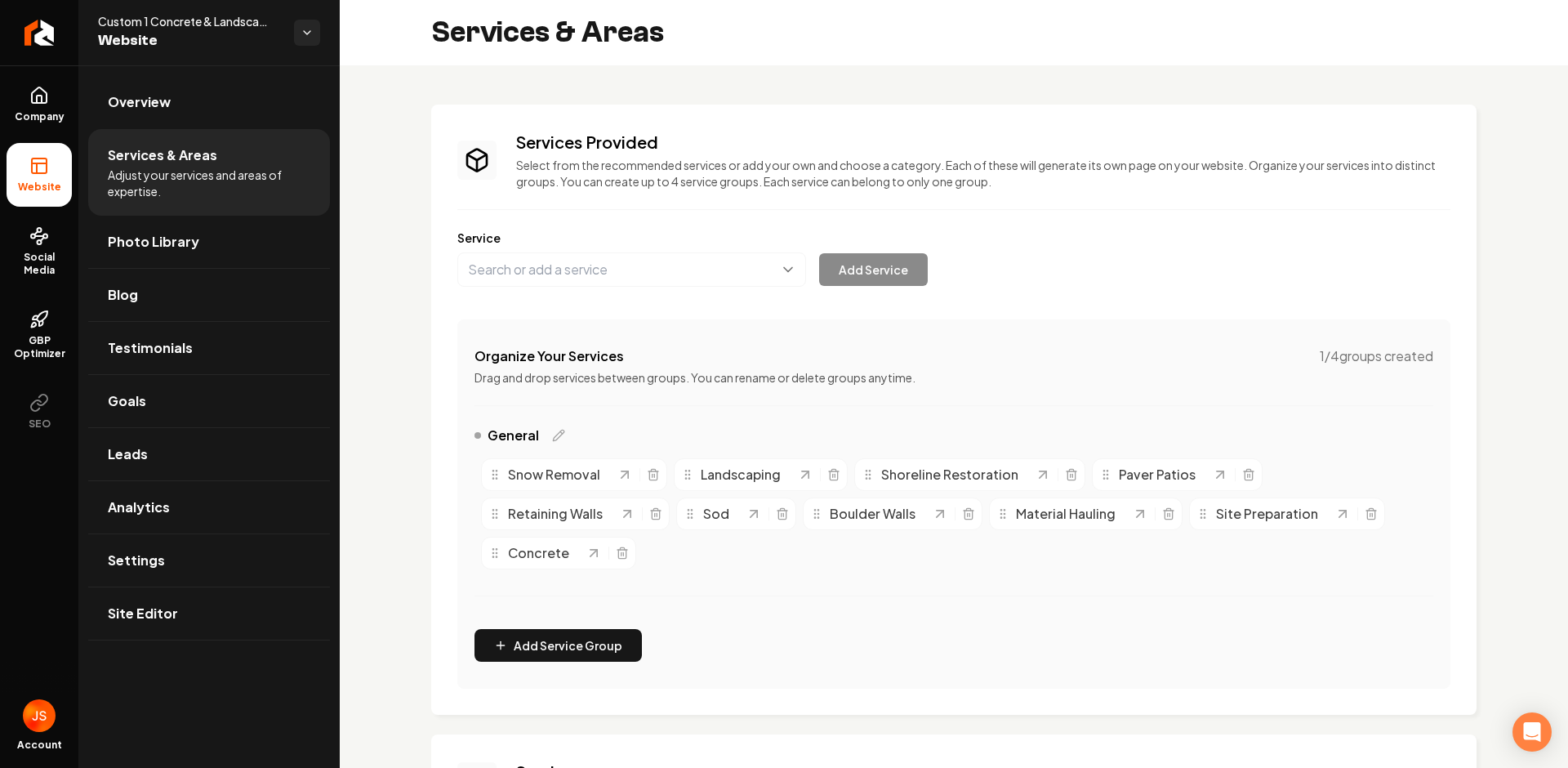
scroll to position [231, 0]
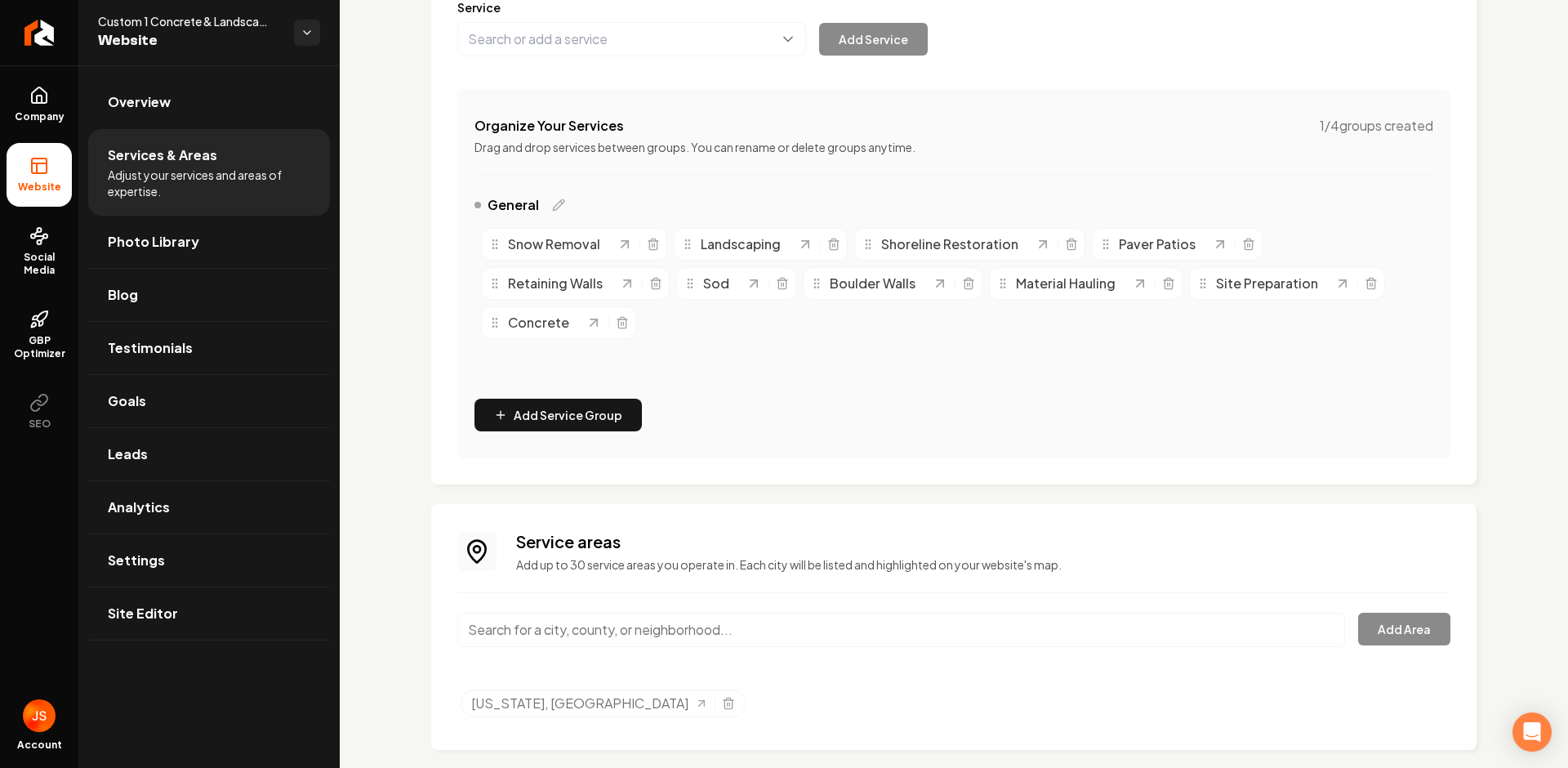
click at [616, 637] on input "Main content area" at bounding box center [901, 629] width 887 height 34
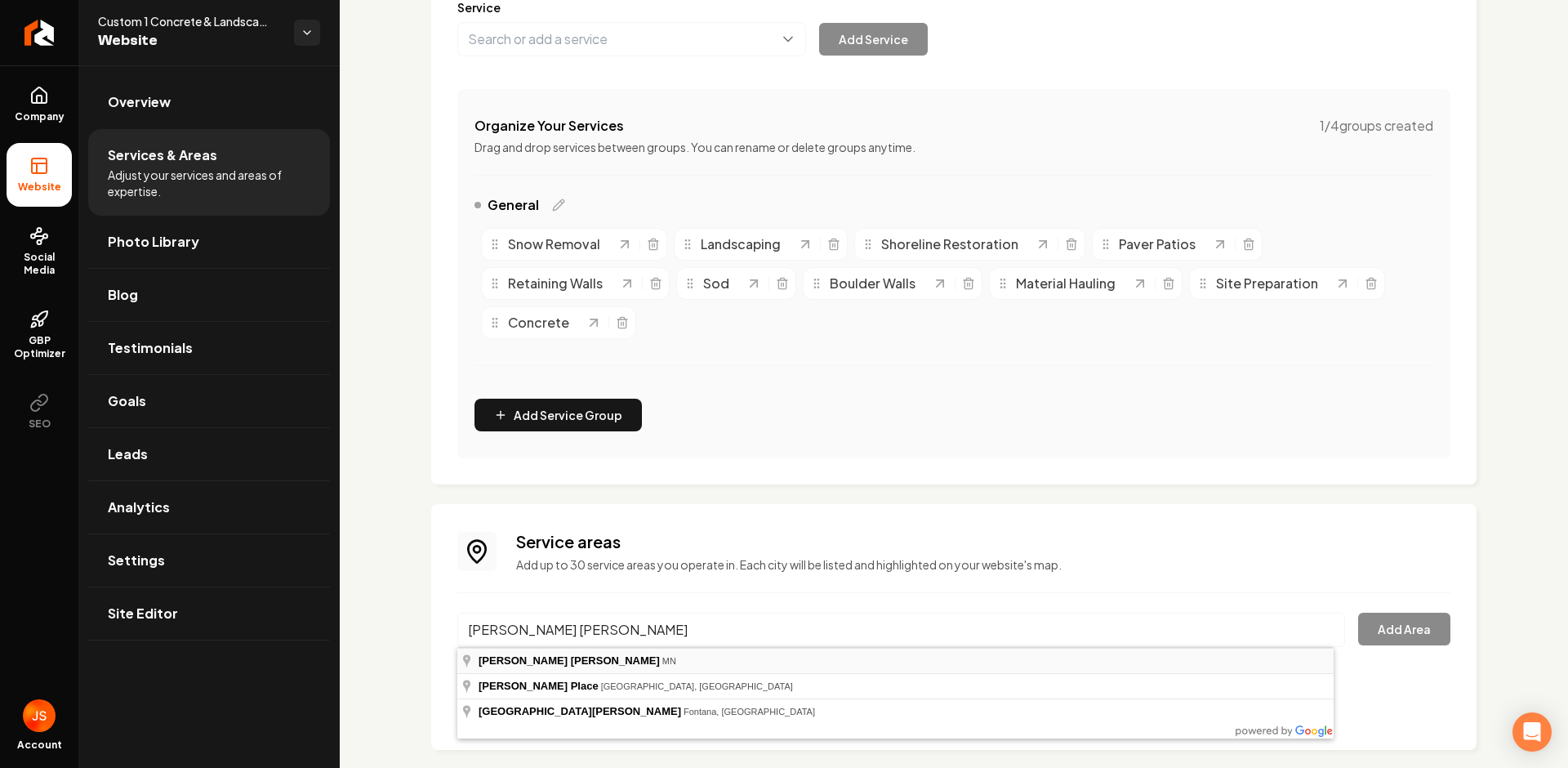
type input "Albert Lea, MN"
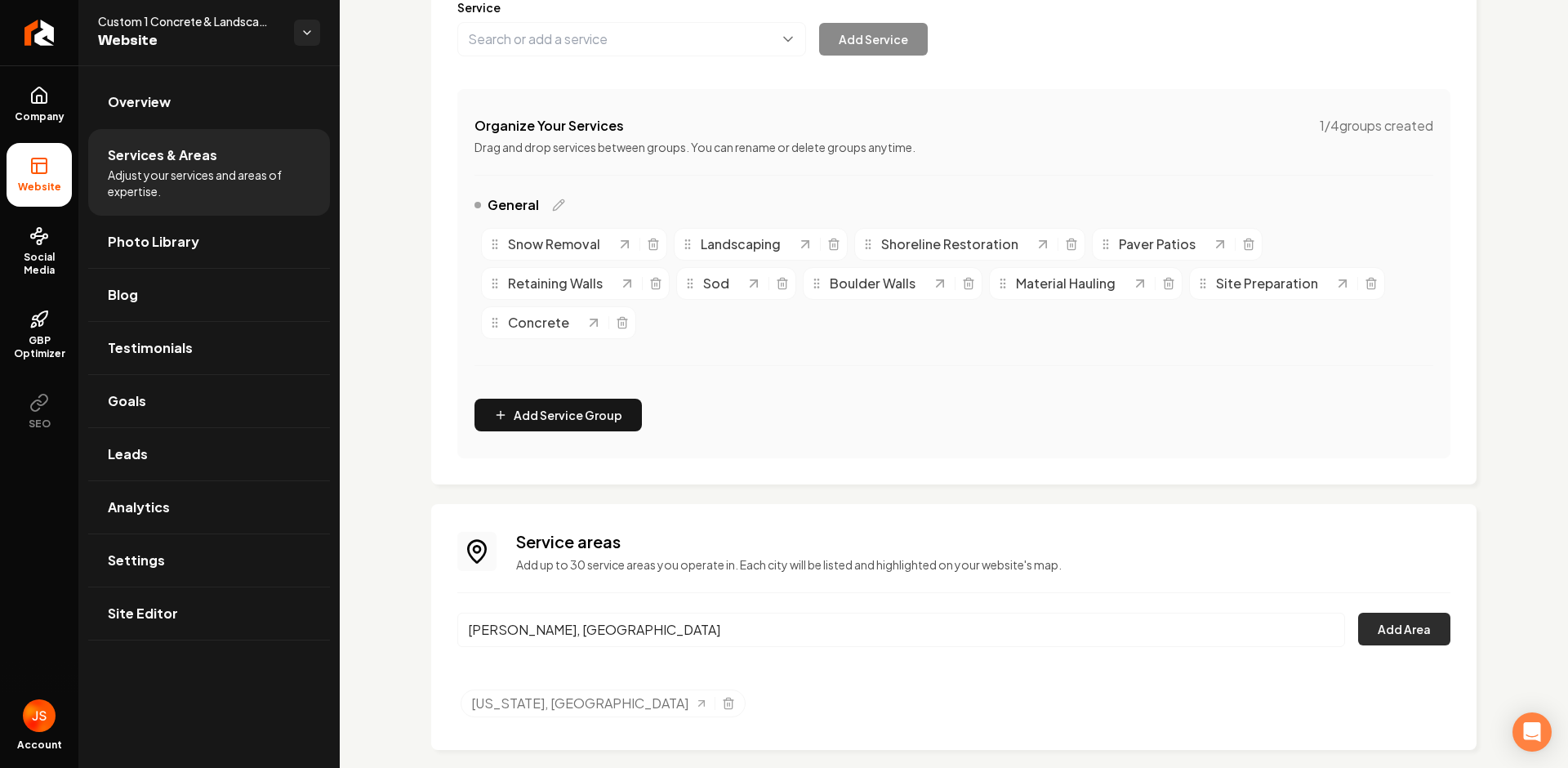
click at [1392, 639] on button "Add Area" at bounding box center [1404, 629] width 92 height 32
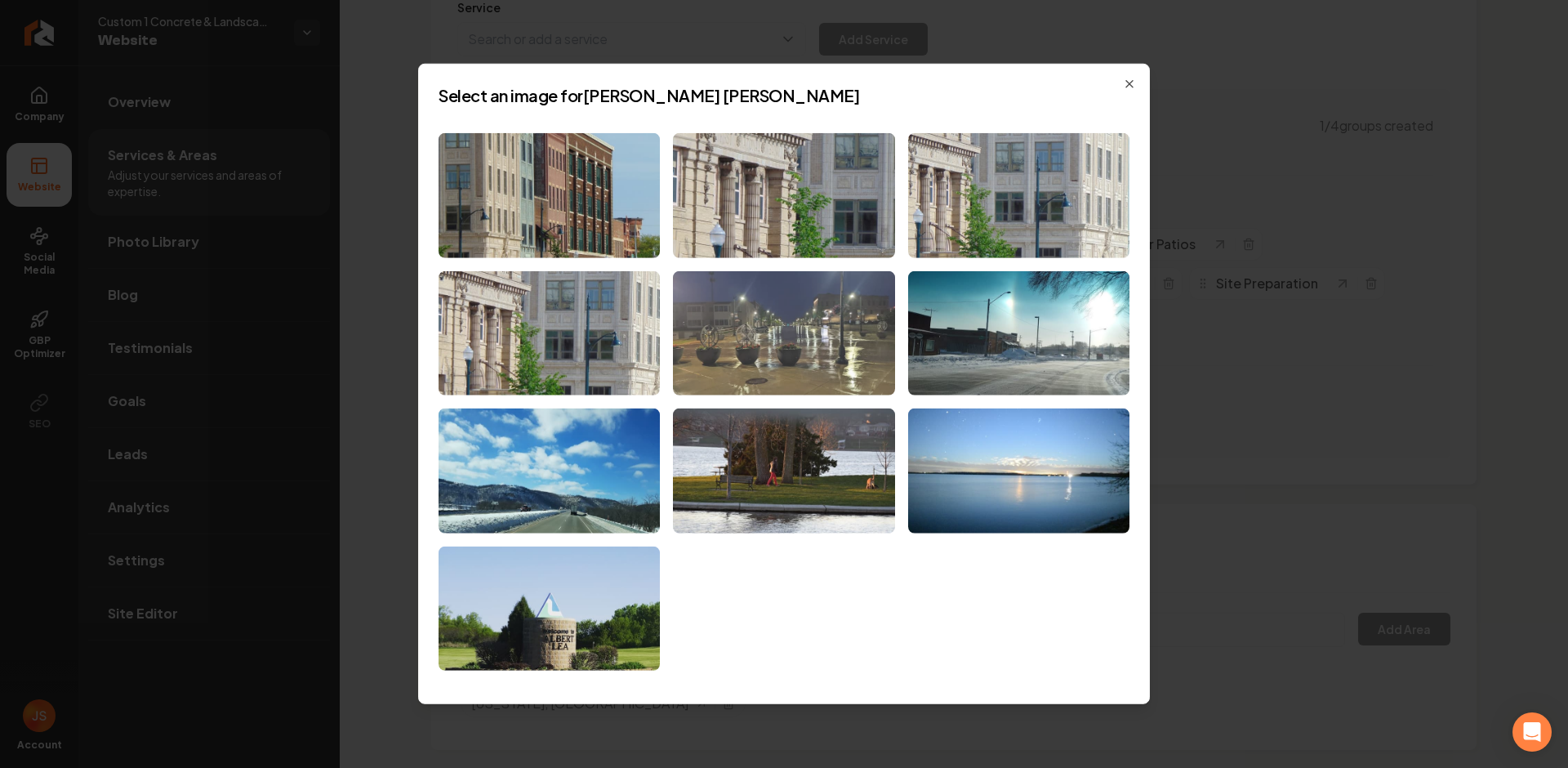
click at [813, 306] on img at bounding box center [783, 333] width 221 height 125
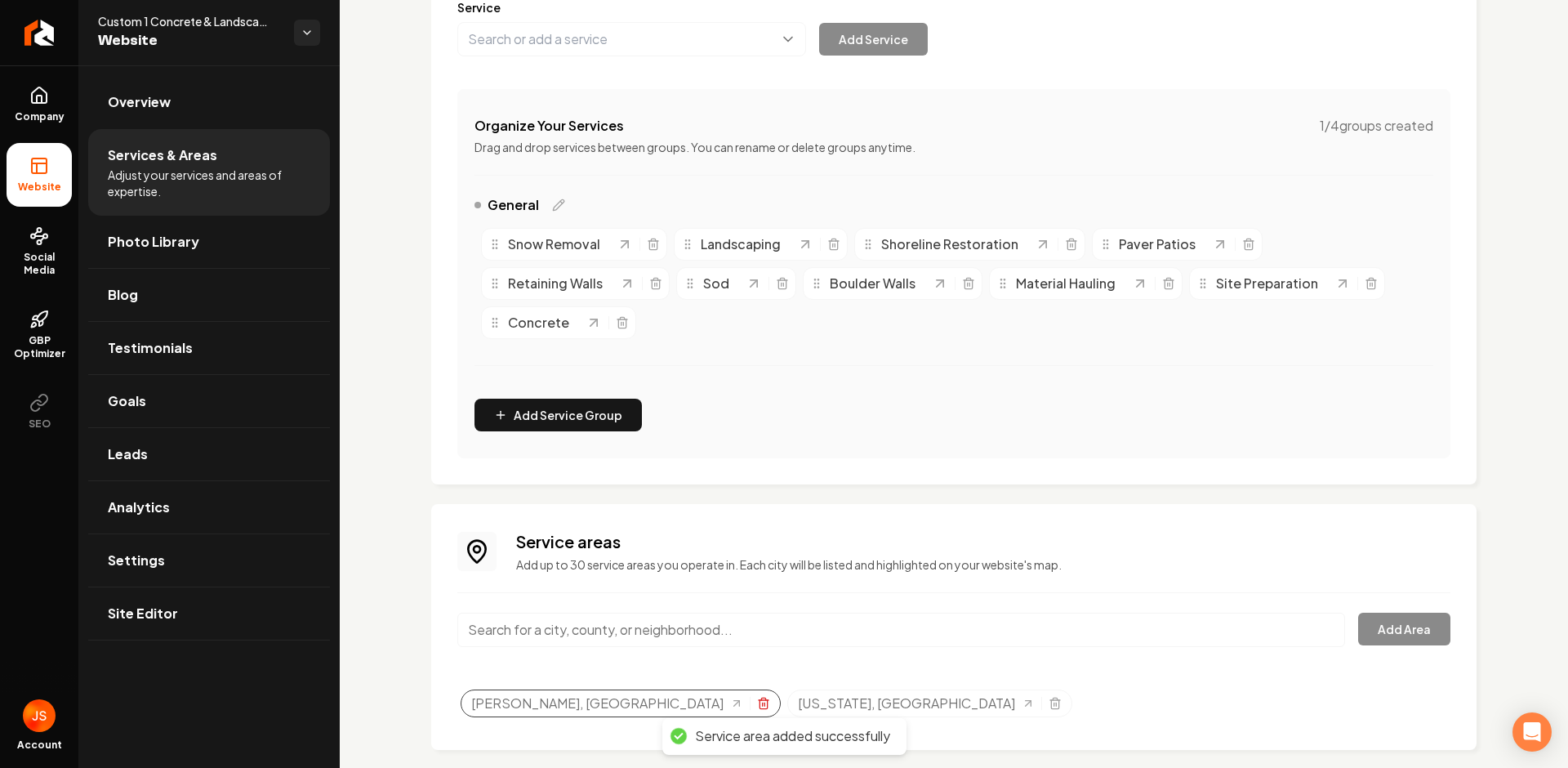
click at [760, 707] on icon "Selected tags" at bounding box center [763, 704] width 7 height 9
click at [36, 110] on span "Company" at bounding box center [40, 117] width 63 height 13
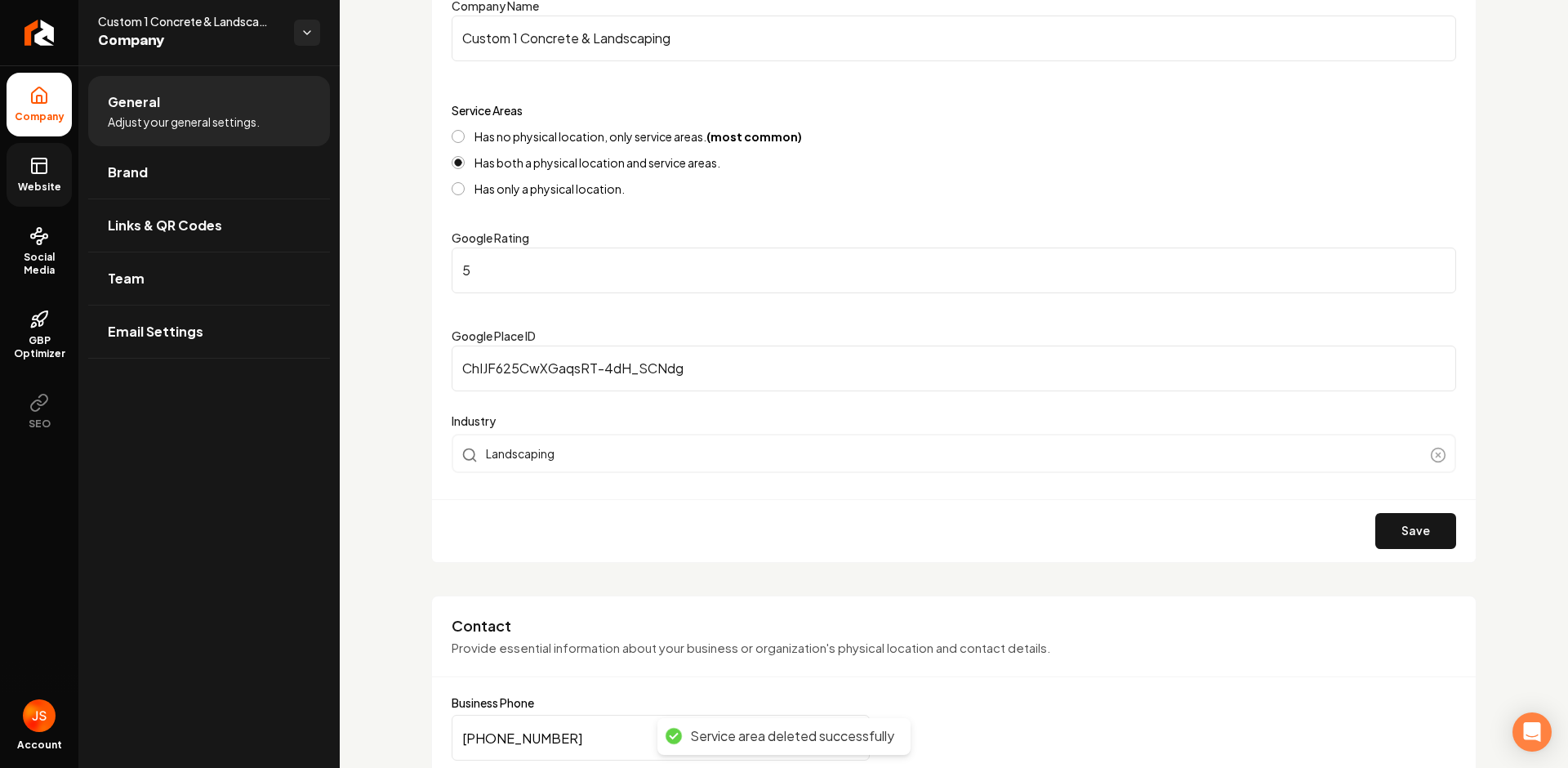
click at [33, 158] on rect at bounding box center [39, 166] width 15 height 15
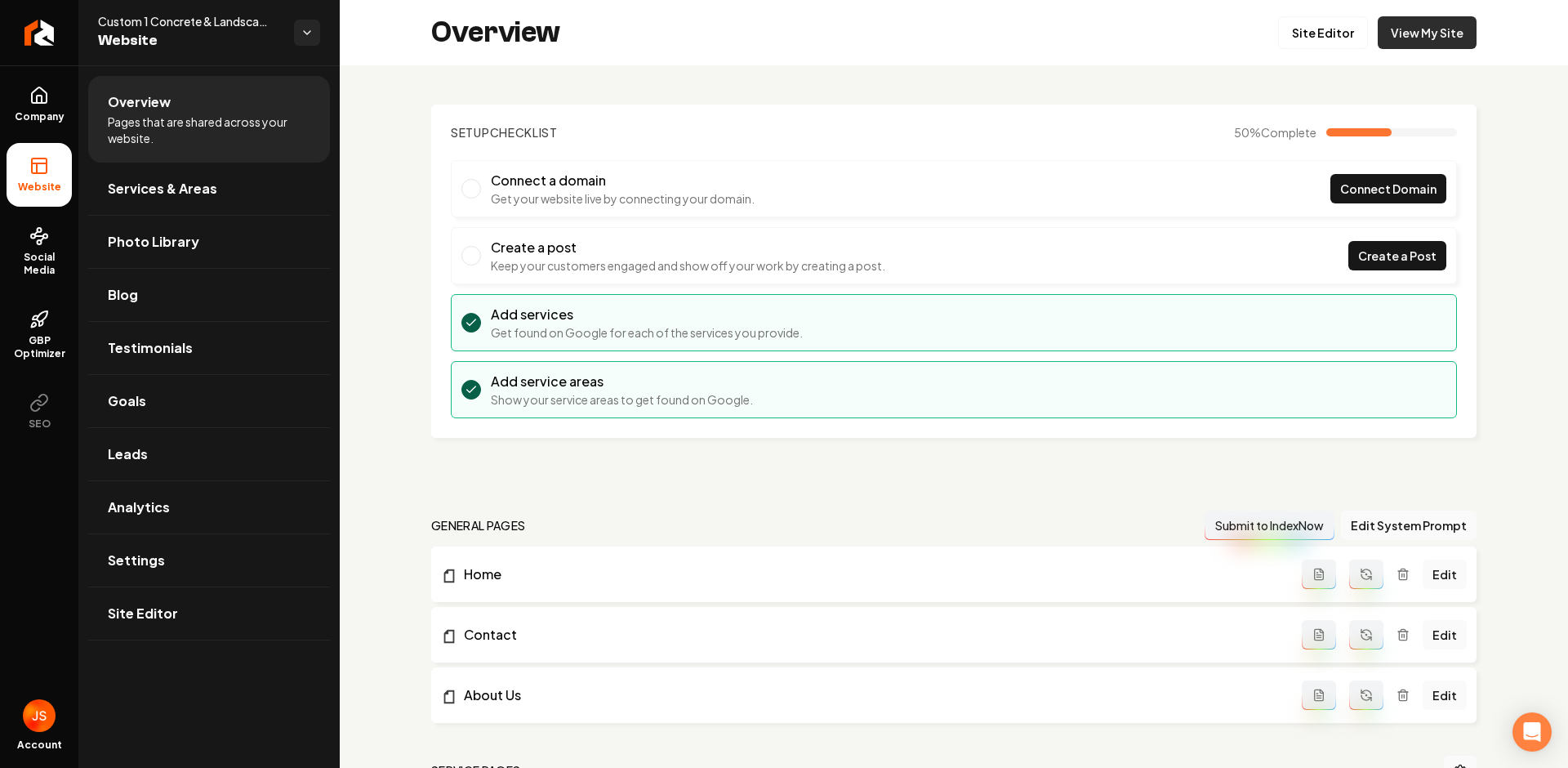
click at [1402, 41] on link "View My Site" at bounding box center [1426, 32] width 99 height 32
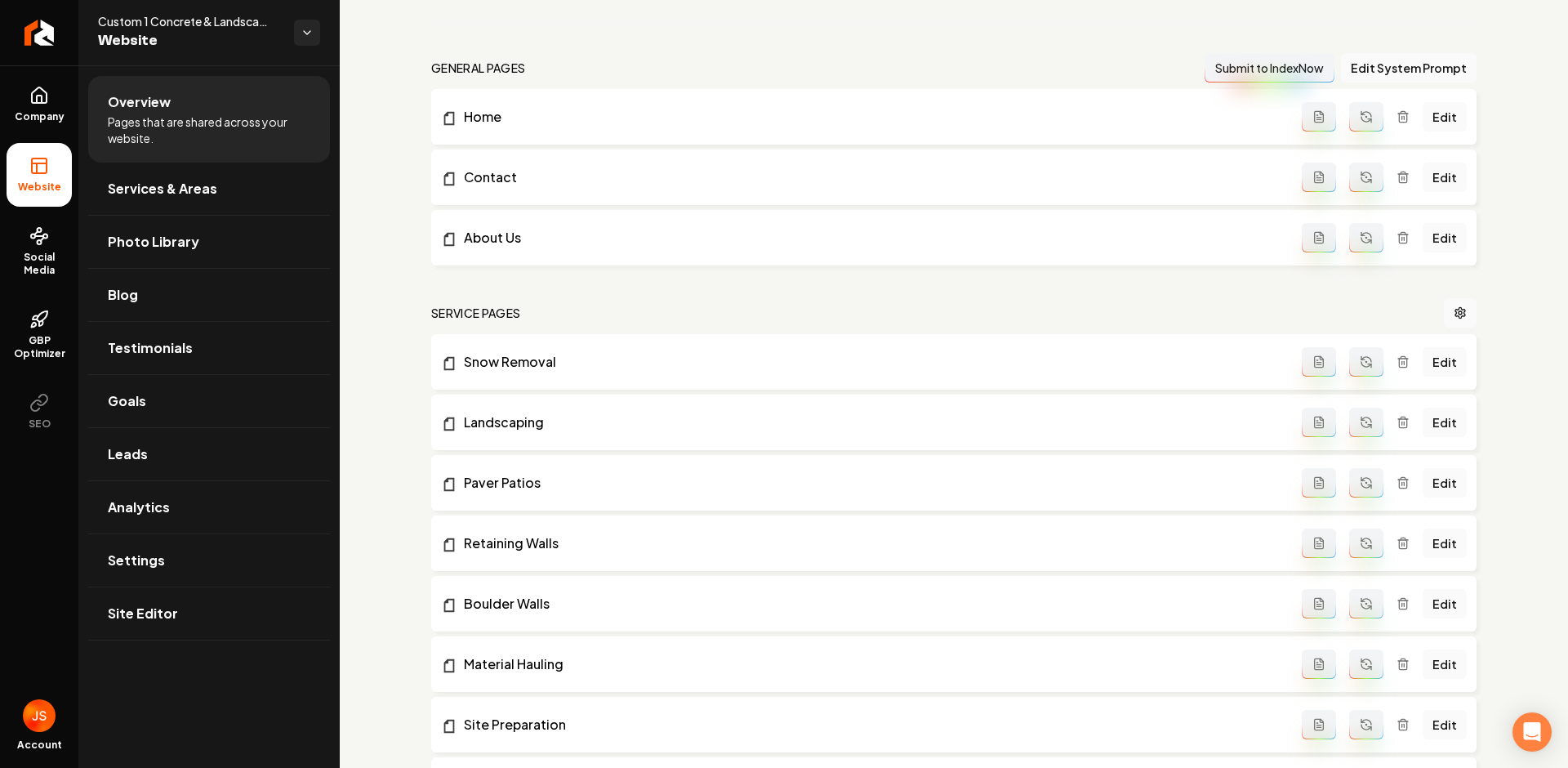
scroll to position [803, 0]
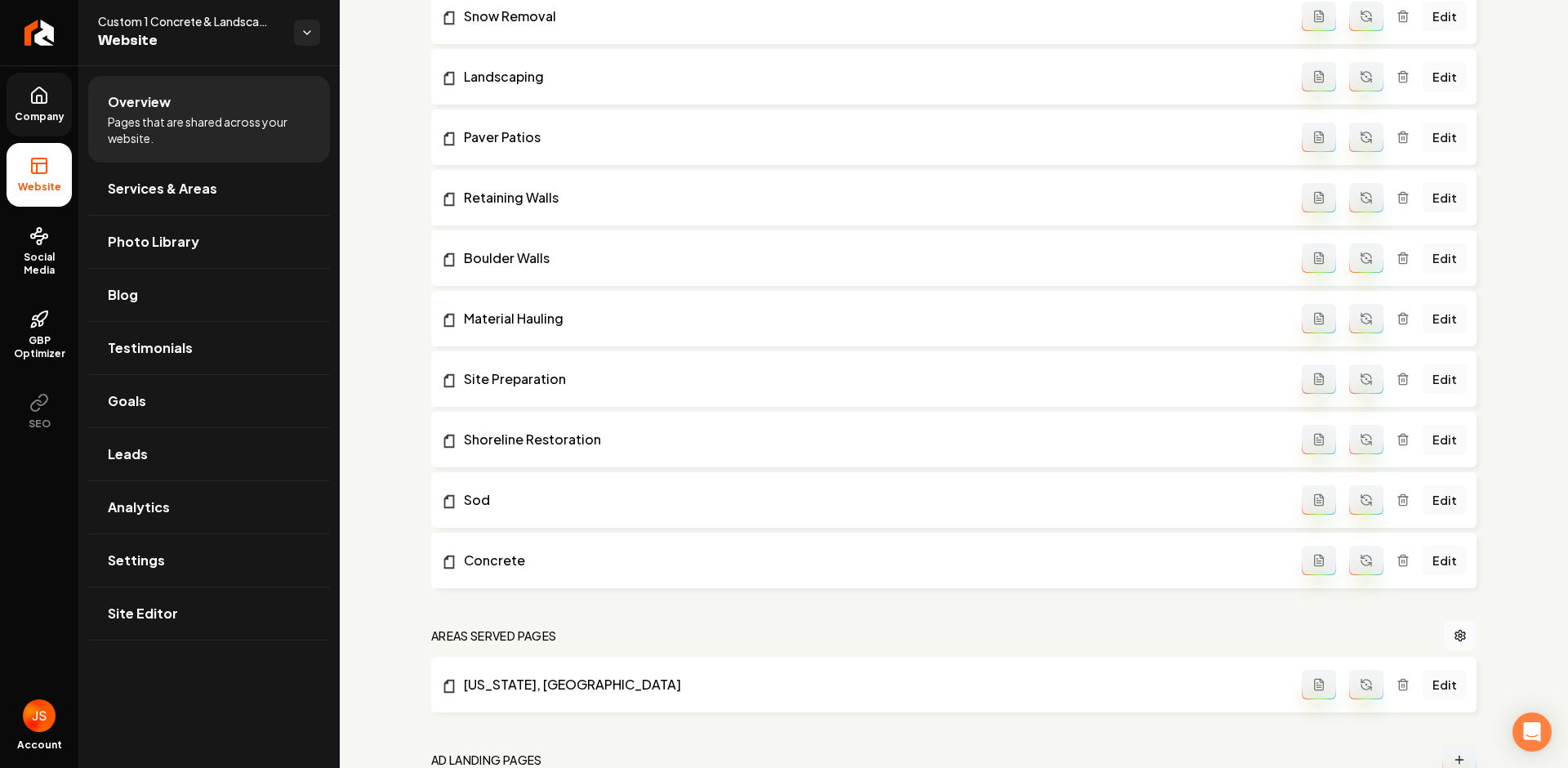
click at [45, 119] on span "Company" at bounding box center [40, 117] width 63 height 13
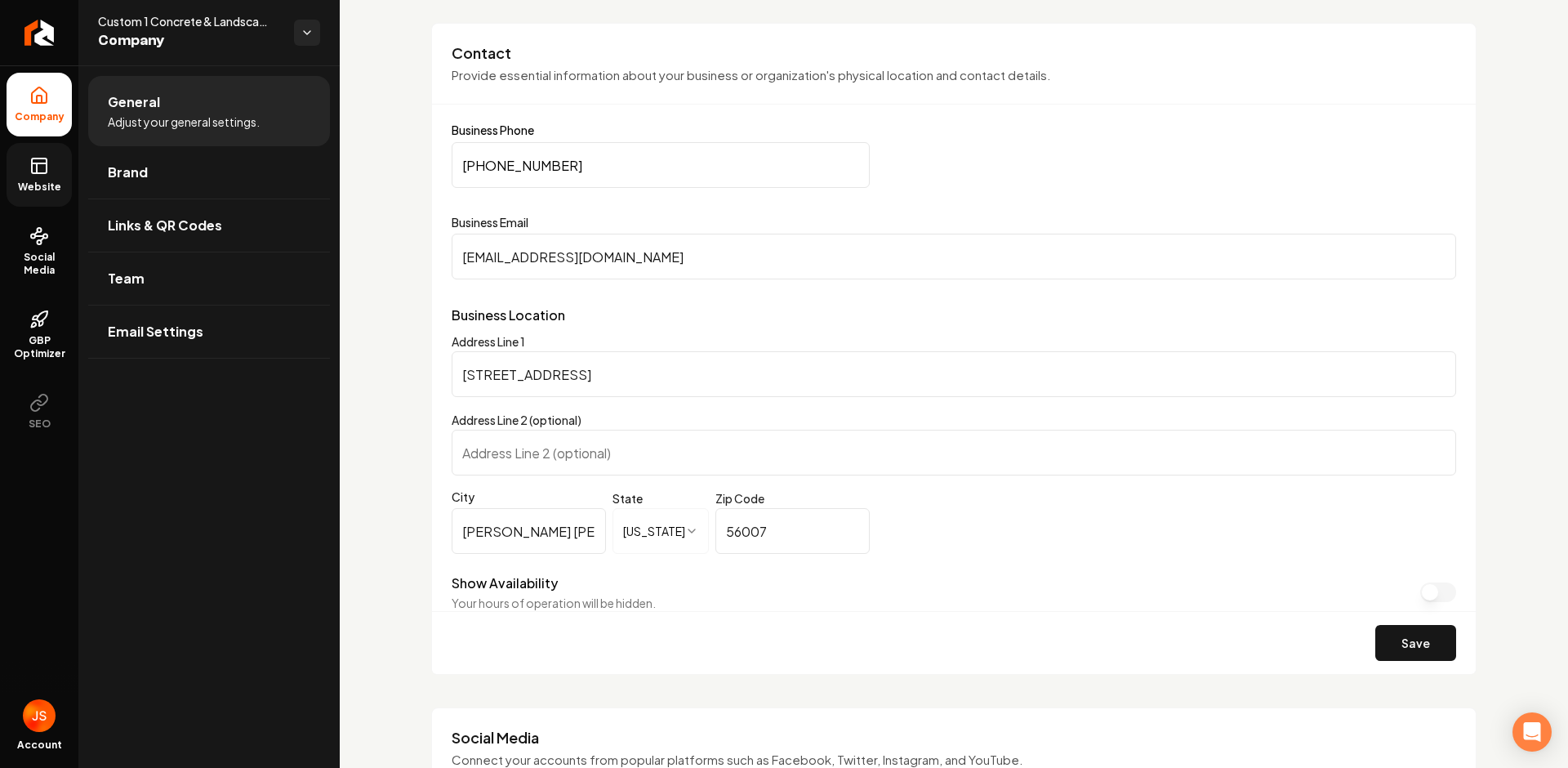
click at [2, 158] on ul "Company Website Social Media GBP Optimizer SEO" at bounding box center [39, 258] width 79 height 385
click at [23, 168] on link "Website" at bounding box center [39, 174] width 66 height 64
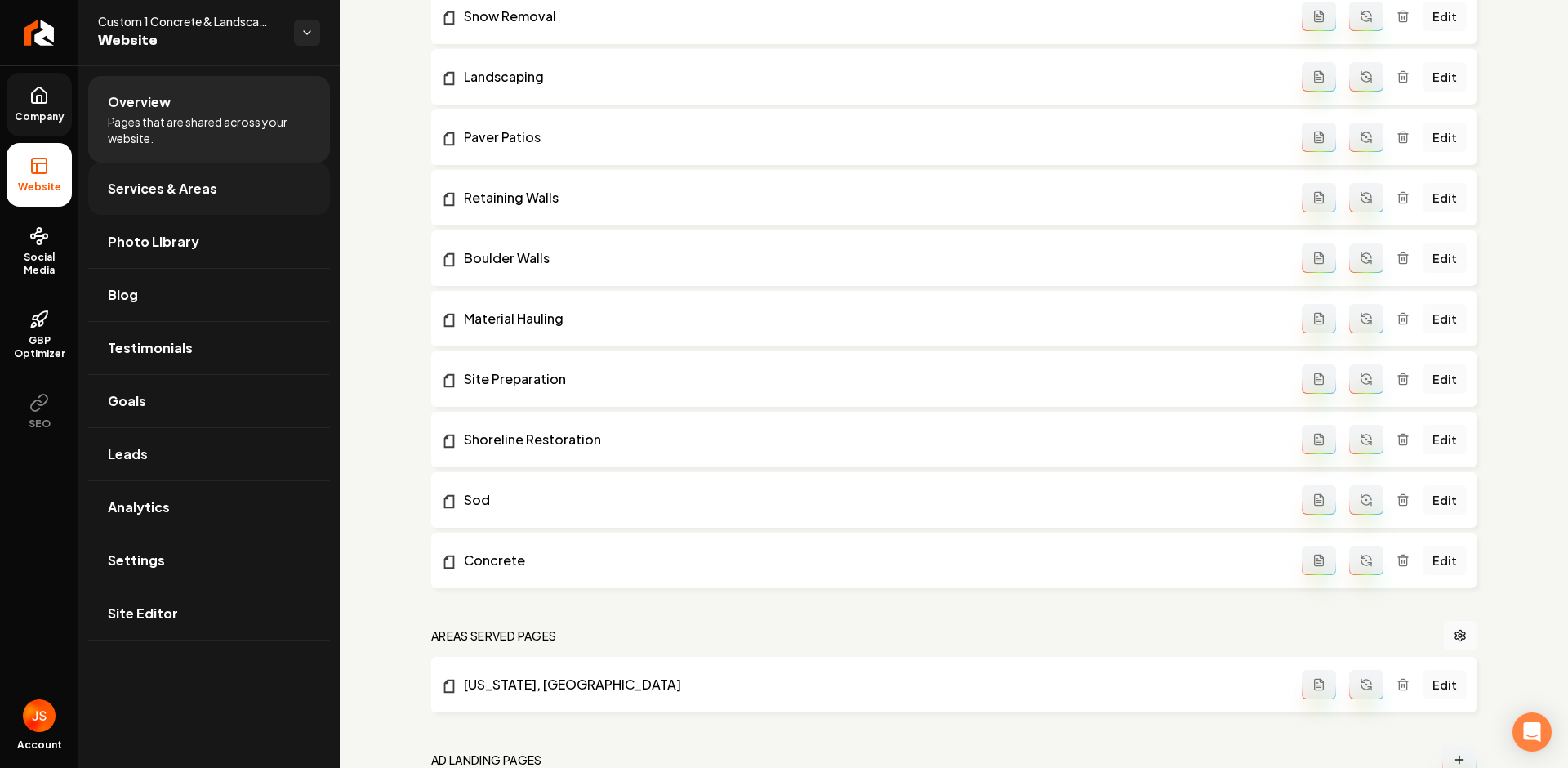
click at [159, 178] on link "Services & Areas" at bounding box center [208, 188] width 241 height 52
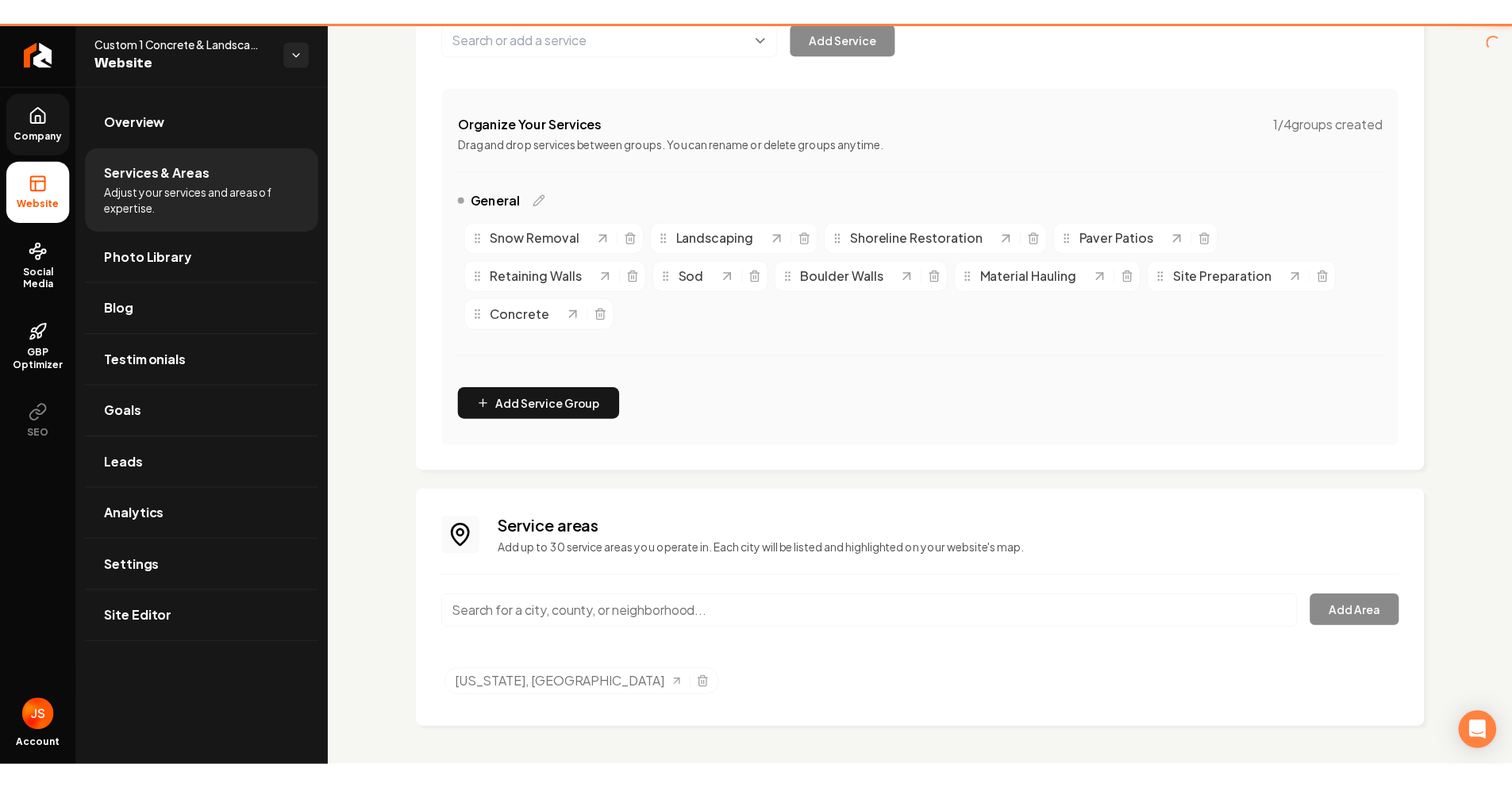
scroll to position [244, 0]
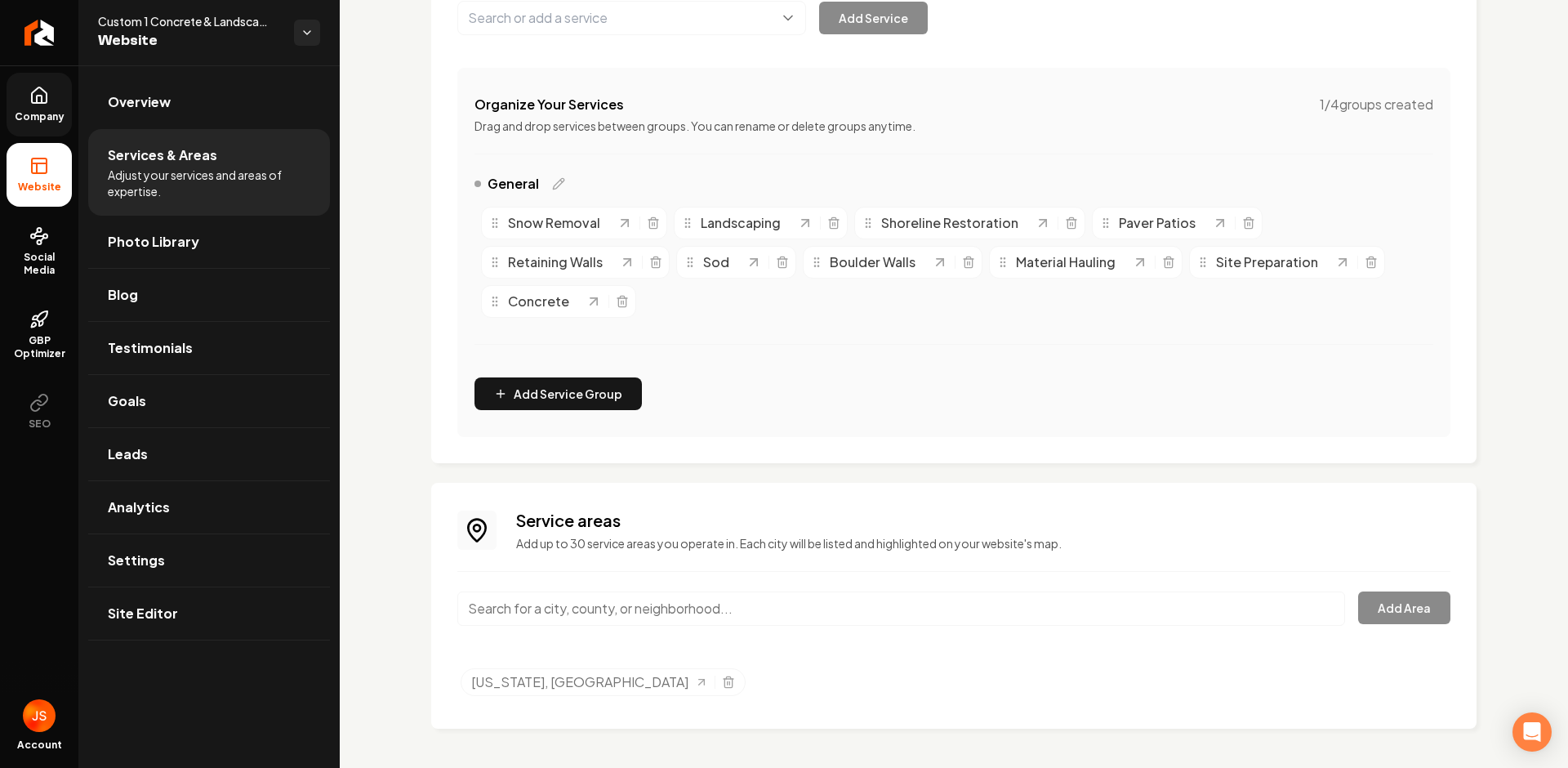
click at [661, 610] on input "Main content area" at bounding box center [901, 608] width 887 height 34
type input "l"
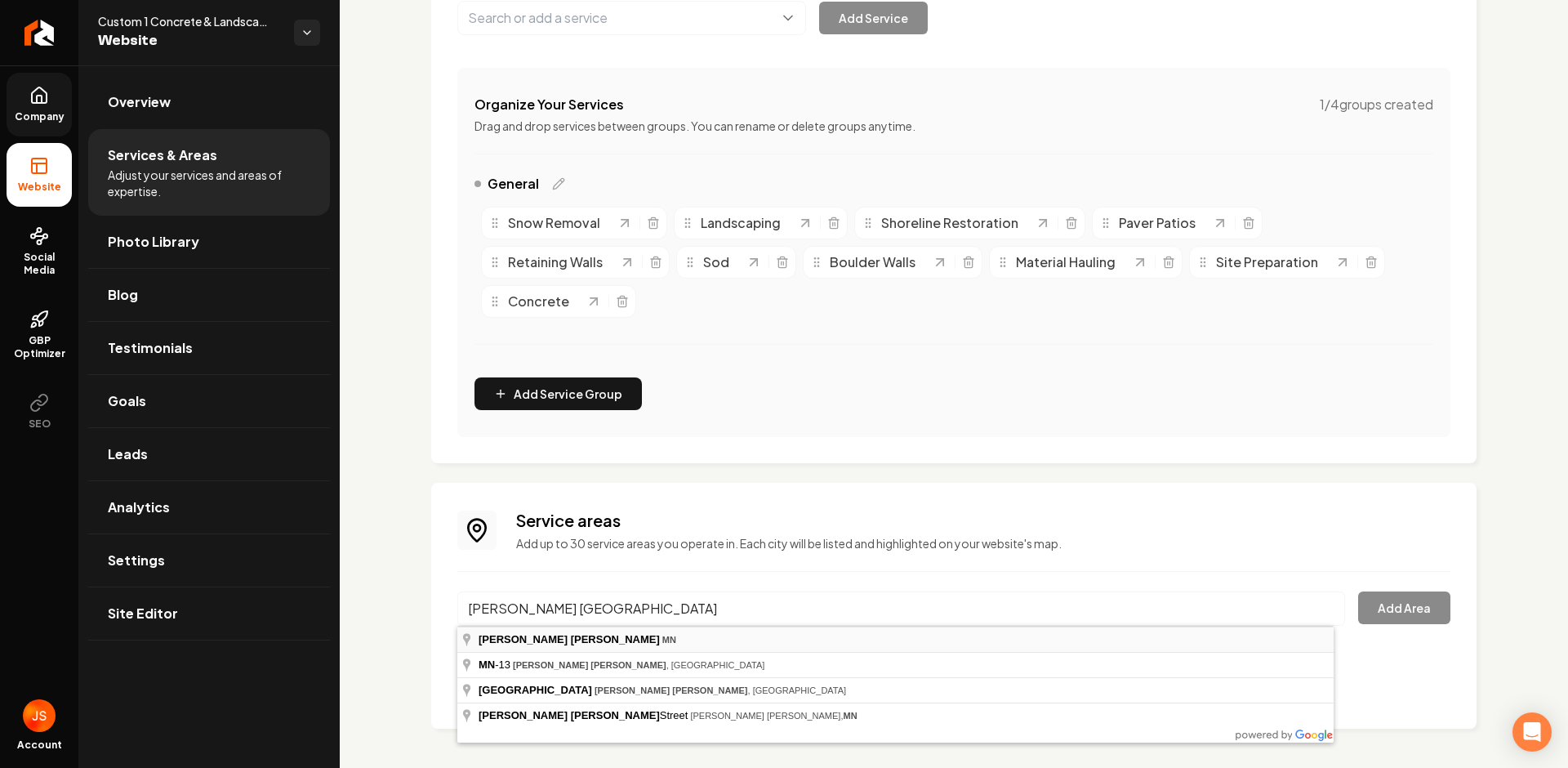
type input "Albert Lea, MN"
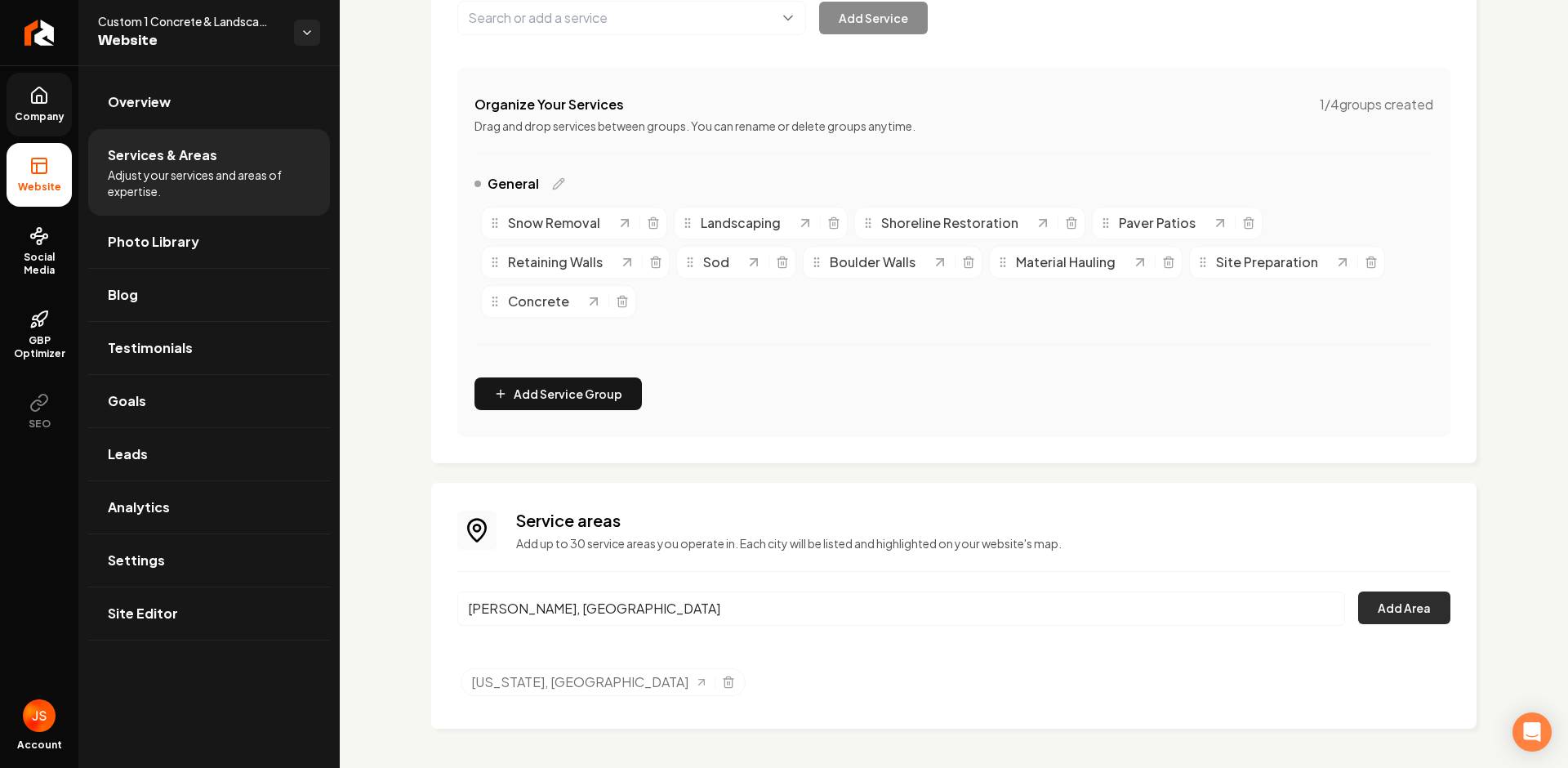
click at [1420, 611] on button "Add Area" at bounding box center [1404, 607] width 92 height 32
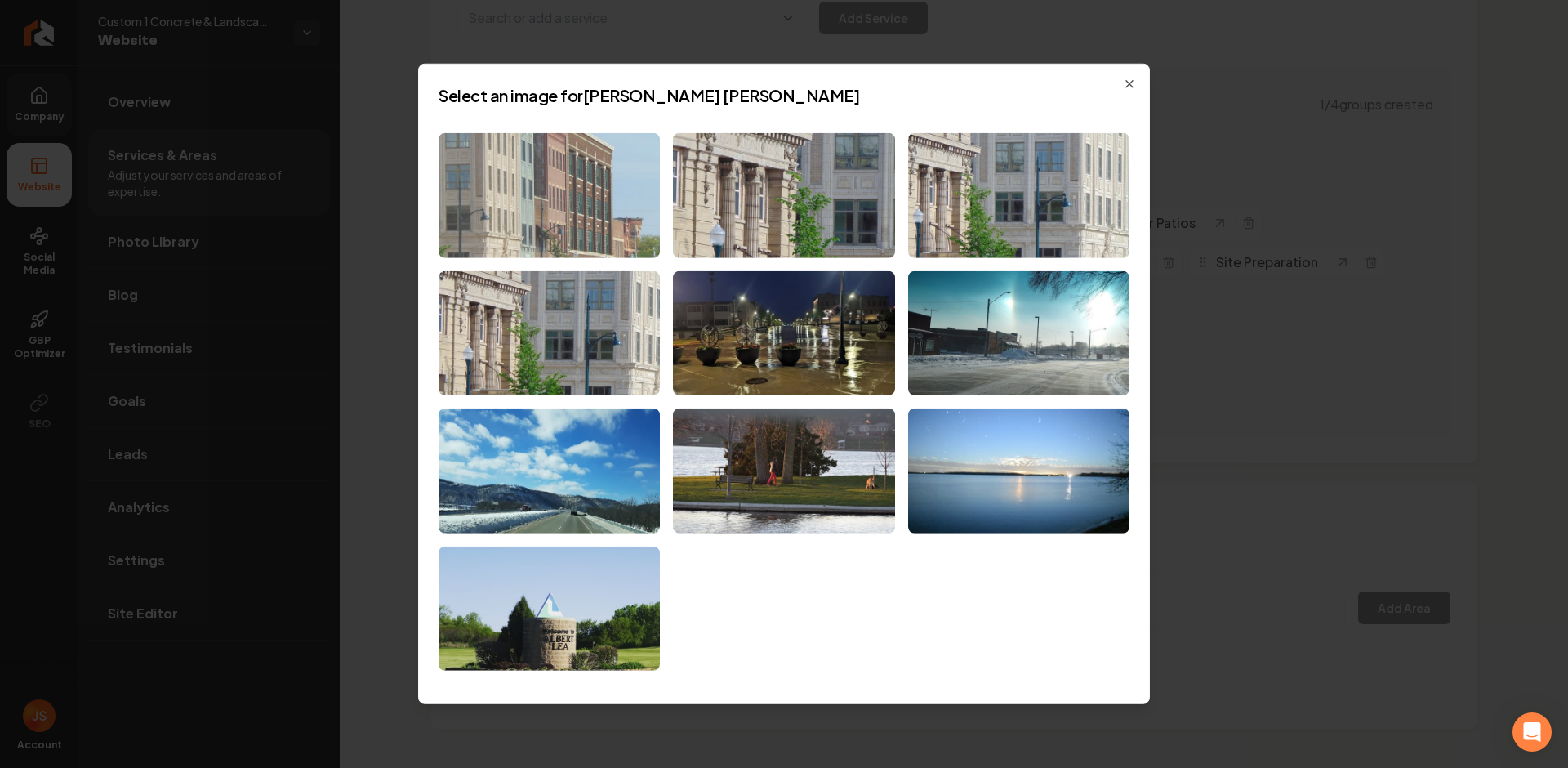
click at [562, 212] on img at bounding box center [549, 196] width 221 height 125
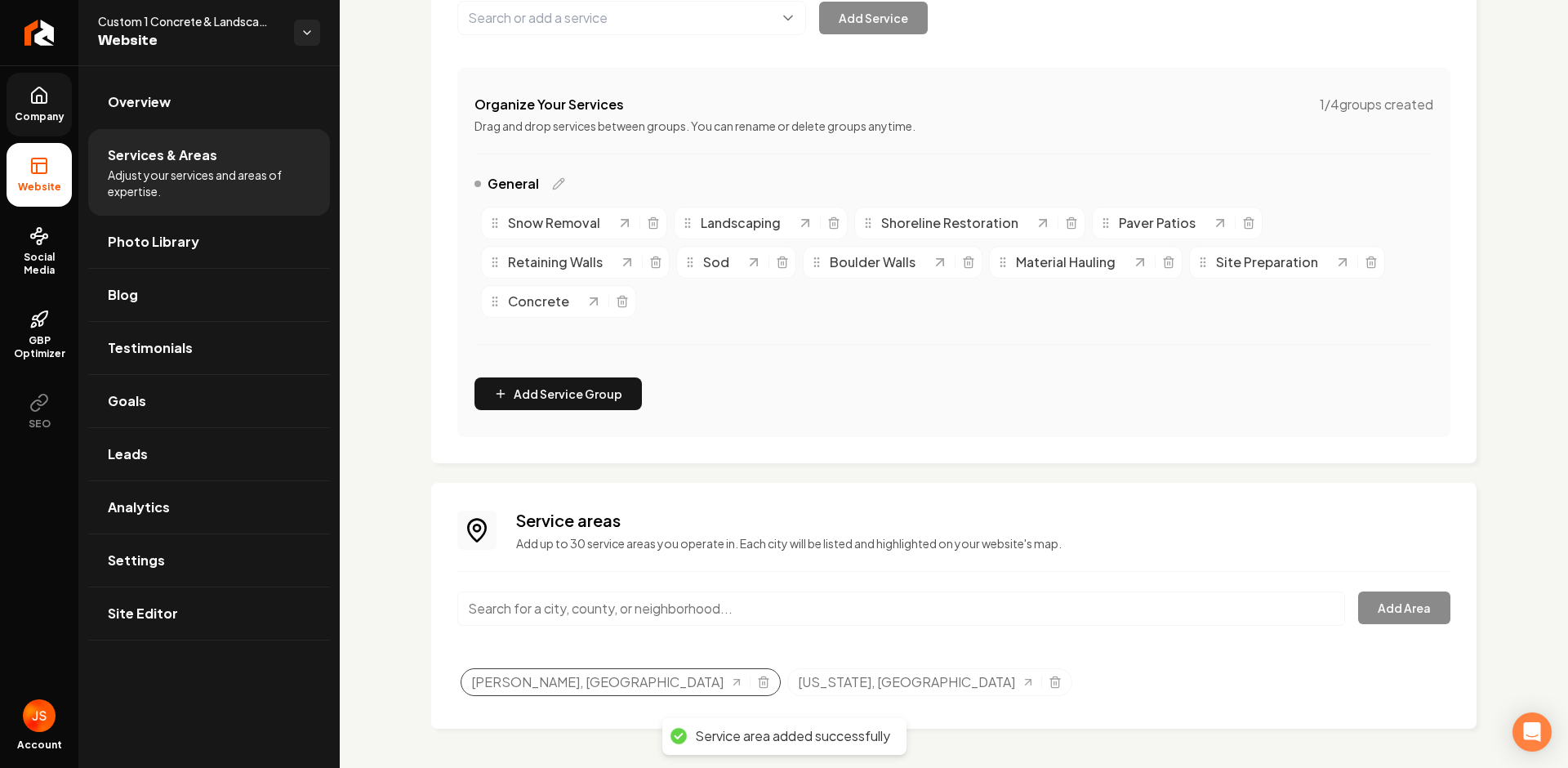
click at [609, 682] on div "Albert Lea, MN" at bounding box center [620, 682] width 320 height 27
click at [757, 675] on icon "Selected tags" at bounding box center [764, 682] width 13 height 13
click at [664, 606] on input "Main content area" at bounding box center [901, 608] width 887 height 34
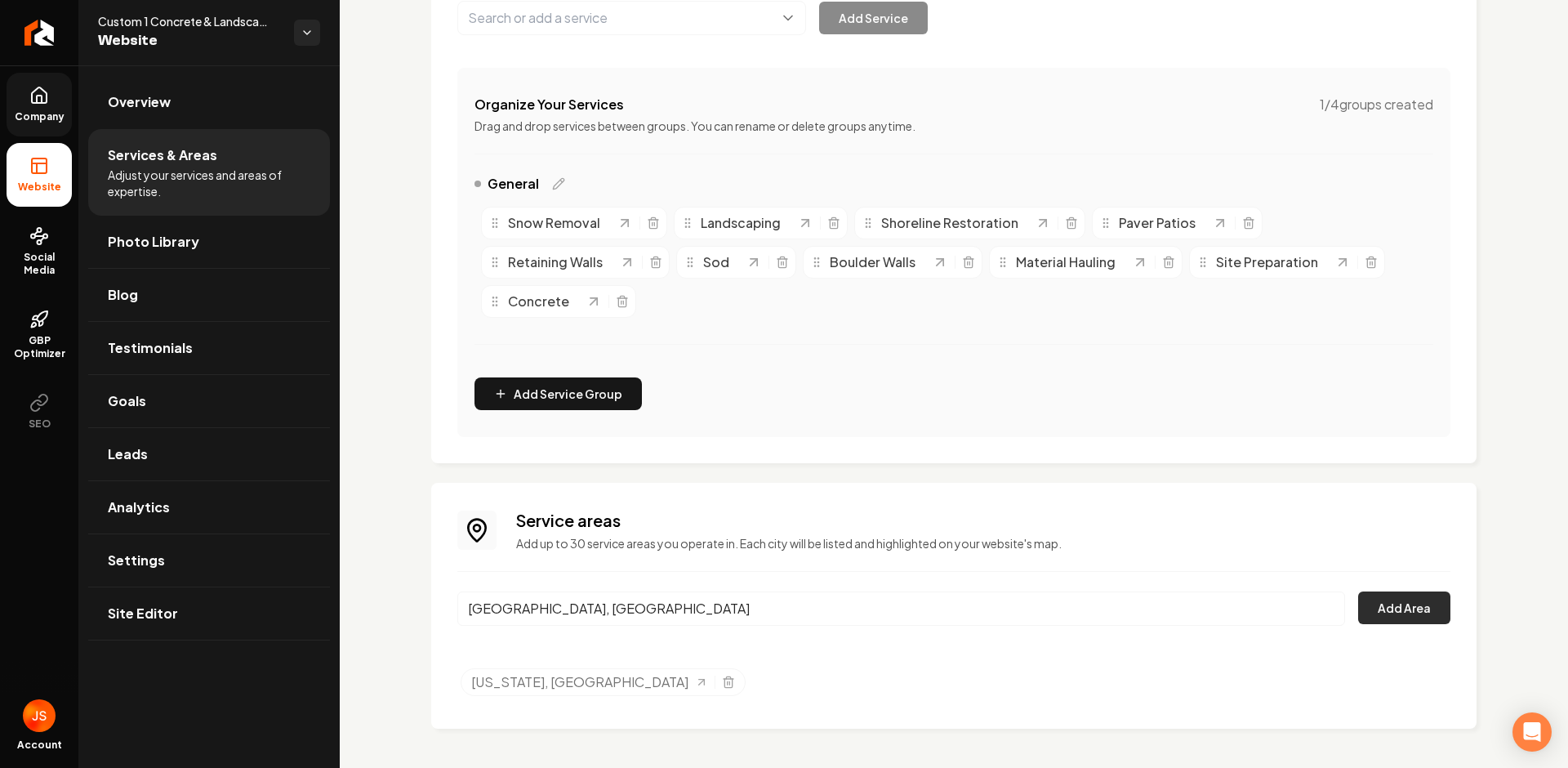
click at [1380, 604] on button "Add Area" at bounding box center [1404, 607] width 92 height 32
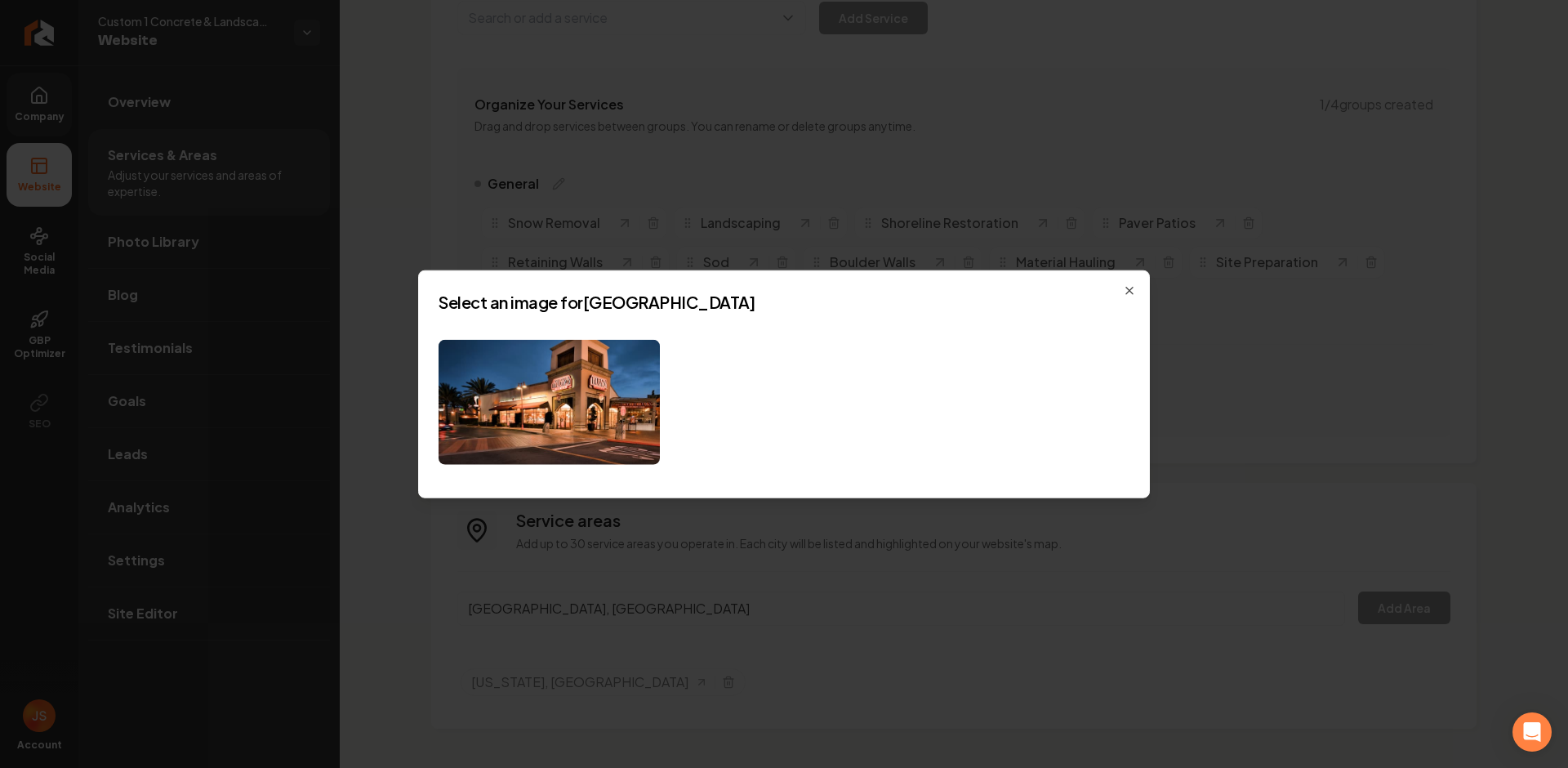
click at [1100, 292] on h2 "Select an image for Alberta" at bounding box center [784, 303] width 691 height 23
click at [1118, 287] on div "Select an image for Alberta Close" at bounding box center [784, 384] width 731 height 228
click at [1130, 287] on icon "button" at bounding box center [1129, 291] width 13 height 13
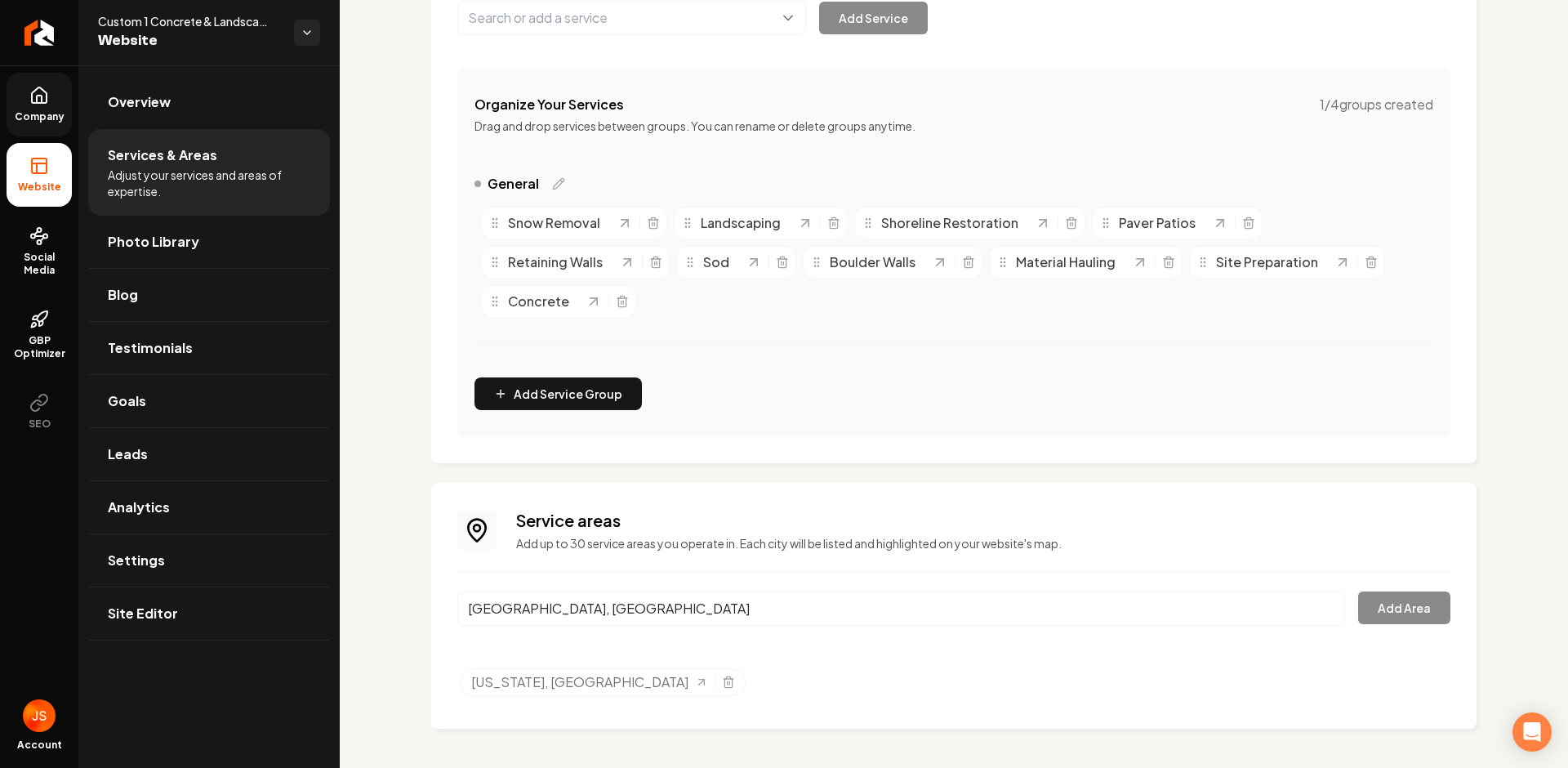
click at [682, 605] on input "Alberta, MN" at bounding box center [901, 608] width 887 height 34
click at [670, 609] on input "Albert Lea, MN" at bounding box center [901, 608] width 887 height 34
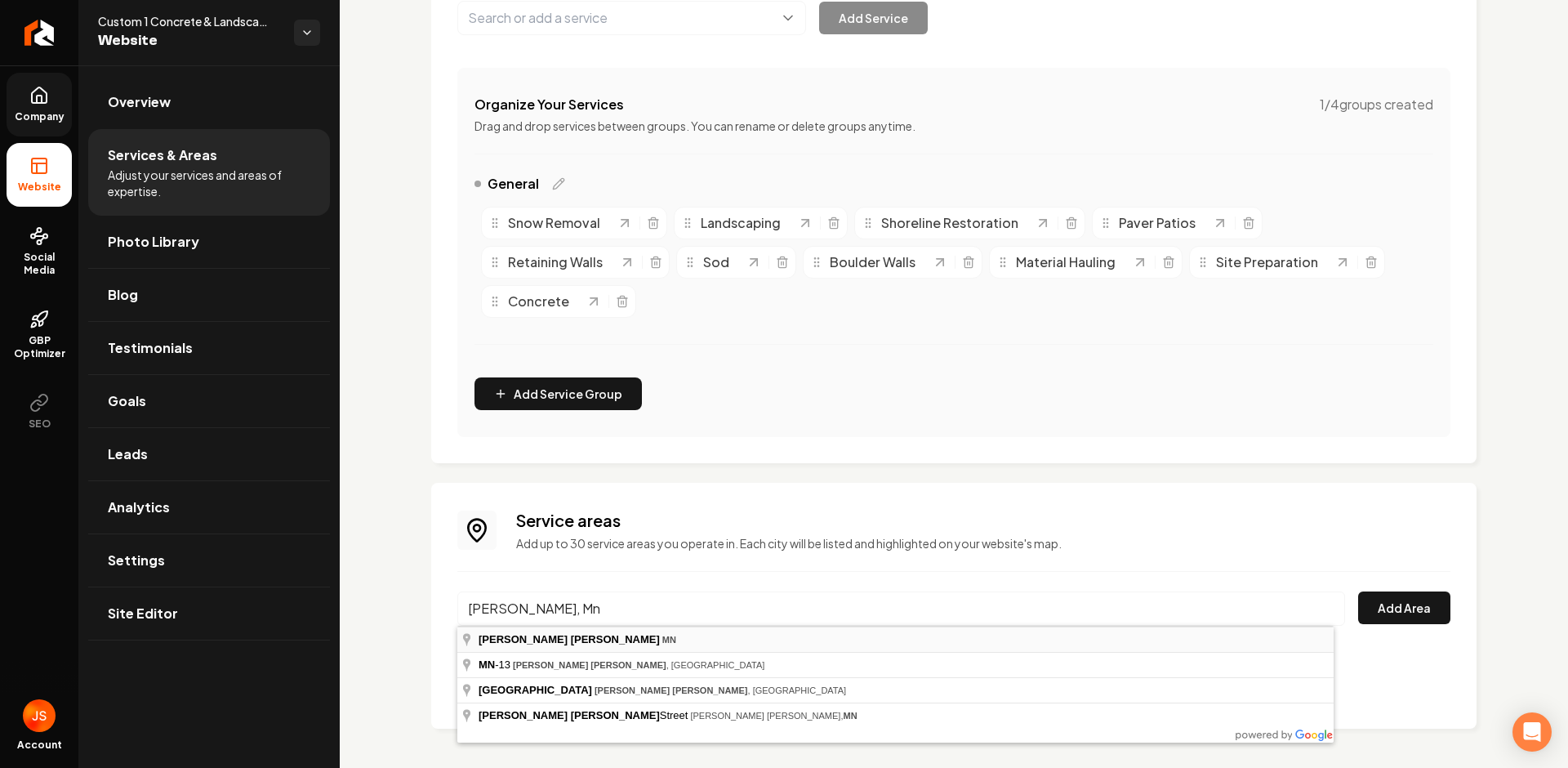
type input "Albert Lea, MN"
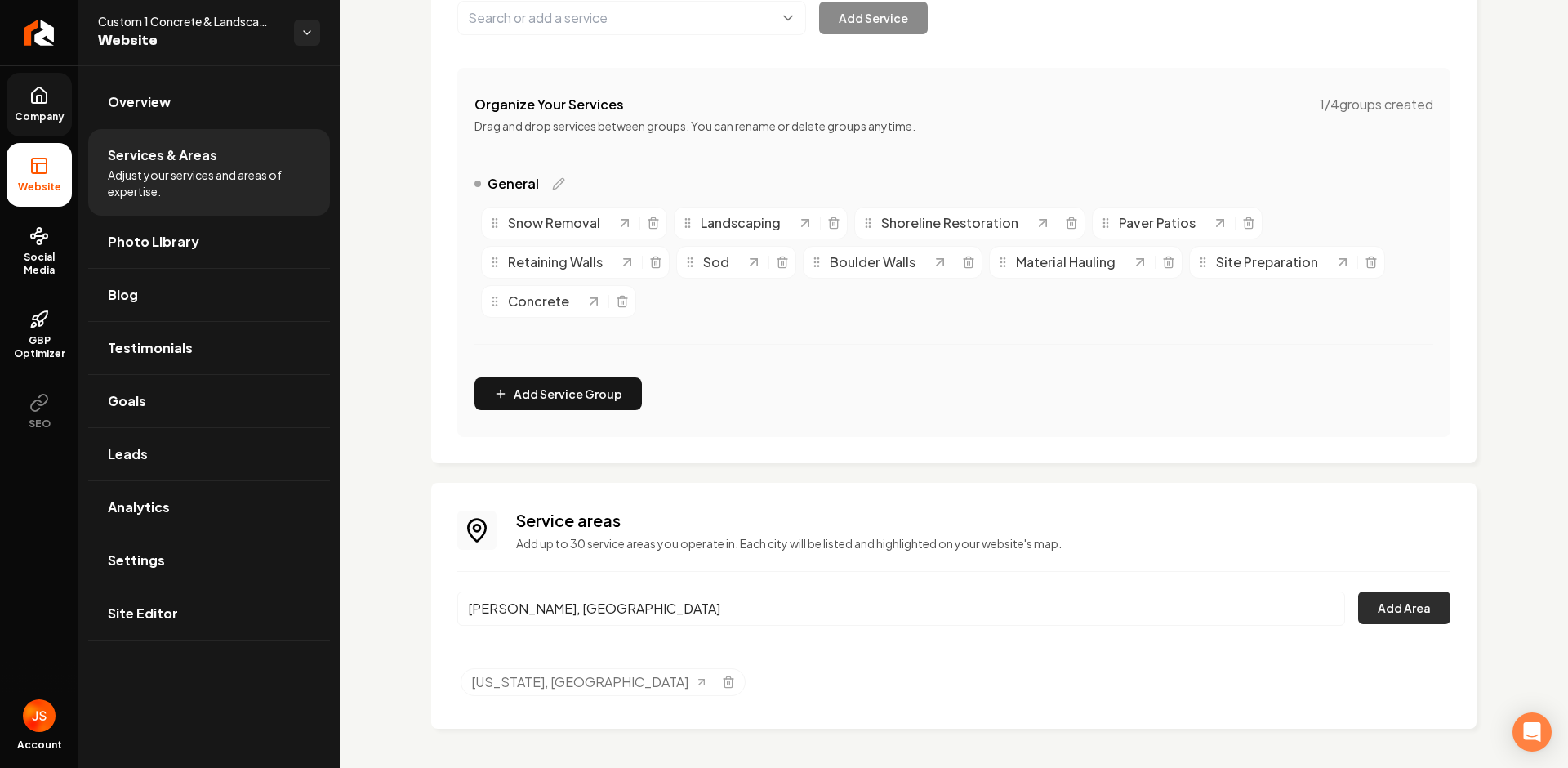
click at [1408, 616] on button "Add Area" at bounding box center [1404, 607] width 92 height 32
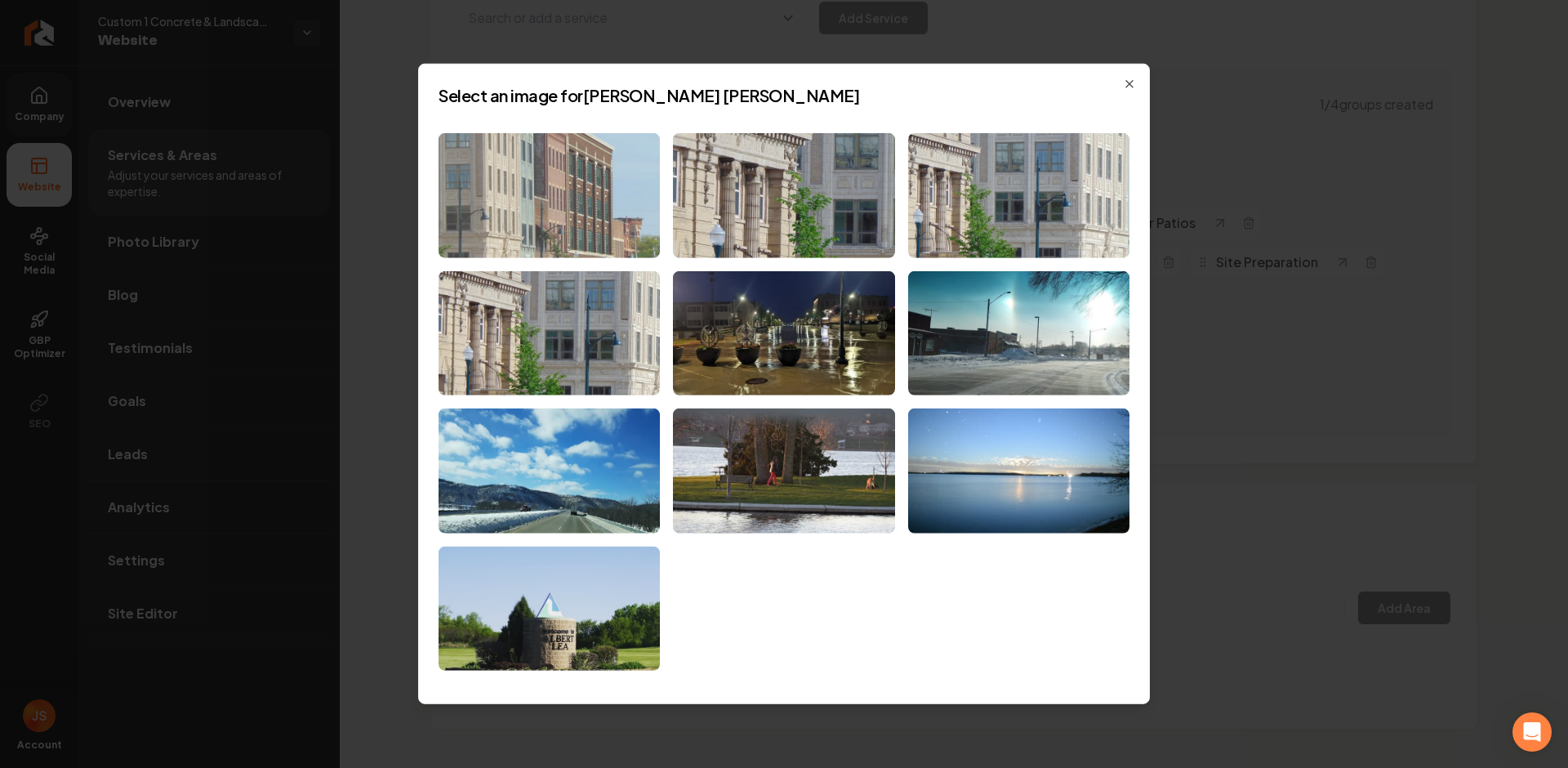
click at [597, 191] on img at bounding box center [549, 196] width 221 height 125
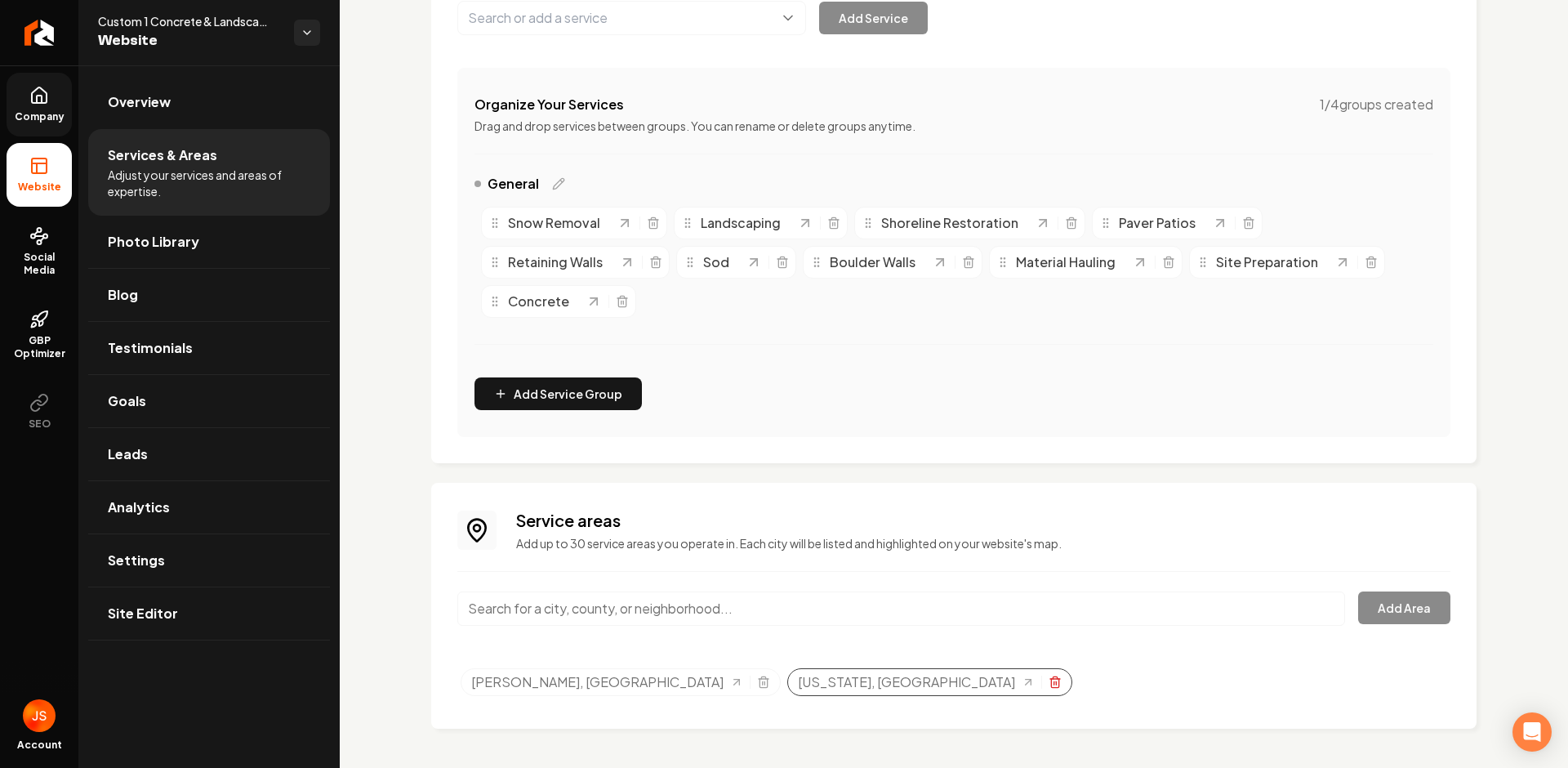
click at [1048, 686] on icon "Selected tags" at bounding box center [1055, 682] width 13 height 13
click at [31, 52] on link "Return to dashboard" at bounding box center [39, 32] width 79 height 66
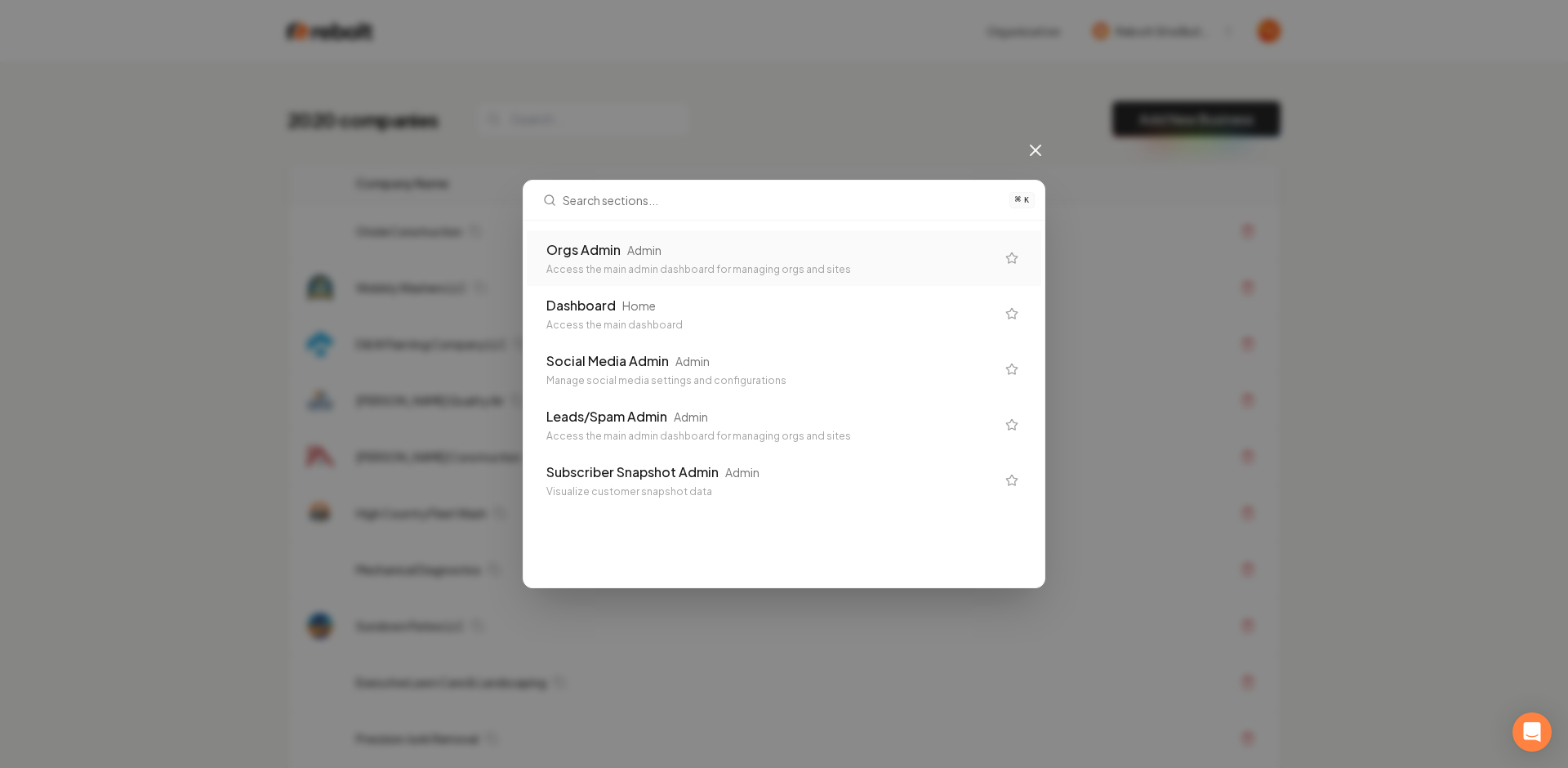
click at [652, 234] on div "Orgs Admin Admin Access the main admin dashboard for managing orgs and sites" at bounding box center [784, 258] width 514 height 56
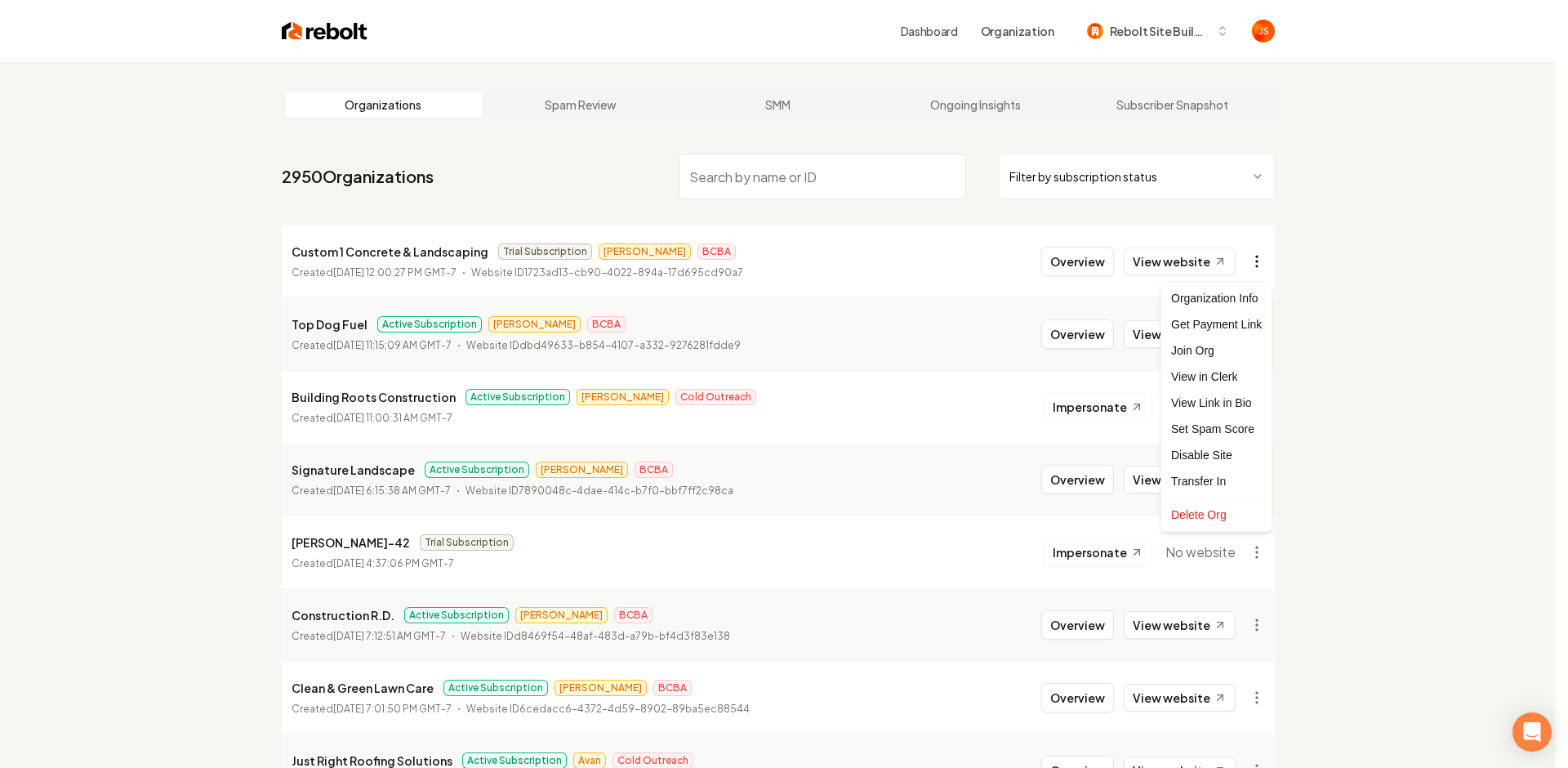
click at [1255, 257] on html "Dashboard Organization Rebolt Site Builder Organizations Spam Review SMM Ongoin…" at bounding box center [784, 384] width 1568 height 768
click at [1231, 325] on div "Get Payment Link" at bounding box center [1216, 324] width 104 height 27
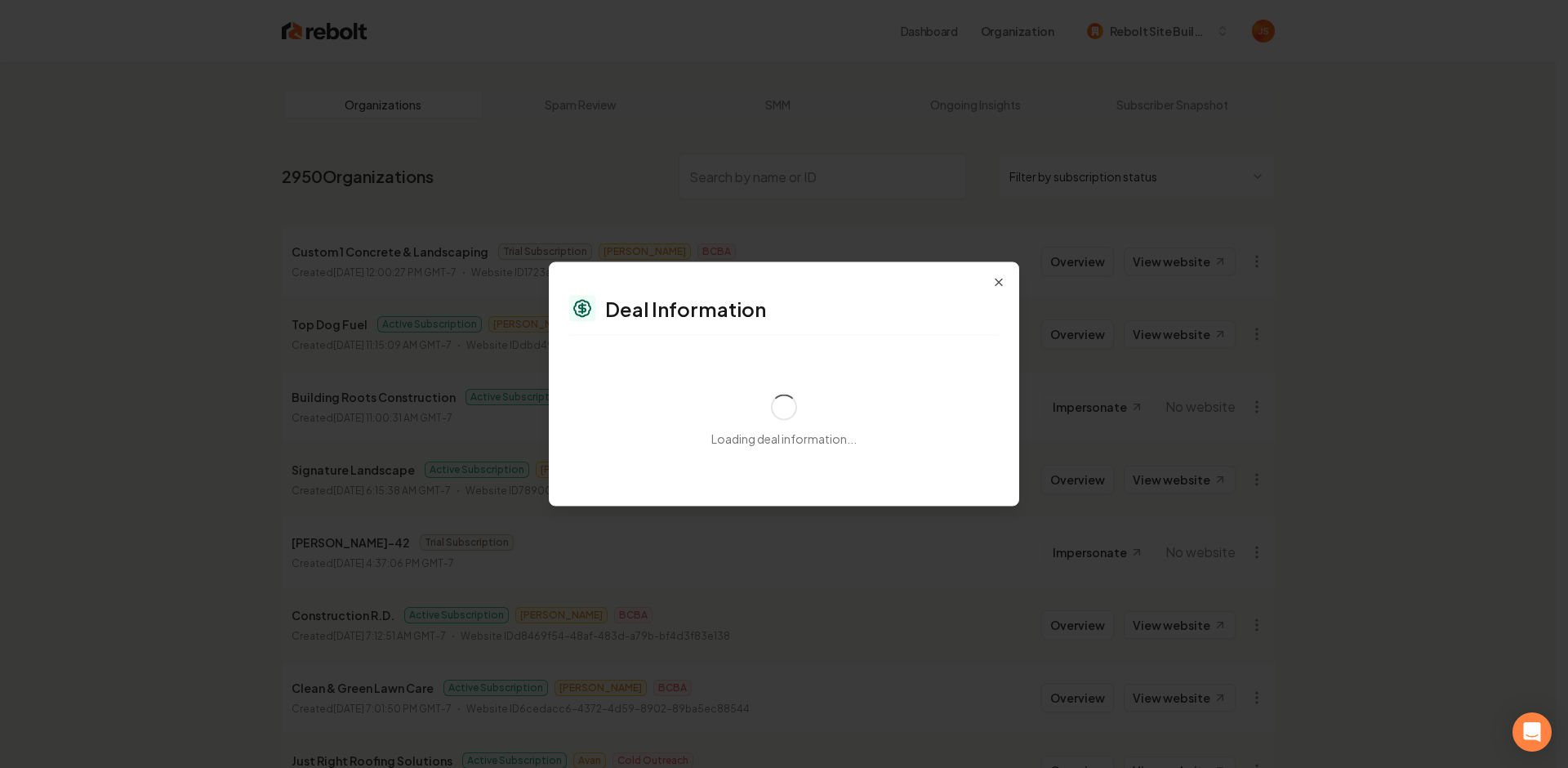
select select "**********"
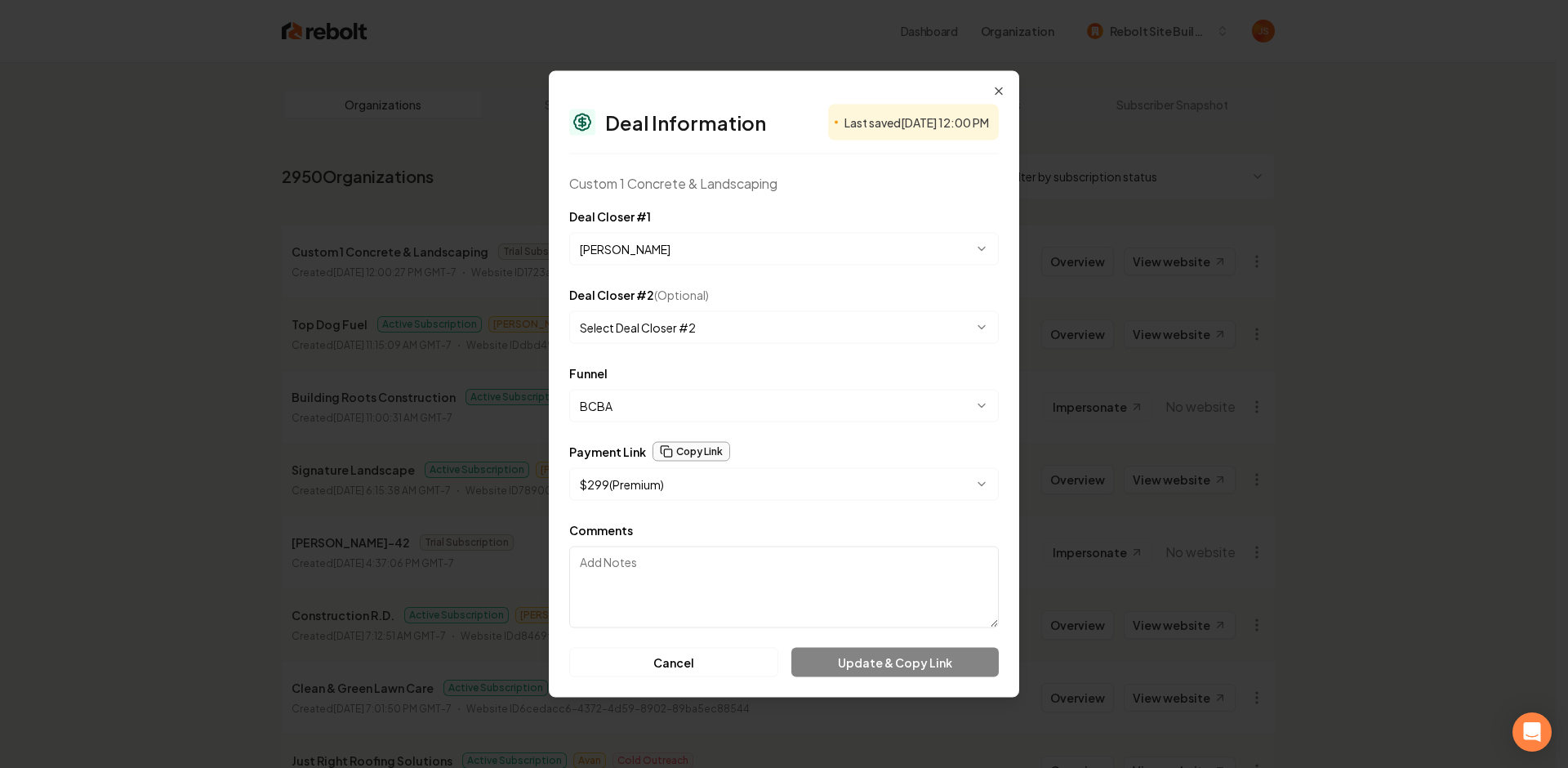
click at [668, 442] on button "Copy Link" at bounding box center [692, 452] width 78 height 20
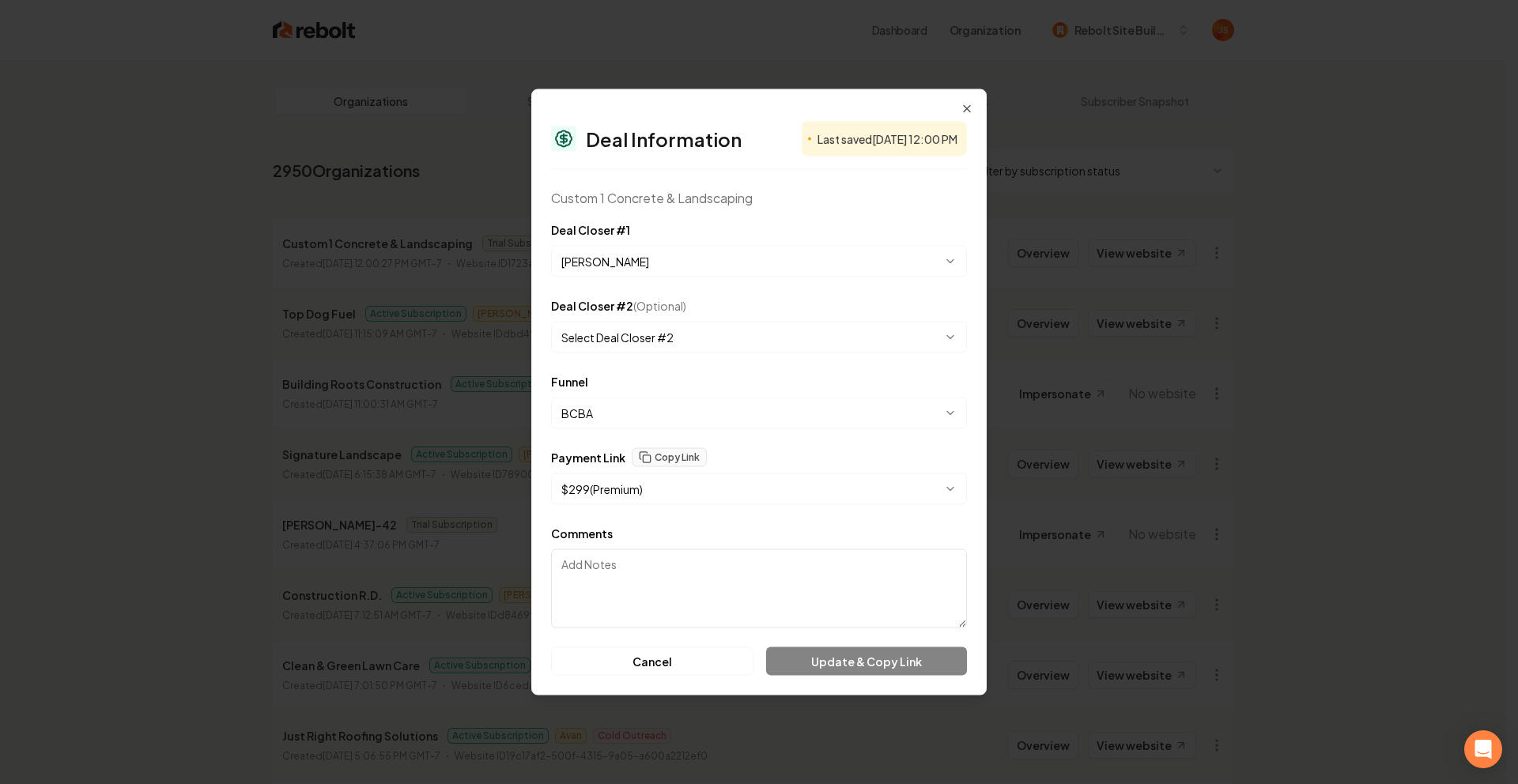
click at [972, 101] on div "**********" at bounding box center [759, 392] width 455 height 606
click at [971, 103] on icon "button" at bounding box center [967, 109] width 13 height 13
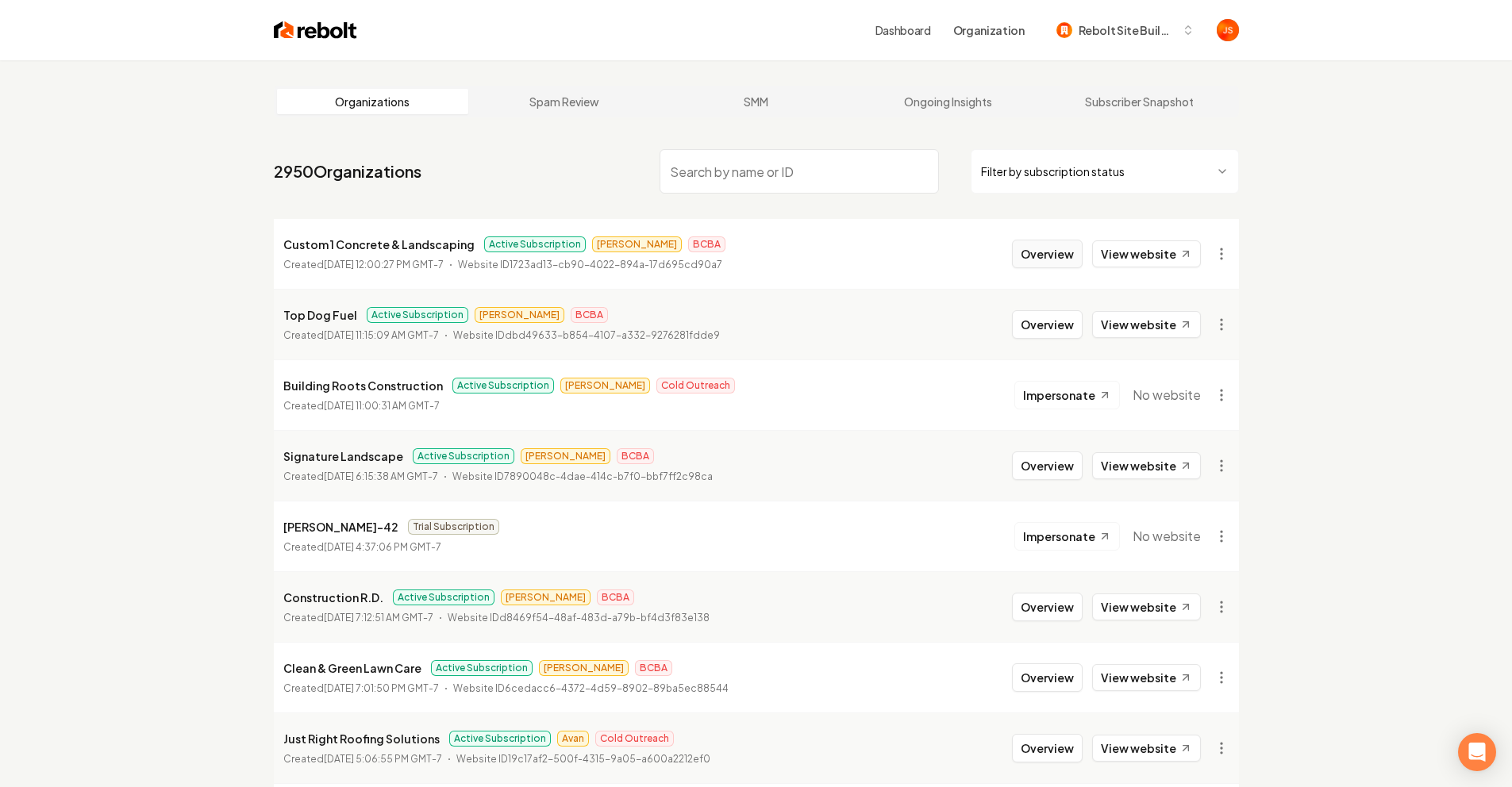
click at [1022, 248] on button "Overview" at bounding box center [1048, 253] width 71 height 28
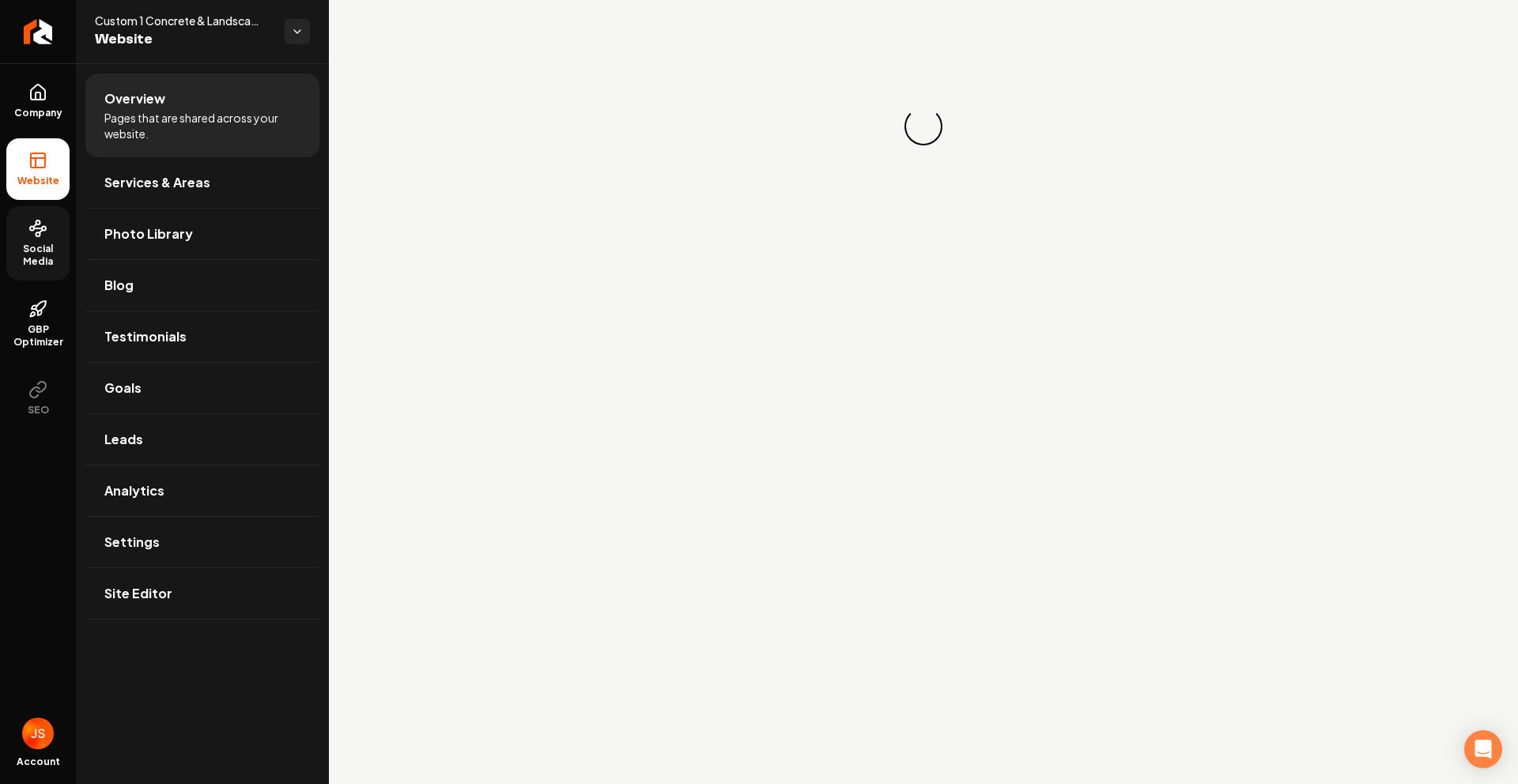
click at [35, 252] on span "Social Media" at bounding box center [38, 255] width 63 height 26
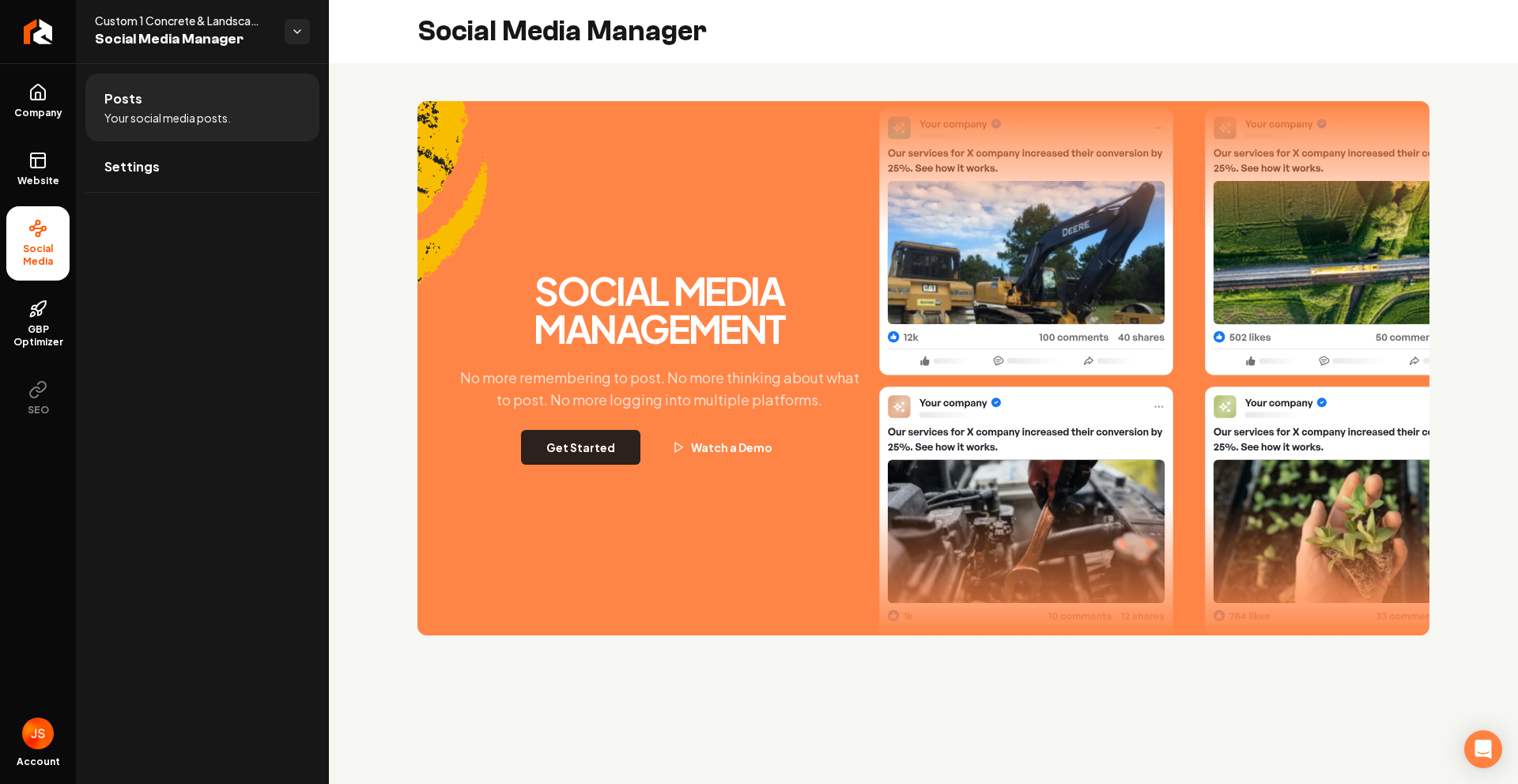
click at [594, 455] on button "Get Started" at bounding box center [580, 447] width 120 height 35
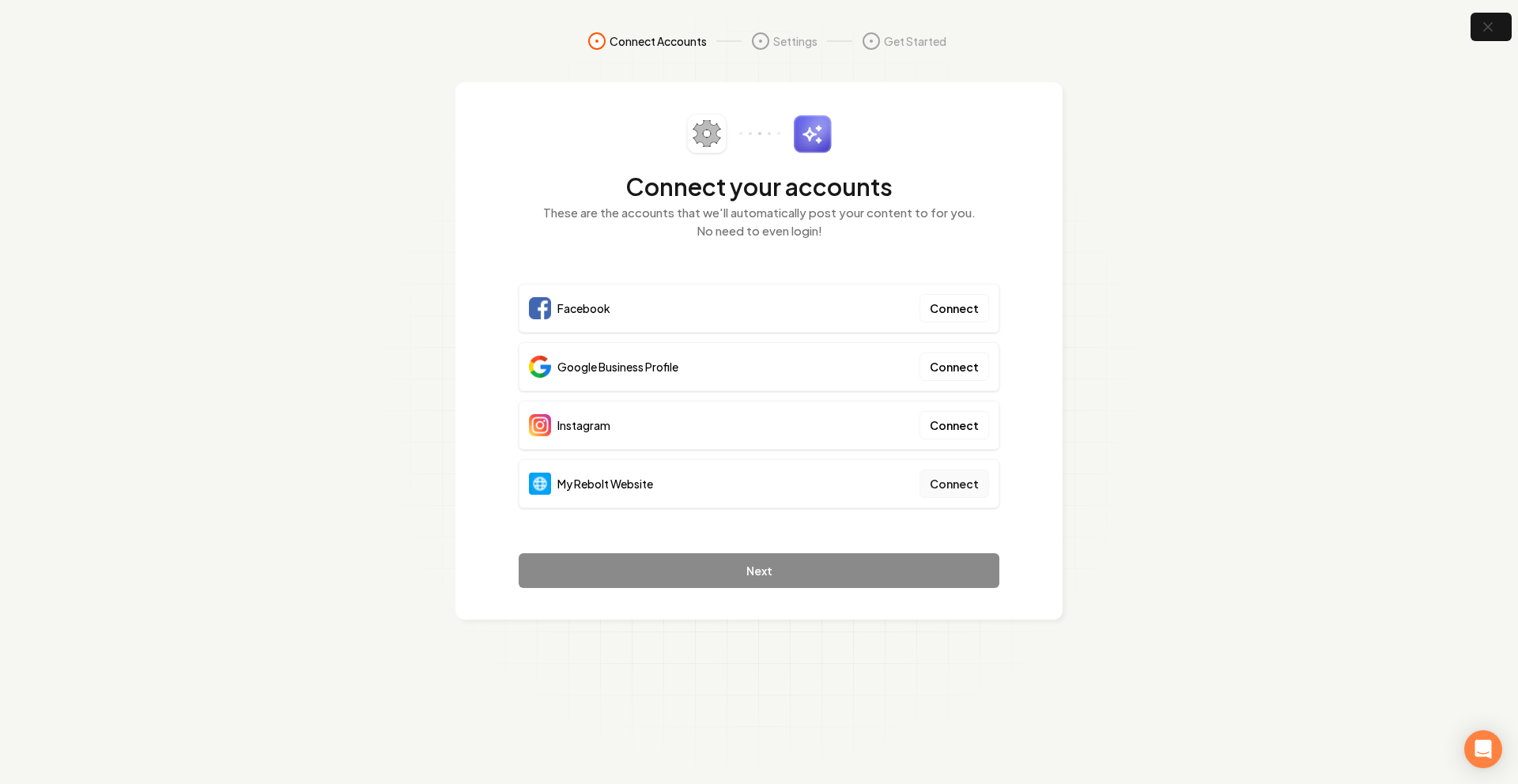
click at [960, 480] on button "Connect" at bounding box center [954, 483] width 70 height 28
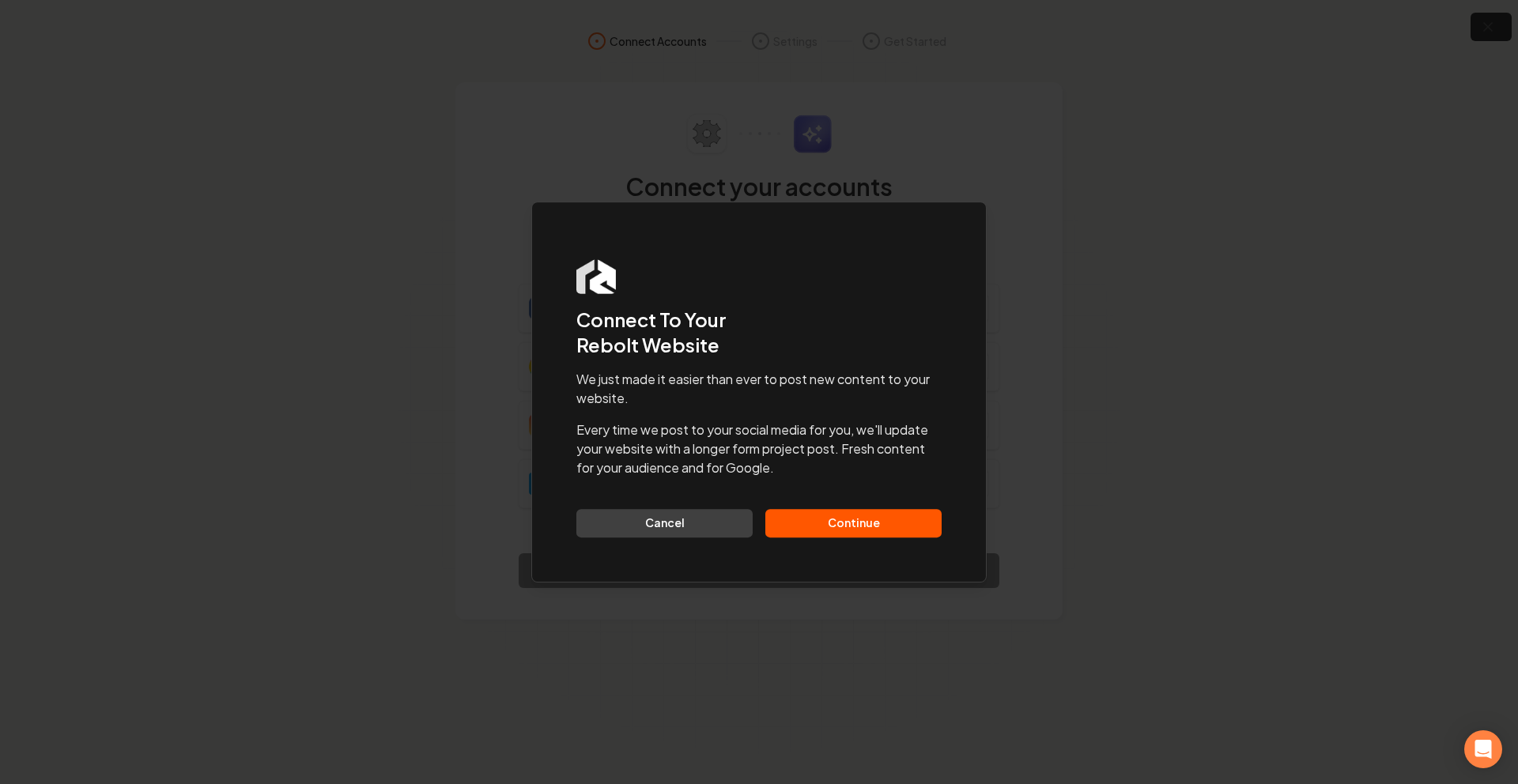
click at [893, 500] on div "We just made it easier than ever to post new content to your website. Every tim…" at bounding box center [759, 453] width 365 height 168
click at [882, 518] on button "Continue" at bounding box center [853, 522] width 177 height 28
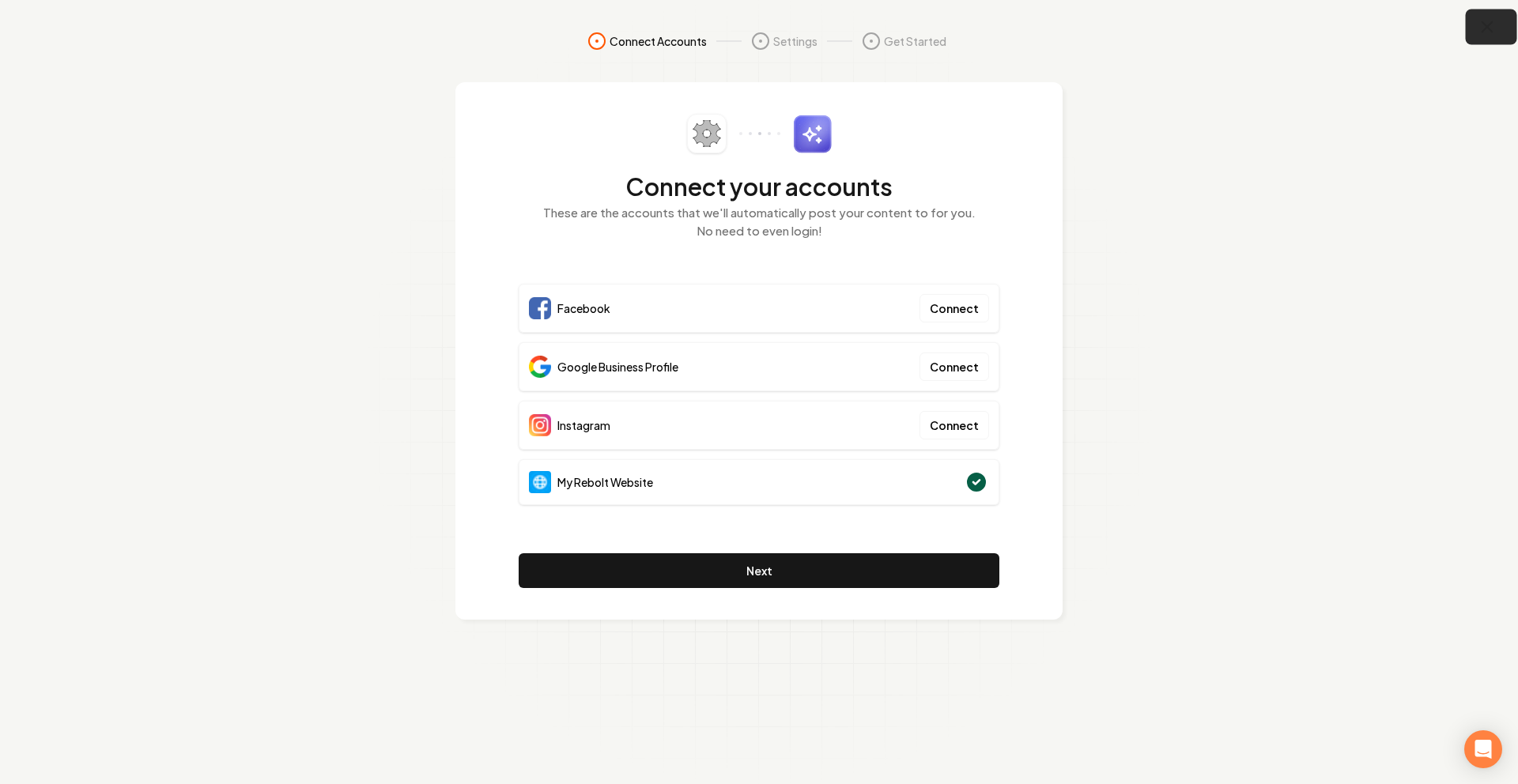
click at [1487, 26] on icon "button" at bounding box center [1487, 27] width 10 height 10
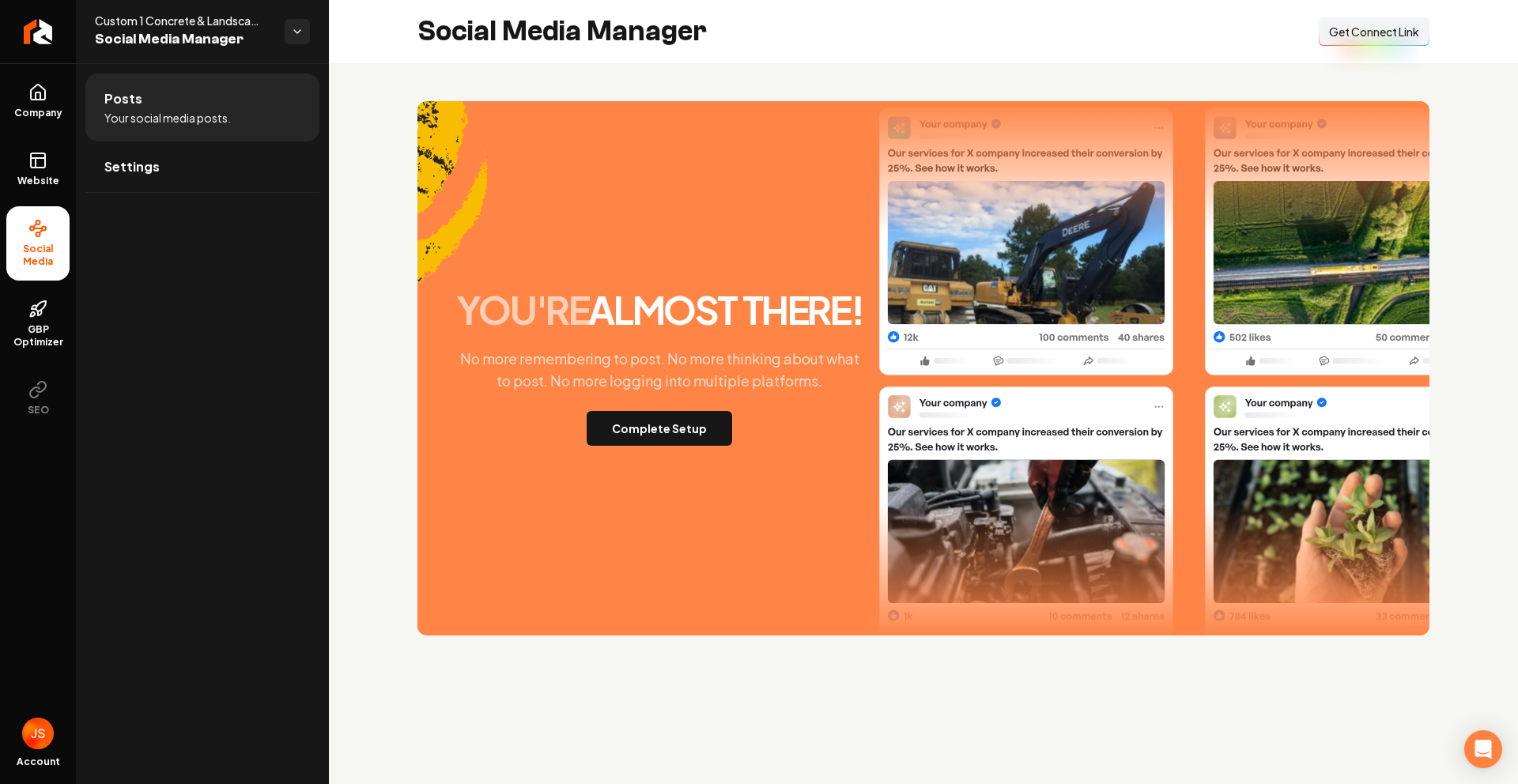
click at [1347, 40] on button "Connect Link Get Connect Link" at bounding box center [1374, 31] width 111 height 28
click at [35, 120] on link "Company" at bounding box center [38, 101] width 63 height 62
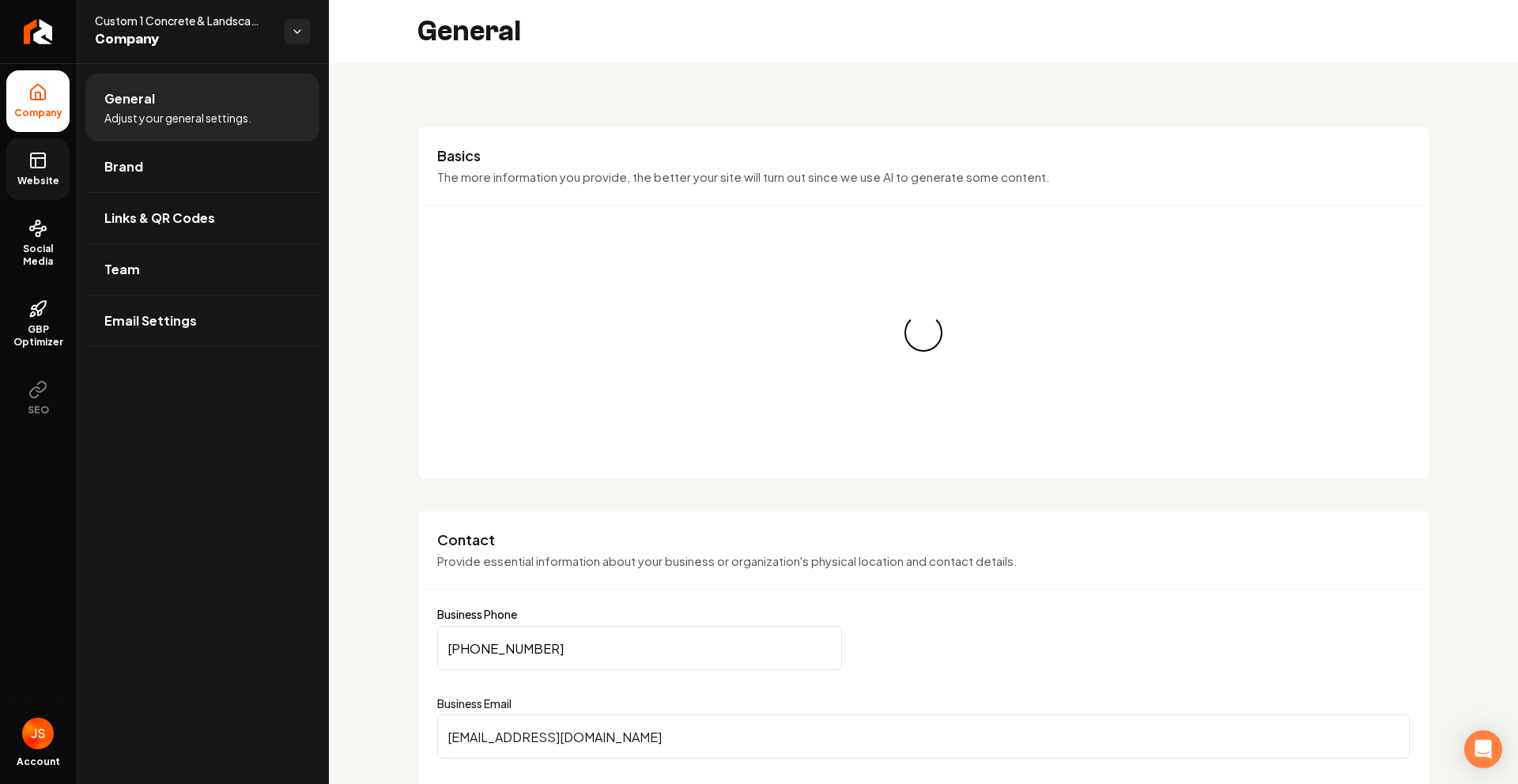
click at [33, 173] on link "Website" at bounding box center [38, 169] width 63 height 62
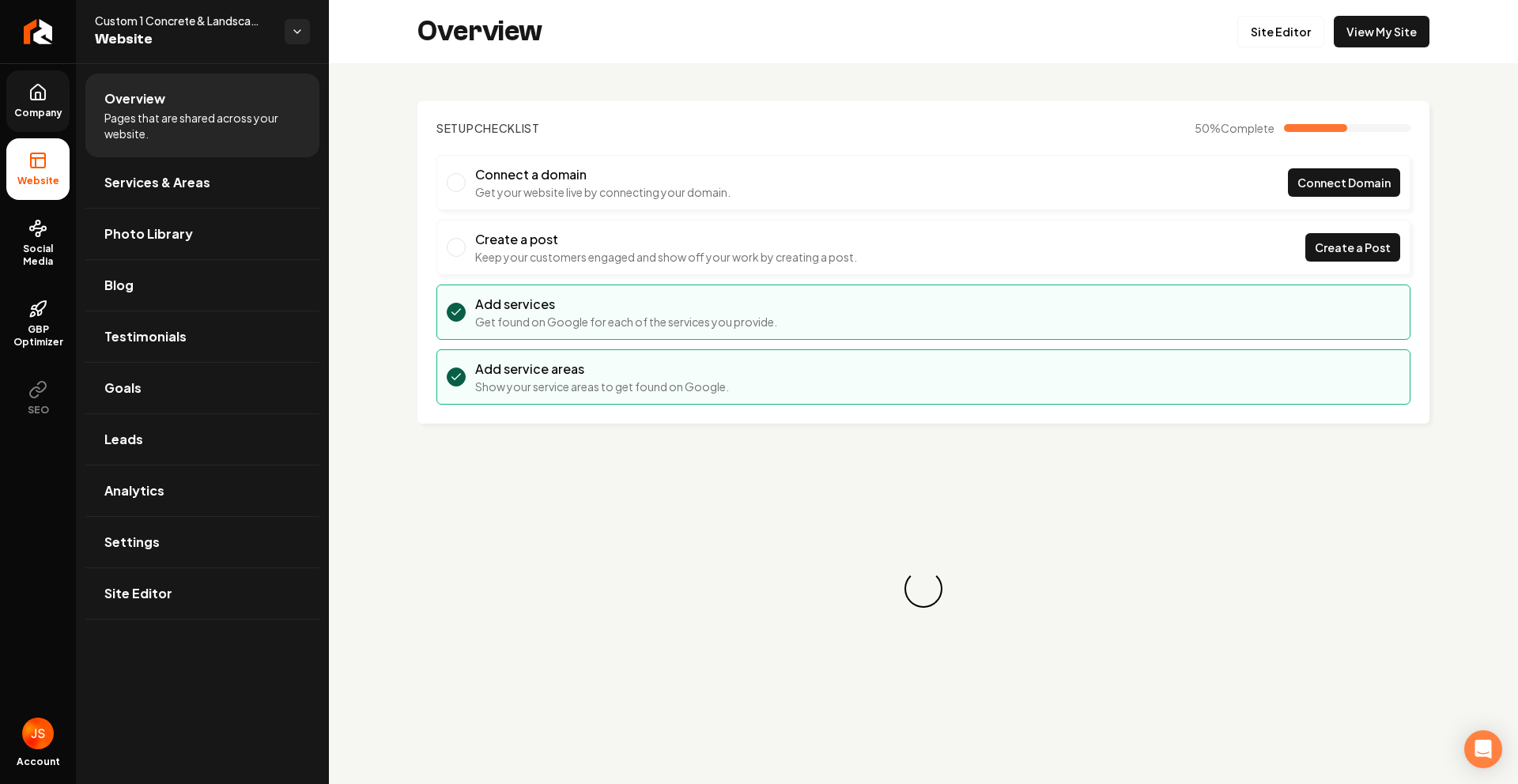
click at [39, 139] on li "Website" at bounding box center [38, 169] width 63 height 62
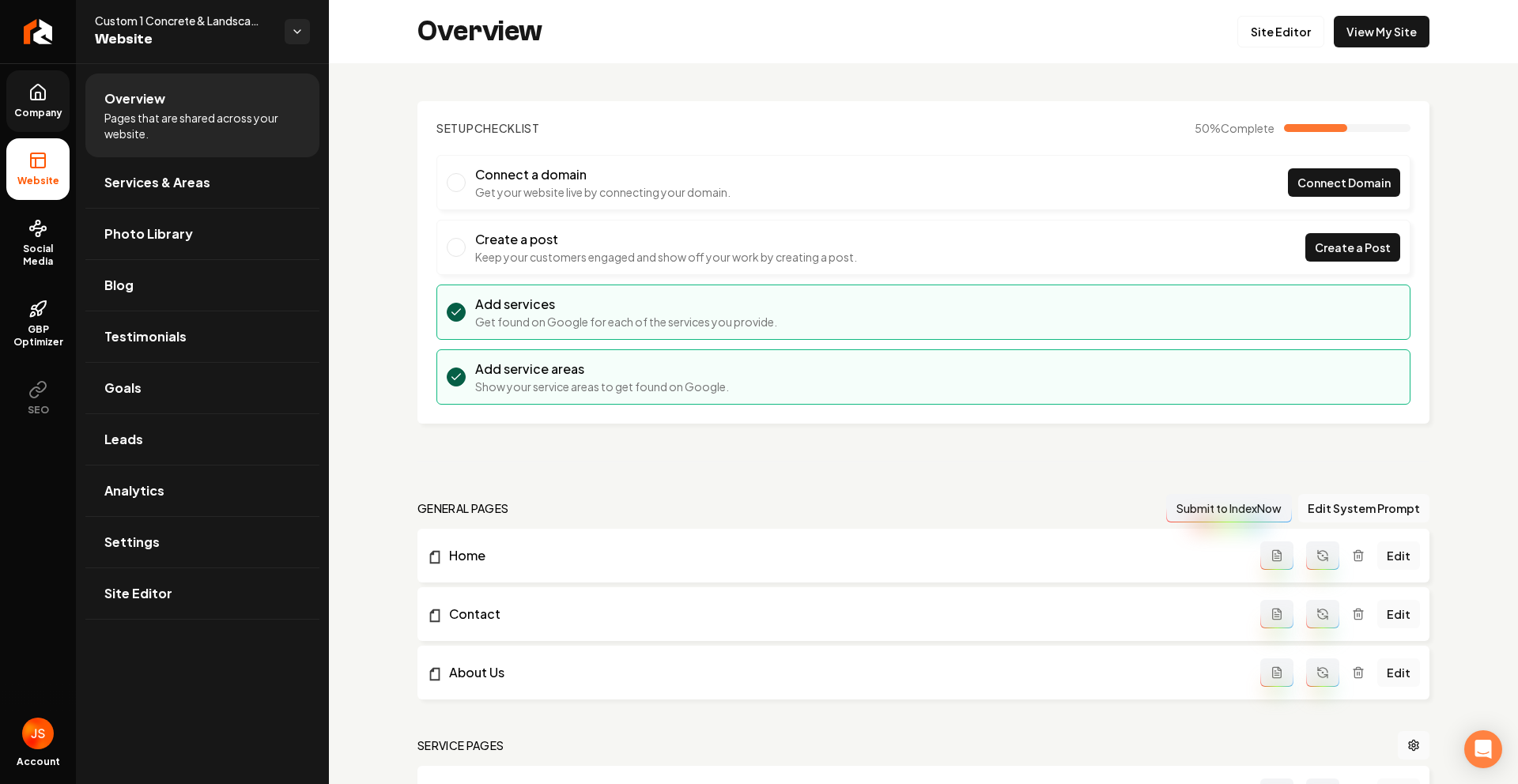
click at [34, 88] on icon at bounding box center [38, 92] width 19 height 19
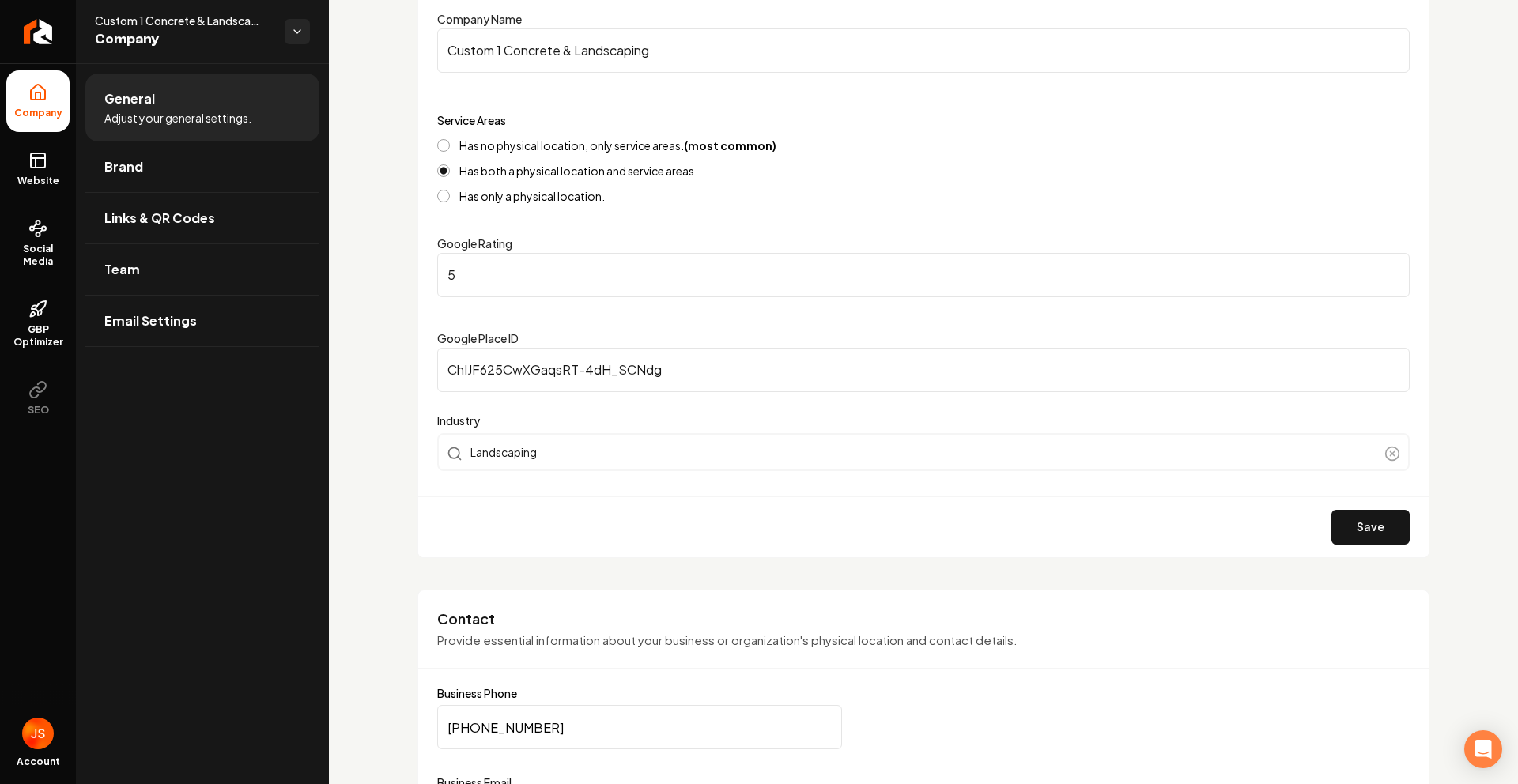
scroll to position [527, 0]
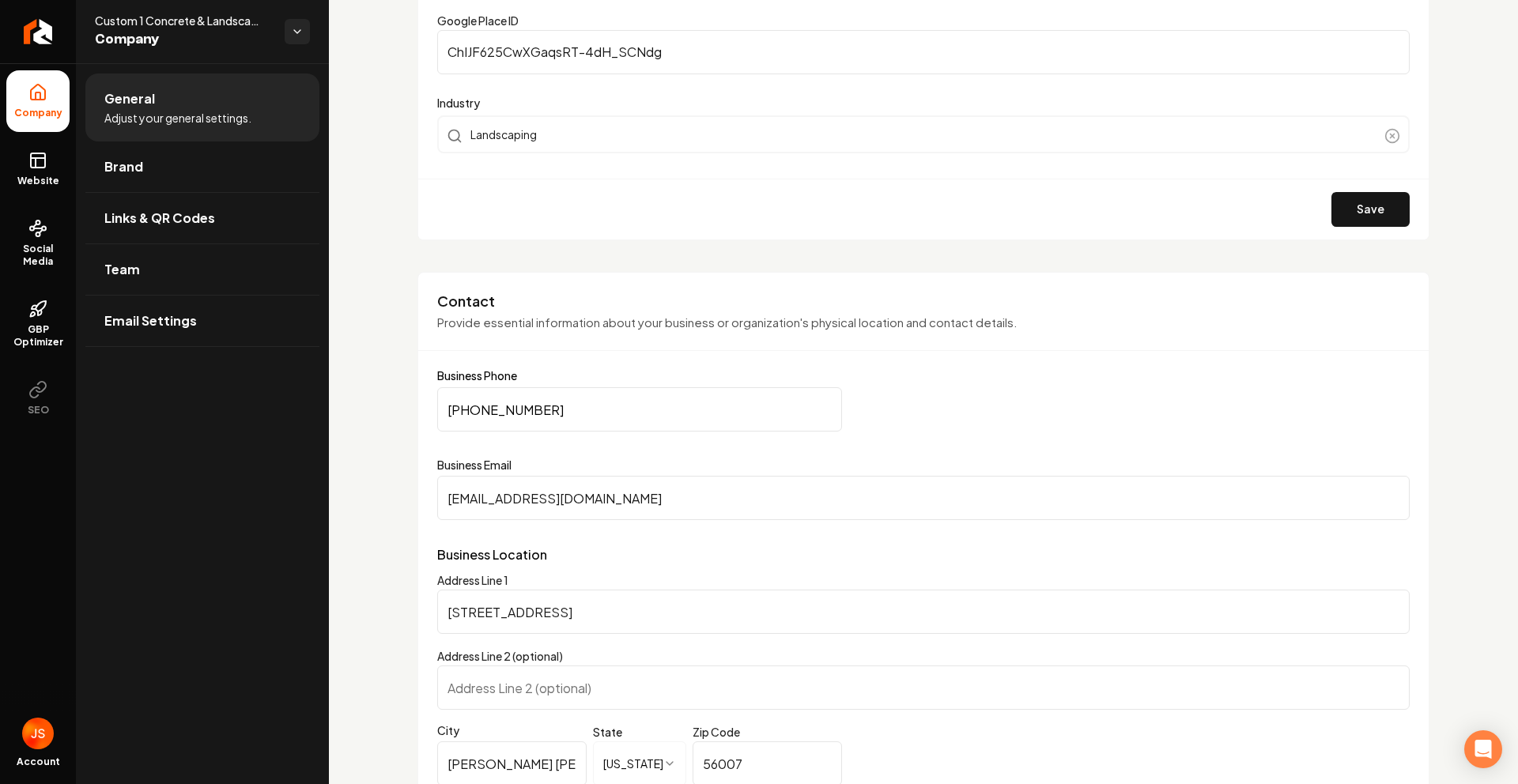
click at [556, 484] on input "Custom1landscaping@gmail.com" at bounding box center [923, 498] width 972 height 44
click at [555, 485] on input "Custom1landscaping@gmail.com" at bounding box center [923, 498] width 972 height 44
click at [554, 485] on input "Custom1landscaping@gmail.com" at bounding box center [923, 498] width 972 height 44
click at [189, 233] on link "Links & QR Codes" at bounding box center [201, 217] width 234 height 51
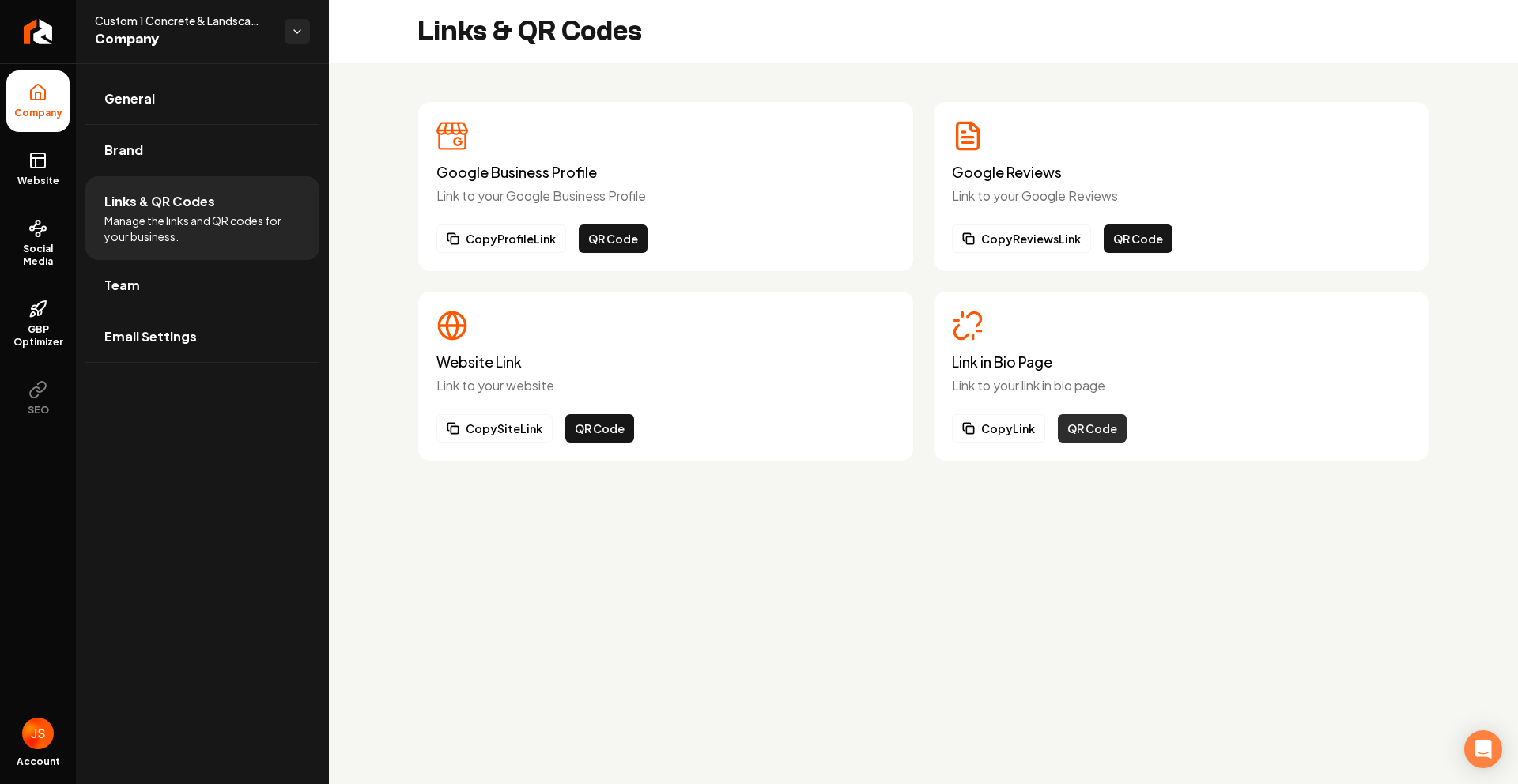
click at [1090, 427] on button "QR Code" at bounding box center [1093, 428] width 69 height 28
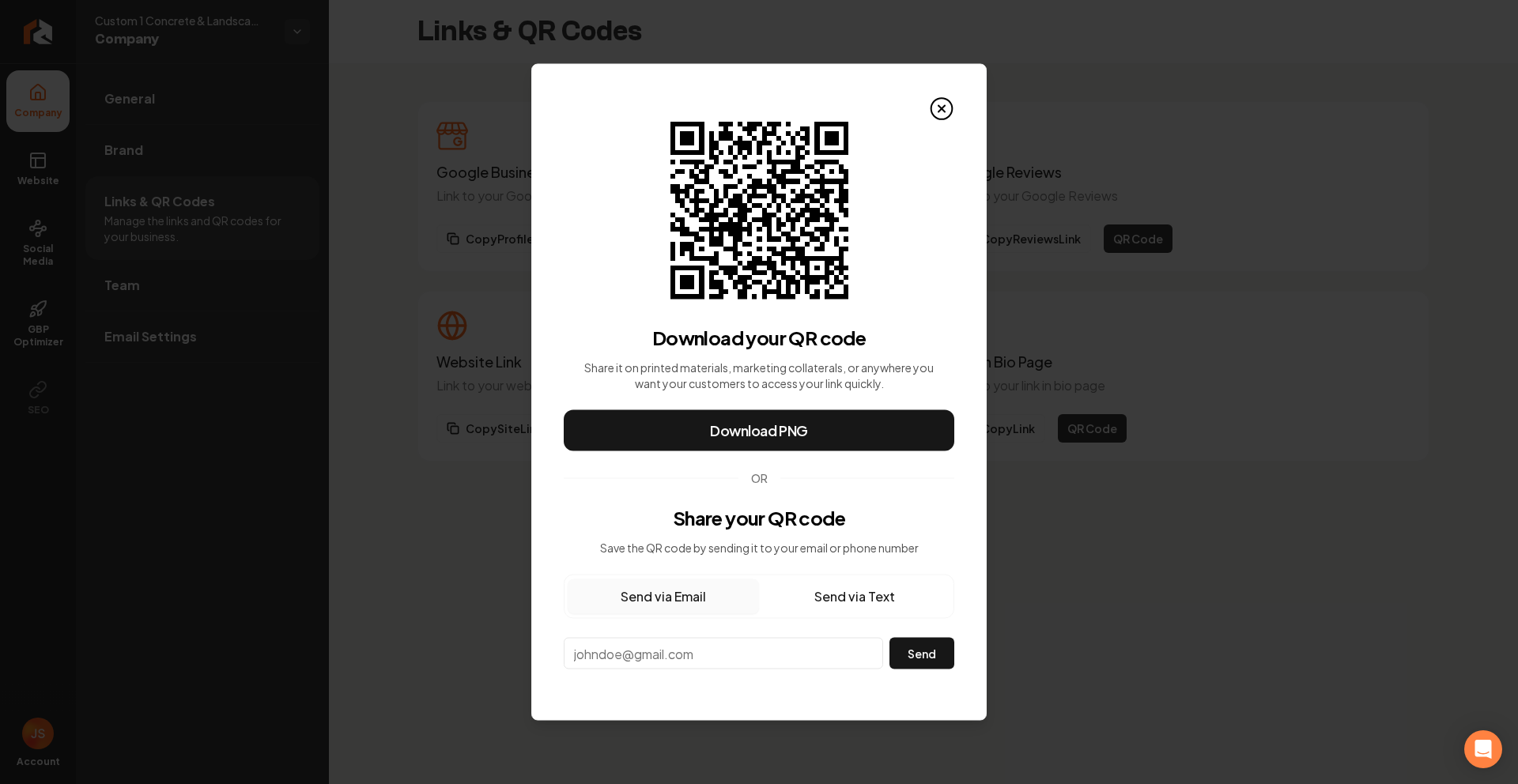
click at [702, 652] on input "email" at bounding box center [723, 653] width 319 height 31
paste input "Custom1landscaping@gmail.com"
type input "Custom1landscaping@gmail.com"
click at [912, 664] on button "Send" at bounding box center [922, 653] width 65 height 31
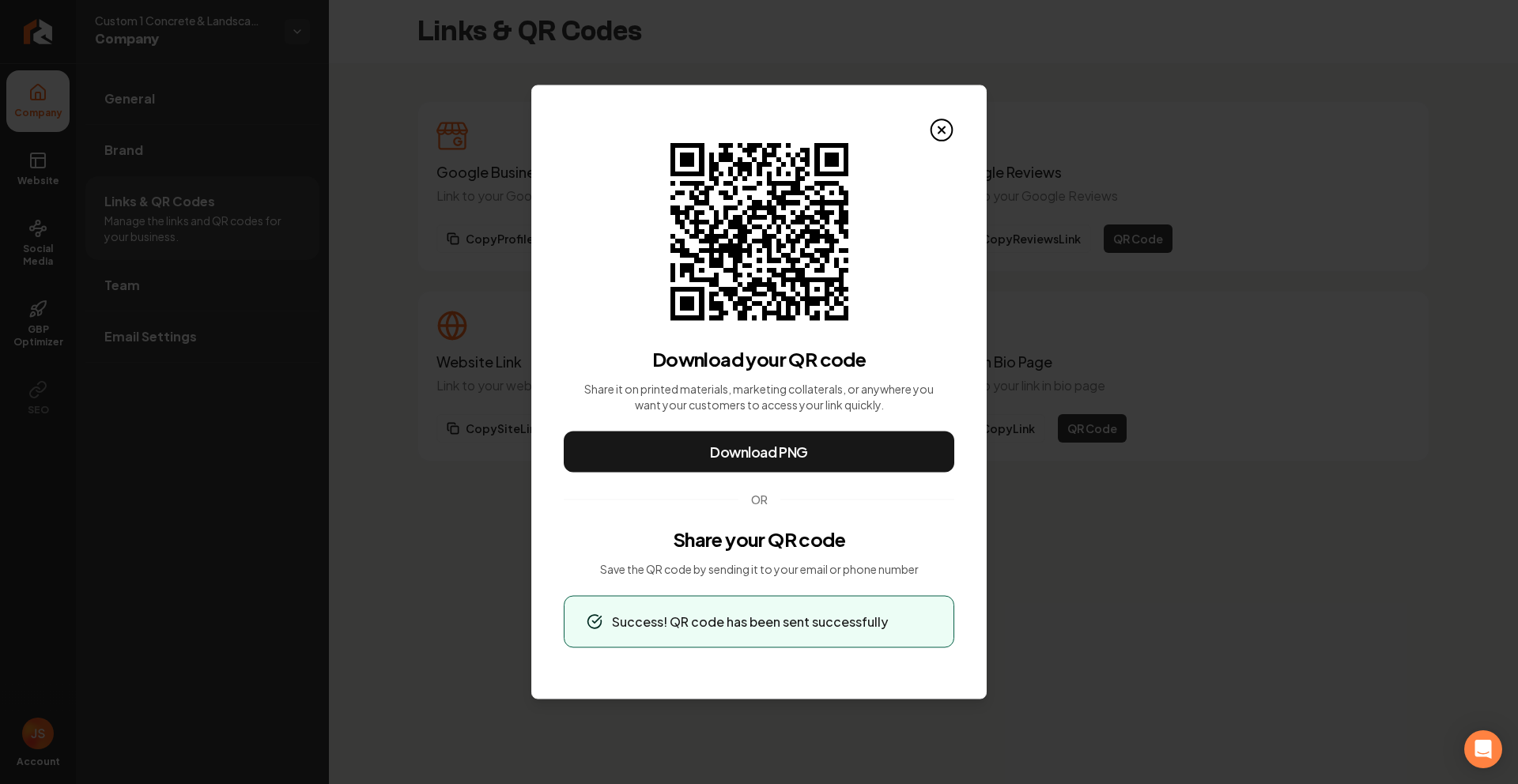
click at [944, 121] on icon at bounding box center [942, 131] width 26 height 26
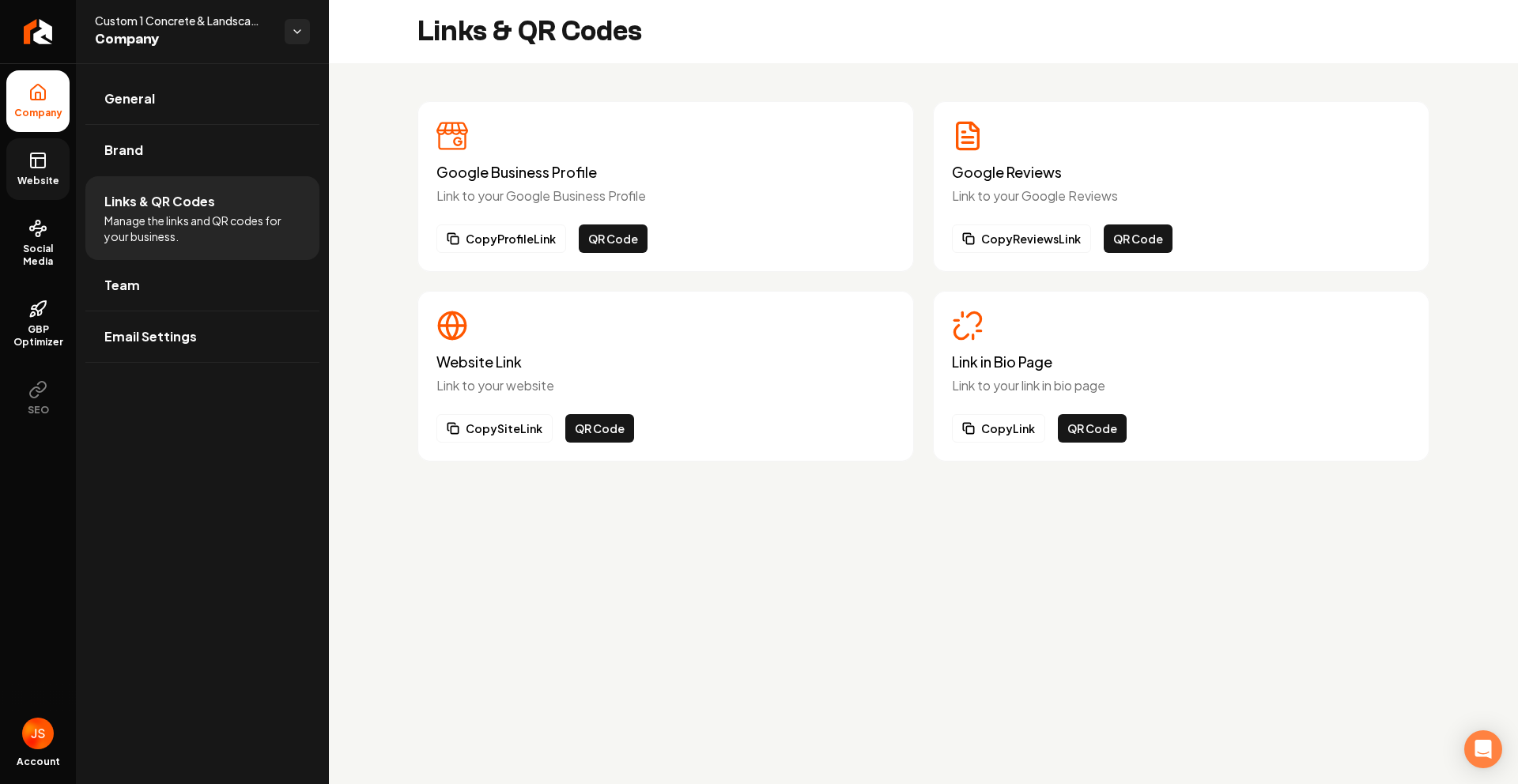
click at [26, 185] on span "Website" at bounding box center [39, 181] width 55 height 13
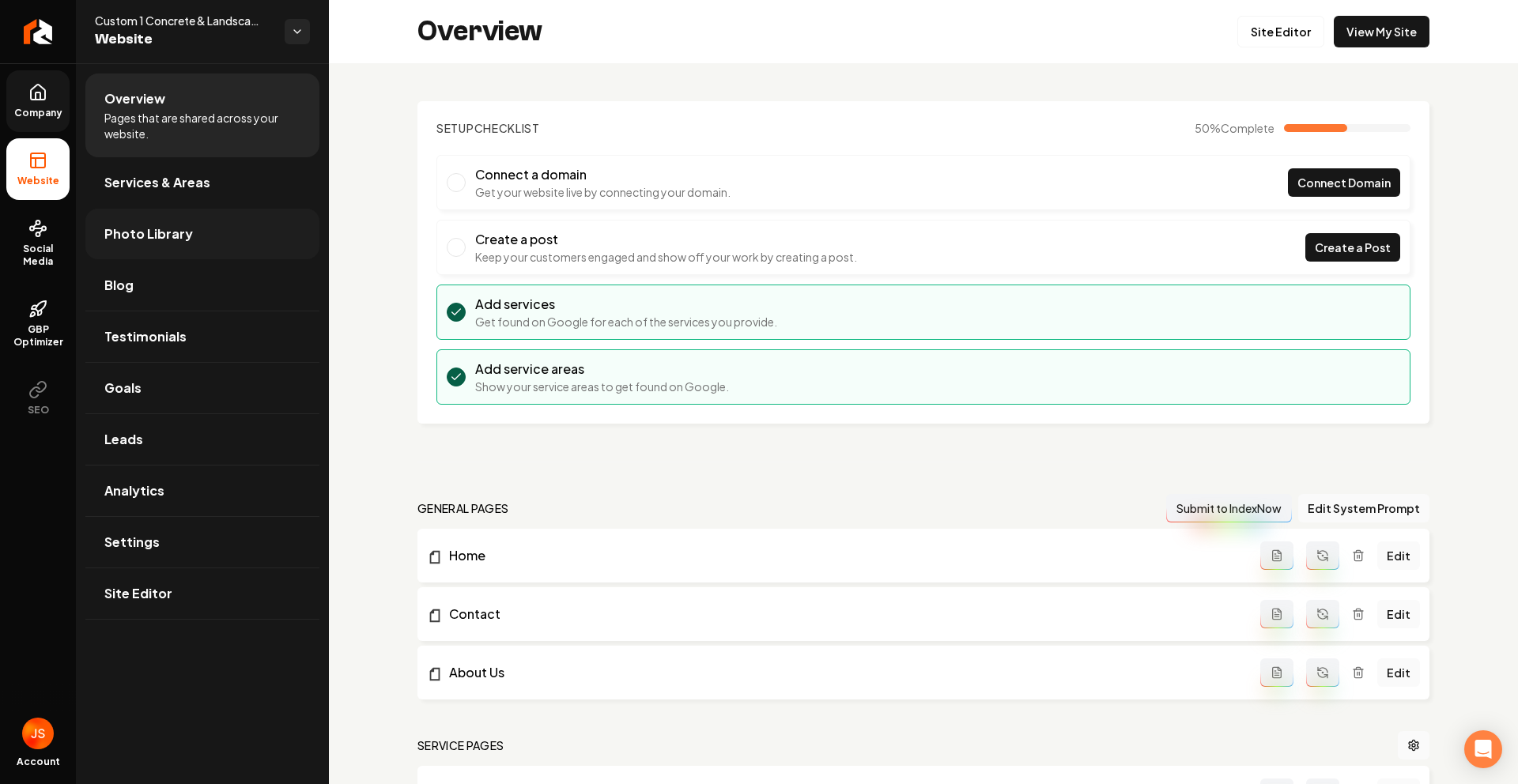
click at [161, 221] on link "Photo Library" at bounding box center [201, 234] width 234 height 51
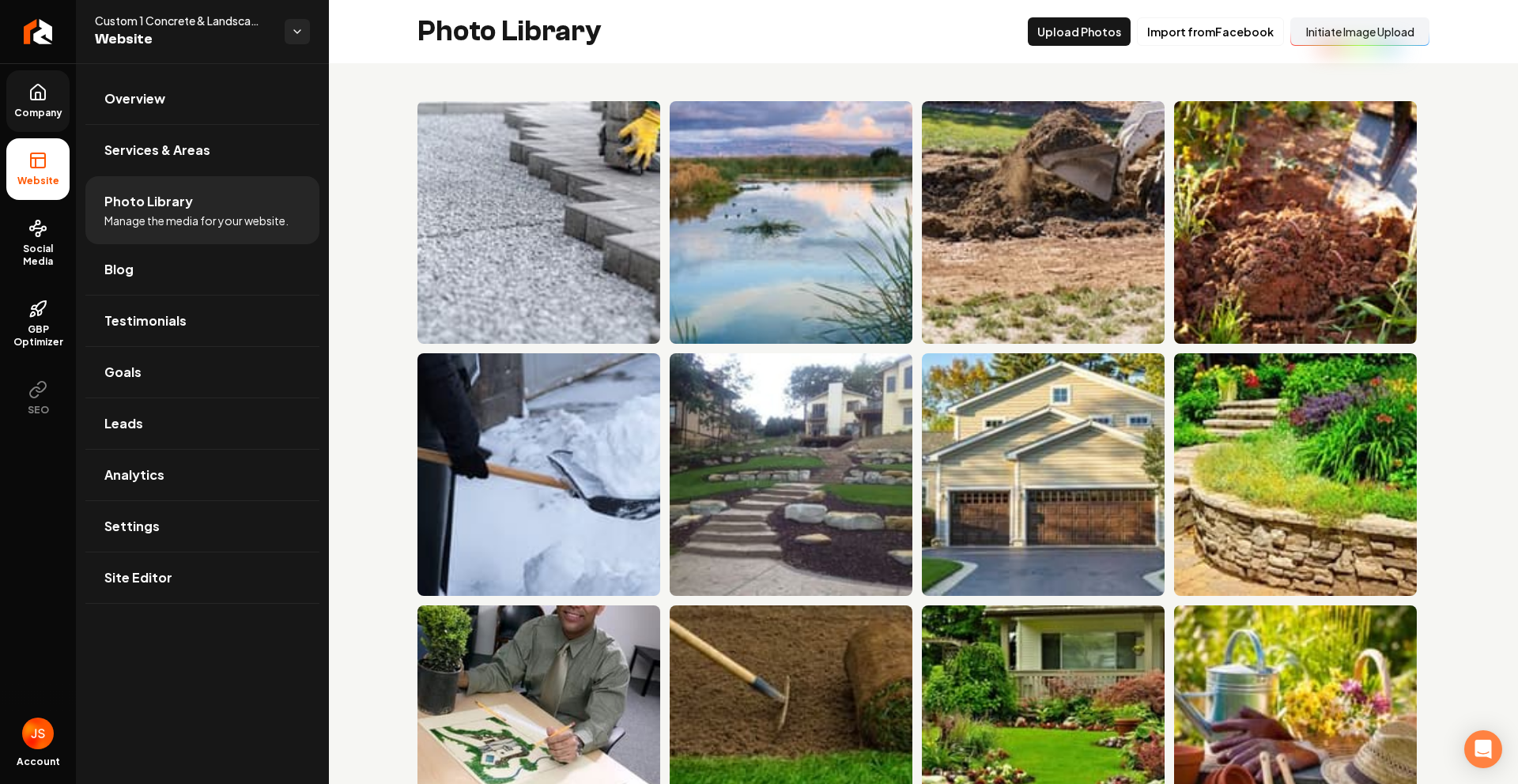
click at [1317, 36] on button "Initiate Image Upload" at bounding box center [1359, 31] width 139 height 28
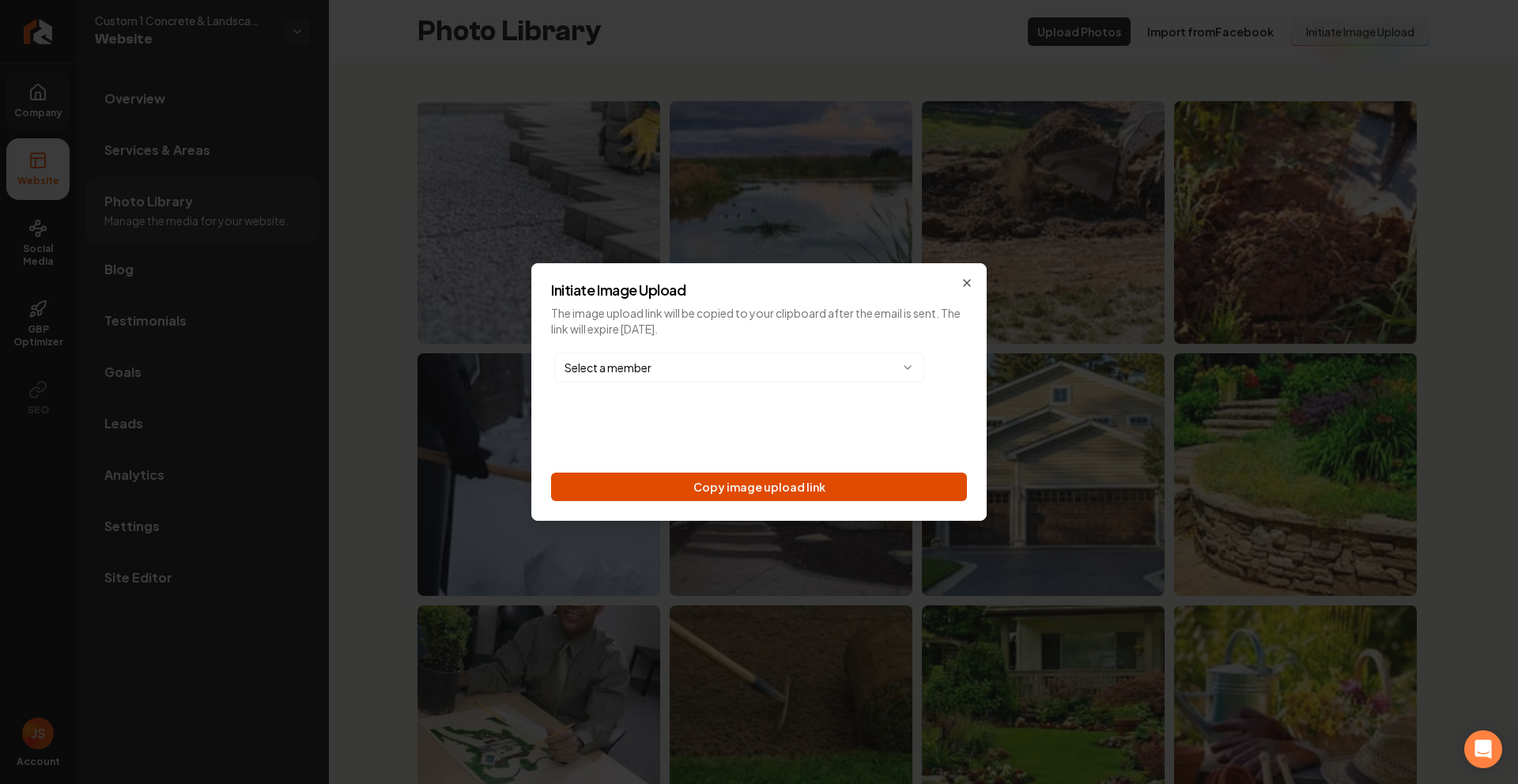
click at [798, 483] on button "Copy image upload link" at bounding box center [759, 486] width 416 height 28
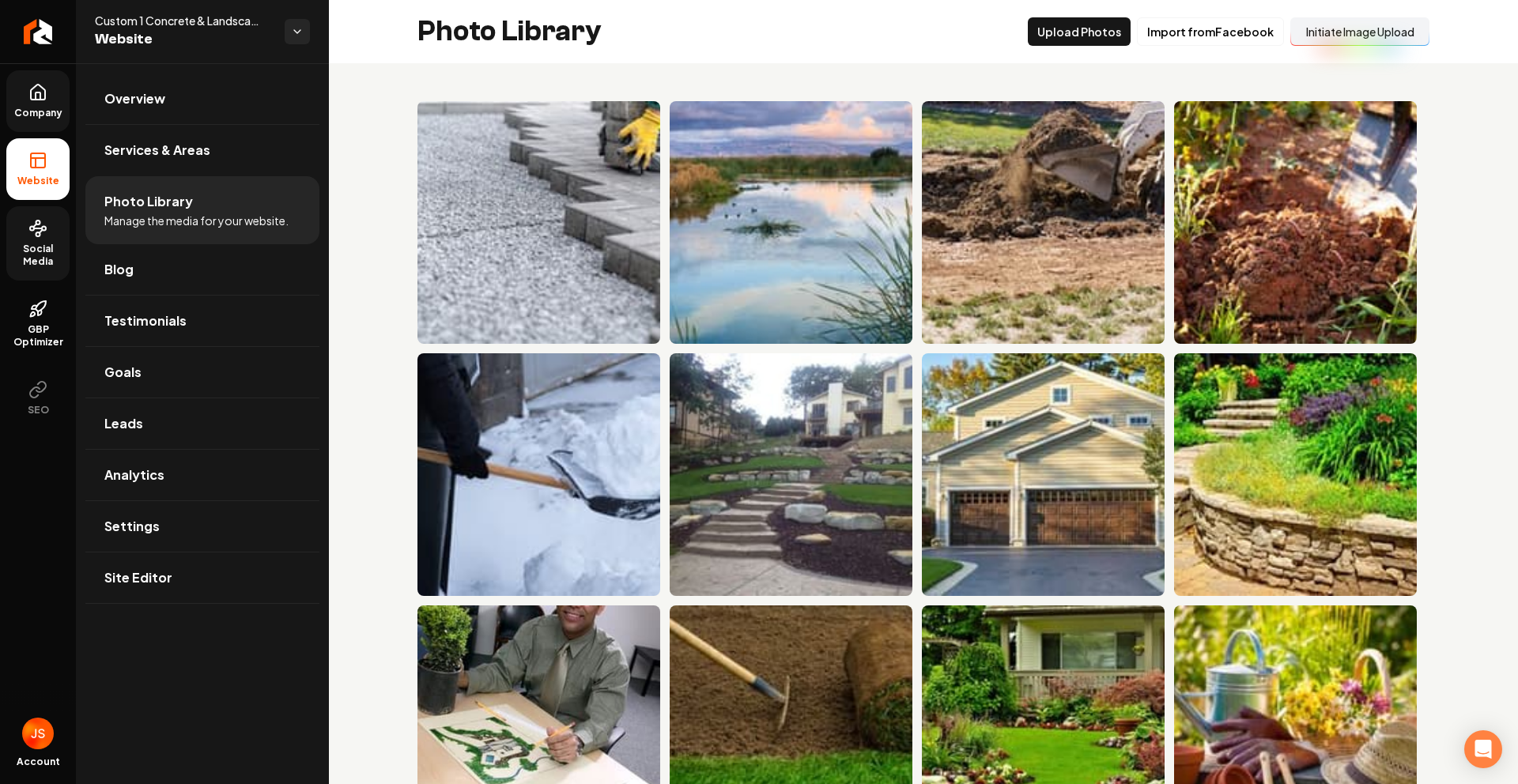
click at [31, 231] on icon at bounding box center [38, 229] width 19 height 19
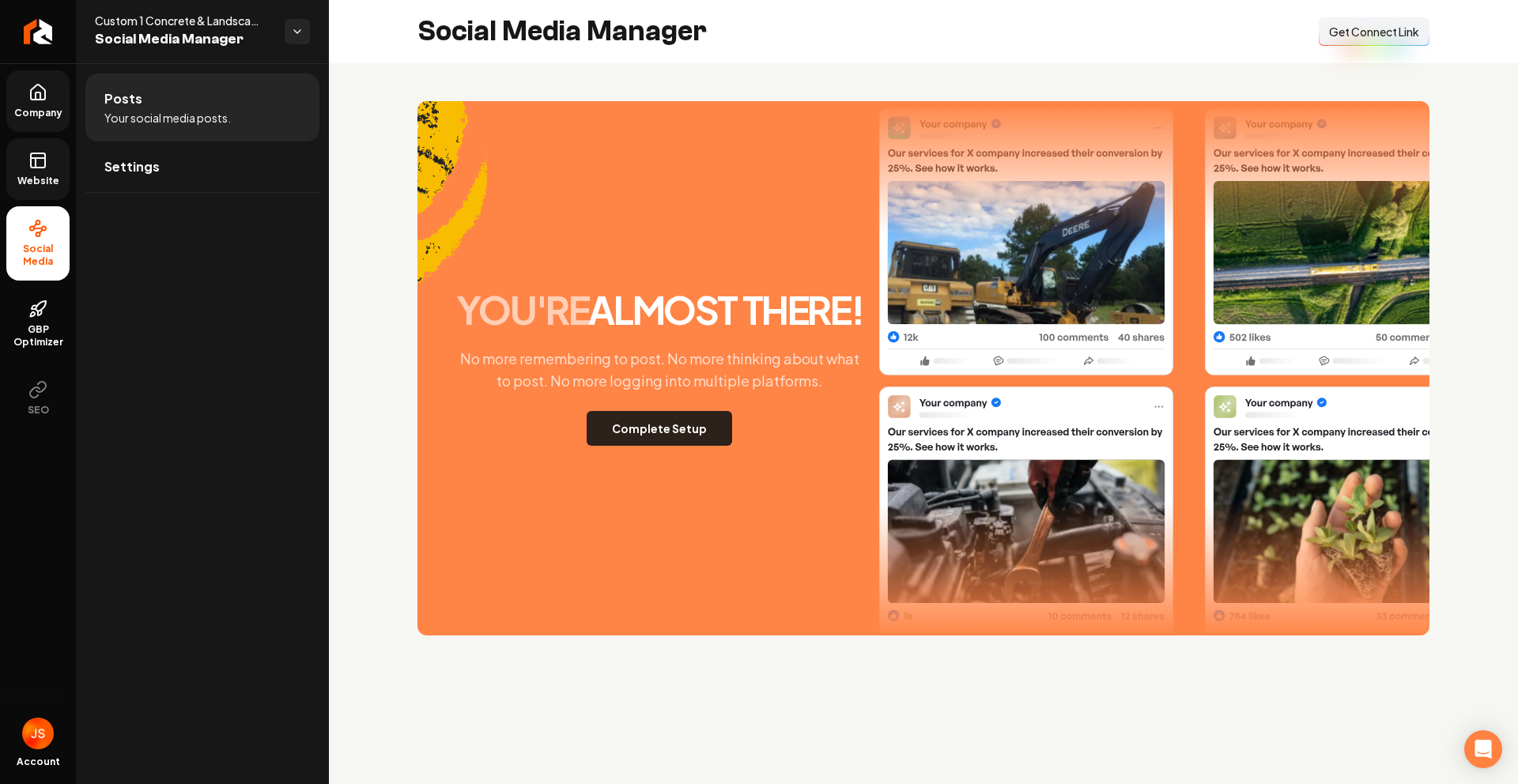
click at [629, 419] on button "Complete Setup" at bounding box center [659, 428] width 145 height 35
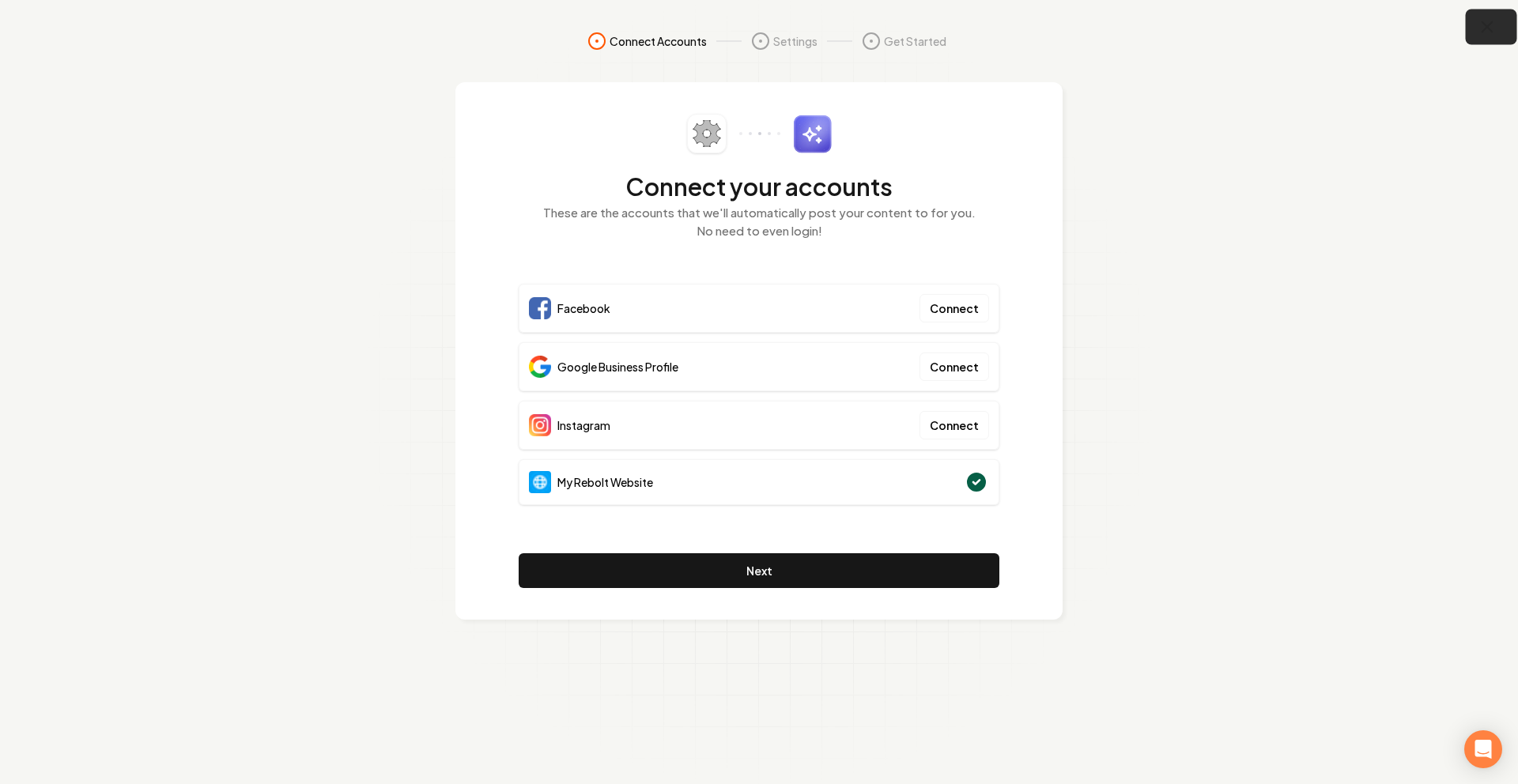
click at [1479, 32] on icon "button" at bounding box center [1487, 27] width 20 height 20
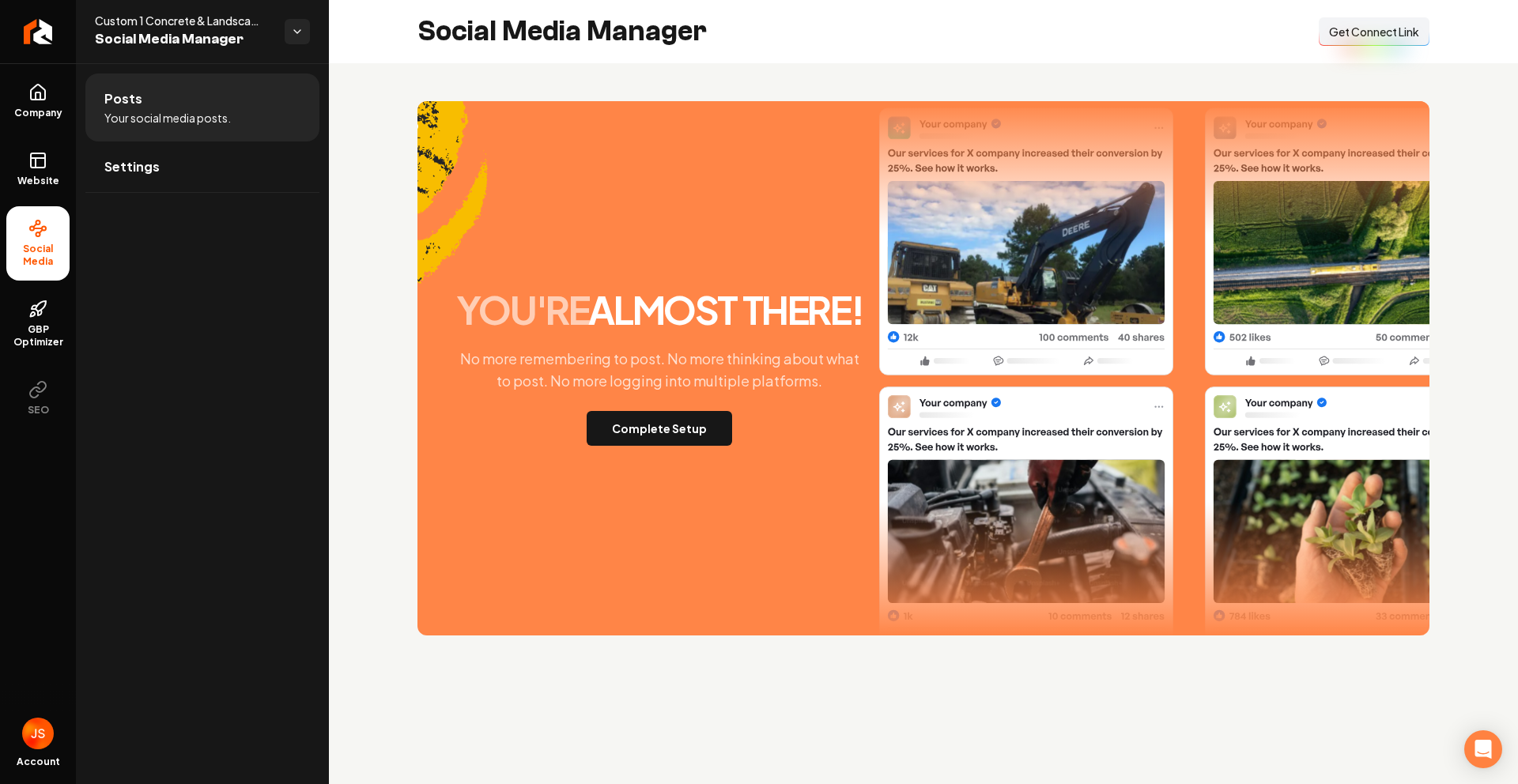
click at [1374, 34] on span "Get Connect Link" at bounding box center [1374, 32] width 90 height 16
click at [54, 154] on link "Website" at bounding box center [38, 169] width 63 height 62
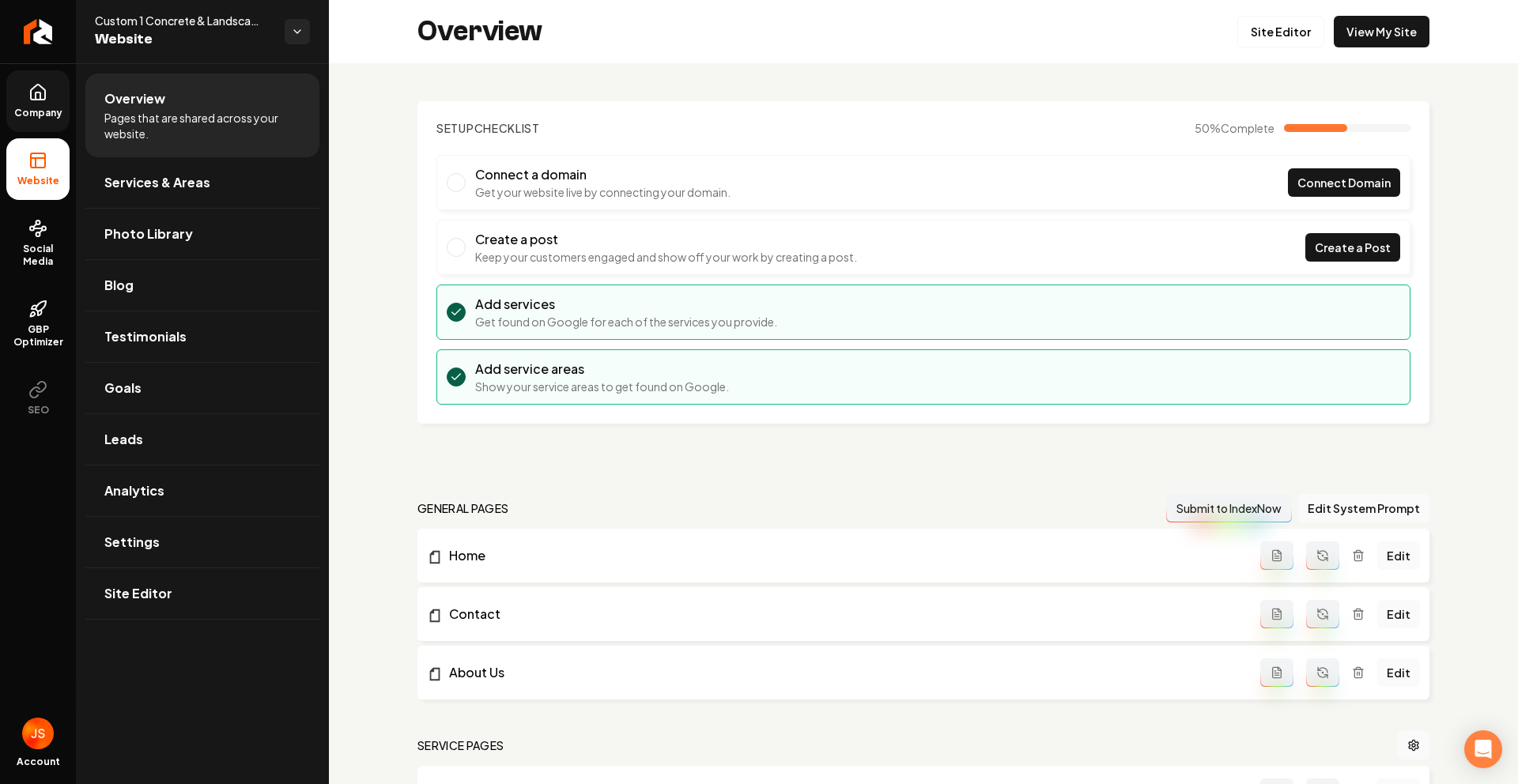
click at [52, 100] on link "Company" at bounding box center [38, 101] width 63 height 62
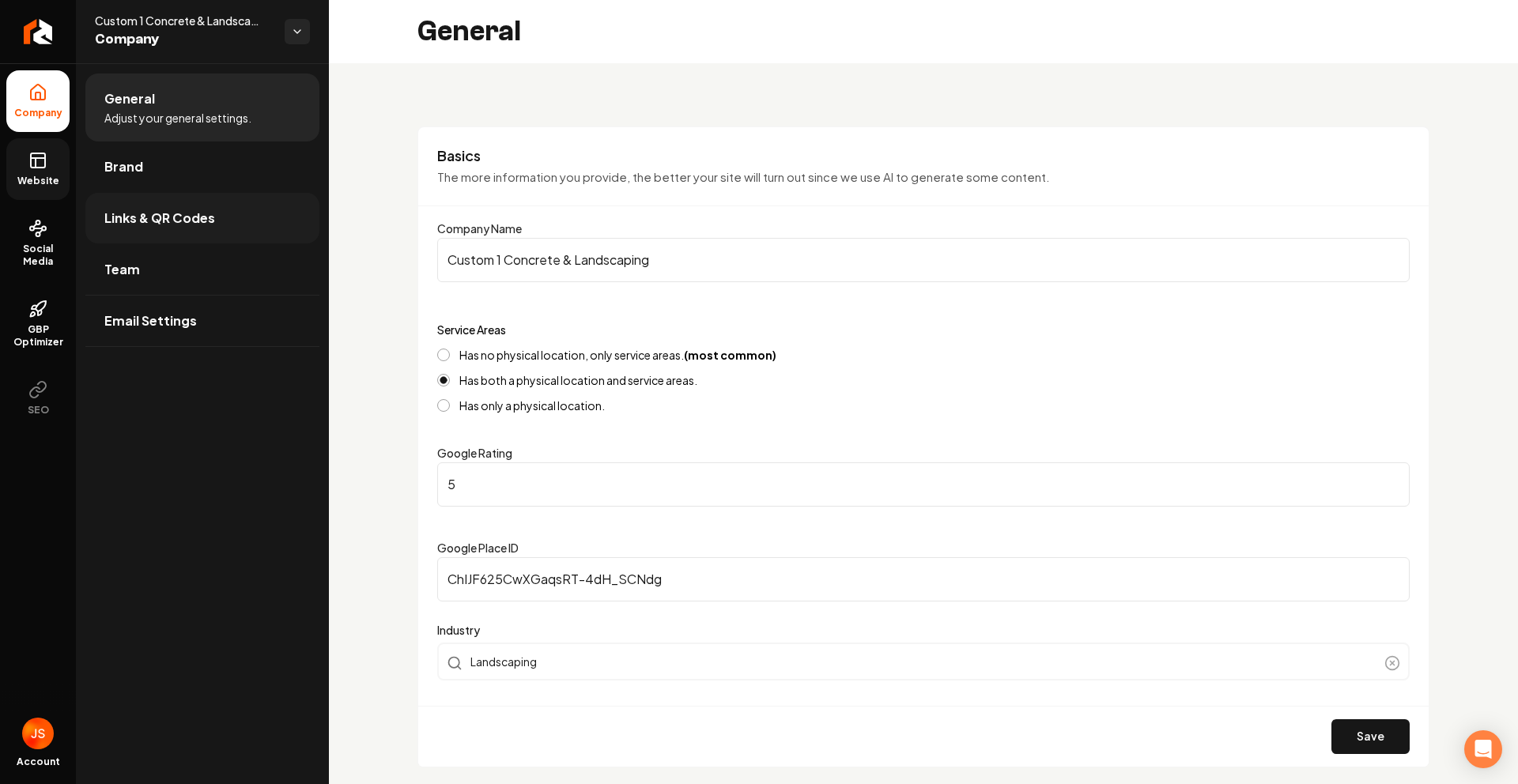
click at [124, 209] on span "Links & QR Codes" at bounding box center [160, 218] width 111 height 19
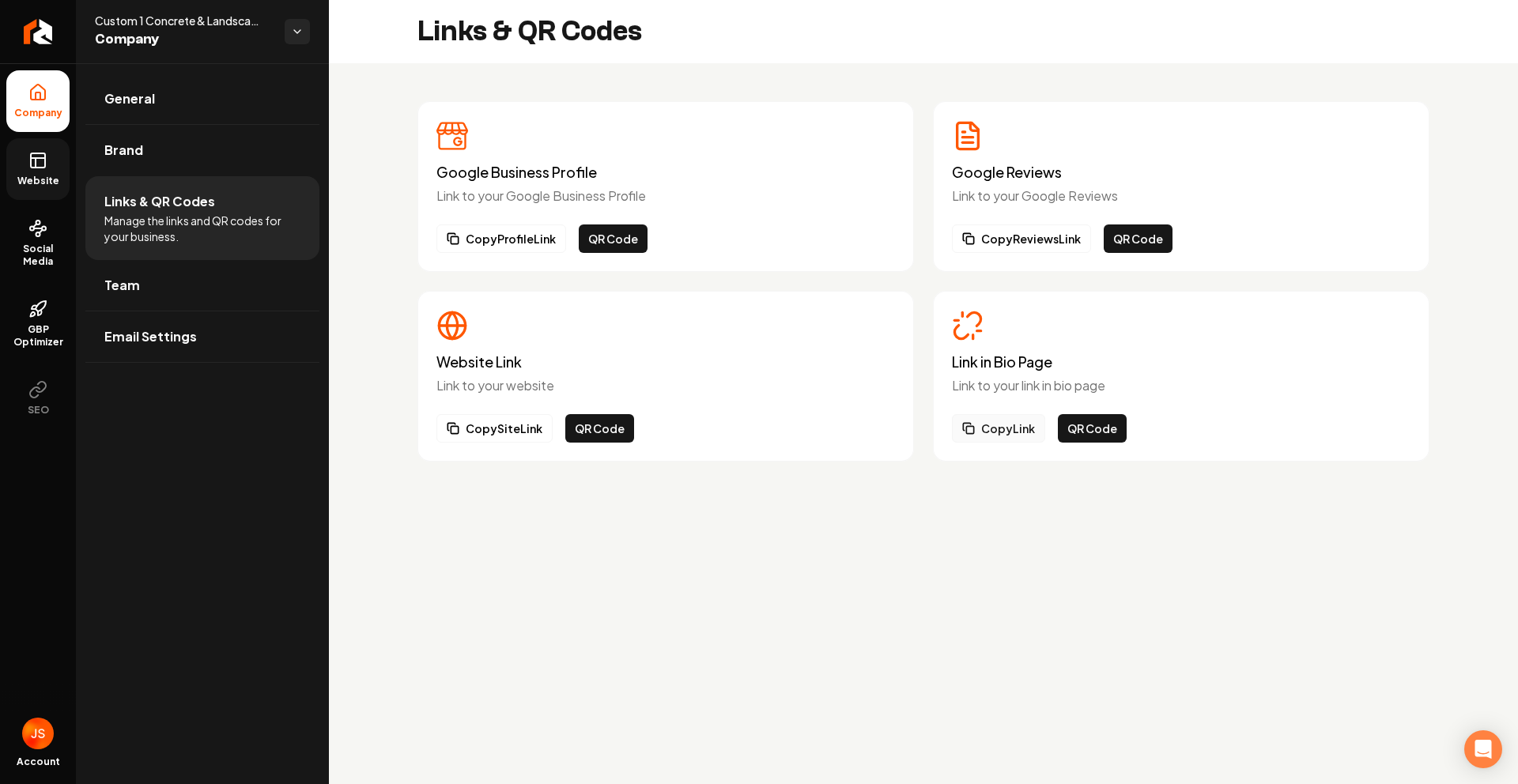
click at [1011, 427] on button "Copy Link" at bounding box center [999, 428] width 93 height 28
drag, startPoint x: 24, startPoint y: 130, endPoint x: 26, endPoint y: 147, distance: 17.1
click at [23, 130] on li "Company" at bounding box center [38, 101] width 63 height 62
click at [35, 164] on icon at bounding box center [35, 163] width 0 height 10
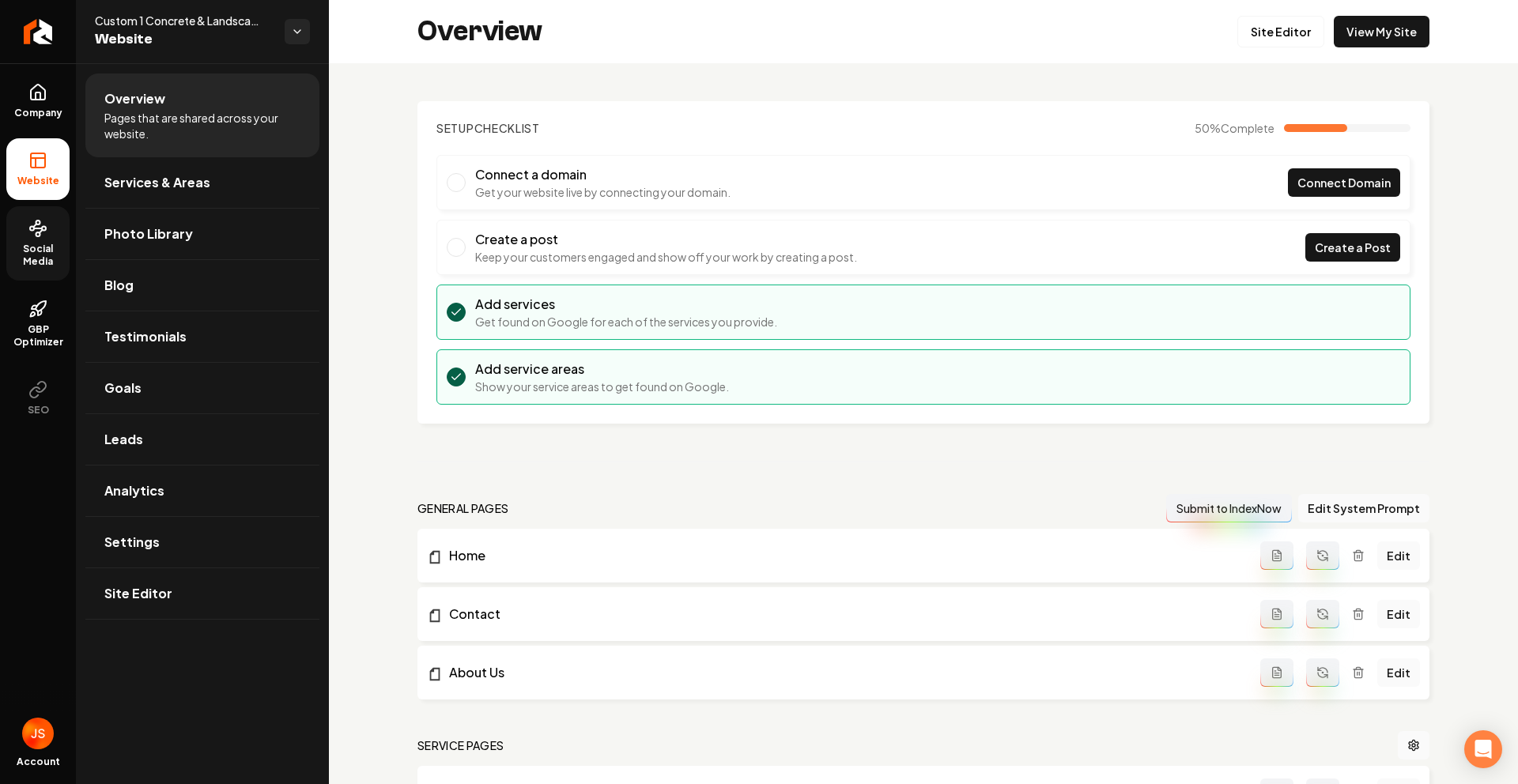
click at [35, 238] on link "Social Media" at bounding box center [38, 243] width 63 height 75
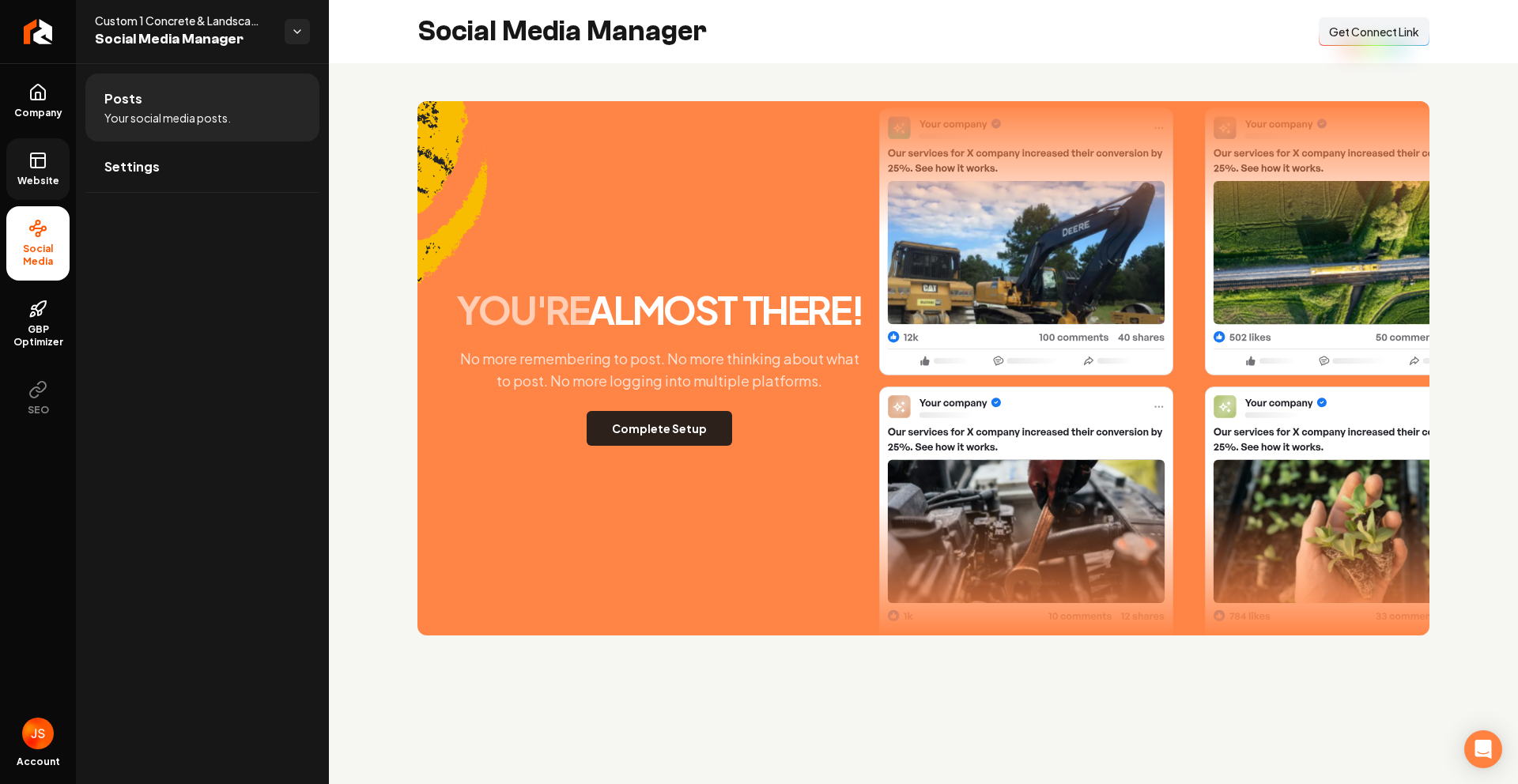
click at [655, 432] on button "Complete Setup" at bounding box center [659, 428] width 145 height 35
